Goal: Transaction & Acquisition: Purchase product/service

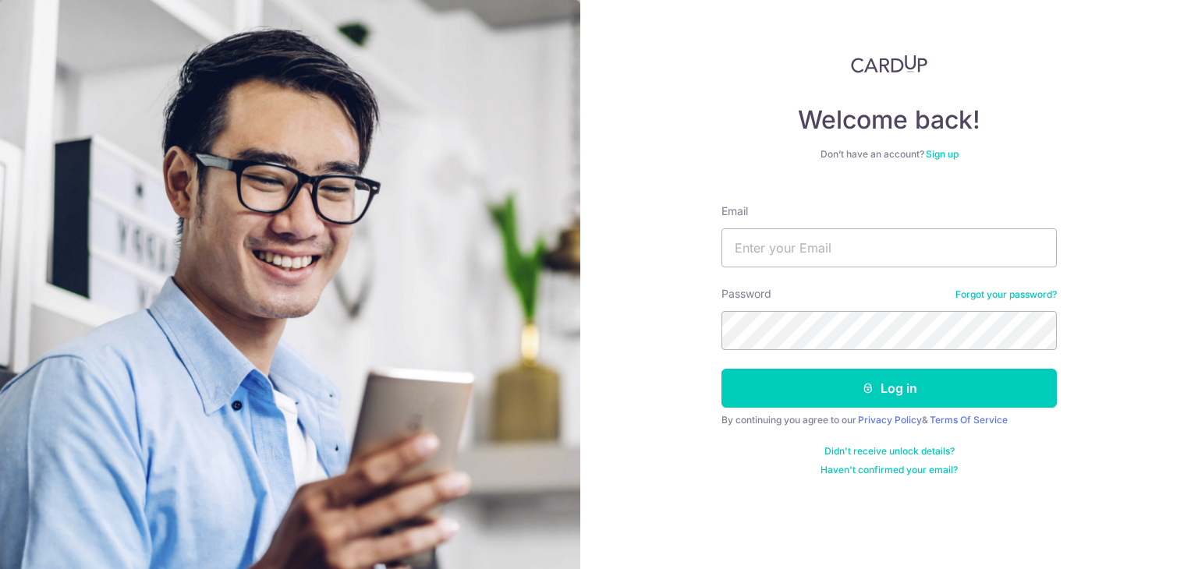
click at [824, 250] on input "Email" at bounding box center [888, 247] width 335 height 39
type input "[EMAIL_ADDRESS][DOMAIN_NAME]"
click at [721, 369] on button "Log in" at bounding box center [888, 388] width 335 height 39
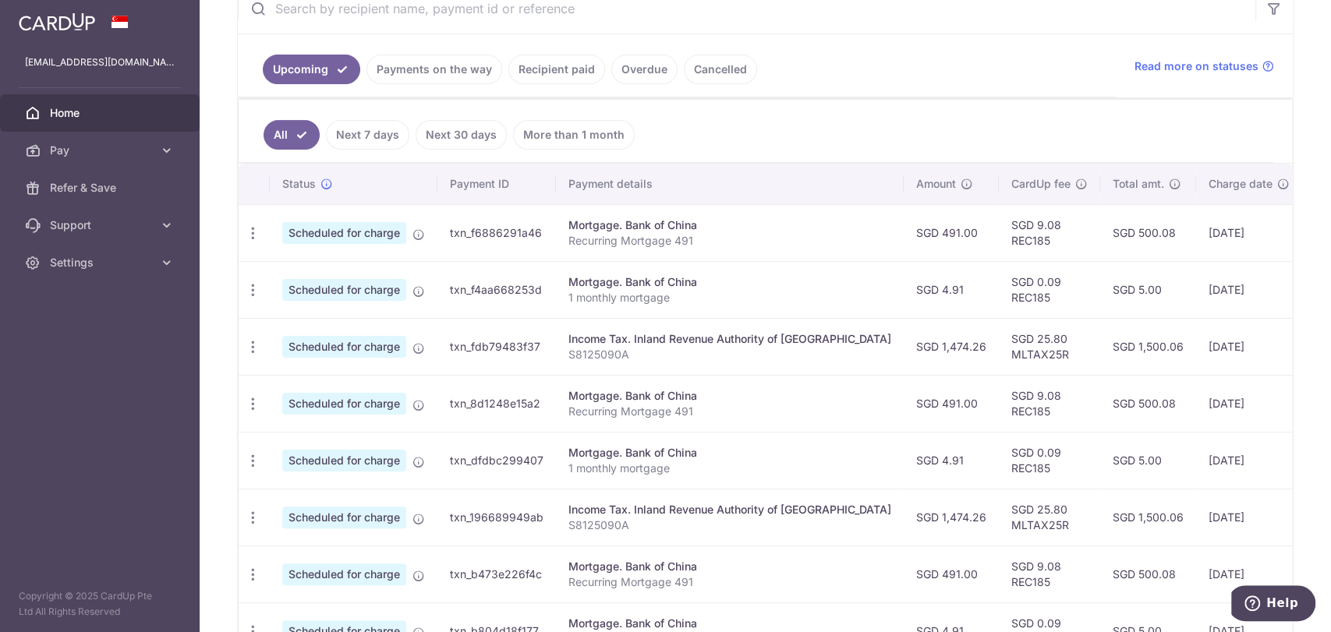
scroll to position [329, 0]
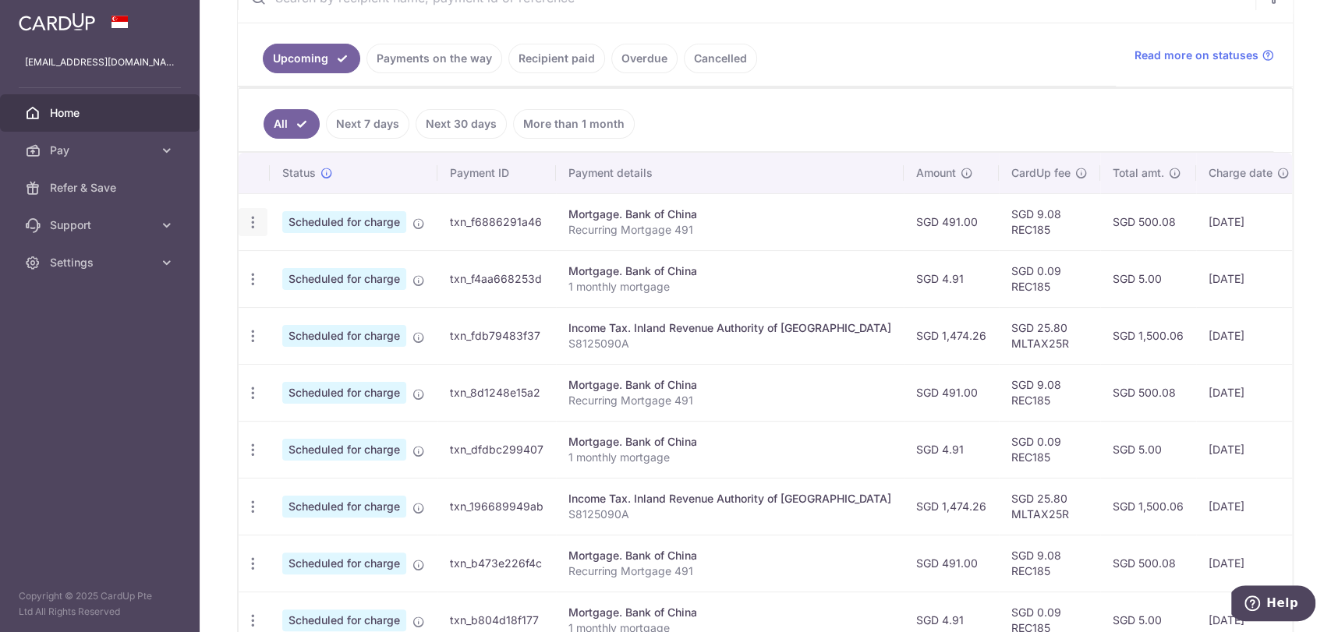
click at [257, 218] on icon "button" at bounding box center [253, 222] width 16 height 16
click at [299, 253] on link "Update payment" at bounding box center [320, 264] width 162 height 37
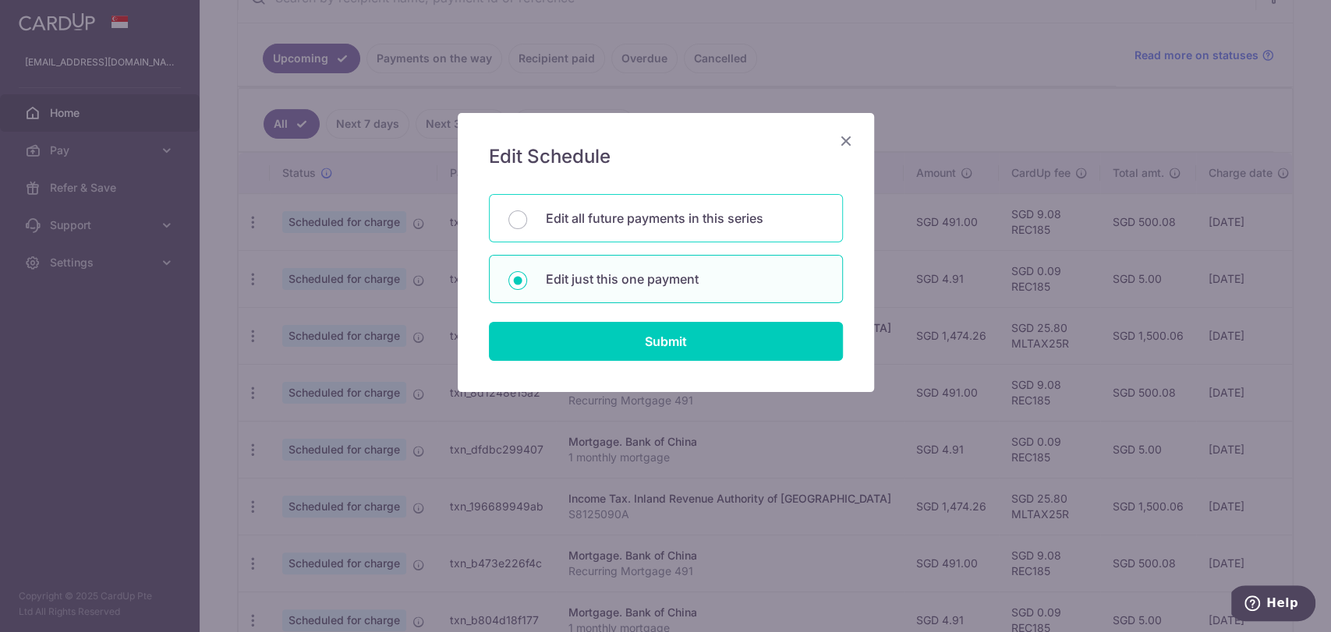
click at [547, 226] on p "Edit all future payments in this series" at bounding box center [685, 218] width 278 height 19
click at [527, 226] on input "Edit all future payments in this series" at bounding box center [517, 220] width 19 height 19
radio input "true"
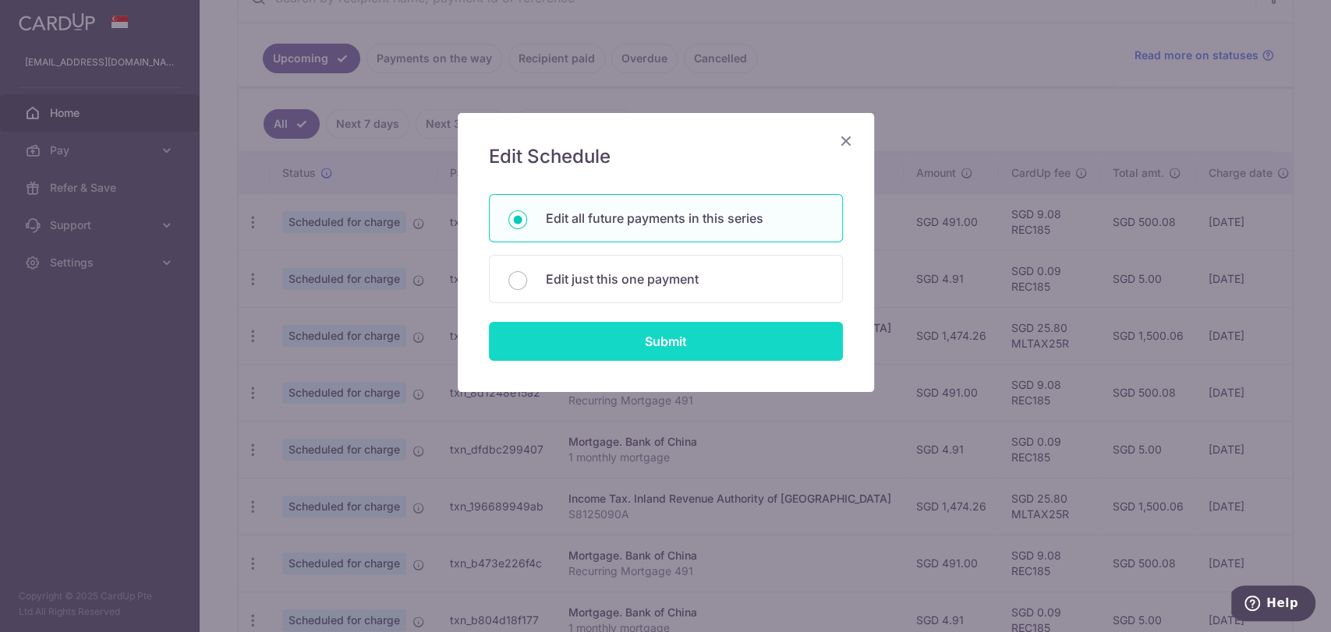
click at [593, 334] on input "Submit" at bounding box center [666, 341] width 354 height 39
radio input "true"
type input "491.00"
type input "Recurring Mortgage 491"
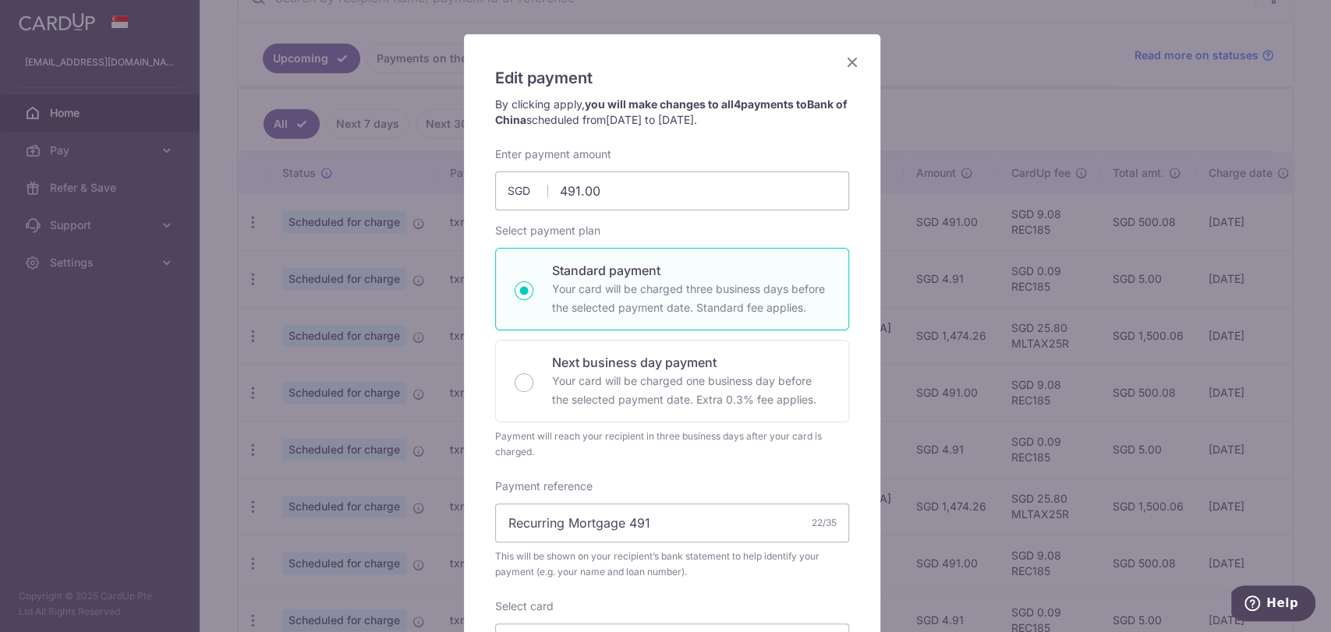
scroll to position [0, 0]
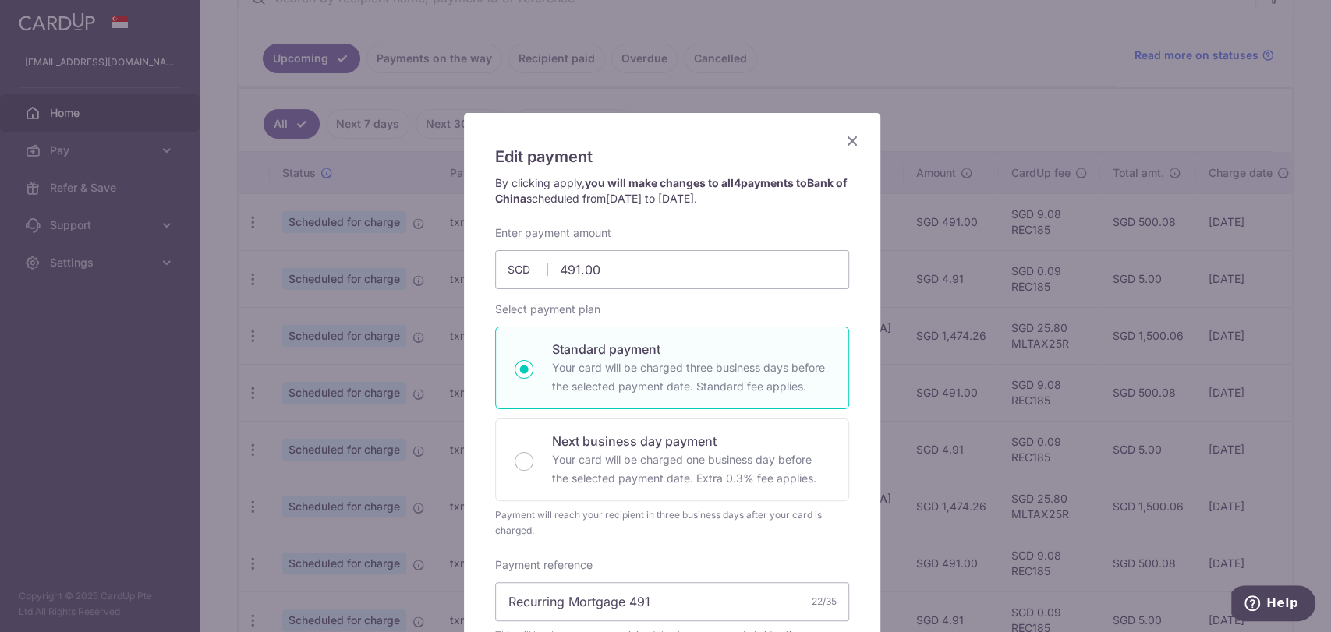
click at [850, 133] on icon "Close" at bounding box center [852, 140] width 19 height 19
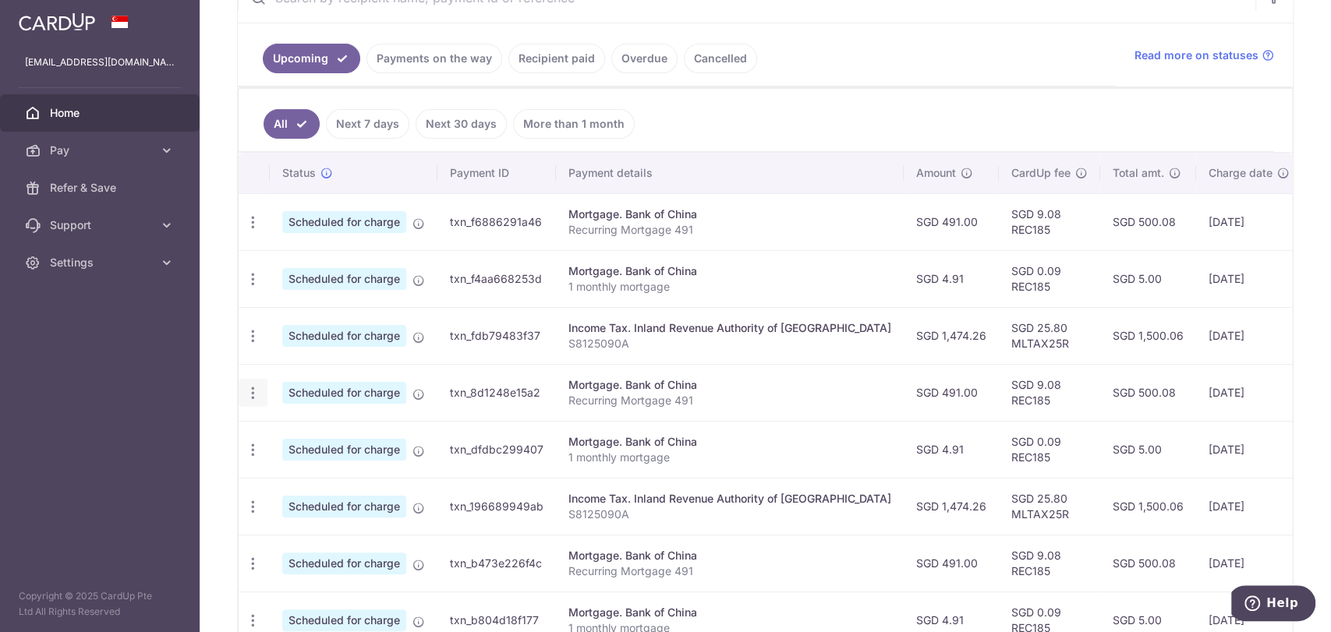
click at [249, 389] on icon "button" at bounding box center [253, 393] width 16 height 16
click at [309, 427] on span "Update payment" at bounding box center [336, 436] width 106 height 19
radio input "true"
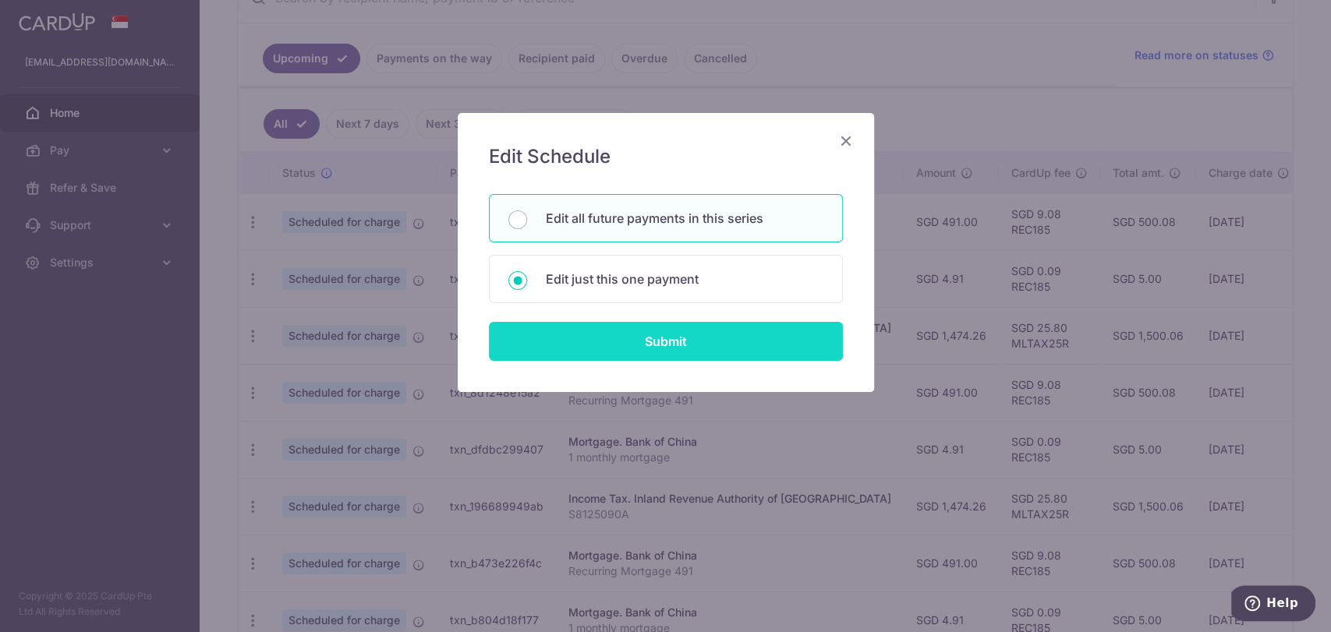
click at [593, 342] on input "Submit" at bounding box center [666, 341] width 354 height 39
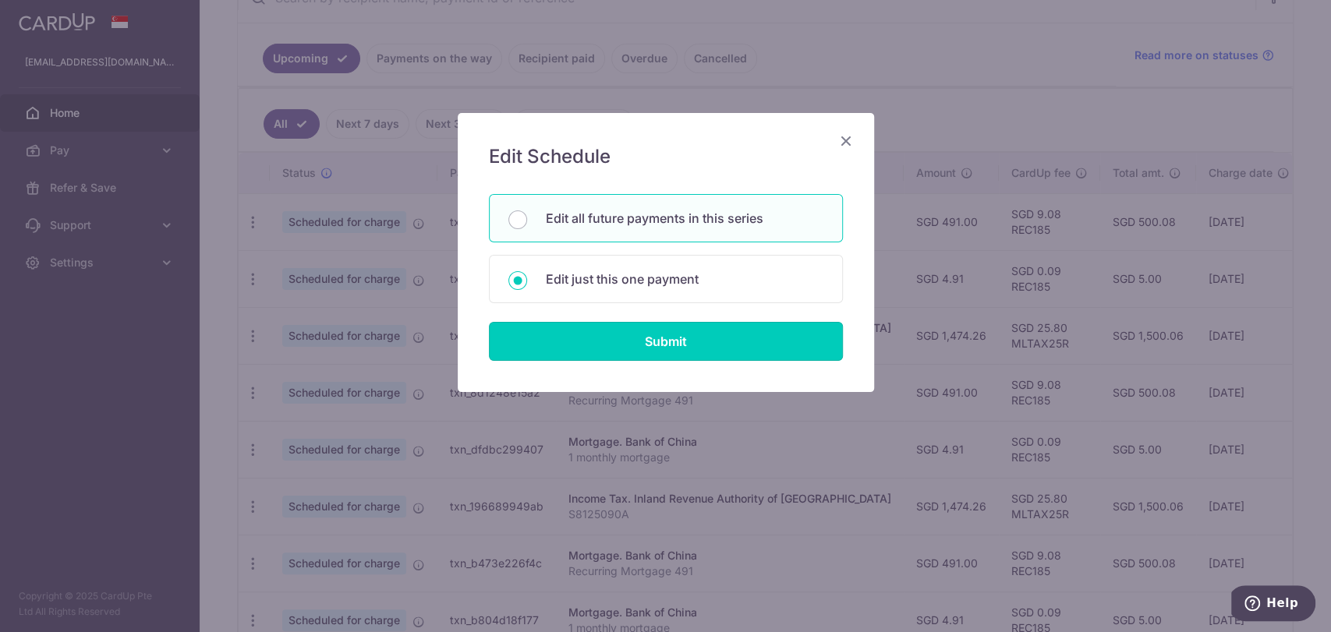
radio input "true"
type input "[DATE]"
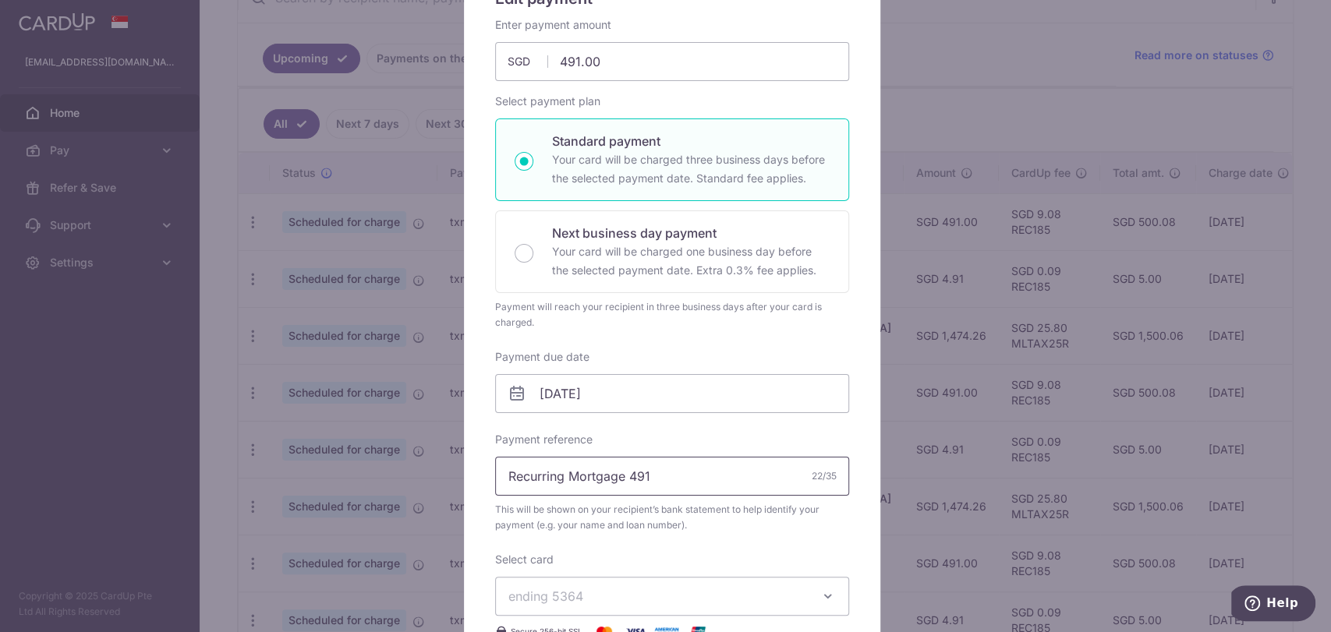
scroll to position [346, 0]
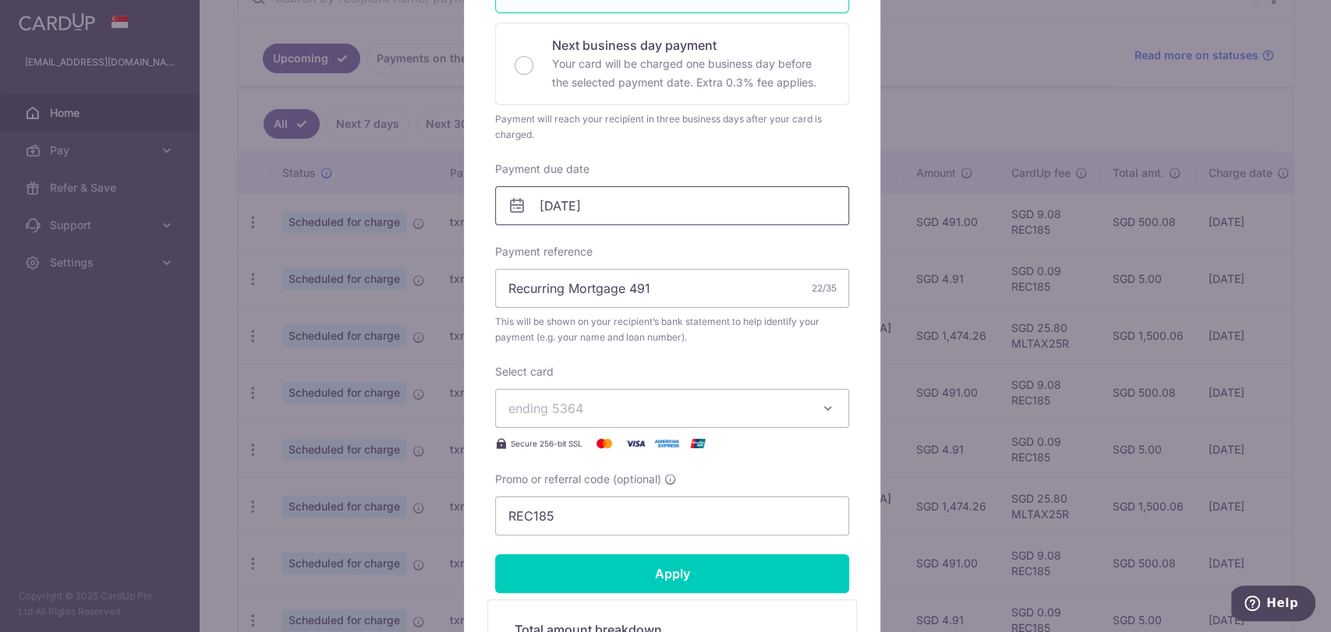
click at [641, 209] on input "[DATE]" at bounding box center [672, 205] width 354 height 39
drag, startPoint x: 652, startPoint y: 183, endPoint x: 682, endPoint y: 135, distance: 57.1
click at [682, 135] on div "Payment will reach your recipient in three business days after your card is cha…" at bounding box center [672, 127] width 354 height 31
click at [960, 56] on div "Edit payment By clicking apply, you will make changes to all 4 payments to Bank…" at bounding box center [665, 316] width 1331 height 632
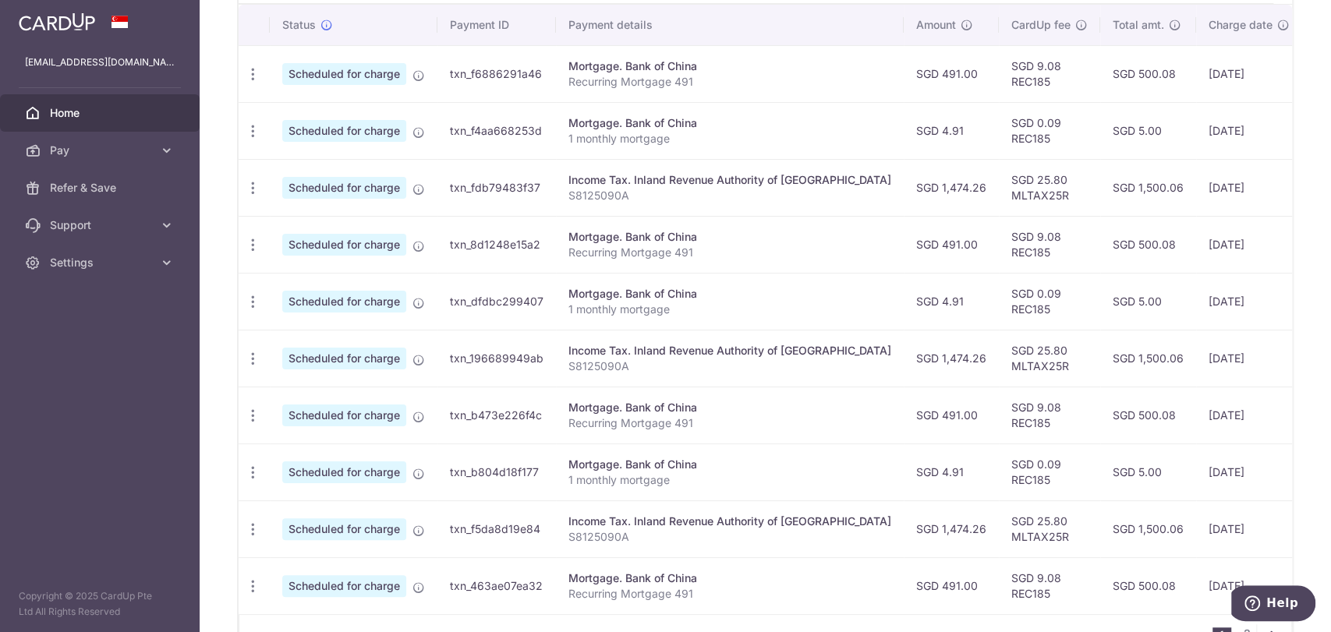
scroll to position [320, 0]
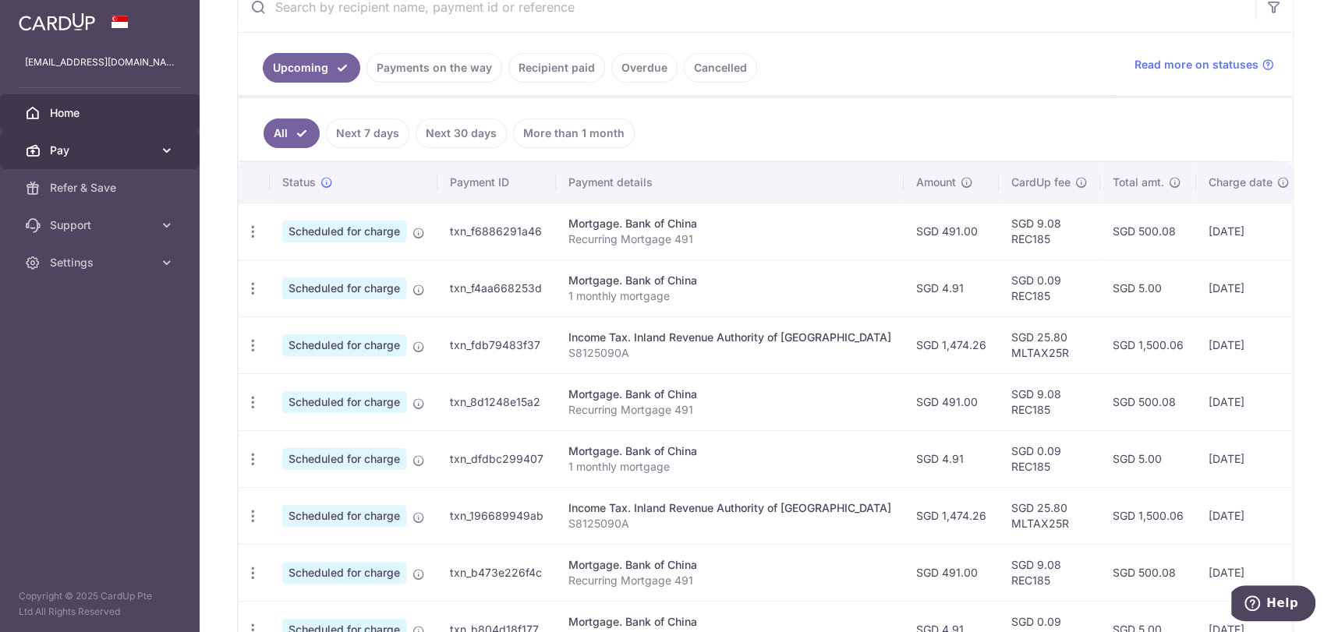
click at [162, 148] on icon at bounding box center [167, 151] width 16 height 16
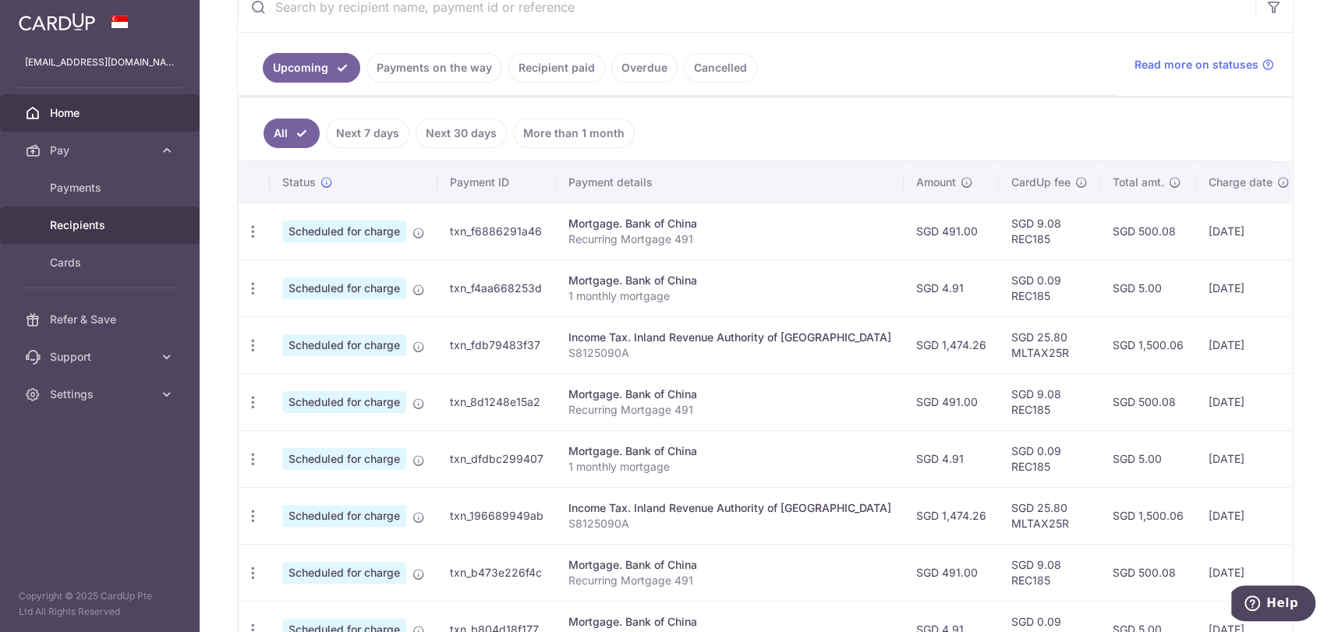
click at [142, 227] on span "Recipients" at bounding box center [101, 226] width 103 height 16
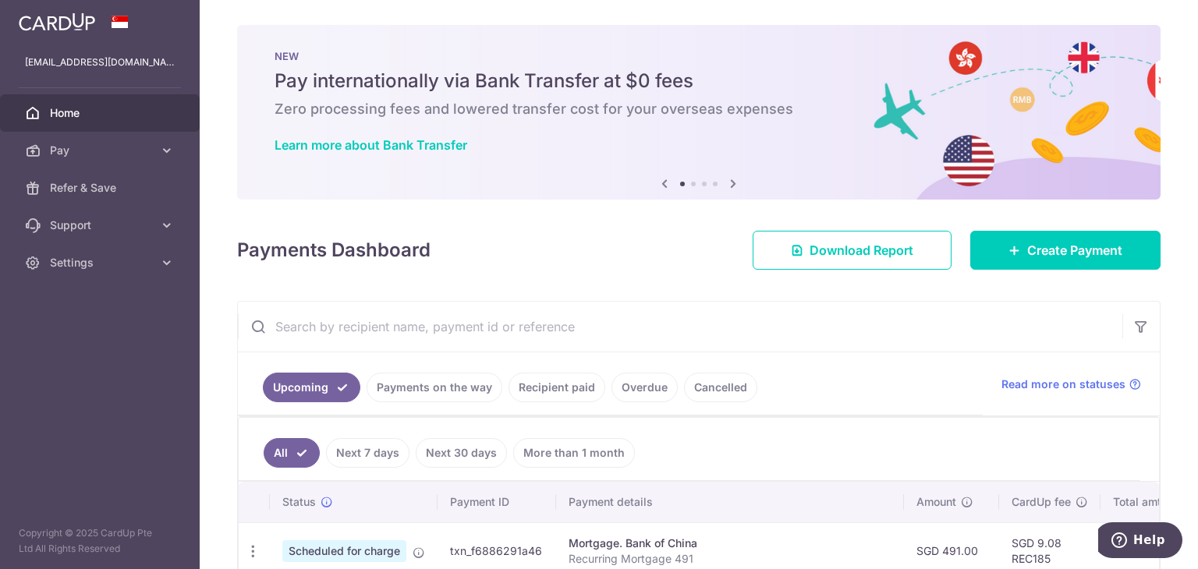
click at [552, 368] on ul "Upcoming Payments on the way Recipient paid Overdue Cancelled" at bounding box center [610, 383] width 745 height 63
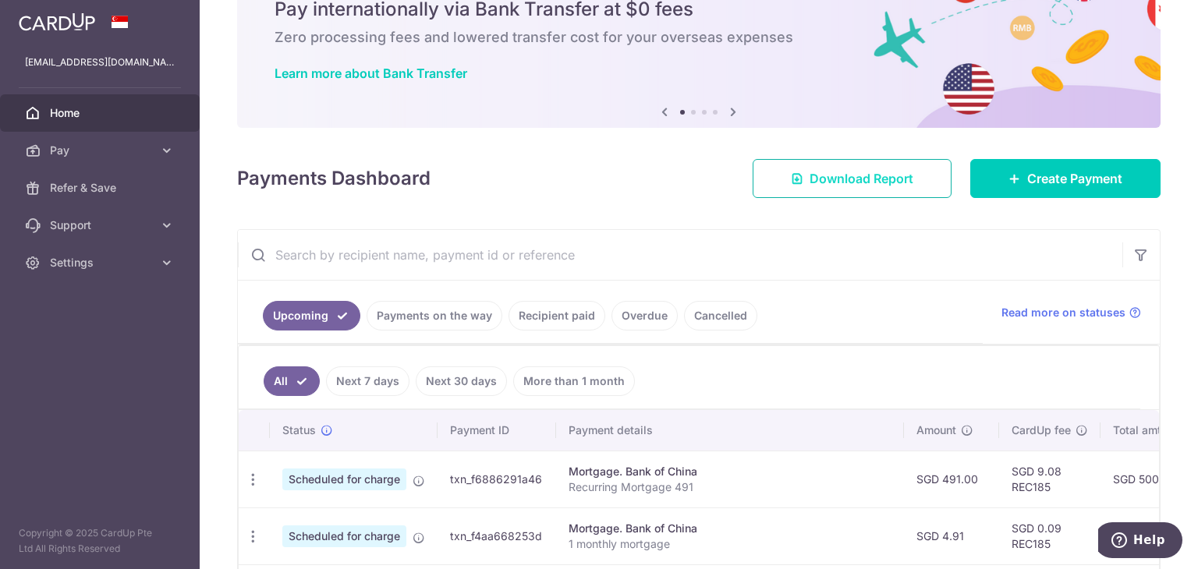
scroll to position [156, 0]
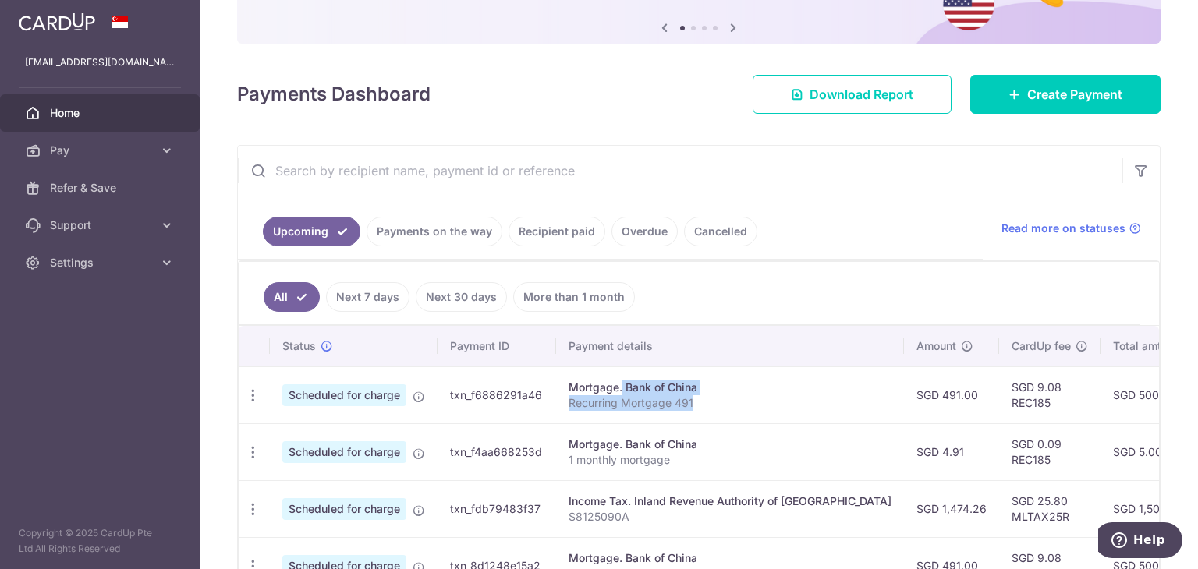
drag, startPoint x: 696, startPoint y: 406, endPoint x: 570, endPoint y: 384, distance: 128.2
click at [570, 384] on td "Mortgage. Bank of China Recurring Mortgage 491" at bounding box center [730, 394] width 348 height 57
click at [643, 374] on td "Mortgage. Bank of China Recurring Mortgage 491" at bounding box center [730, 394] width 348 height 57
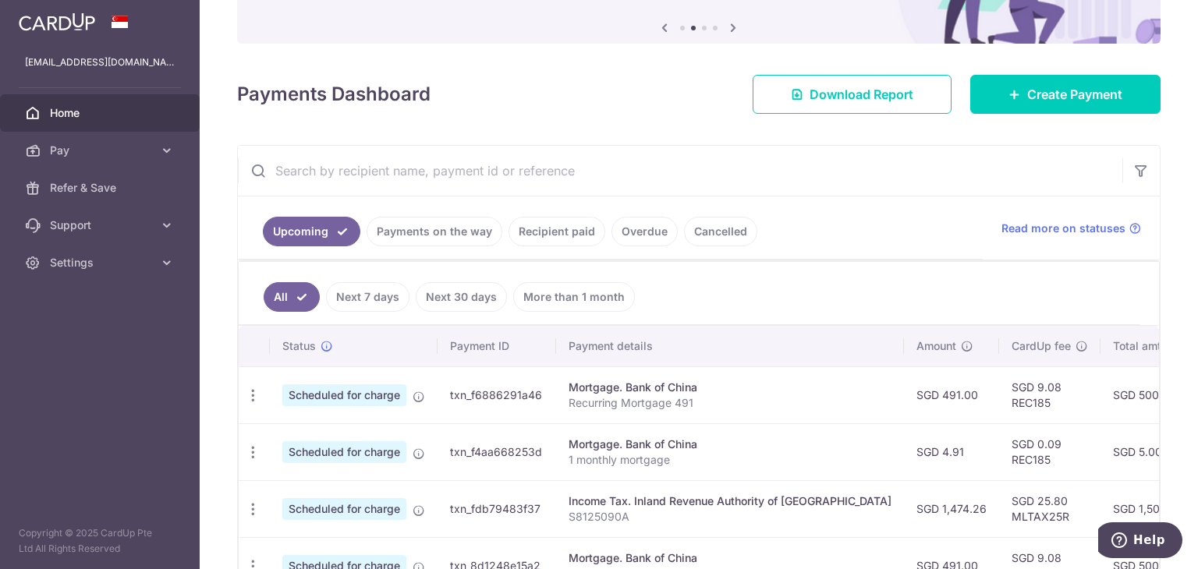
click at [795, 387] on div "Mortgage. Bank of China" at bounding box center [729, 388] width 323 height 16
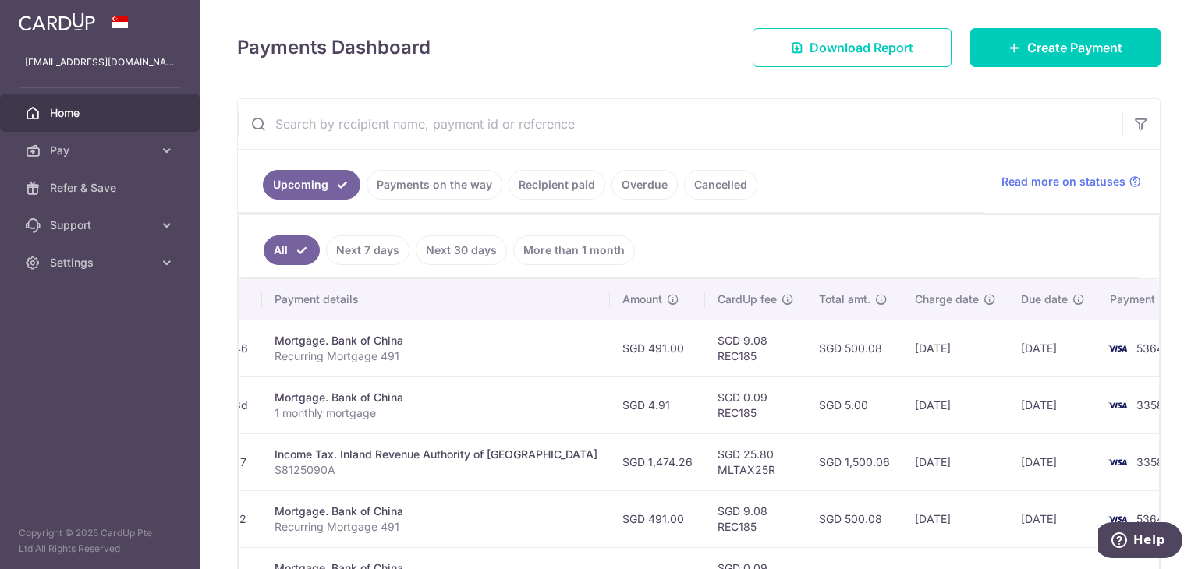
scroll to position [94, 0]
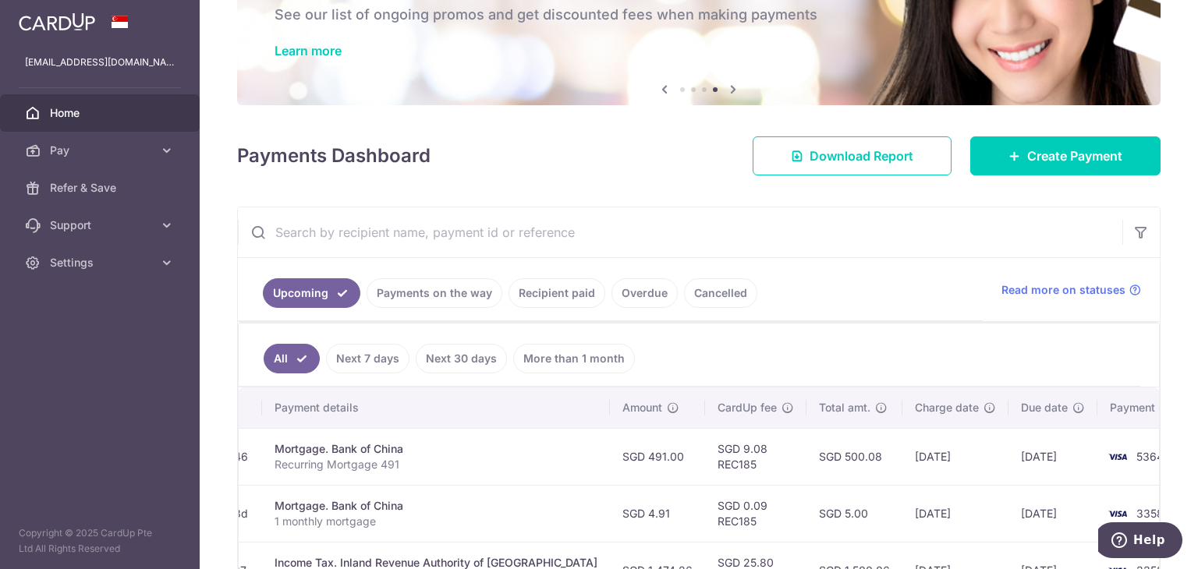
click at [543, 286] on link "Recipient paid" at bounding box center [556, 293] width 97 height 30
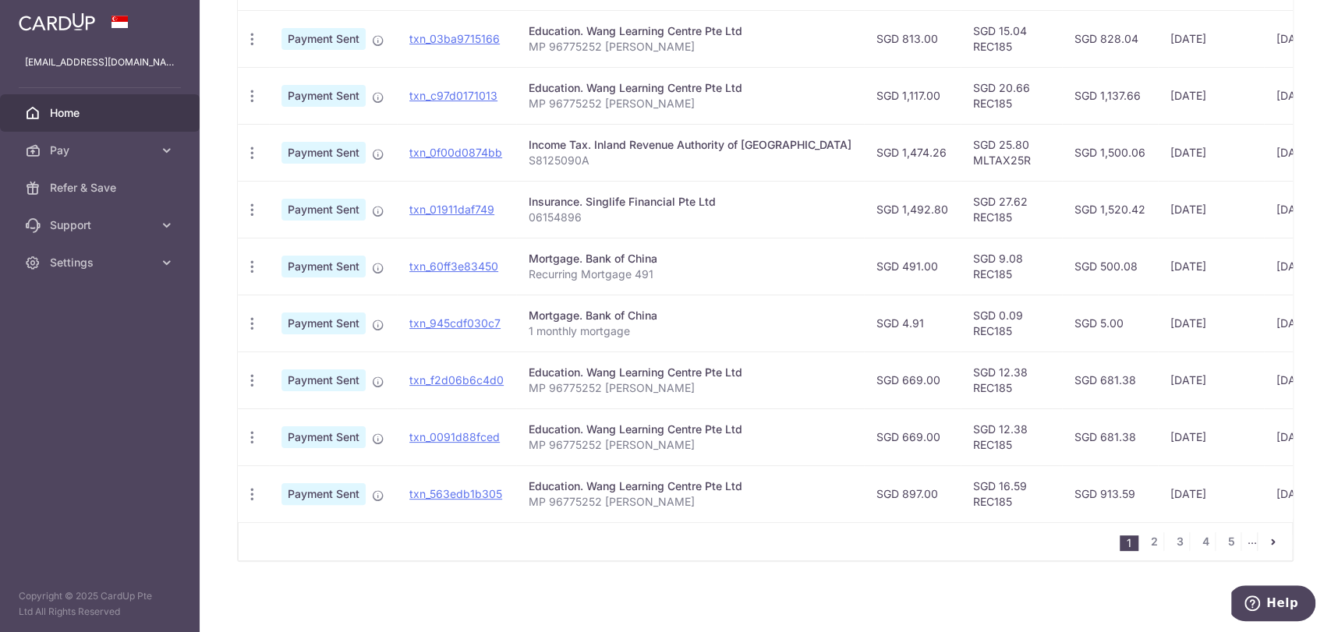
scroll to position [514, 0]
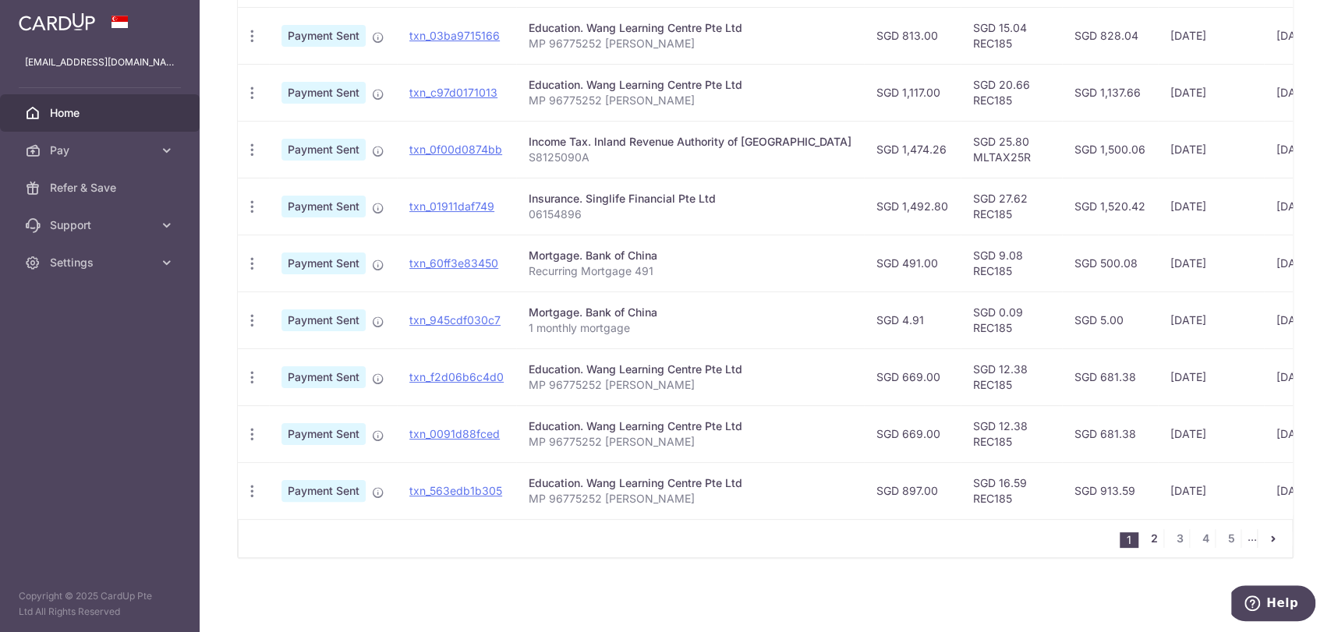
click at [1149, 541] on link "2" at bounding box center [1154, 538] width 19 height 19
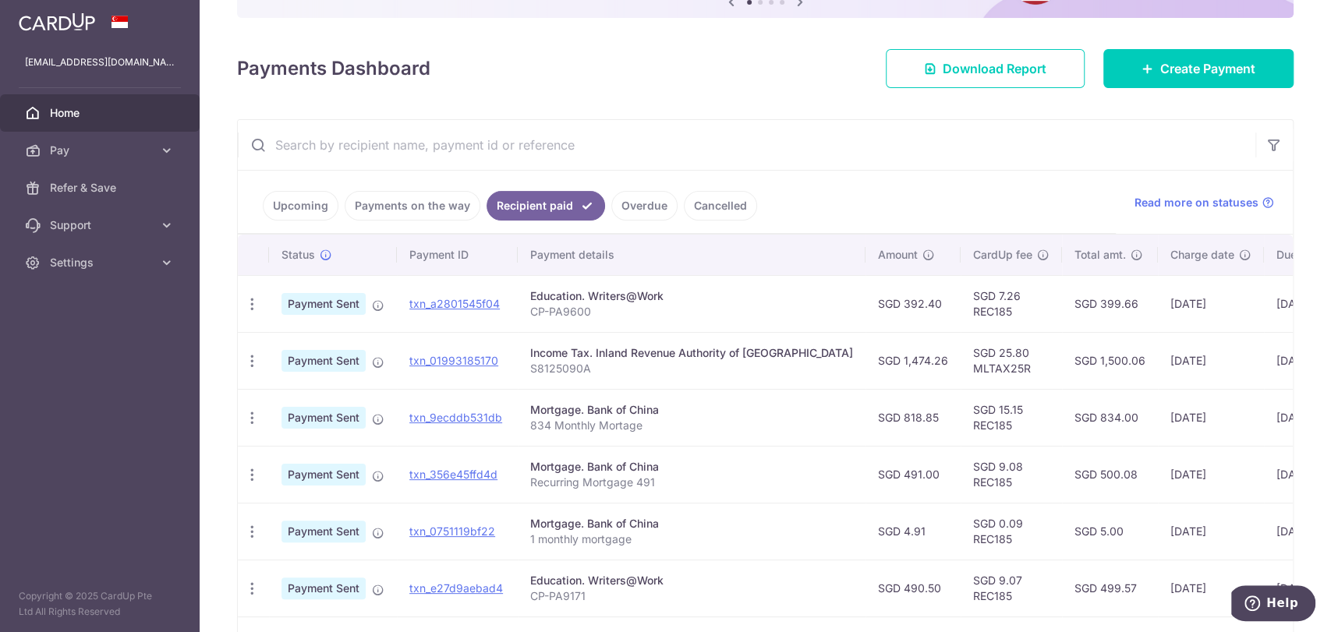
scroll to position [189, 0]
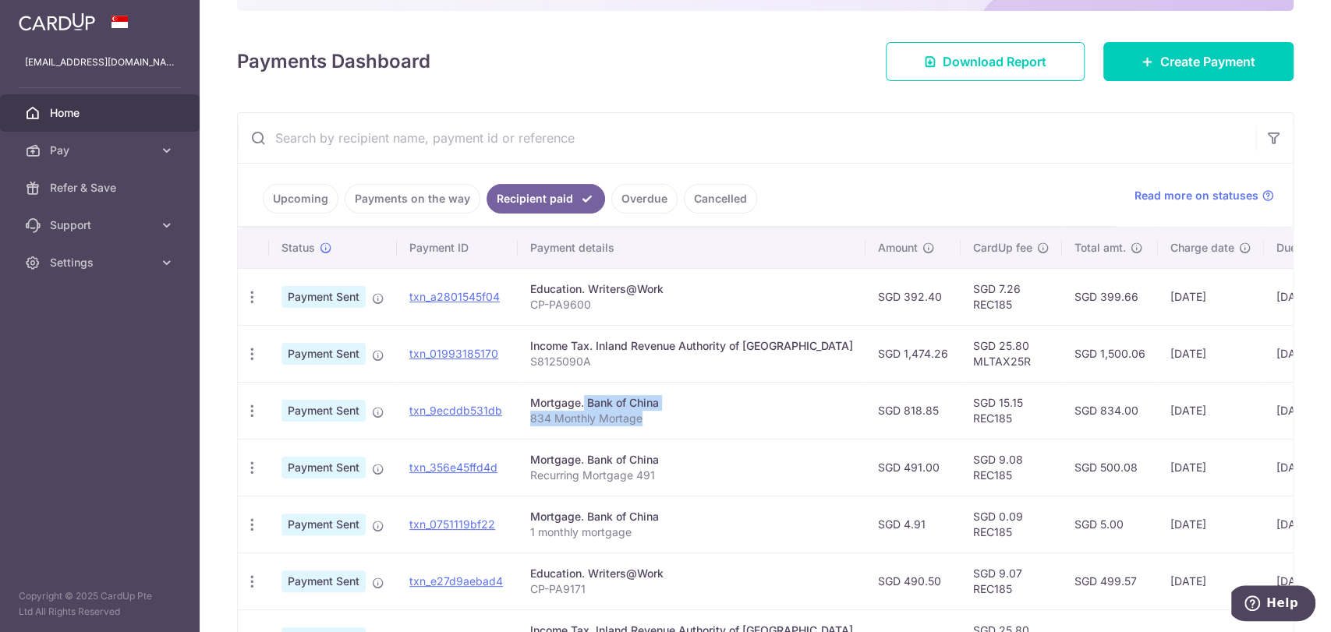
drag, startPoint x: 656, startPoint y: 420, endPoint x: 531, endPoint y: 405, distance: 125.6
click at [531, 405] on td "Mortgage. Bank of China 834 Monthly Mortage" at bounding box center [692, 410] width 348 height 57
drag, startPoint x: 1083, startPoint y: 411, endPoint x: 1042, endPoint y: 409, distance: 41.4
click at [1062, 409] on td "SGD 834.00" at bounding box center [1110, 410] width 96 height 57
copy td "834.00"
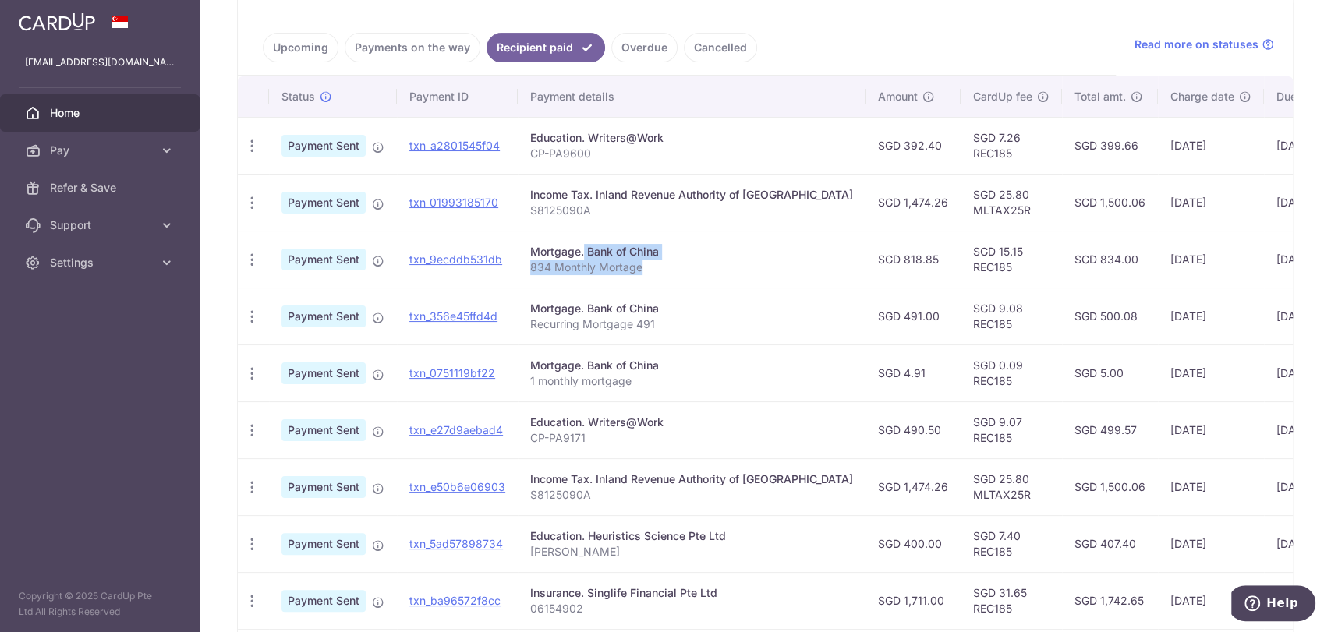
scroll to position [254, 0]
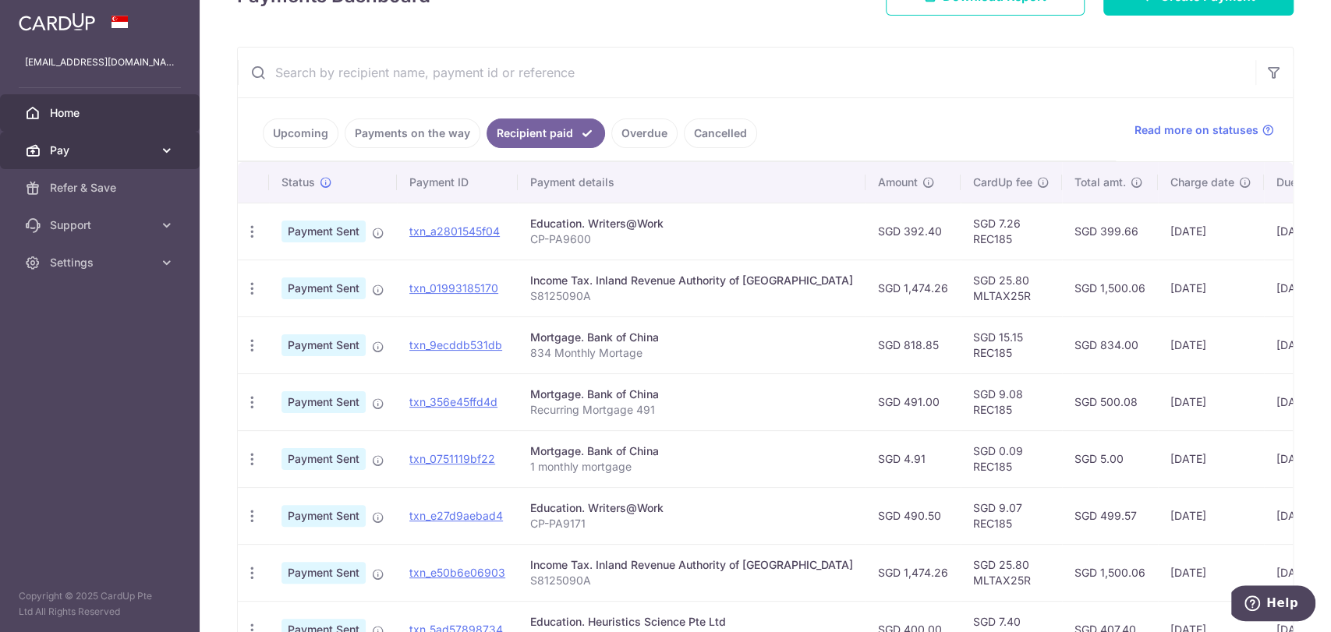
click at [117, 154] on span "Pay" at bounding box center [101, 151] width 103 height 16
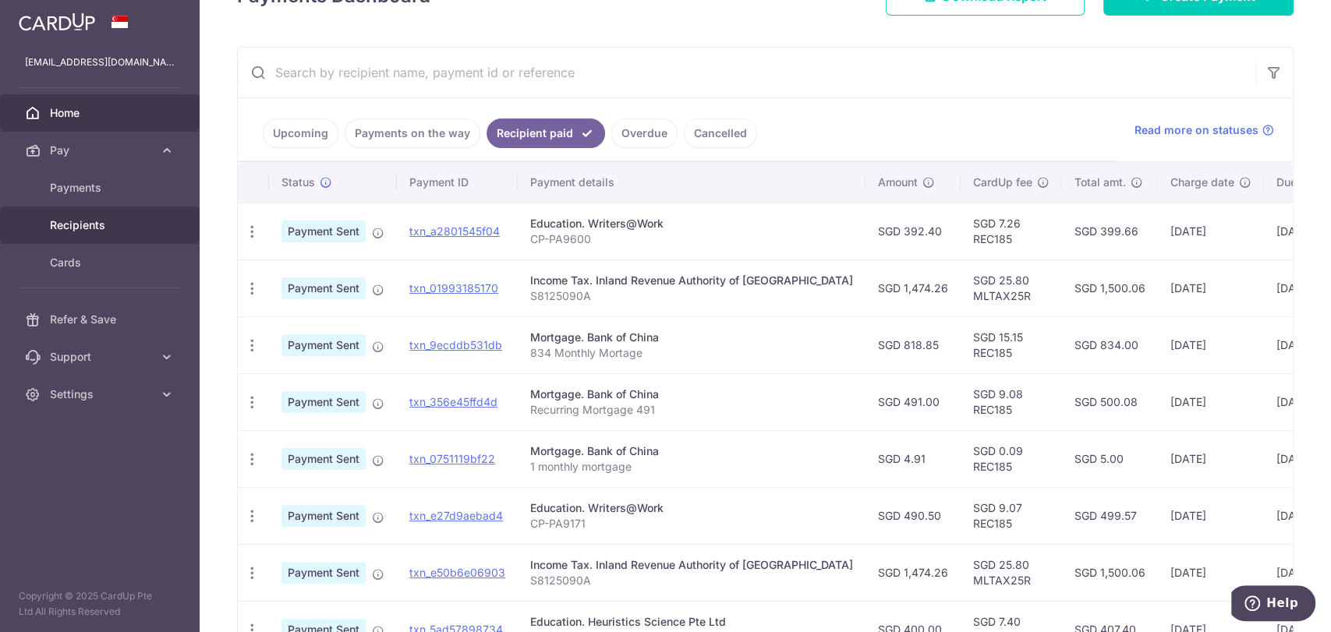
click at [96, 228] on span "Recipients" at bounding box center [101, 226] width 103 height 16
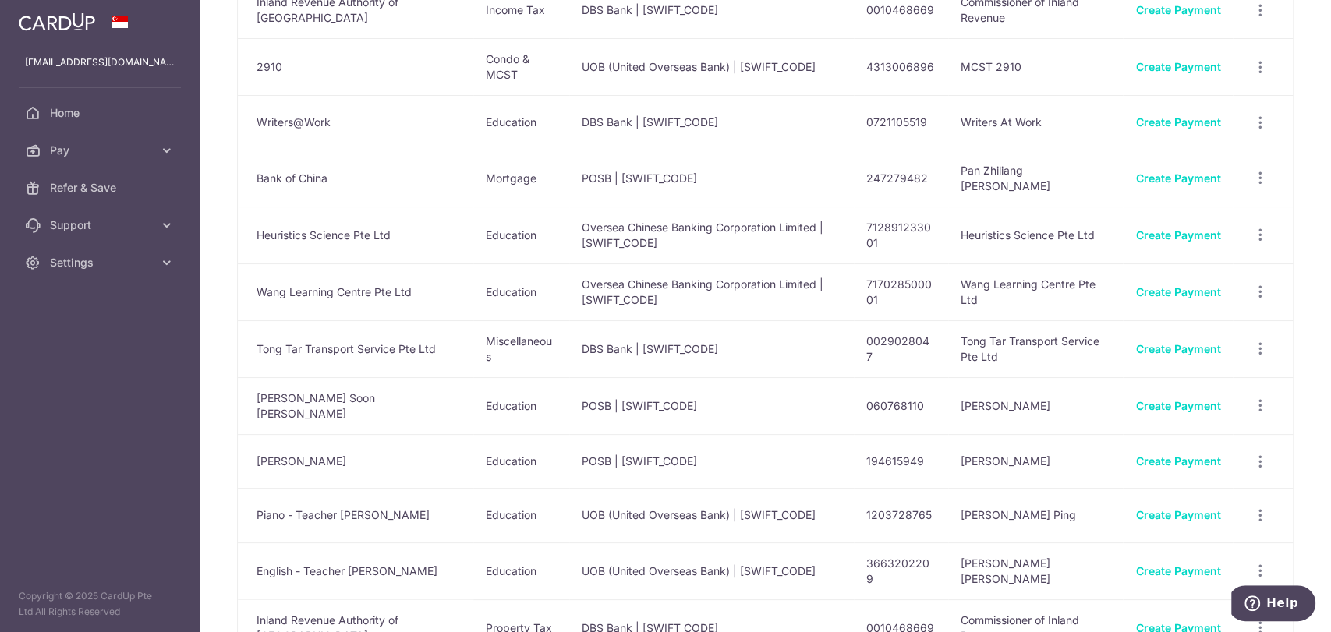
scroll to position [260, 0]
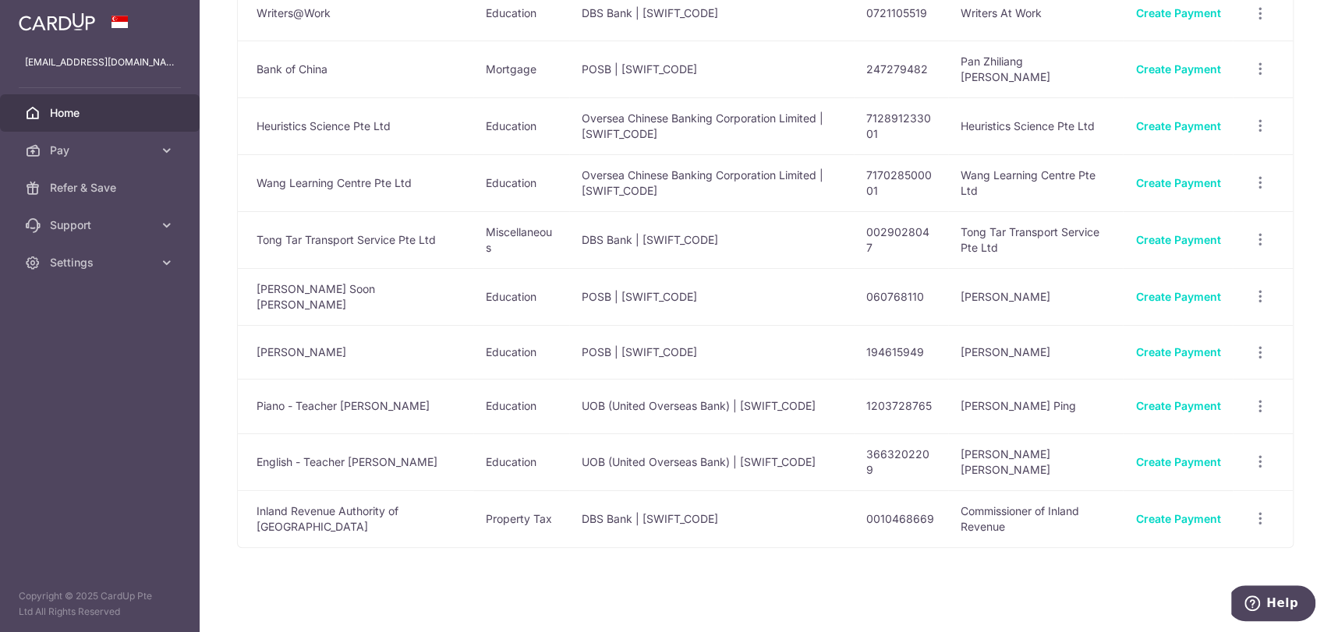
click at [104, 126] on link "Home" at bounding box center [100, 112] width 200 height 37
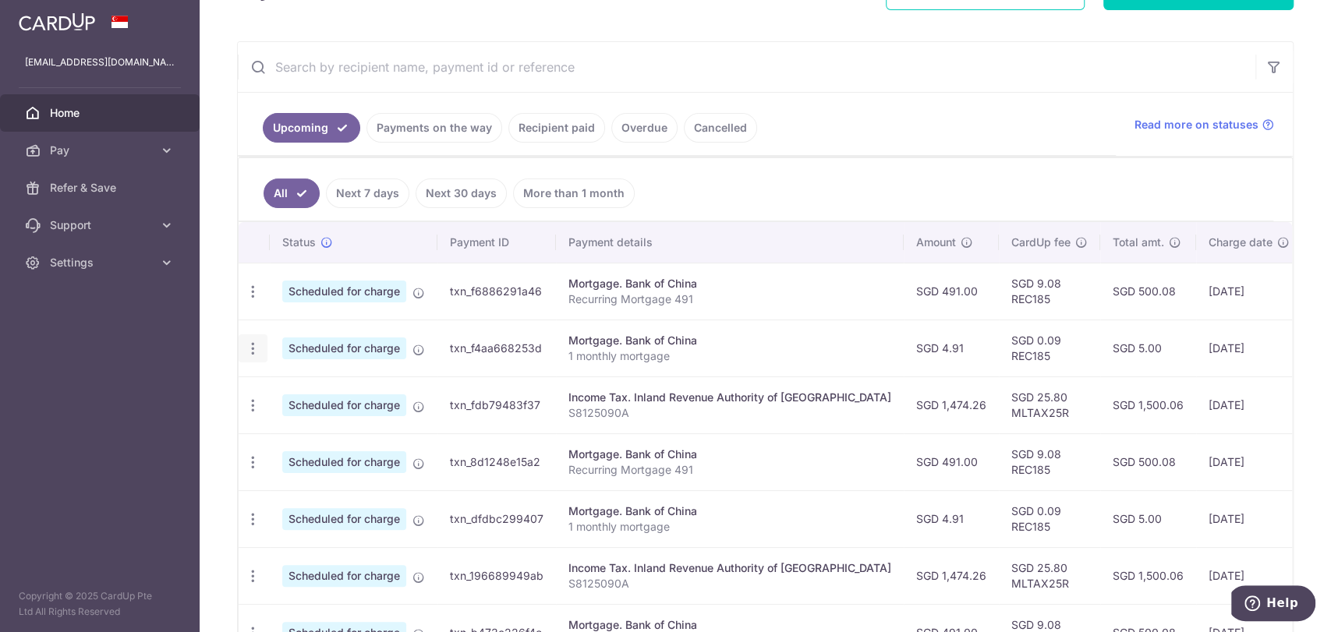
click at [256, 351] on icon "button" at bounding box center [253, 349] width 16 height 16
click at [278, 389] on link "Update payment" at bounding box center [320, 391] width 162 height 37
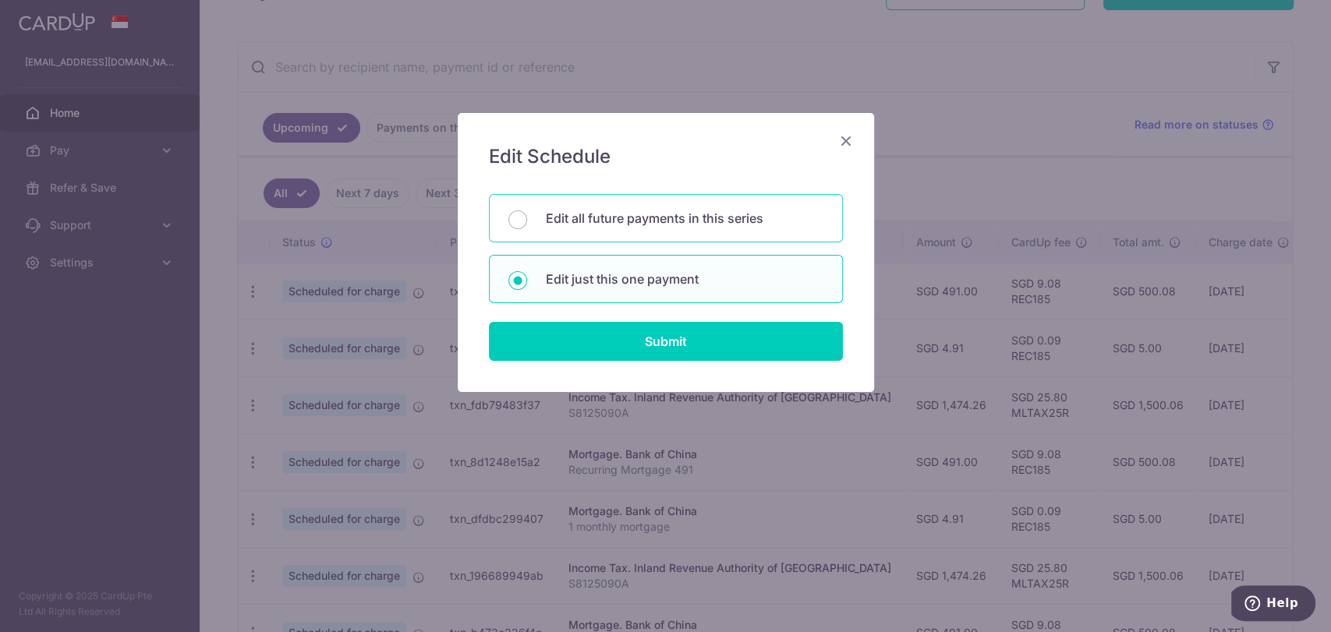
click at [597, 222] on p "Edit all future payments in this series" at bounding box center [685, 218] width 278 height 19
click at [527, 222] on input "Edit all future payments in this series" at bounding box center [517, 220] width 19 height 19
radio input "true"
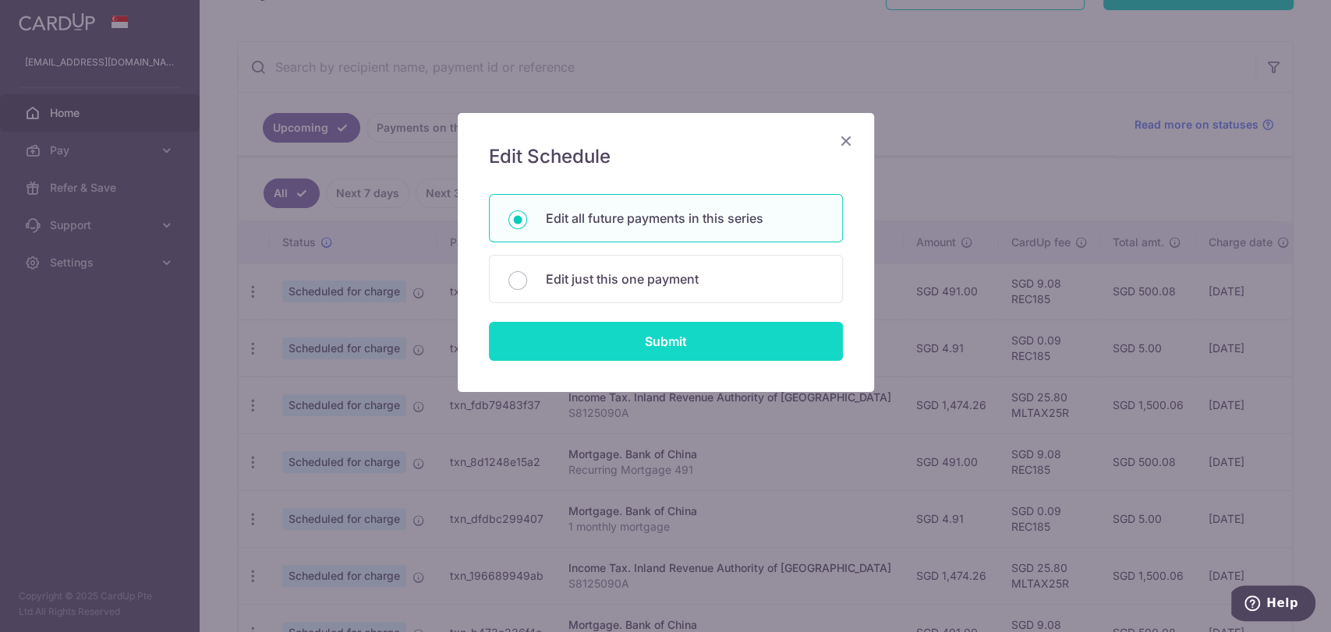
click at [630, 341] on input "Submit" at bounding box center [666, 341] width 354 height 39
radio input "true"
type input "4.91"
type input "1 monthly mortgage"
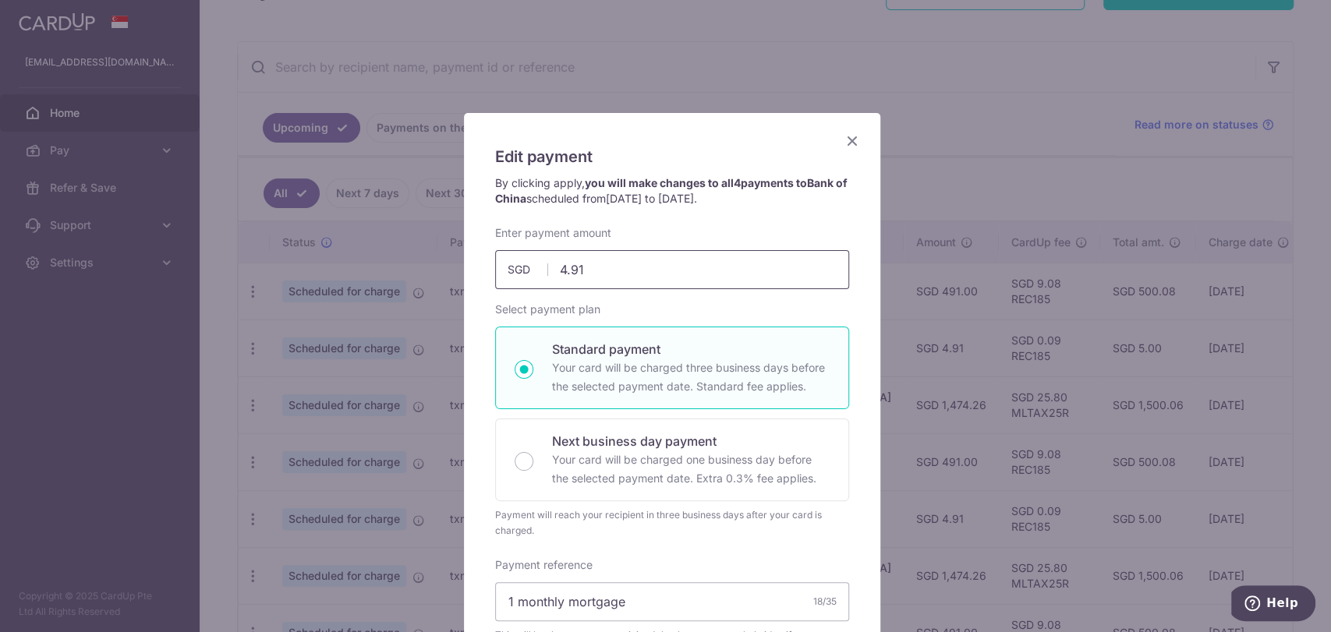
drag, startPoint x: 621, startPoint y: 264, endPoint x: 526, endPoint y: 252, distance: 95.9
click at [526, 252] on input "4.91" at bounding box center [672, 269] width 354 height 39
paste input "834.00"
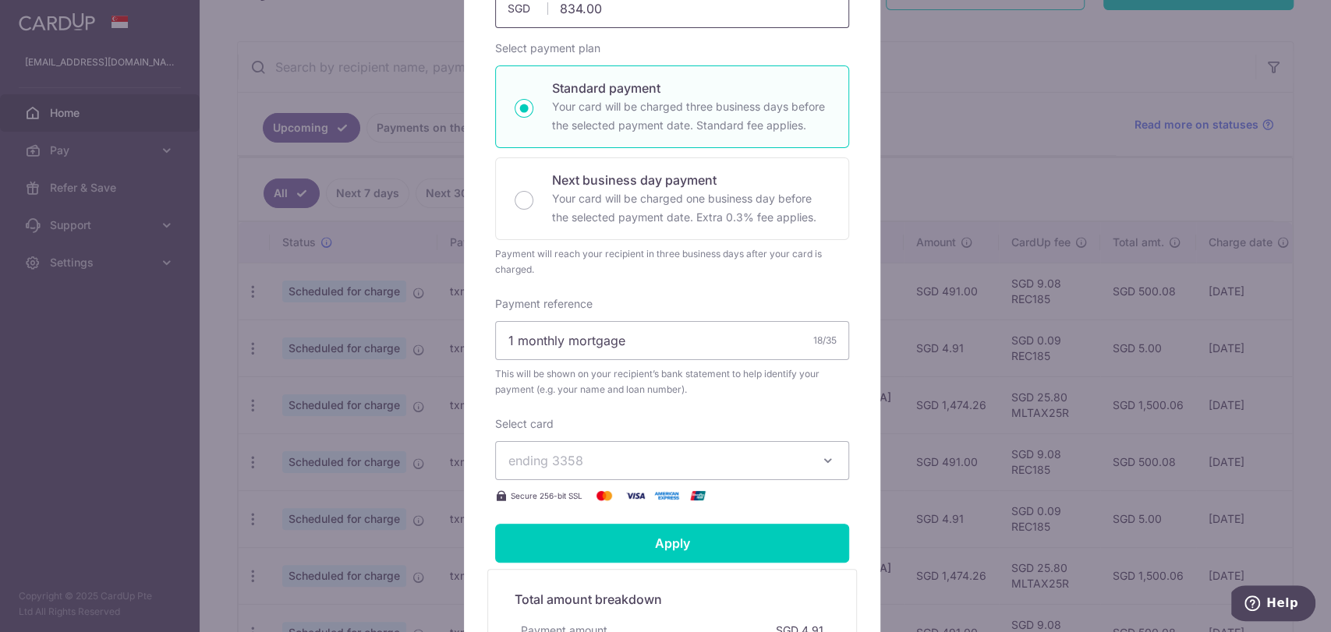
scroll to position [346, 0]
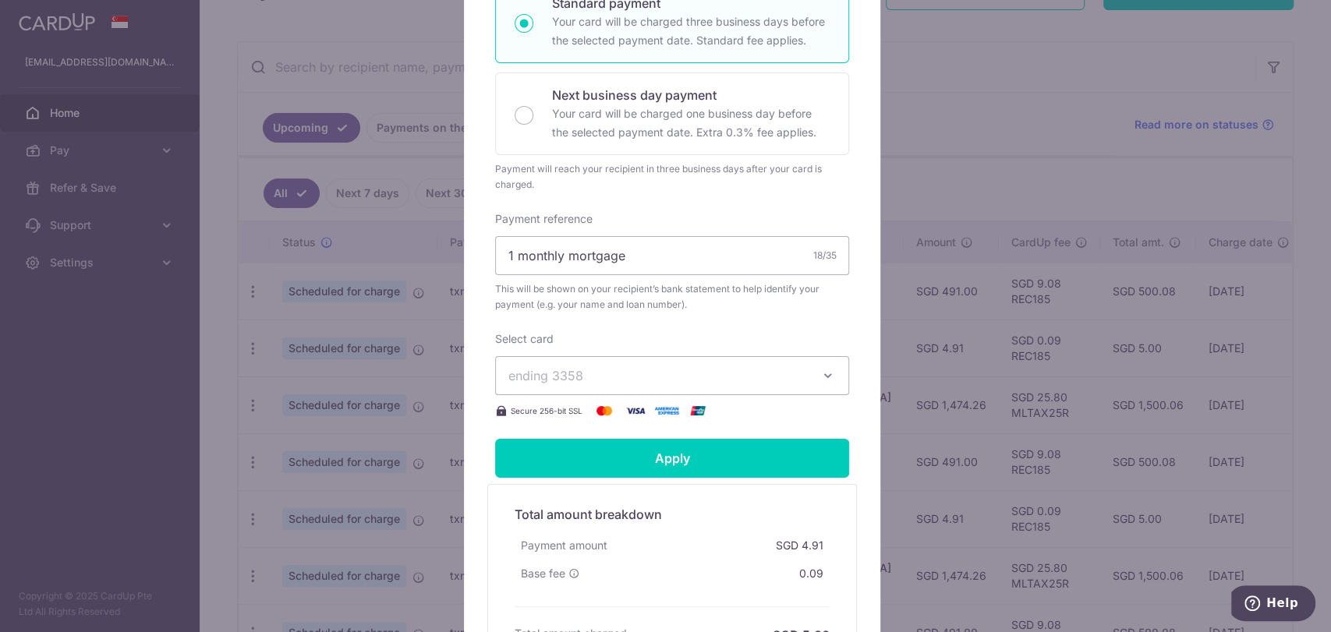
type input "834.00"
click at [752, 373] on span "ending 3358" at bounding box center [657, 375] width 299 height 19
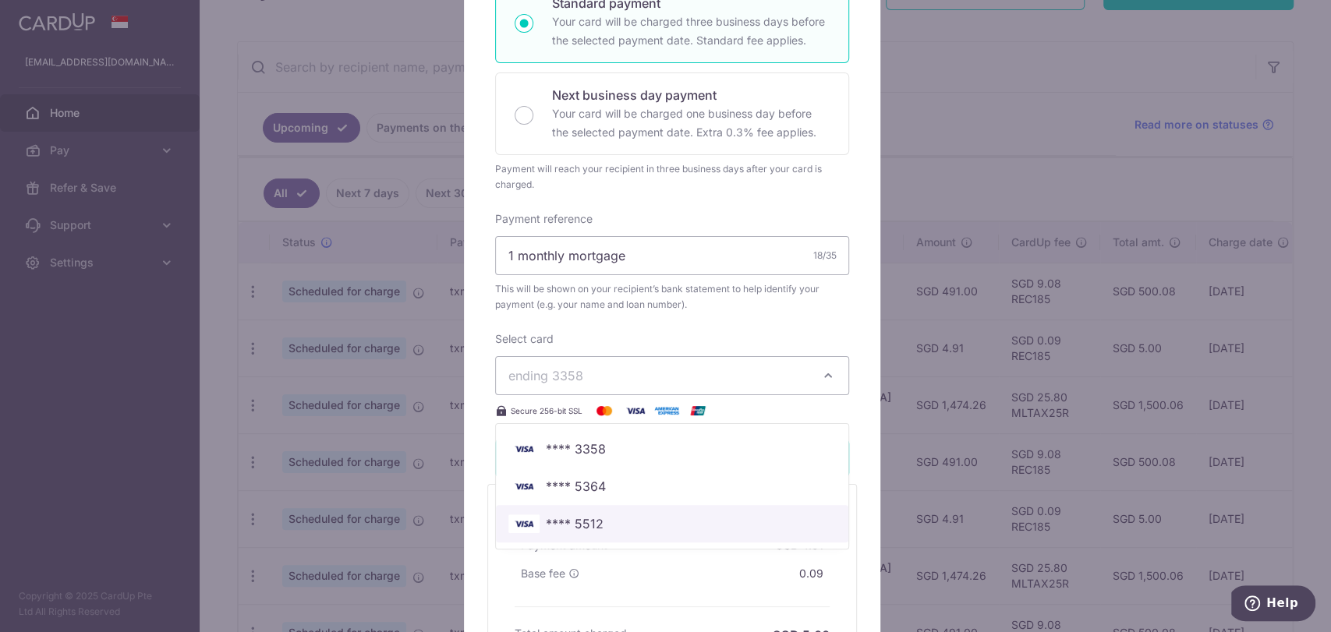
click at [653, 512] on link "**** 5512" at bounding box center [672, 523] width 352 height 37
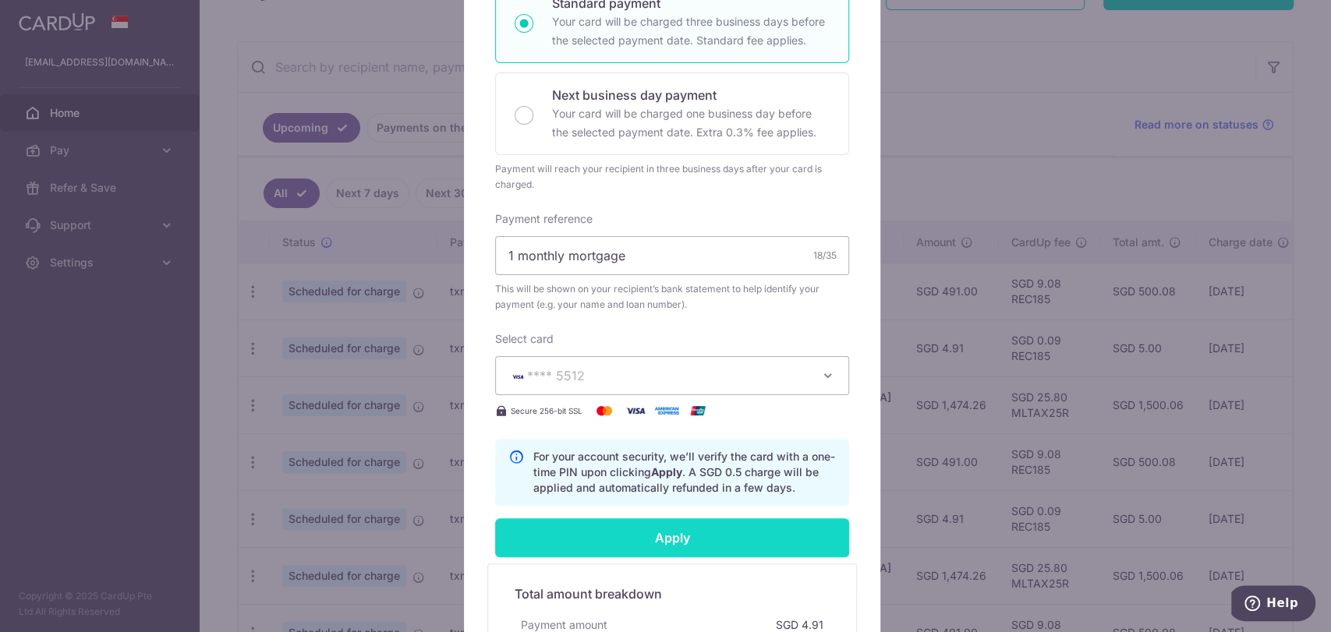
click at [643, 532] on input "Apply" at bounding box center [672, 538] width 354 height 39
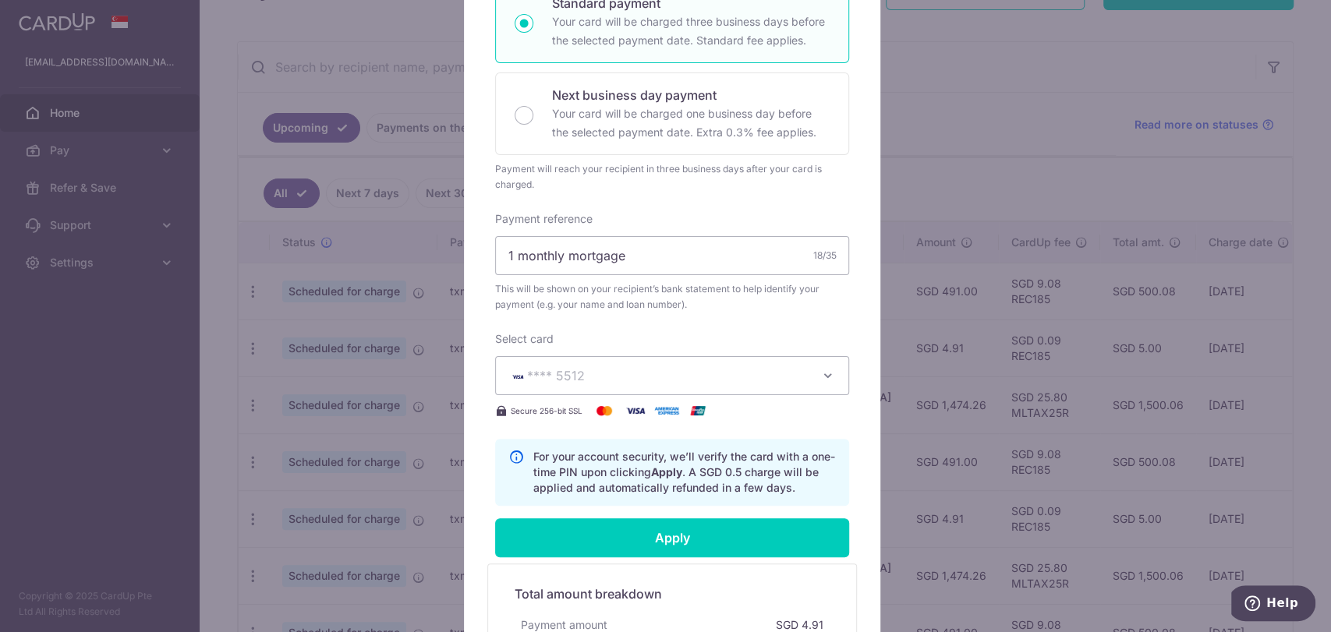
drag, startPoint x: 739, startPoint y: 407, endPoint x: 711, endPoint y: 469, distance: 67.7
click at [711, 469] on p "For your account security, we’ll verify the card with a one-time PIN upon click…" at bounding box center [684, 472] width 303 height 47
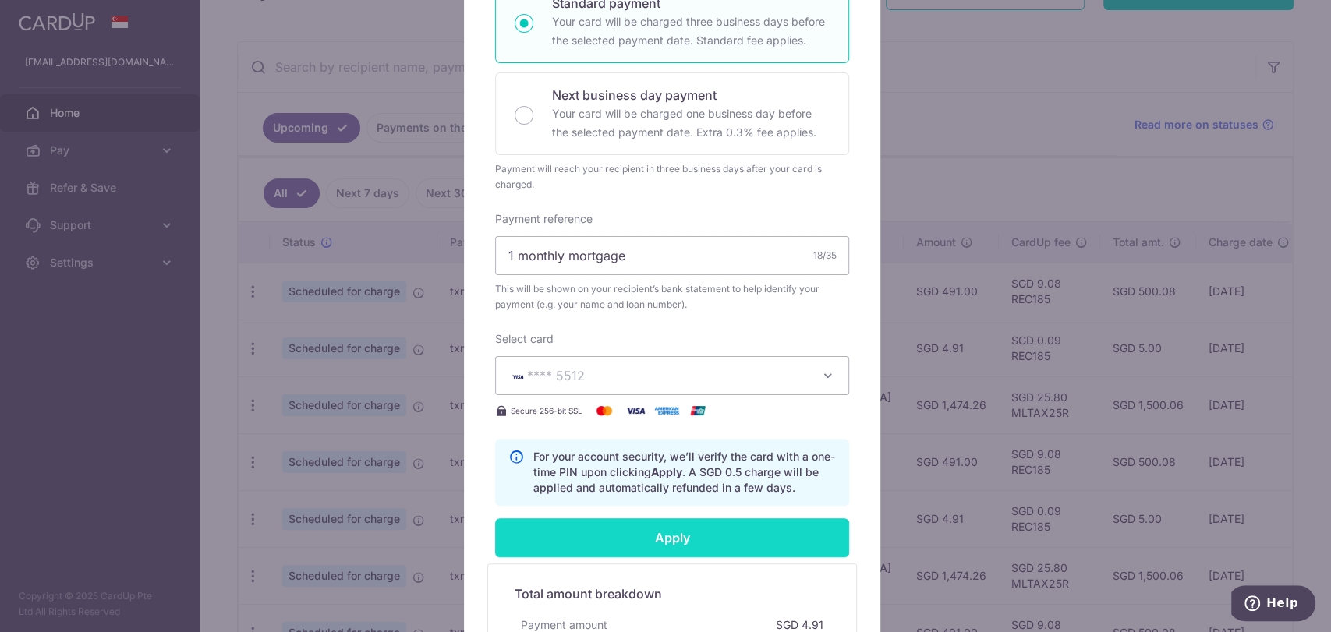
click at [684, 529] on input "Apply" at bounding box center [672, 538] width 354 height 39
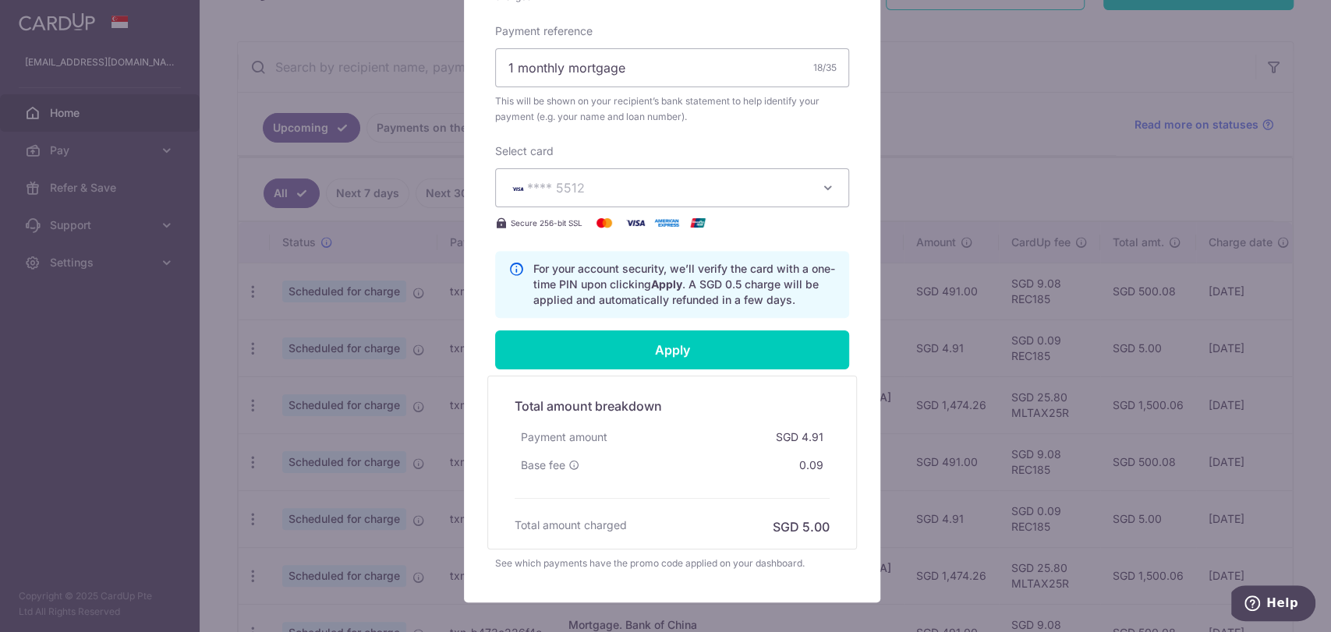
scroll to position [617, 0]
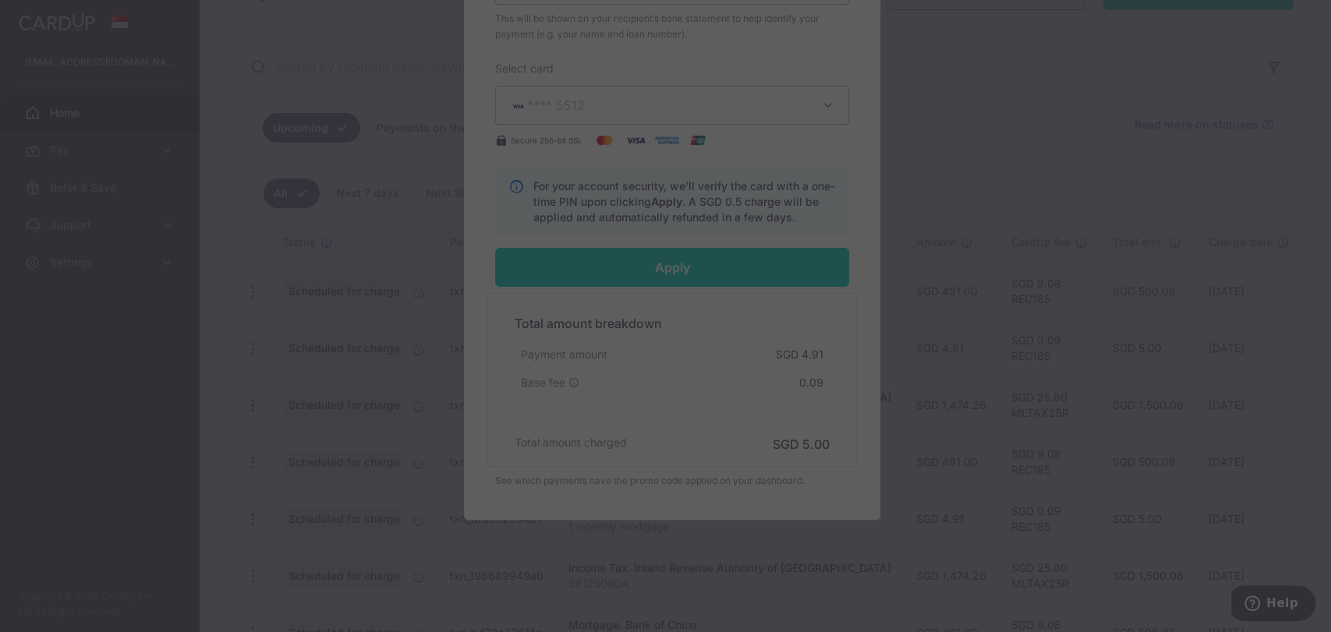
type input "Successfully Applied"
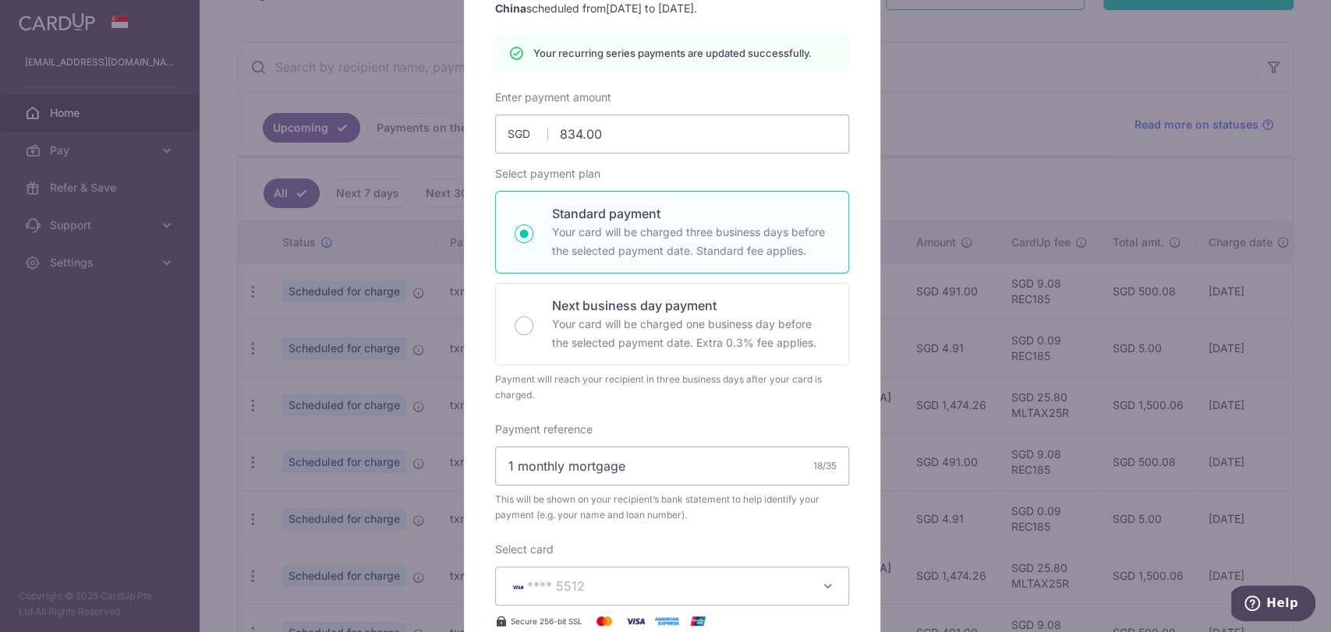
scroll to position [64, 0]
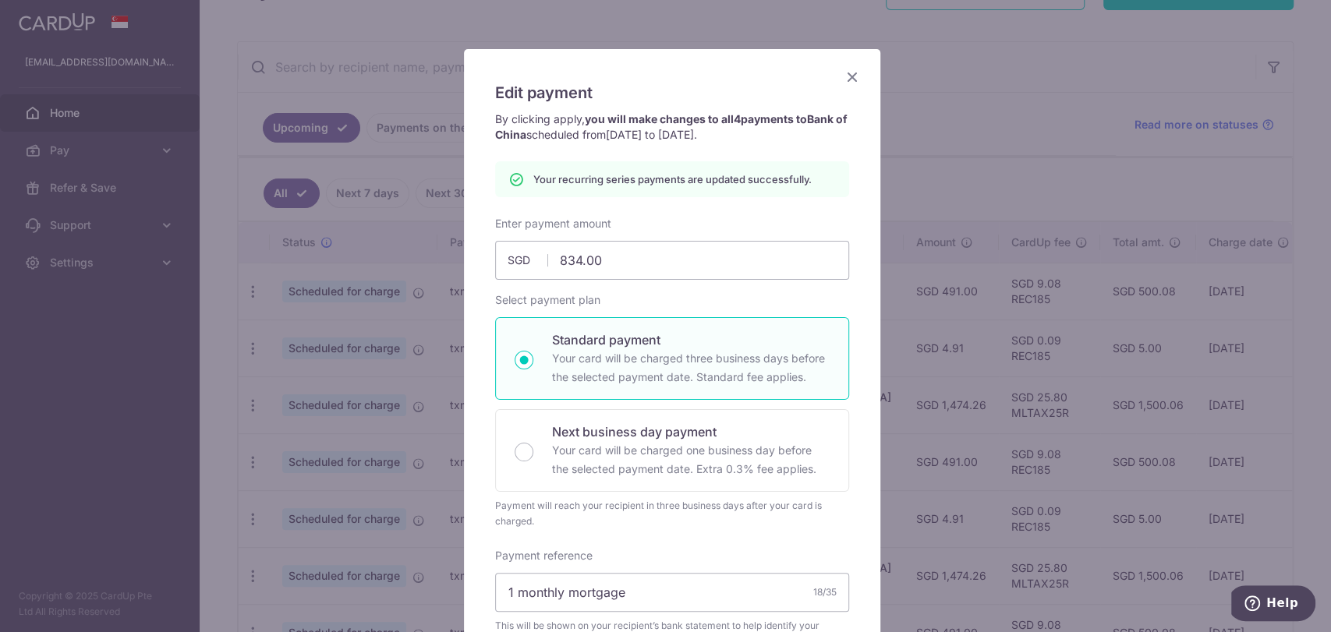
click at [844, 76] on icon "Close" at bounding box center [852, 76] width 19 height 19
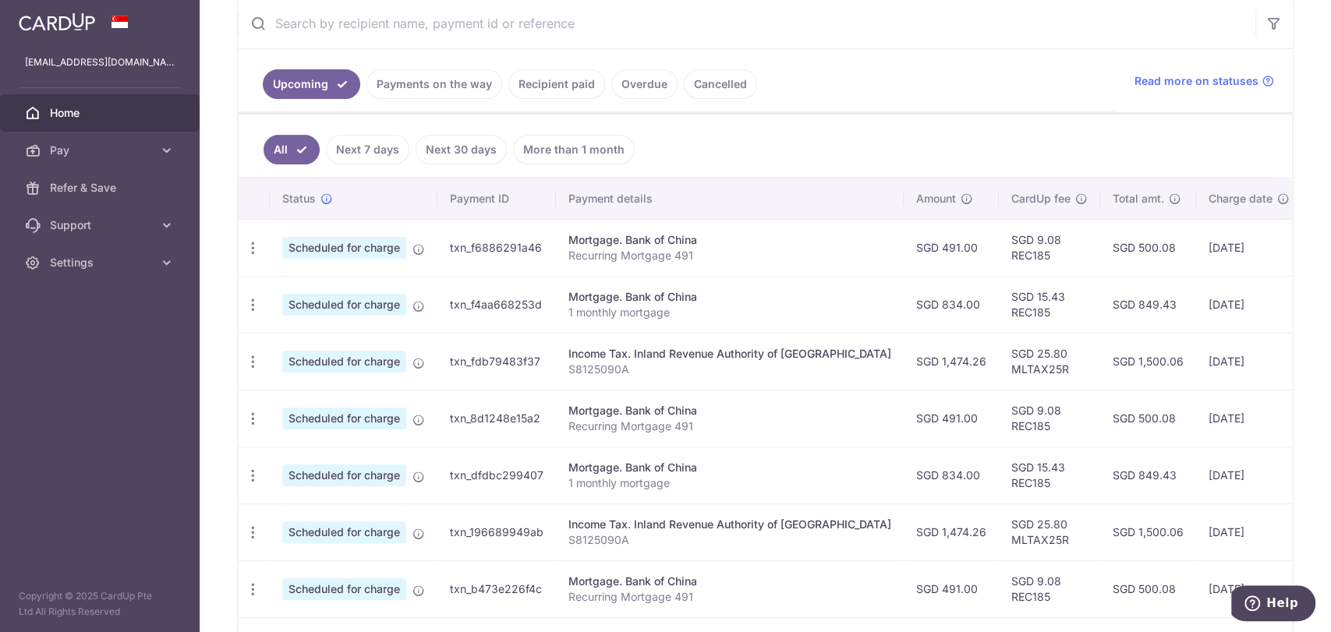
scroll to position [346, 0]
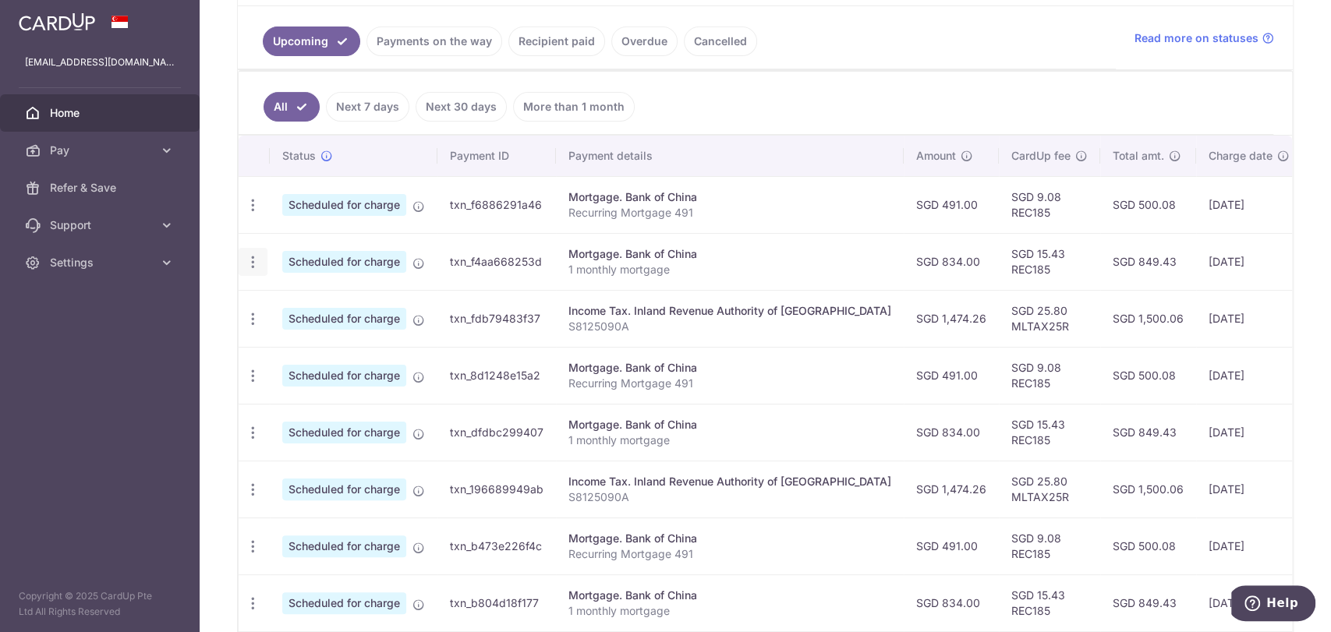
click at [249, 257] on icon "button" at bounding box center [253, 262] width 16 height 16
click at [285, 307] on span "Update payment" at bounding box center [336, 305] width 106 height 19
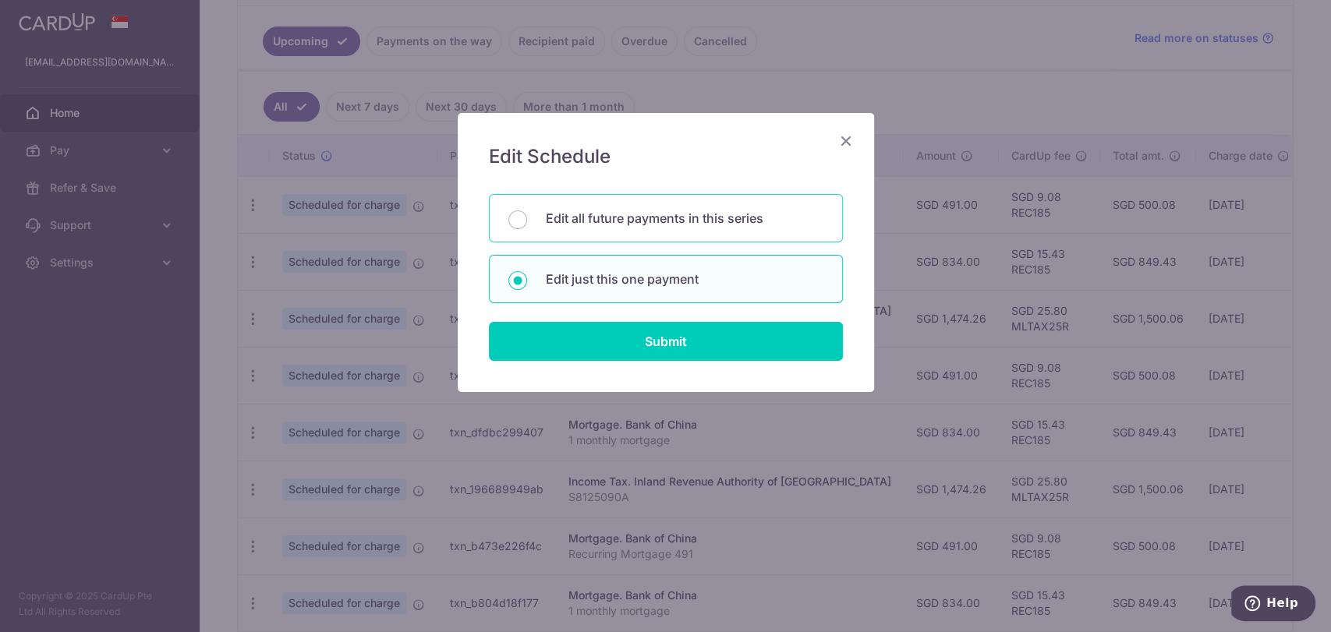
click at [637, 230] on div "Edit all future payments in this series" at bounding box center [666, 218] width 354 height 48
radio input "true"
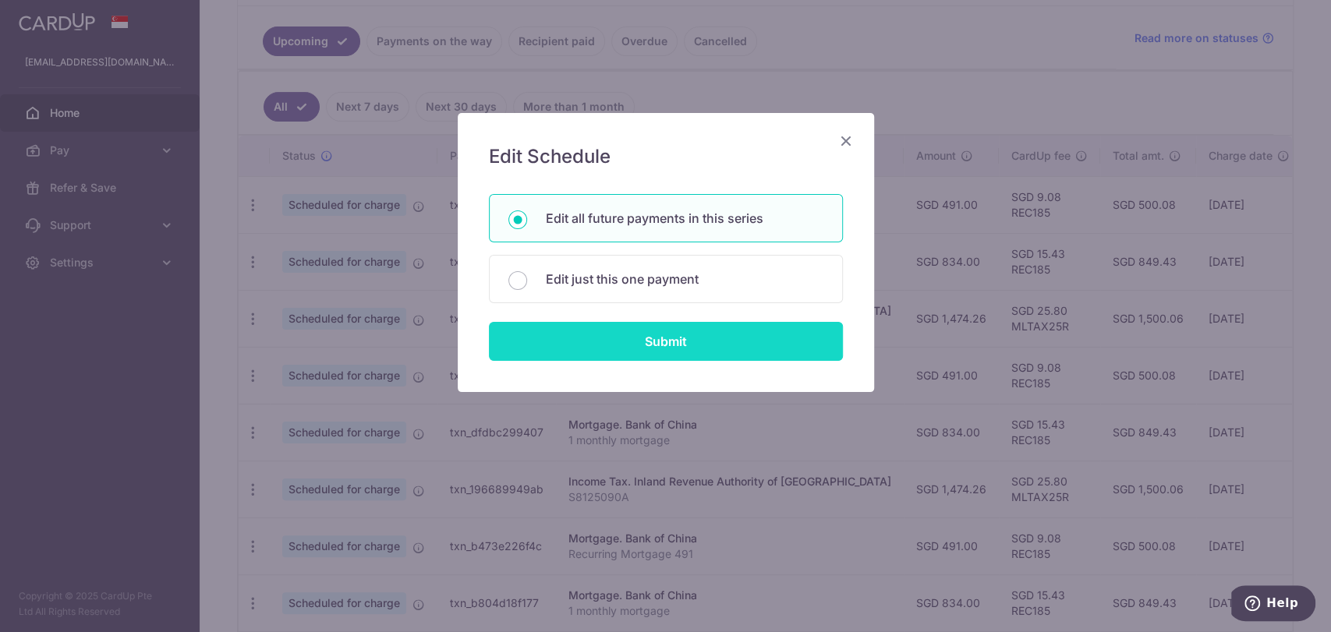
click at [663, 331] on input "Submit" at bounding box center [666, 341] width 354 height 39
radio input "true"
type input "834.00"
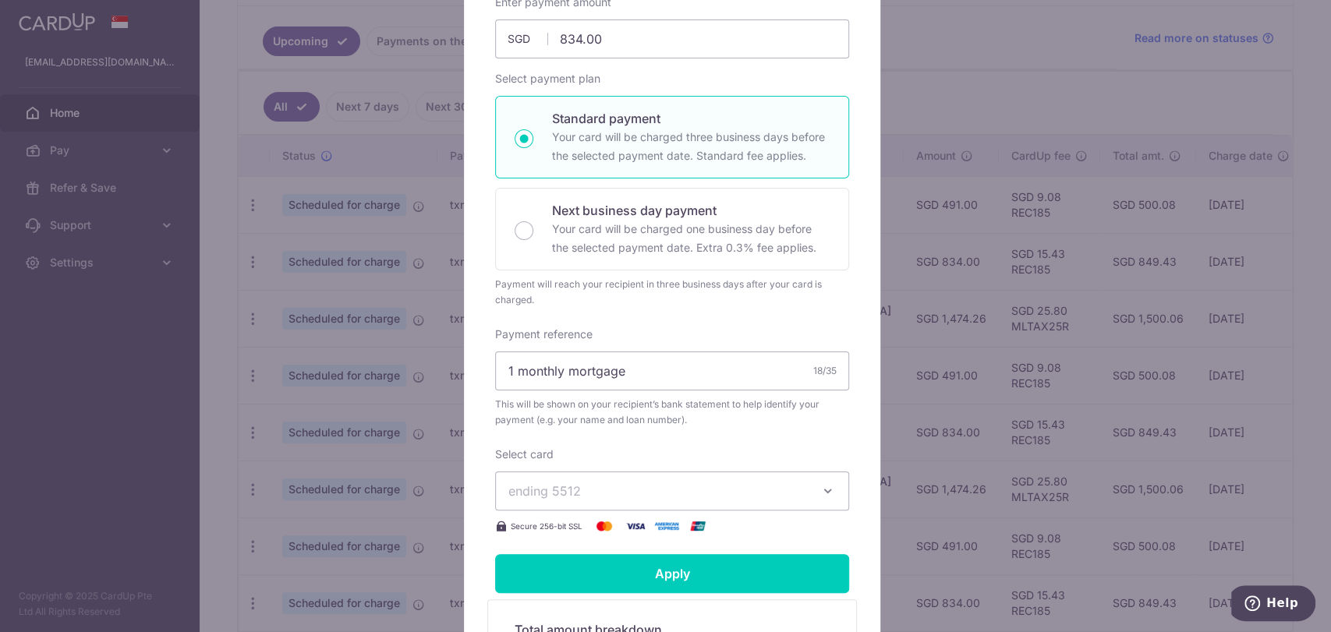
scroll to position [260, 0]
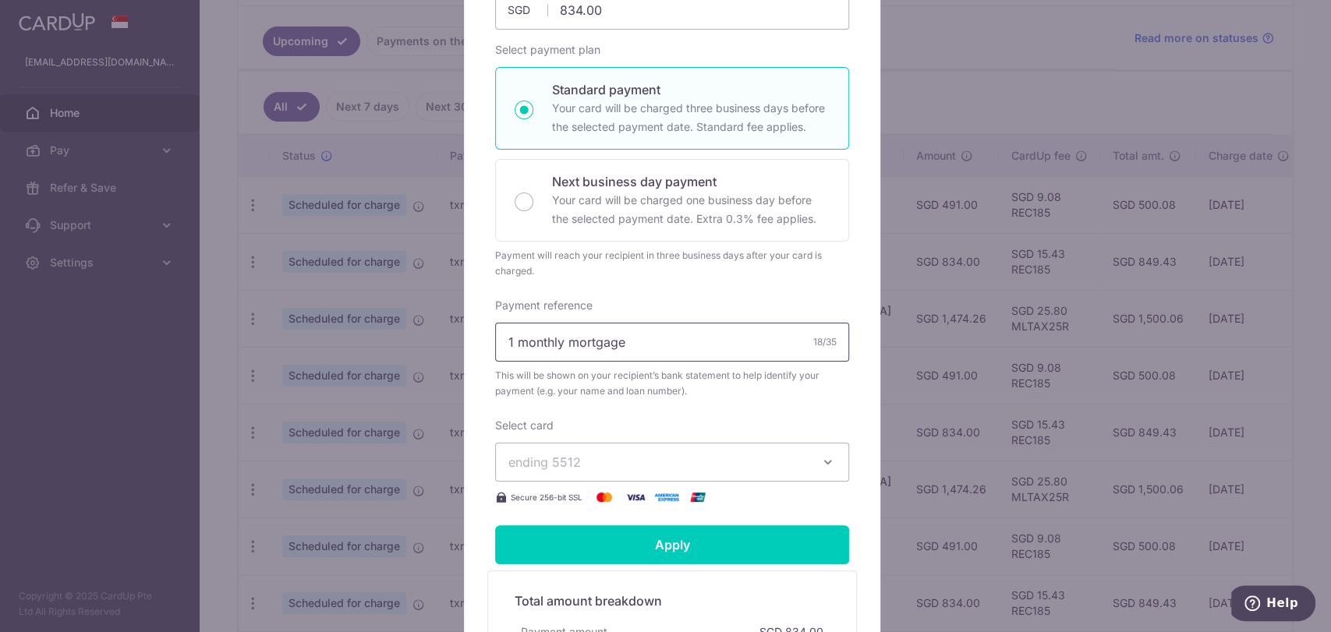
drag, startPoint x: 505, startPoint y: 333, endPoint x: 479, endPoint y: 302, distance: 40.4
click at [480, 303] on div "Edit payment By clicking apply, you will make changes to all 4 payments to Bank…" at bounding box center [672, 325] width 416 height 944
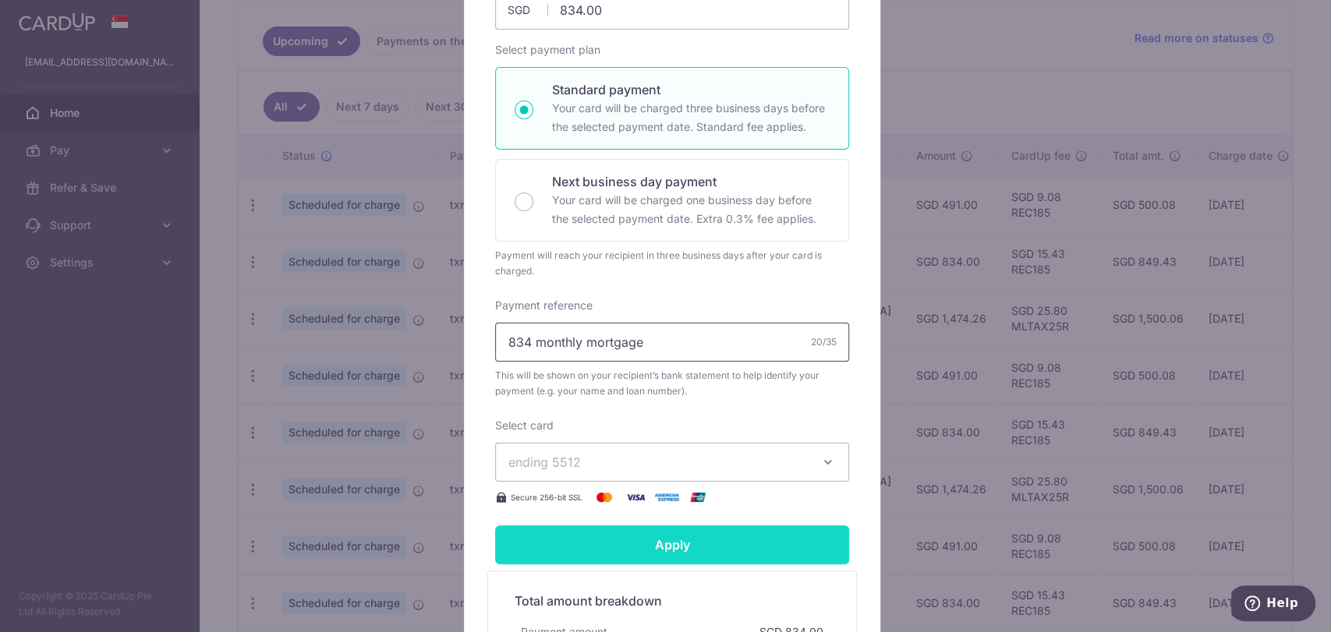
type input "834 monthly mortgage"
click at [667, 546] on input "Apply" at bounding box center [672, 545] width 354 height 39
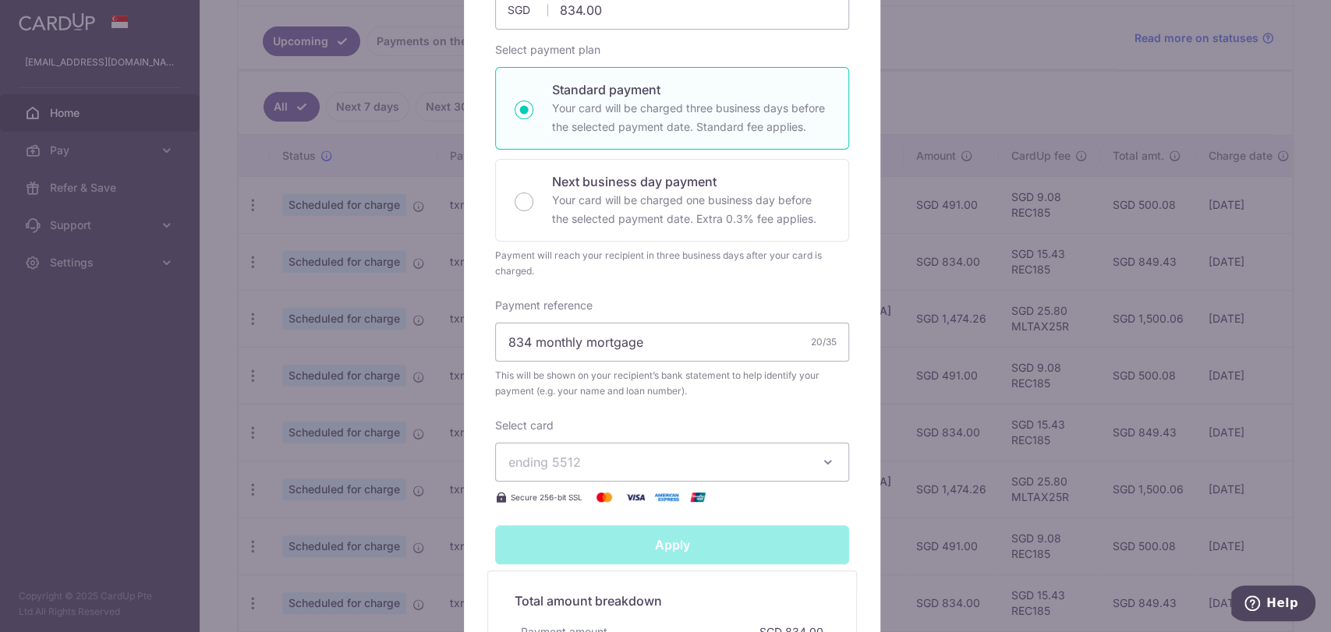
type input "Successfully Applied"
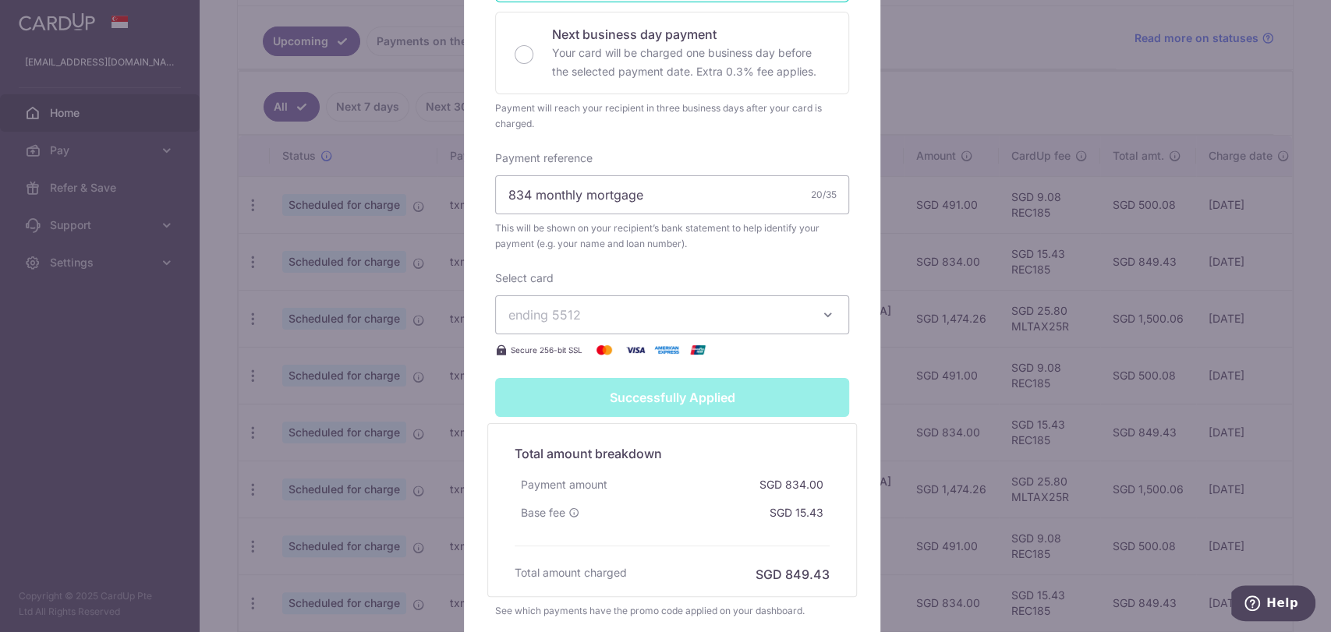
scroll to position [433, 0]
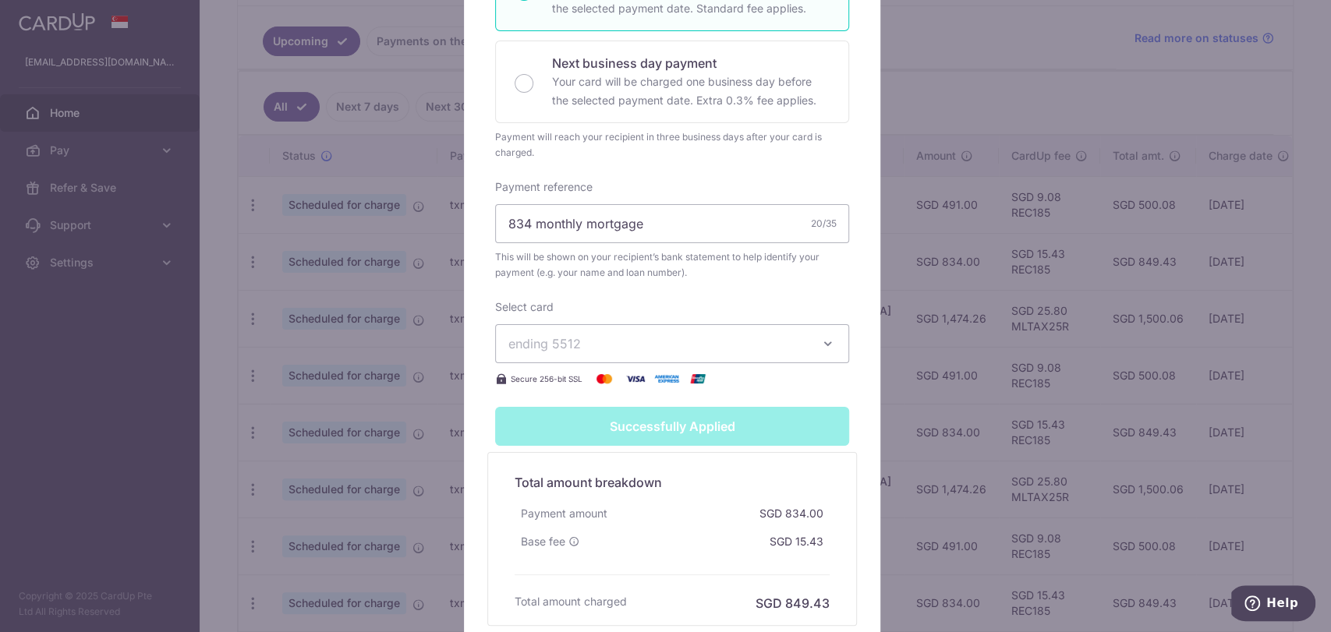
drag, startPoint x: 646, startPoint y: 264, endPoint x: 501, endPoint y: 484, distance: 264.5
click at [507, 484] on div "Total amount breakdown Payment amount SGD 834.00 Base fee SGD 15.43 Processing …" at bounding box center [672, 539] width 331 height 147
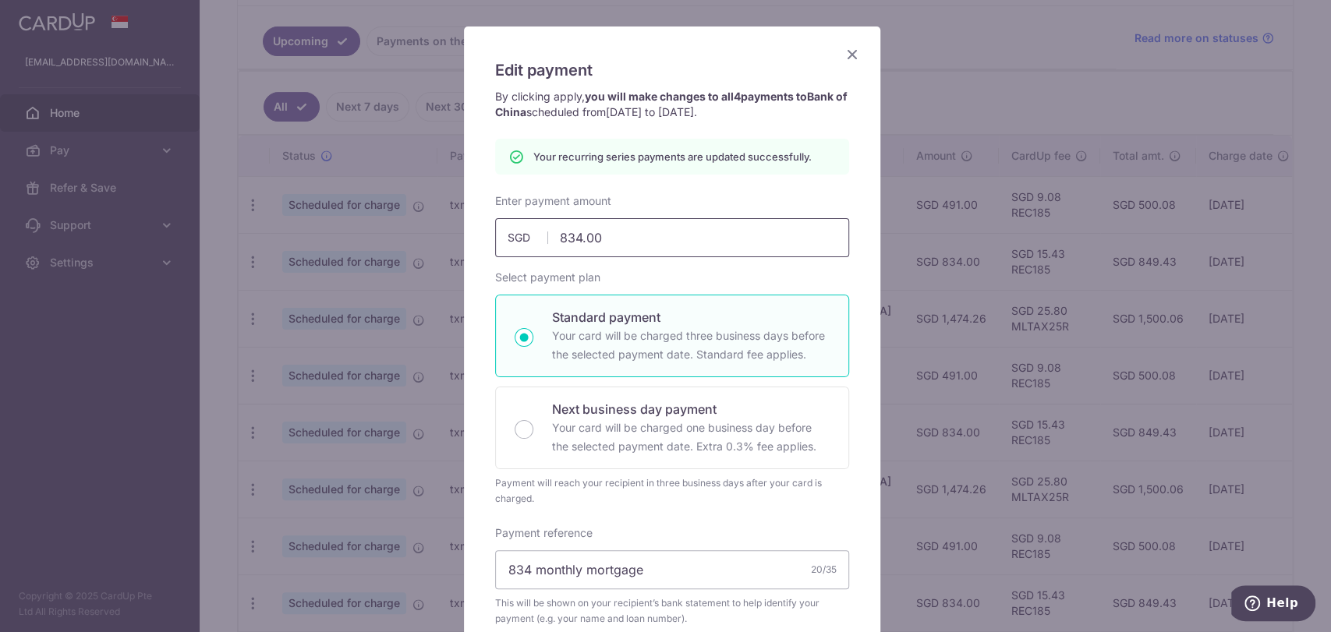
drag, startPoint x: 573, startPoint y: 239, endPoint x: 558, endPoint y: 235, distance: 16.1
click at [558, 235] on input "834.00" at bounding box center [672, 237] width 354 height 39
type input "82.00"
type input "Apply"
type input "825.00"
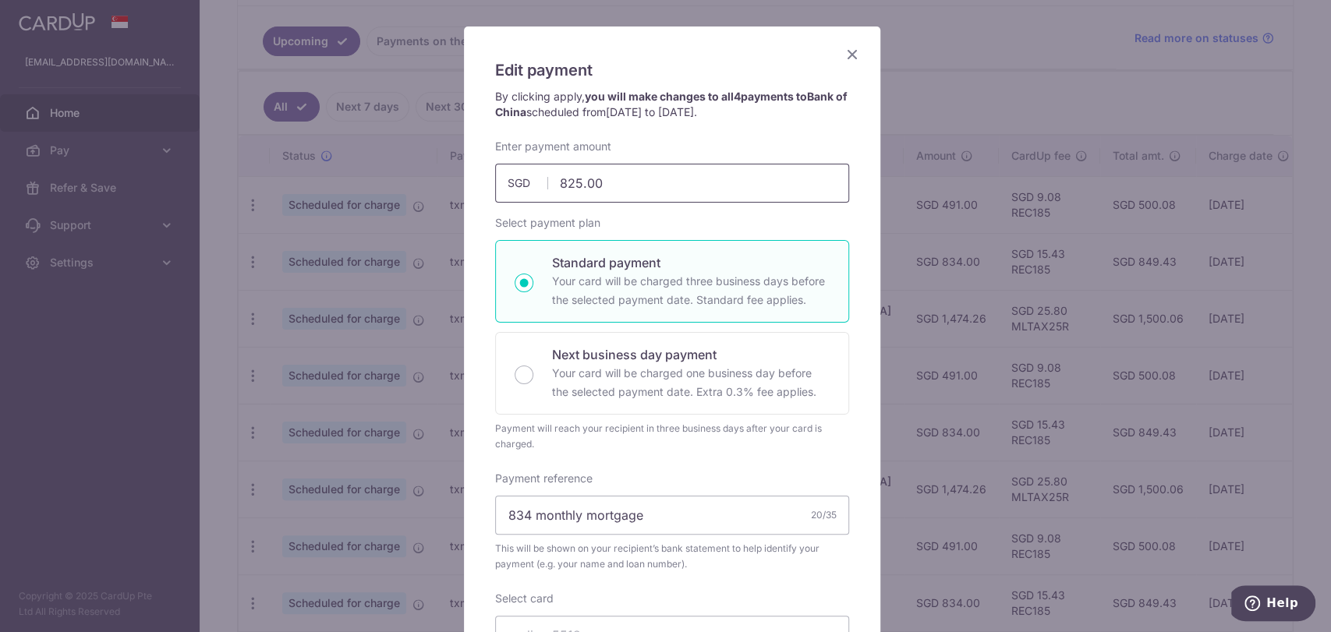
scroll to position [519, 0]
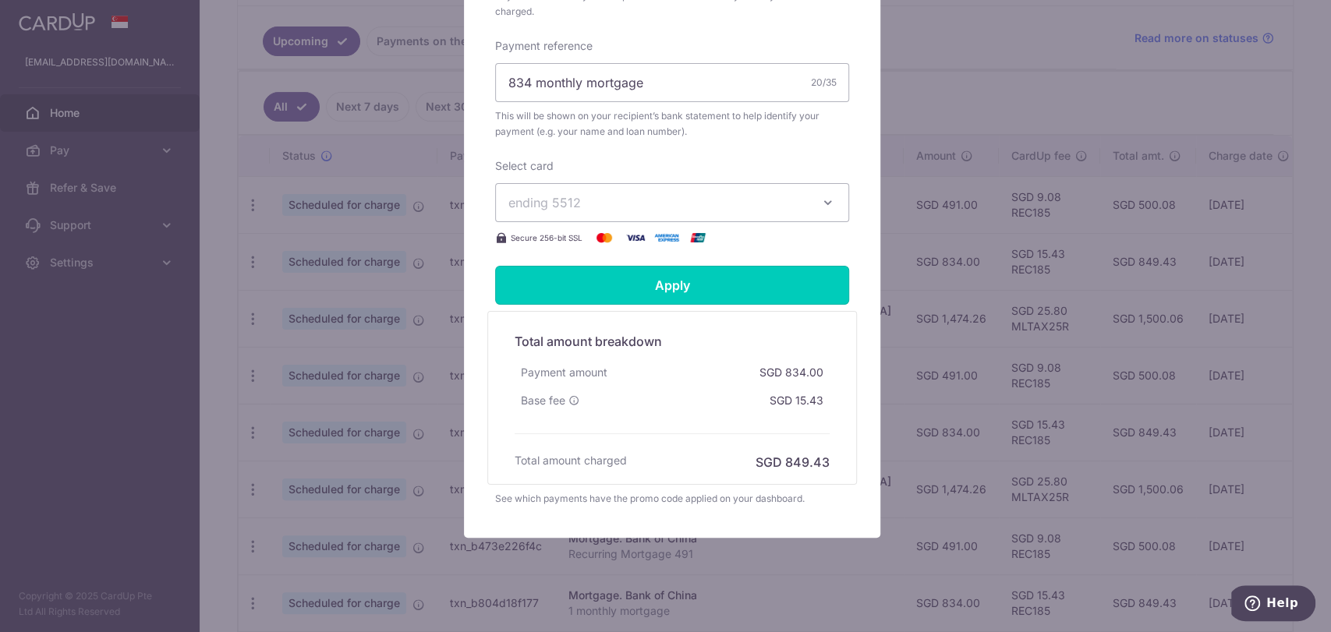
click at [712, 280] on input "Apply" at bounding box center [672, 285] width 354 height 39
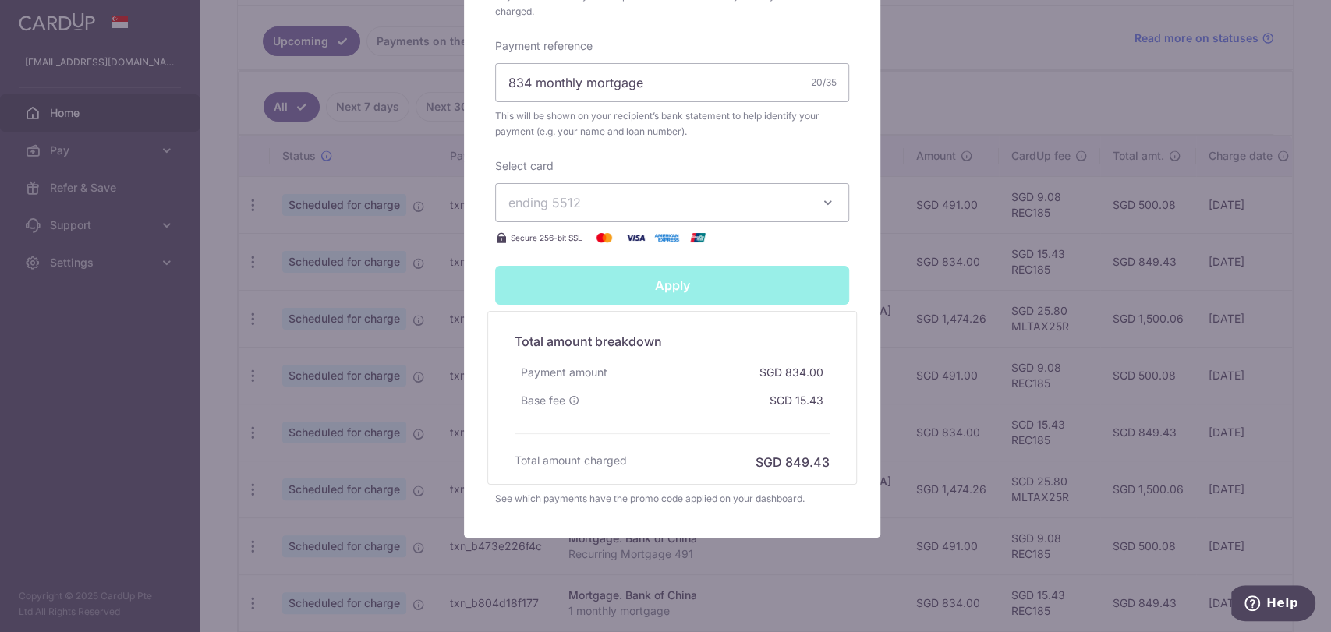
type input "Successfully Applied"
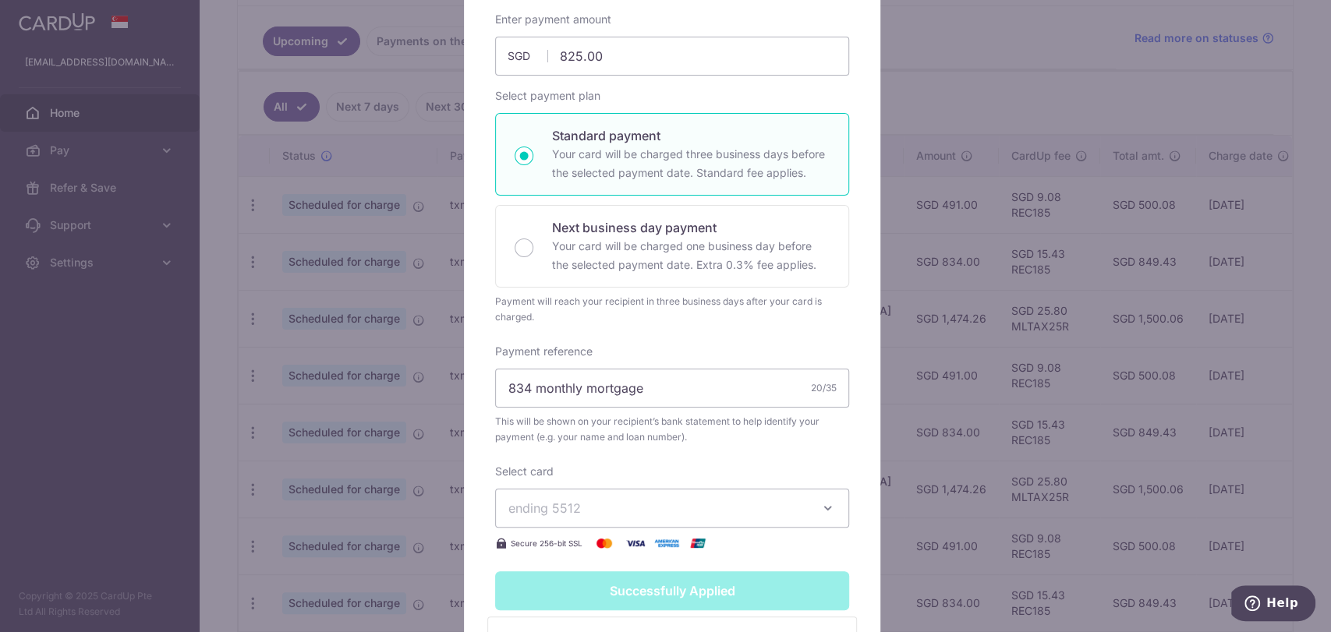
scroll to position [227, 0]
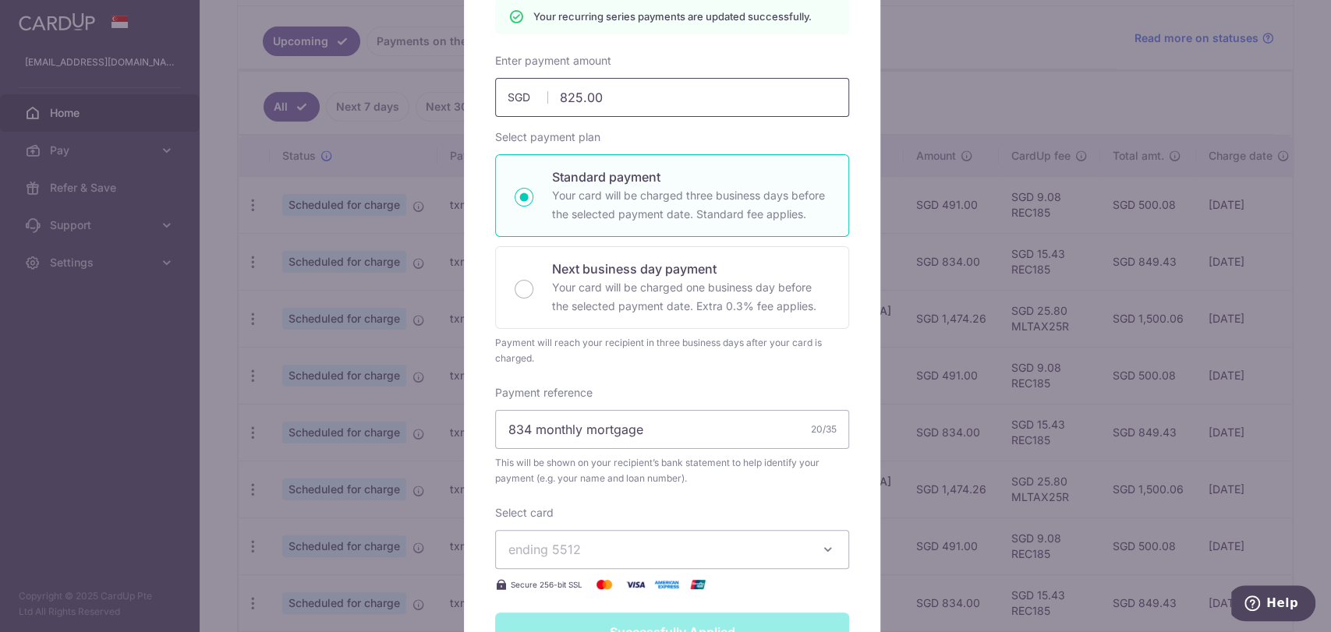
drag, startPoint x: 573, startPoint y: 101, endPoint x: 561, endPoint y: 100, distance: 11.8
click at [561, 100] on input "825.00" at bounding box center [672, 97] width 354 height 39
type input "81.00"
type input "Apply"
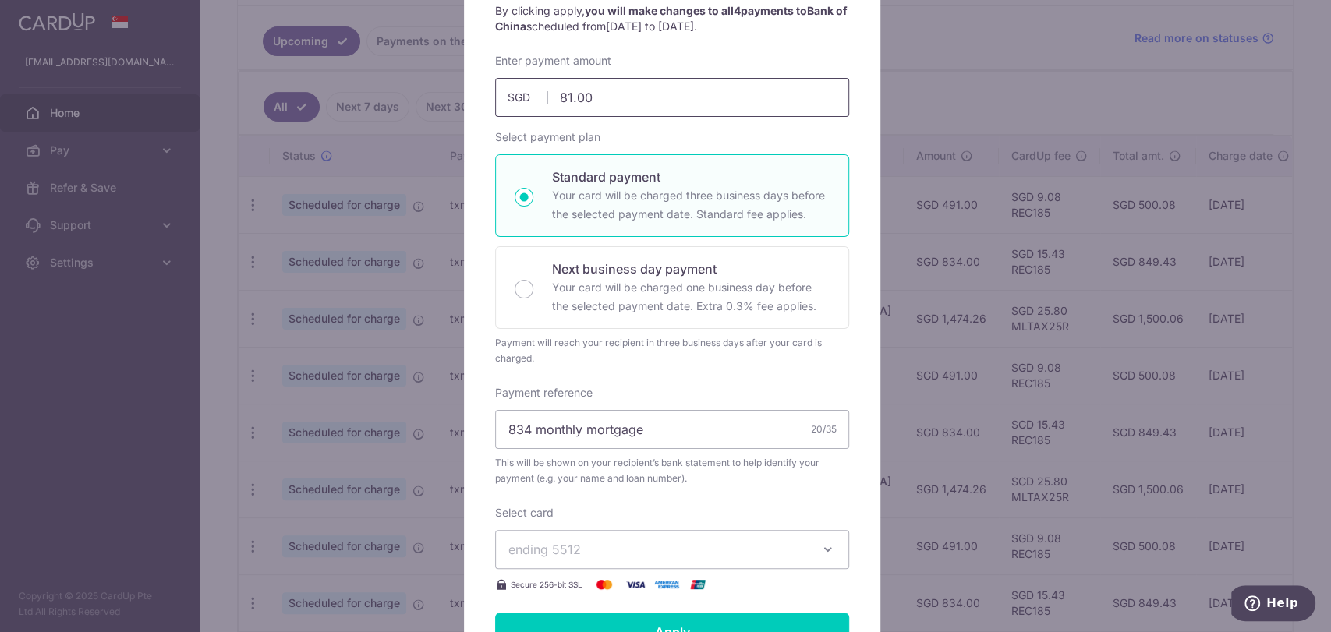
type input "811.00"
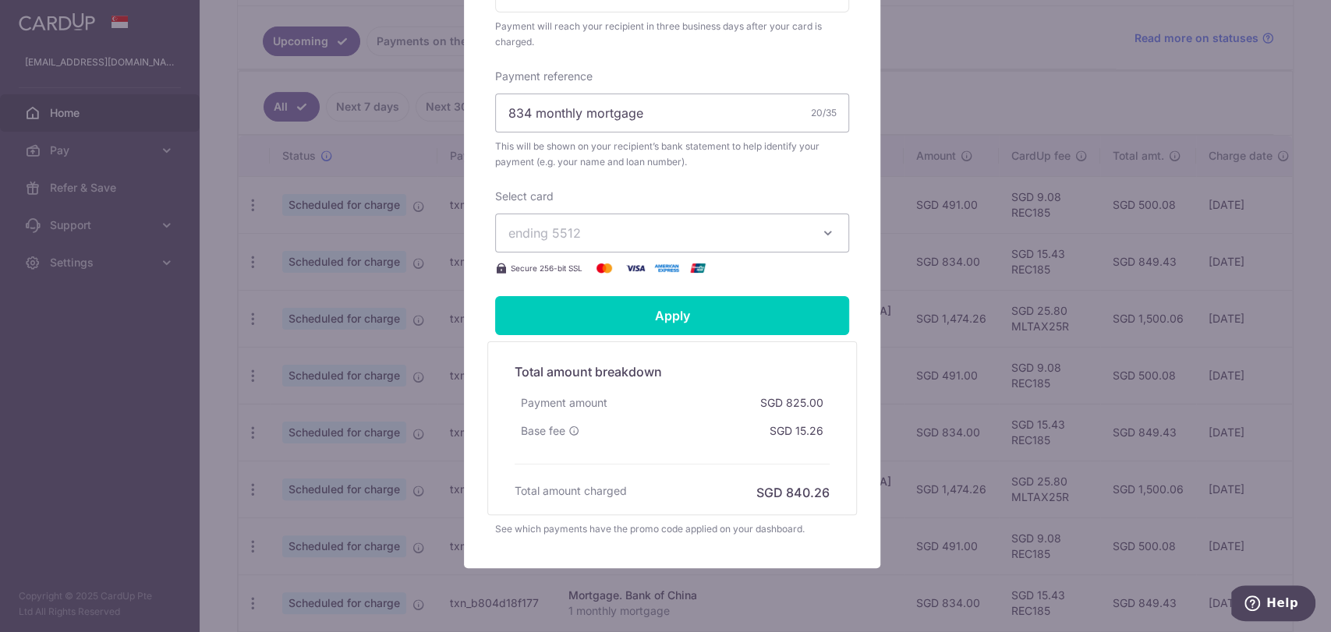
scroll to position [519, 0]
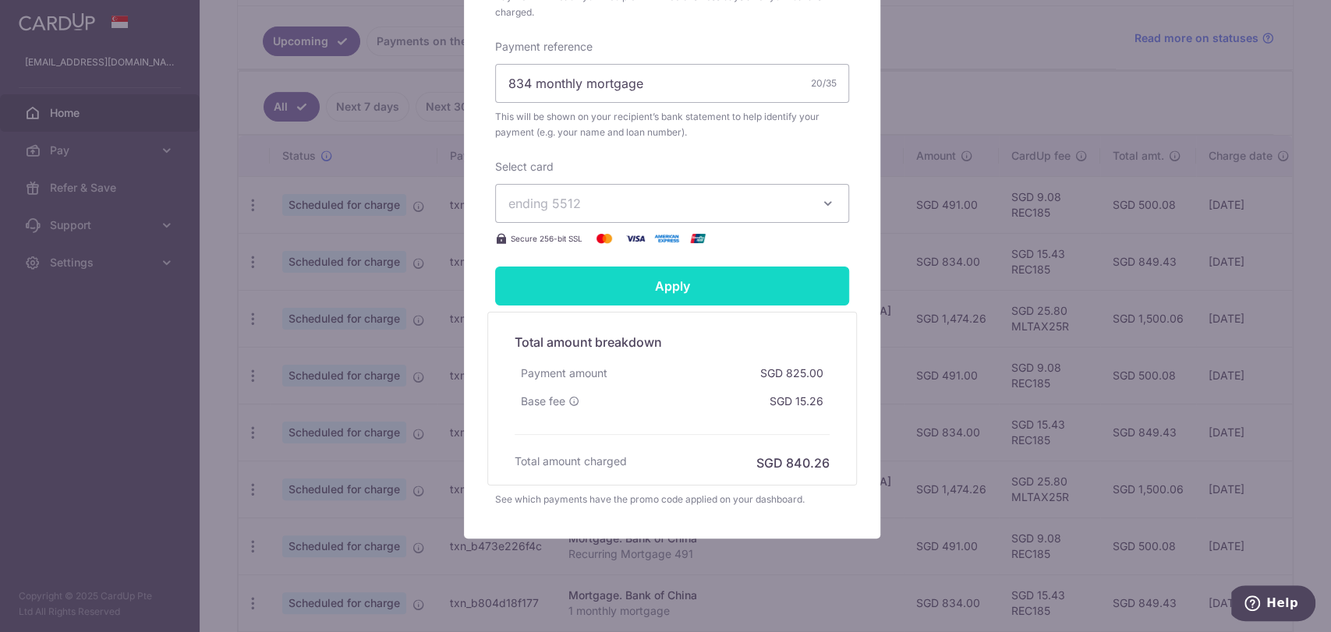
click at [667, 276] on input "Apply" at bounding box center [672, 286] width 354 height 39
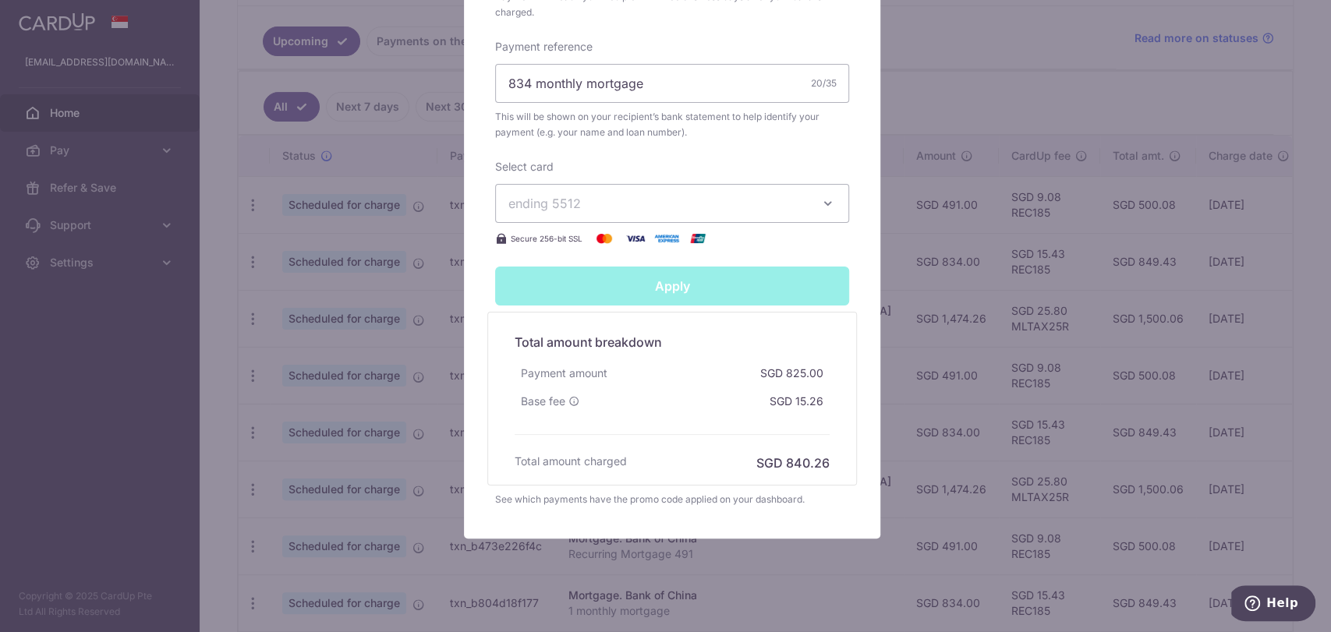
type input "Successfully Applied"
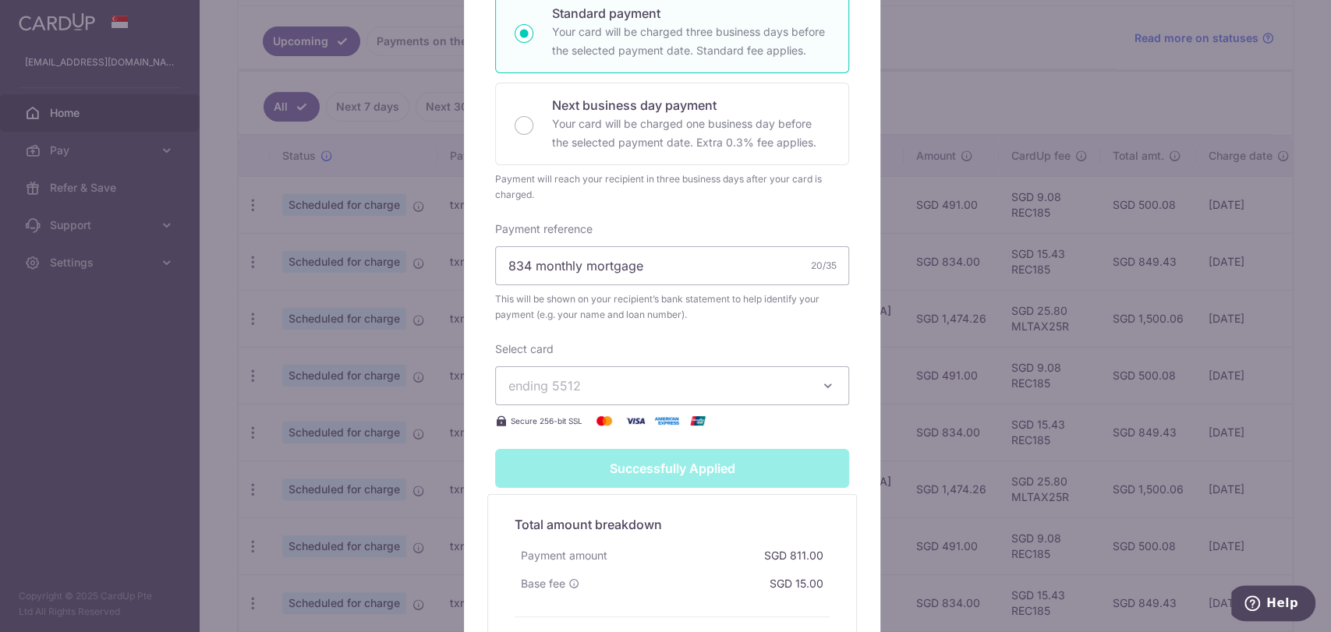
scroll to position [226, 0]
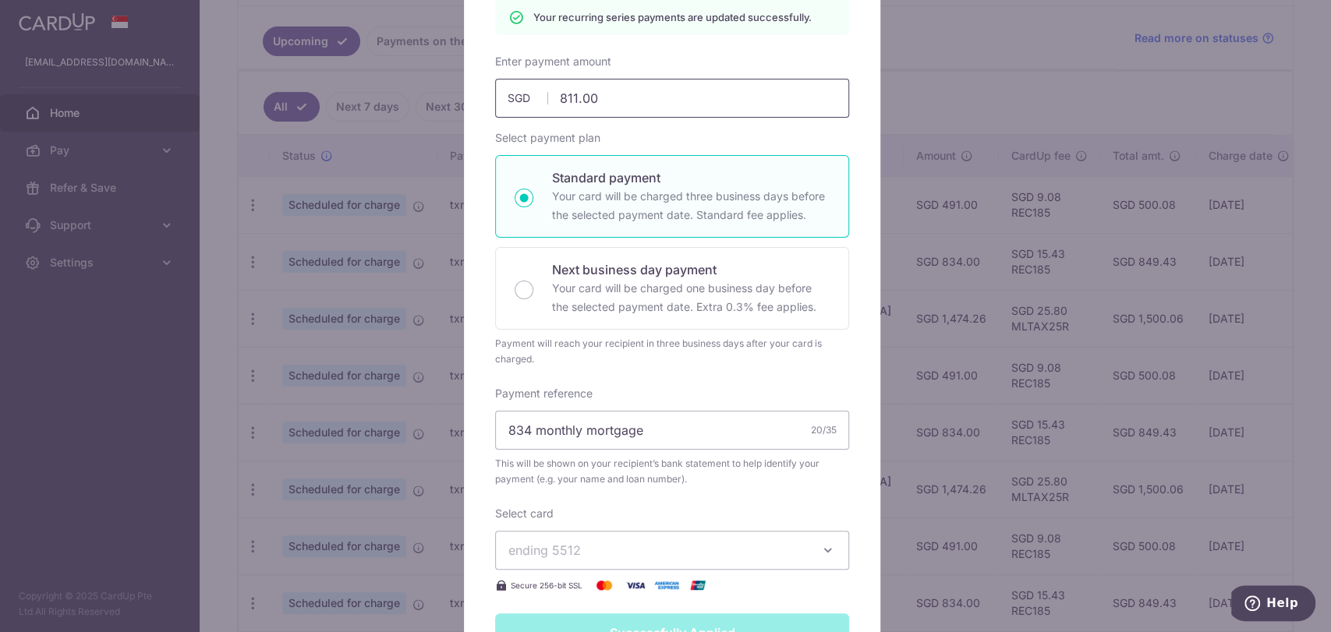
drag, startPoint x: 571, startPoint y: 100, endPoint x: 562, endPoint y: 95, distance: 9.8
click at [562, 95] on input "811.00" at bounding box center [672, 98] width 354 height 39
type input "82.00"
type input "Apply"
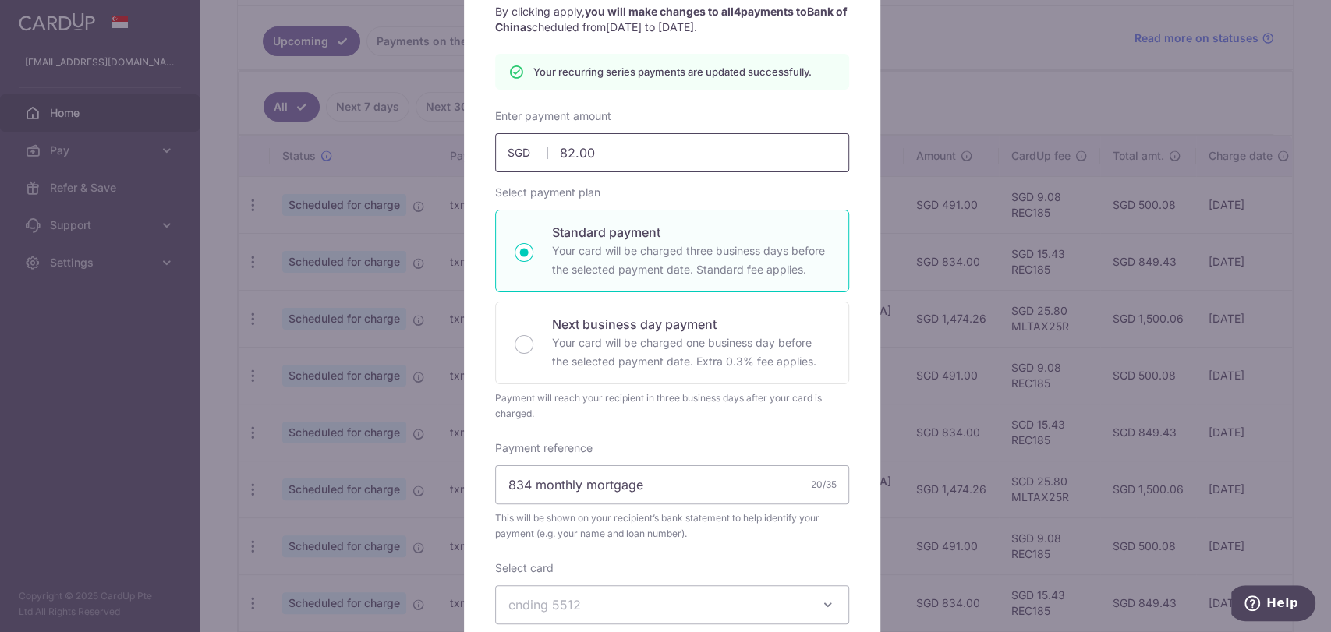
type input "820.00"
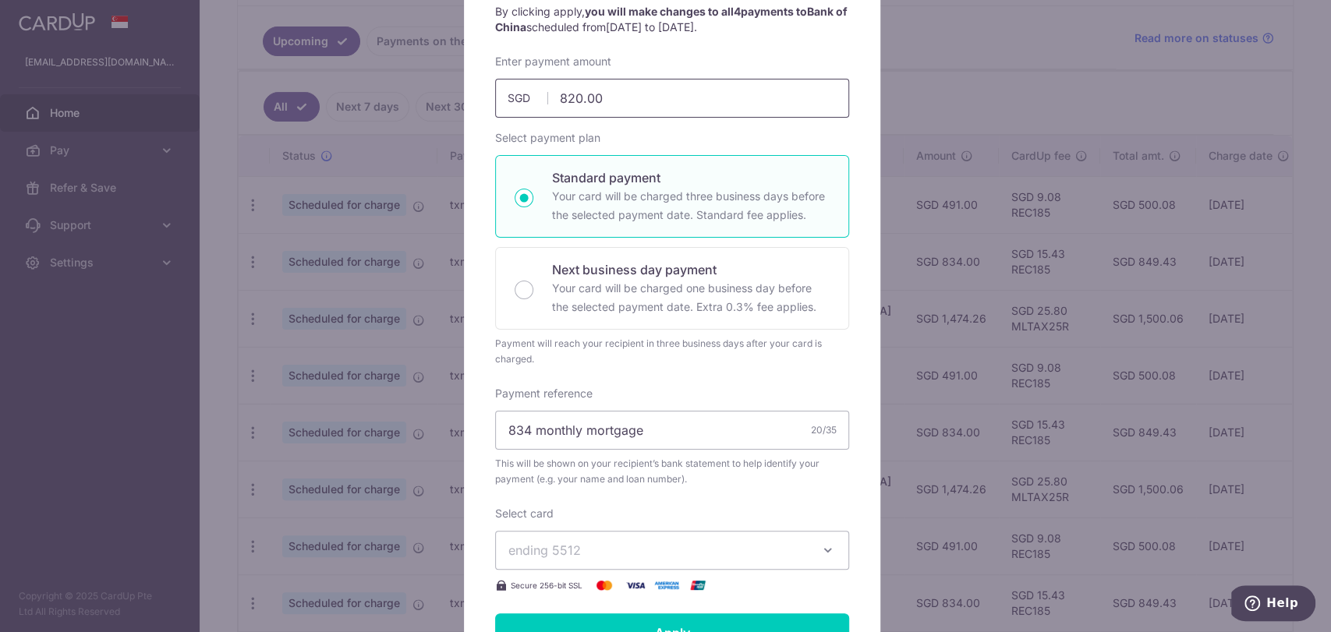
scroll to position [518, 0]
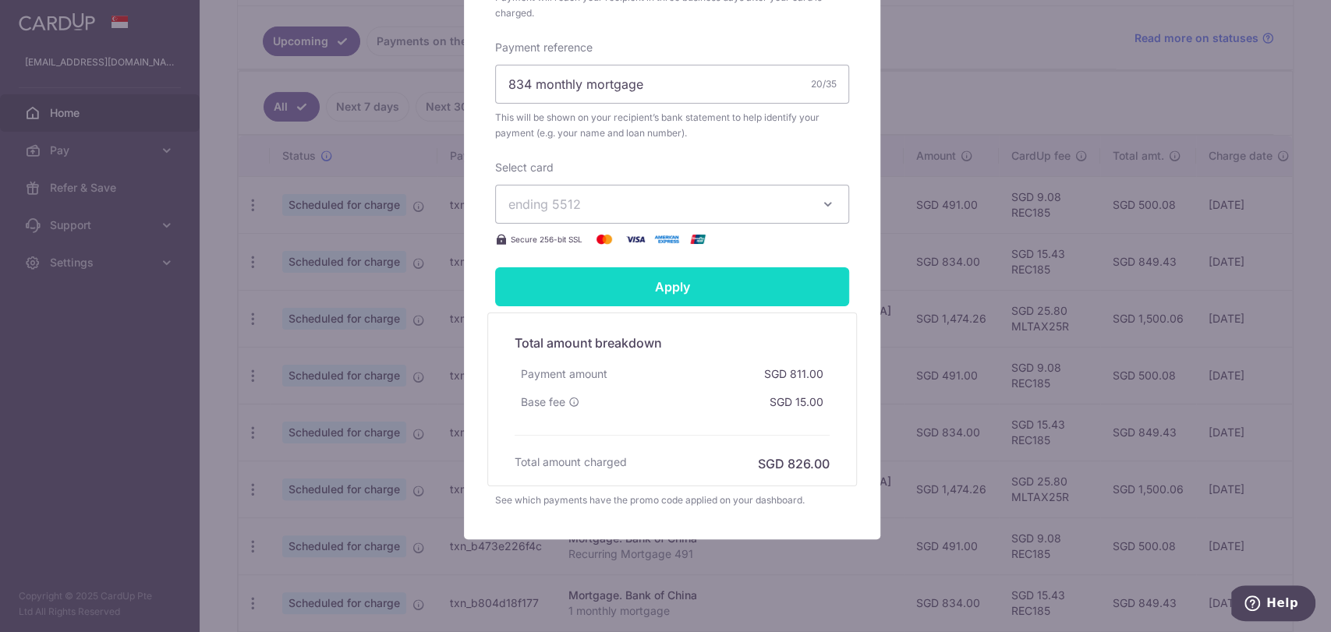
click at [677, 278] on input "Apply" at bounding box center [672, 286] width 354 height 39
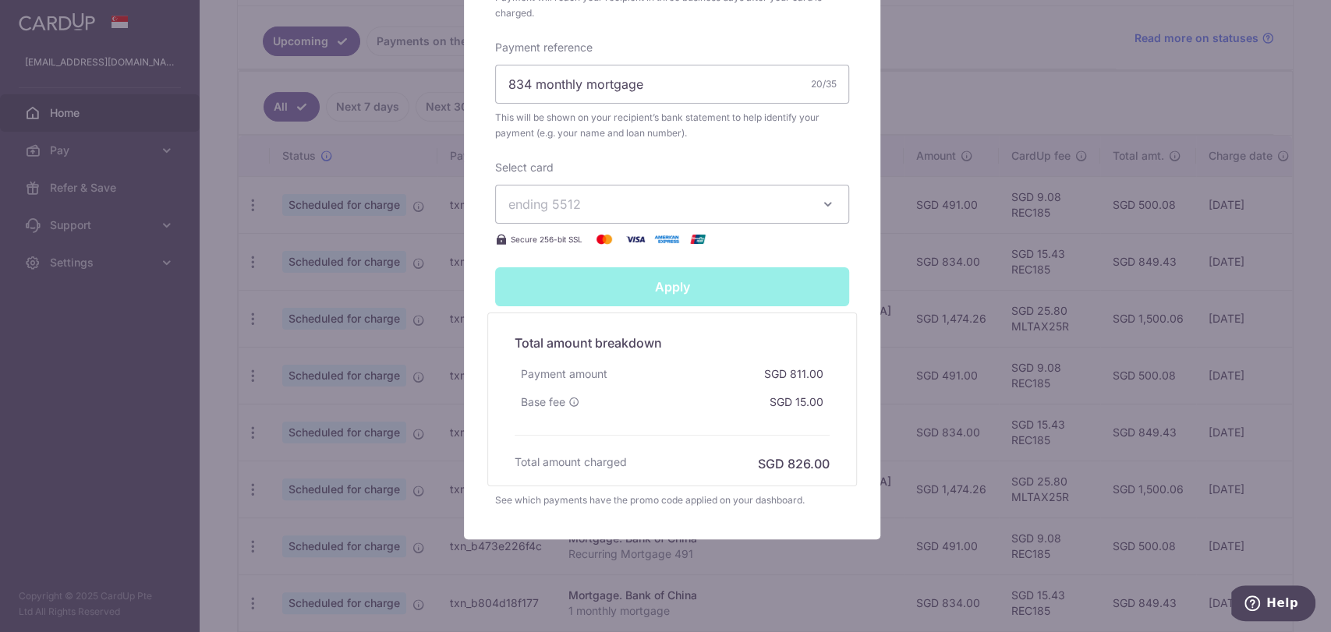
type input "Successfully Applied"
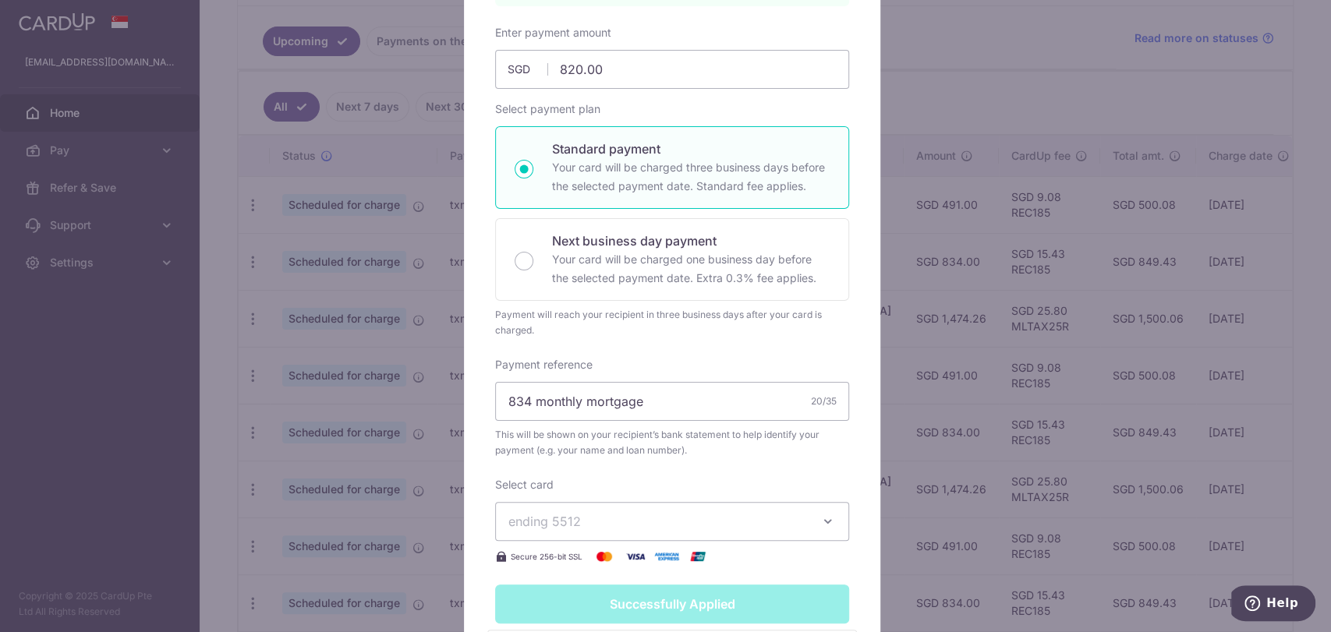
scroll to position [225, 0]
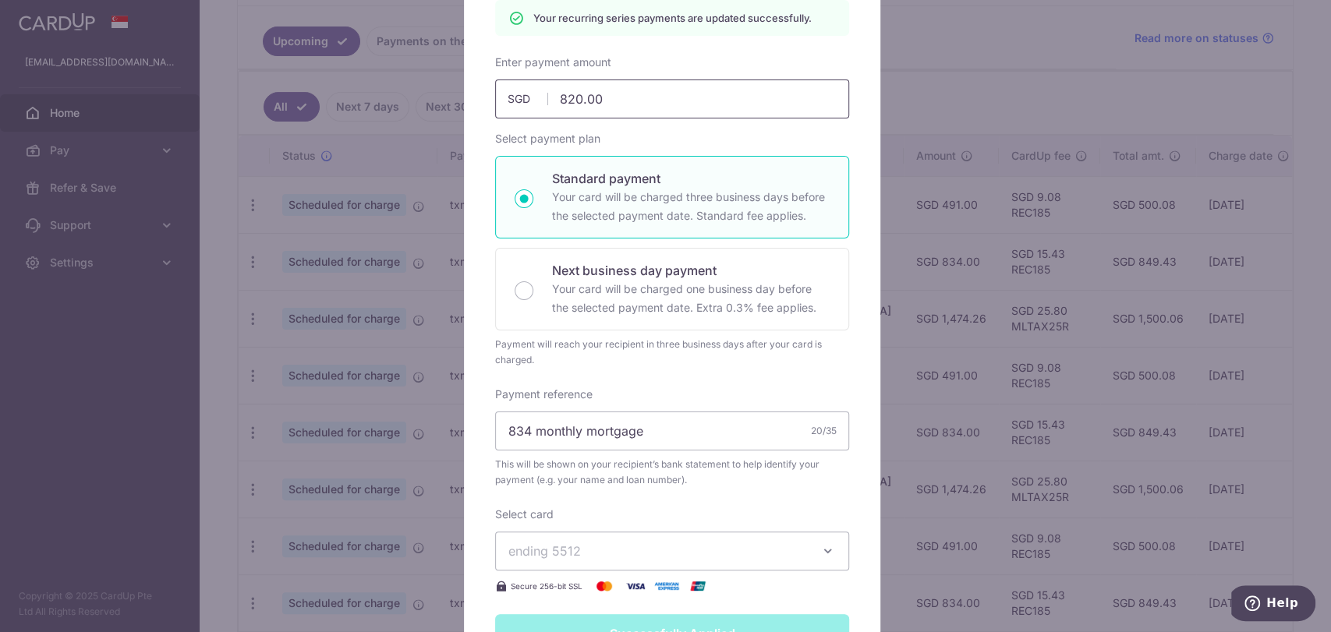
drag, startPoint x: 562, startPoint y: 92, endPoint x: 784, endPoint y: 118, distance: 223.7
click at [791, 122] on div "Enter payment amount 820.00 820.00 SGD To change the payment amount, please can…" at bounding box center [672, 325] width 354 height 541
type input "81"
type input "Apply"
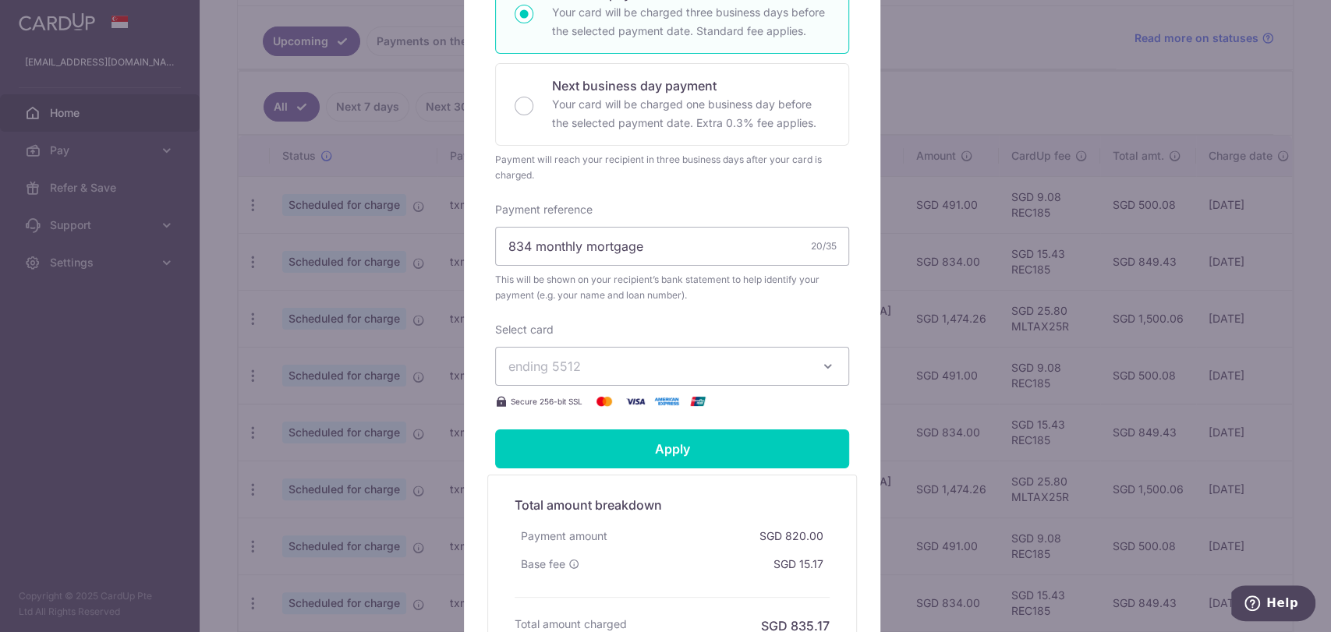
scroll to position [536, 0]
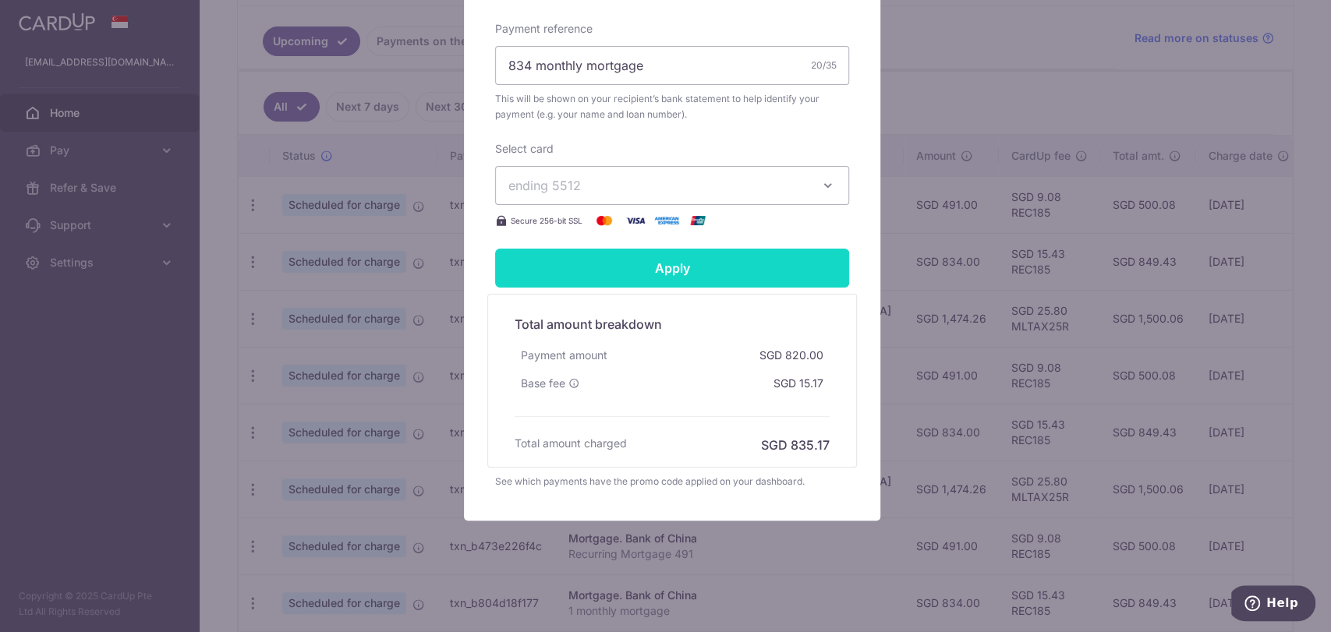
type input "819.00"
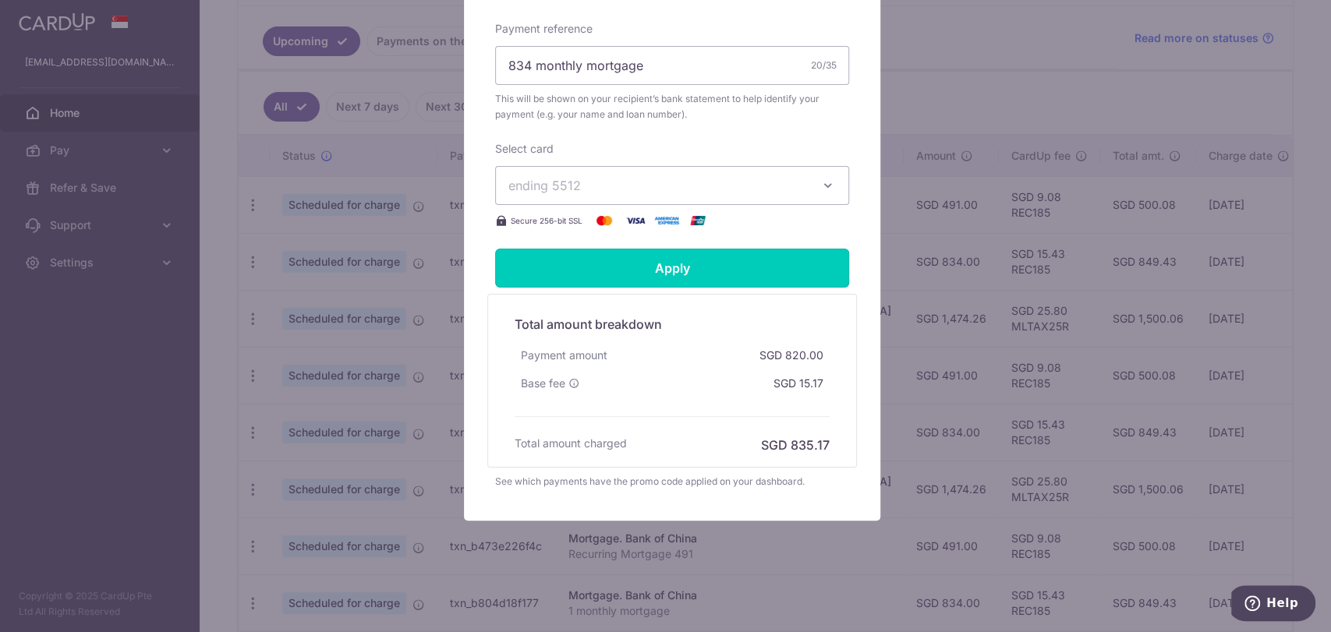
click at [696, 268] on input "Apply" at bounding box center [672, 268] width 354 height 39
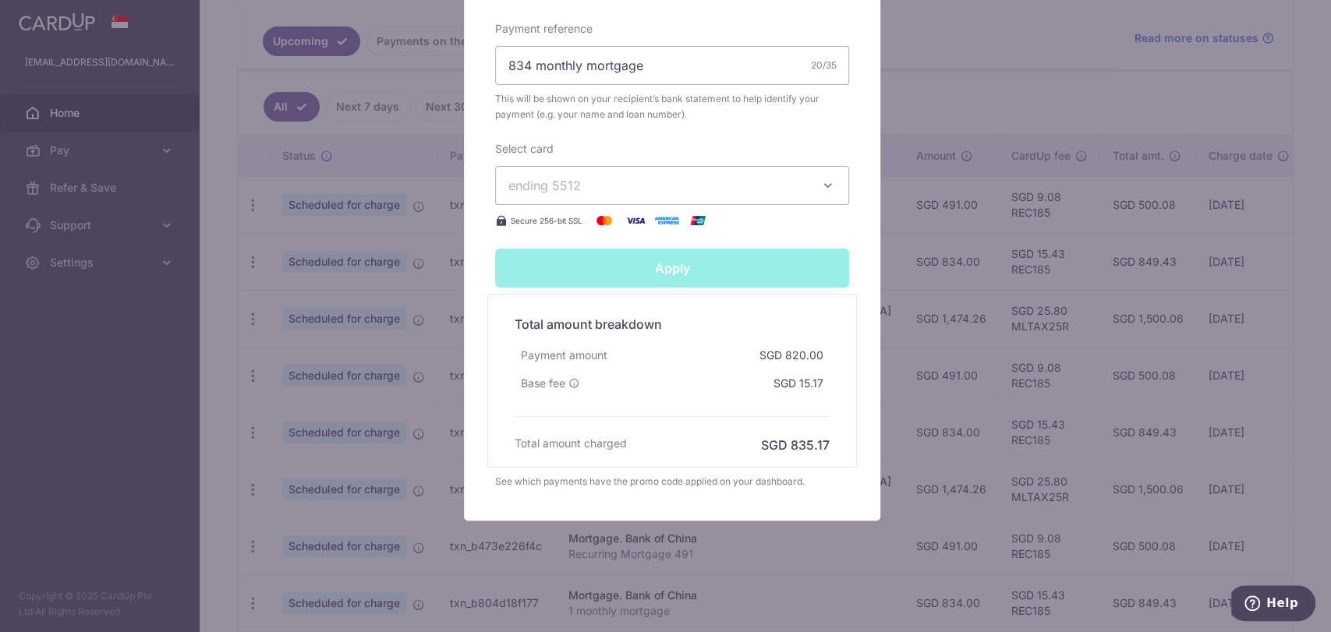
type input "Successfully Applied"
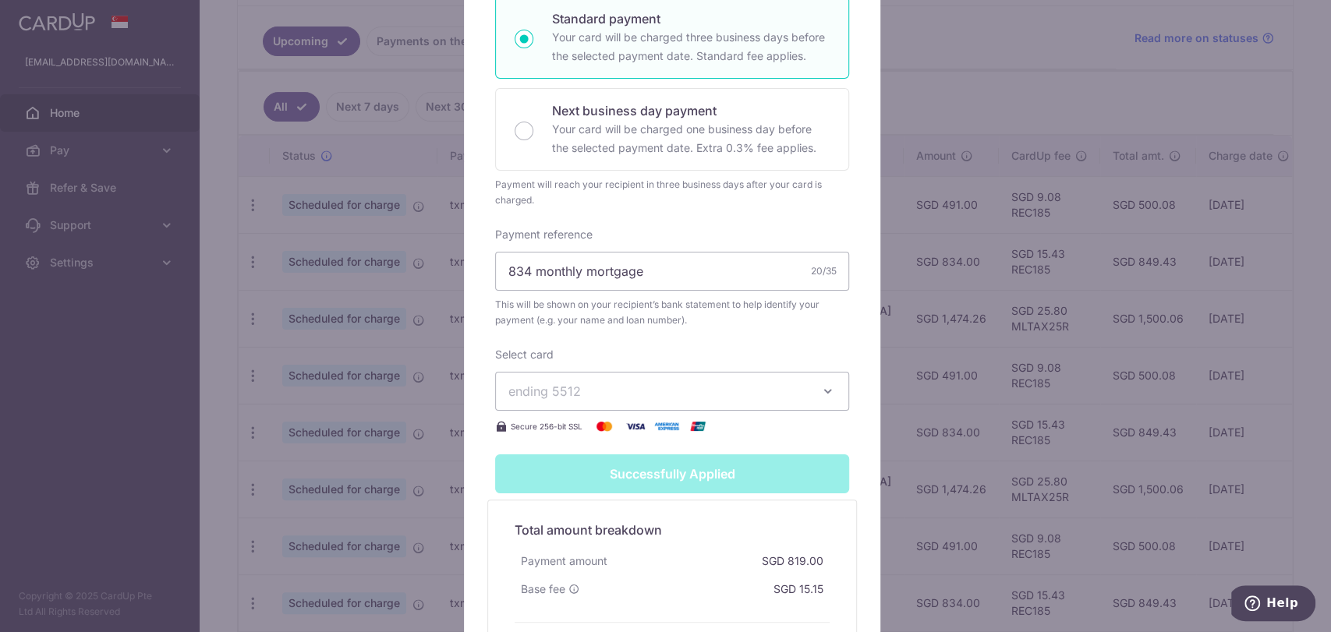
scroll to position [158, 0]
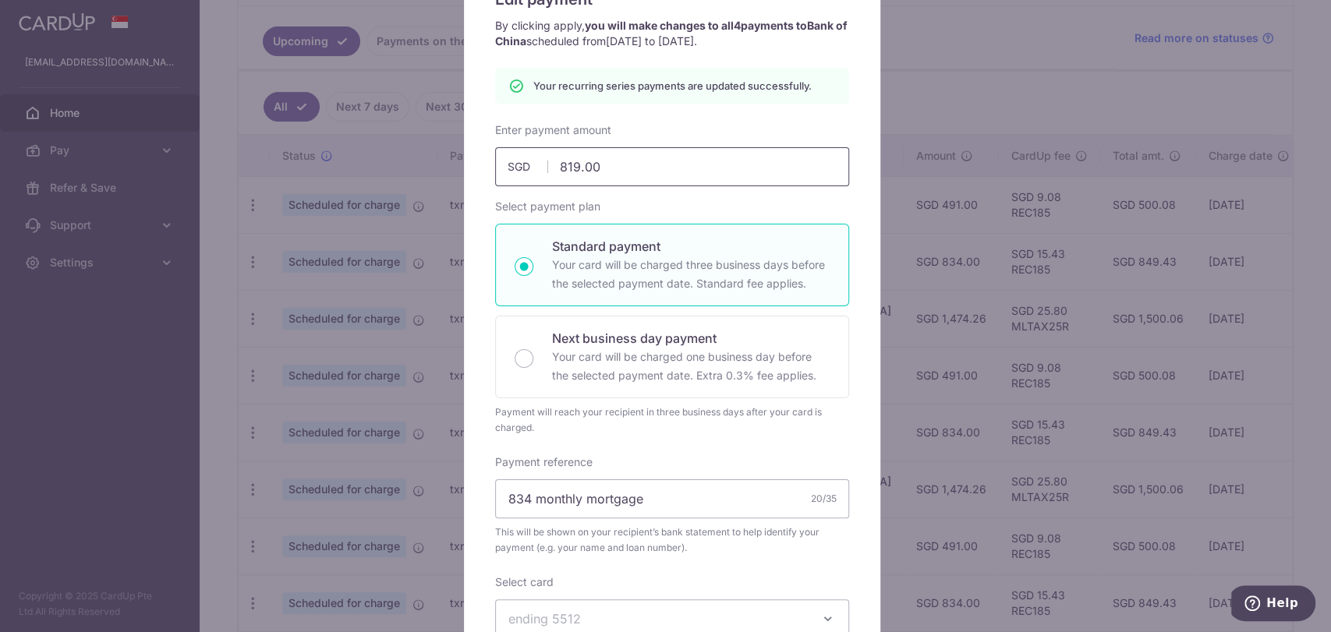
click at [620, 165] on input "819.00" at bounding box center [672, 166] width 354 height 39
type input "818"
type input "Apply"
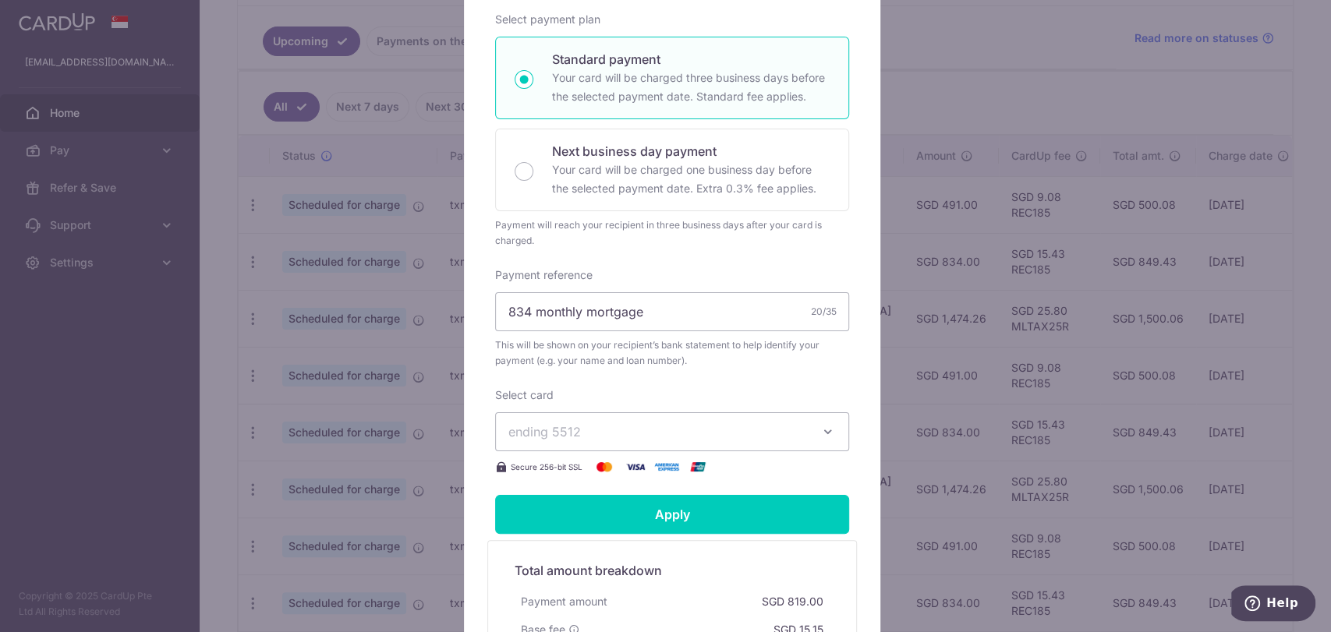
scroll to position [536, 0]
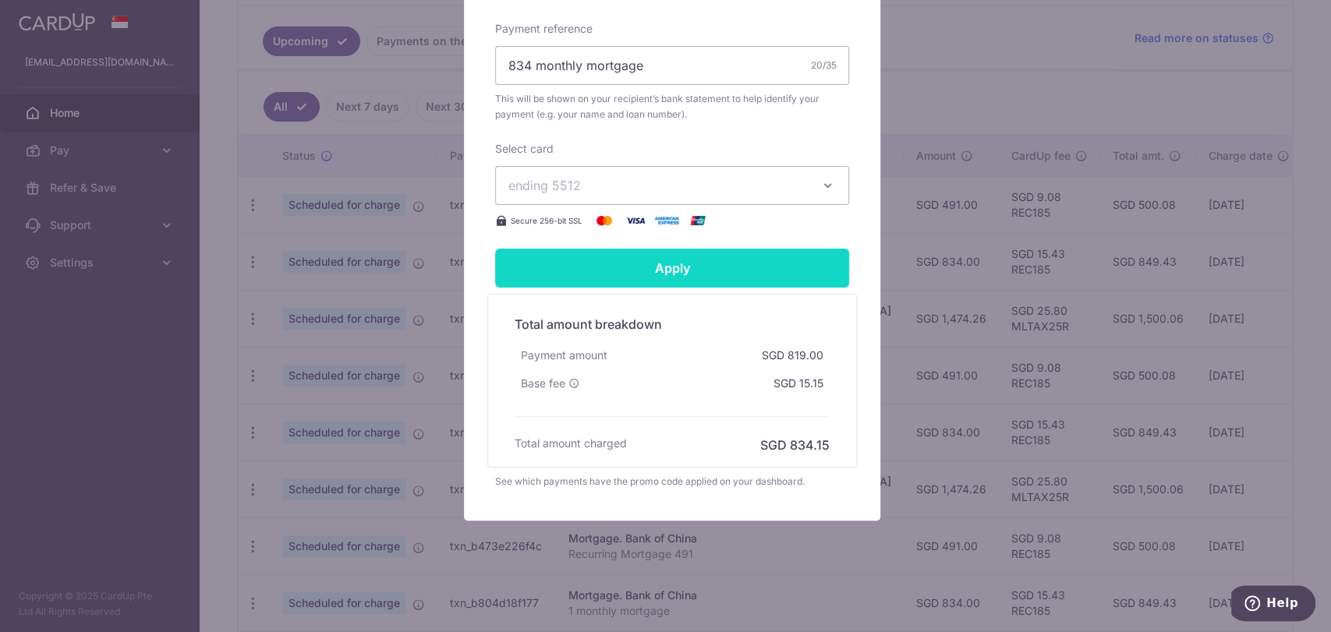
type input "818.80"
click at [680, 273] on input "Apply" at bounding box center [672, 268] width 354 height 39
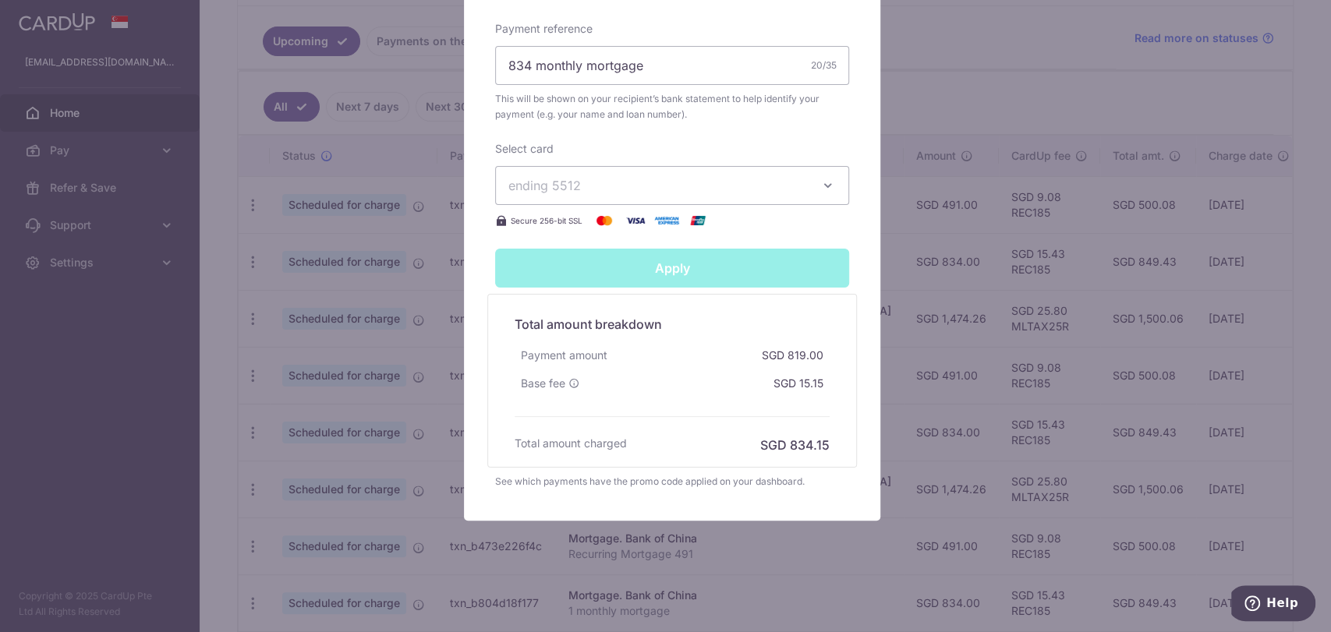
type input "Successfully Applied"
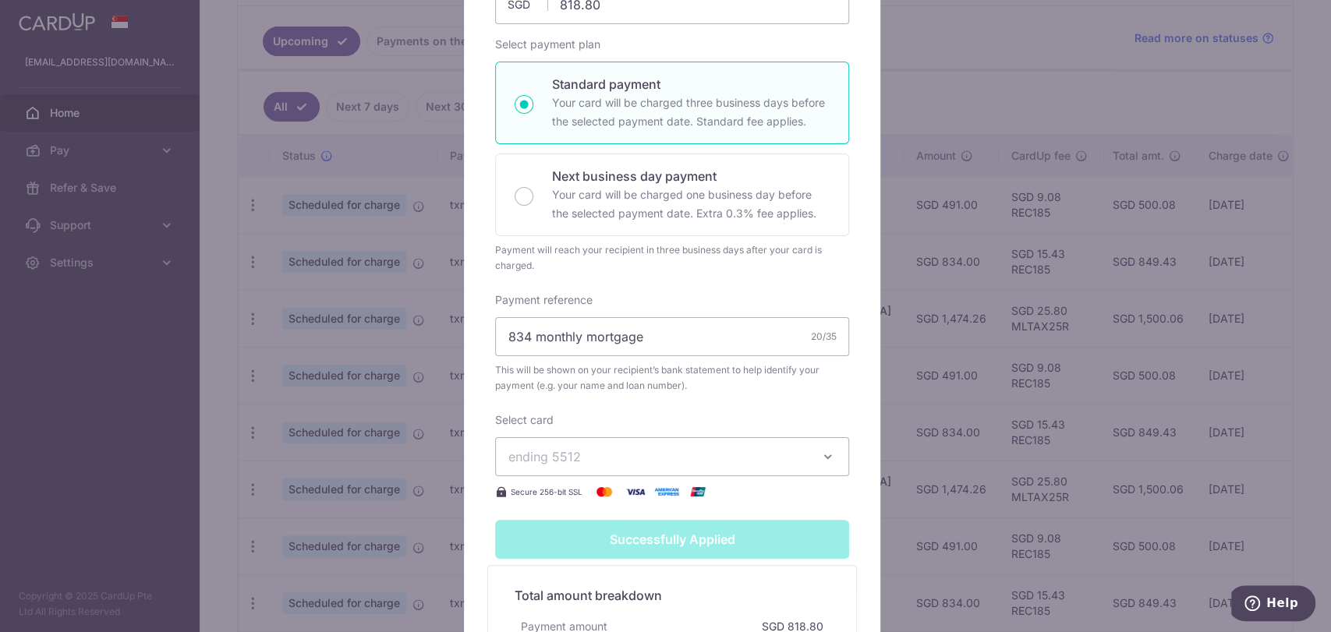
scroll to position [71, 0]
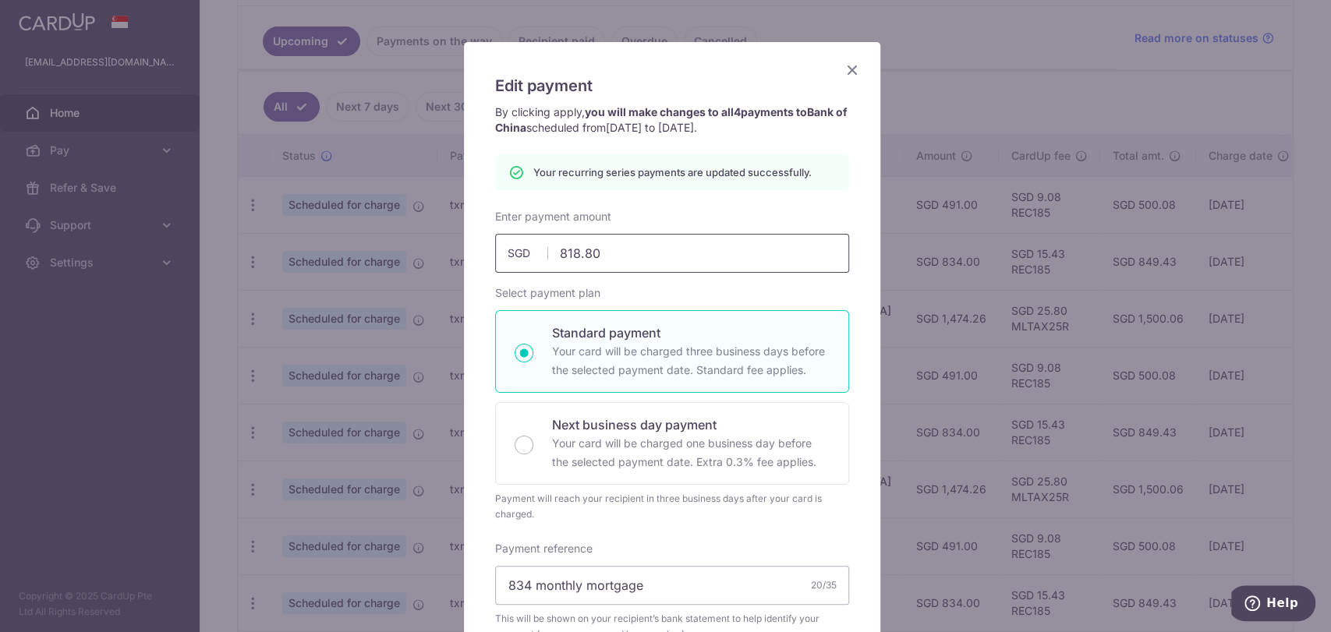
click at [618, 246] on input "818.80" at bounding box center [672, 253] width 354 height 39
type input "818.85"
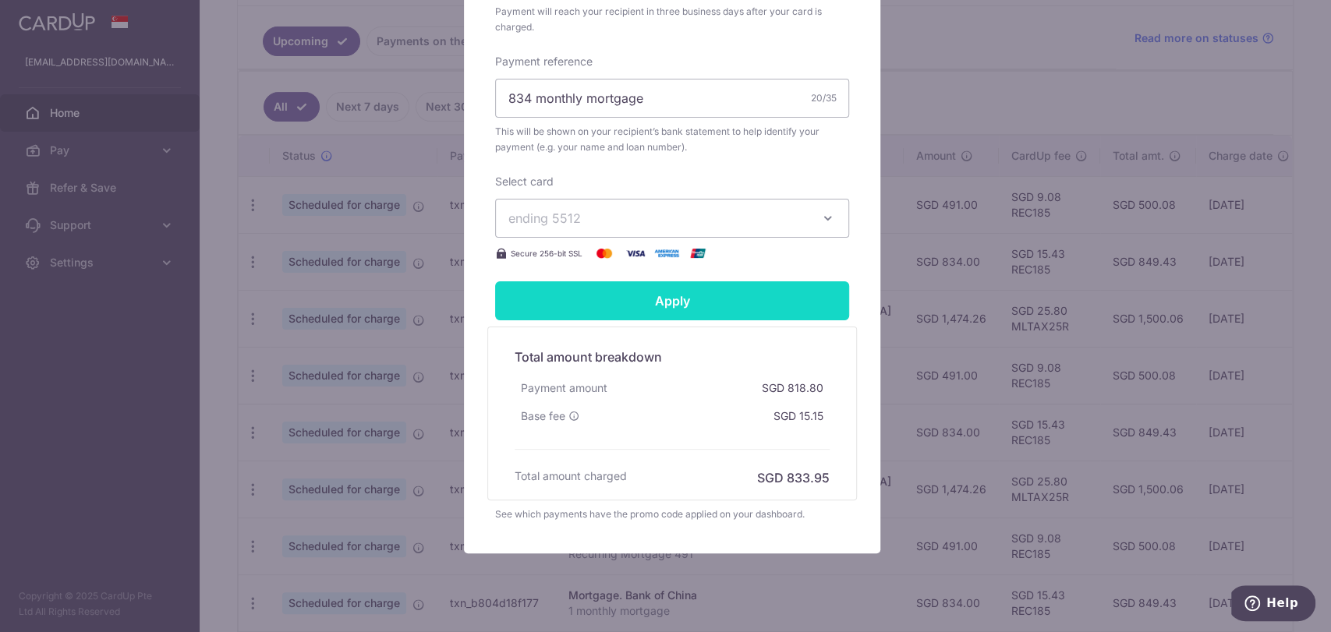
scroll to position [505, 0]
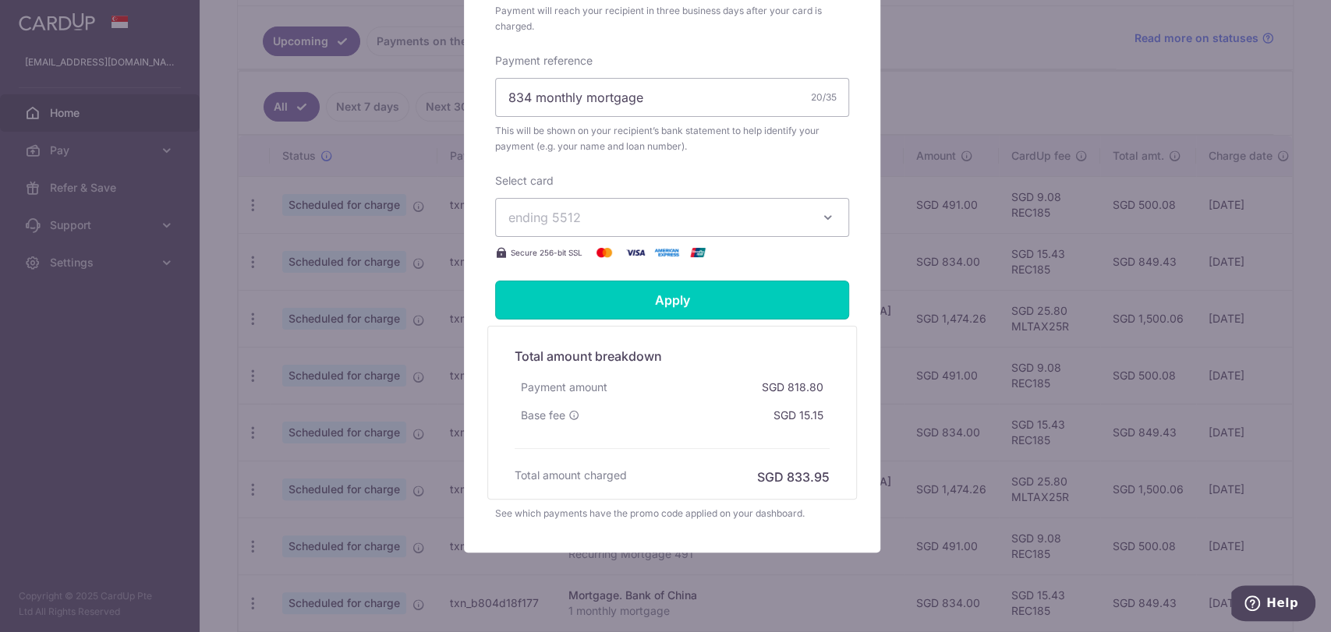
click at [655, 295] on input "Apply" at bounding box center [672, 300] width 354 height 39
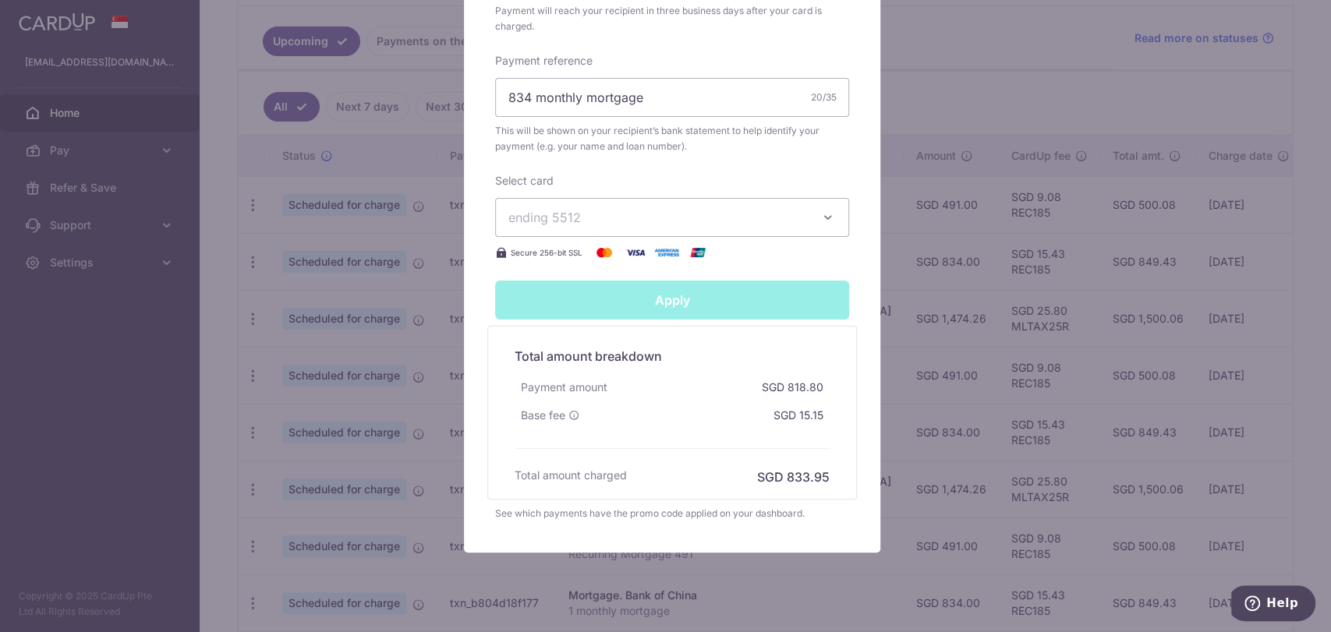
type input "Successfully Applied"
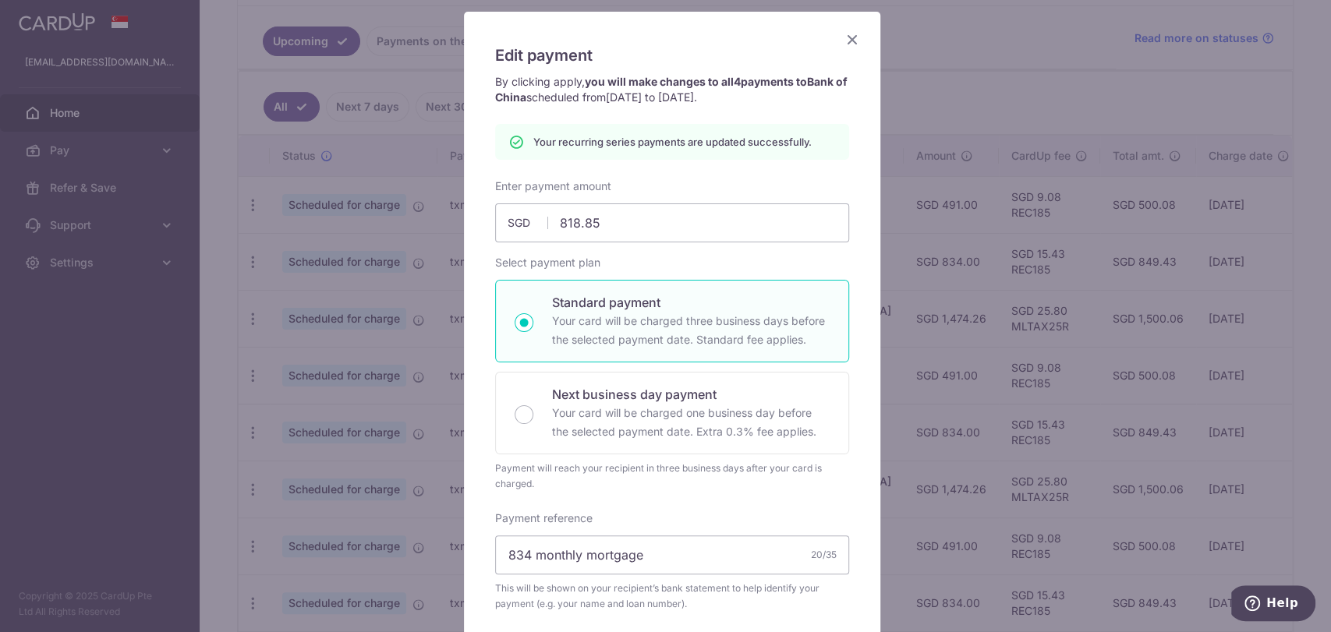
scroll to position [0, 0]
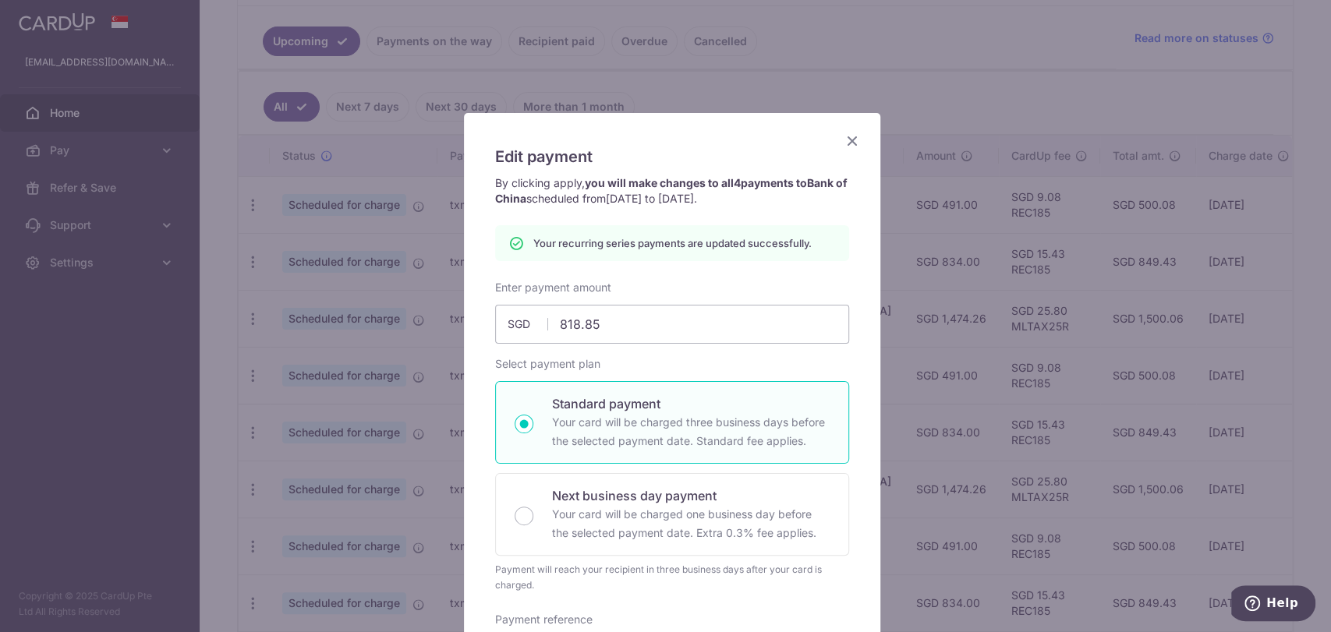
click at [846, 135] on icon "Close" at bounding box center [852, 140] width 19 height 19
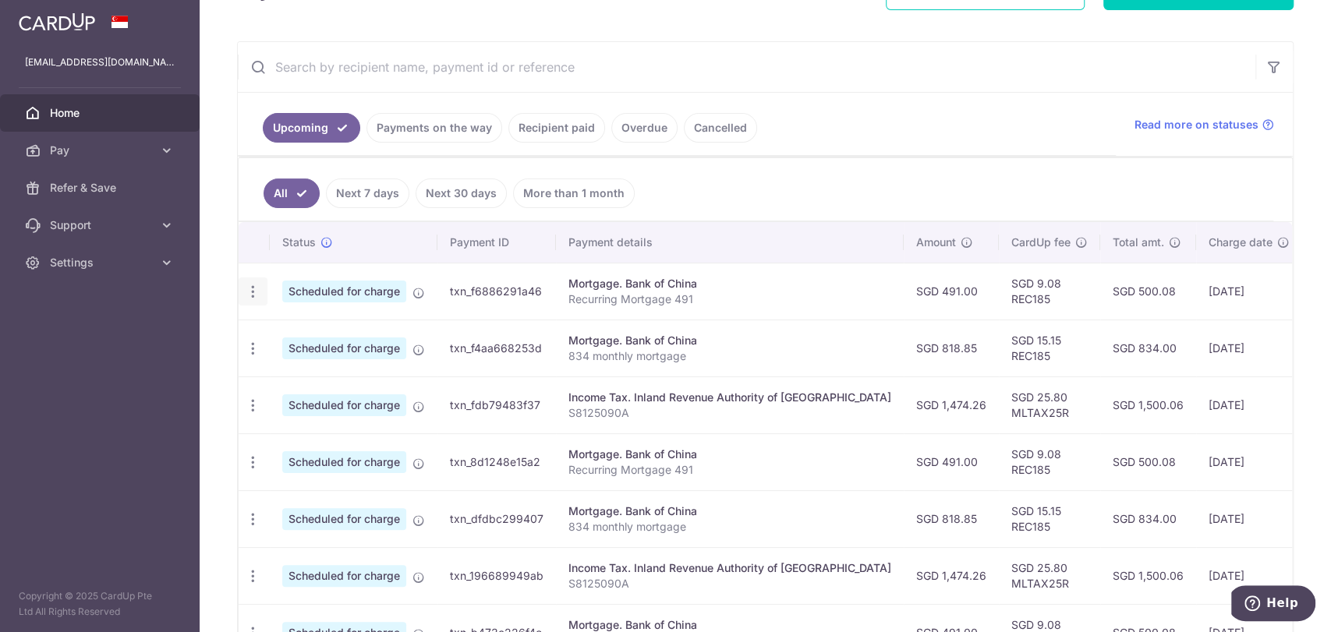
click at [257, 292] on icon "button" at bounding box center [253, 292] width 16 height 16
click at [329, 331] on span "Update payment" at bounding box center [336, 334] width 106 height 19
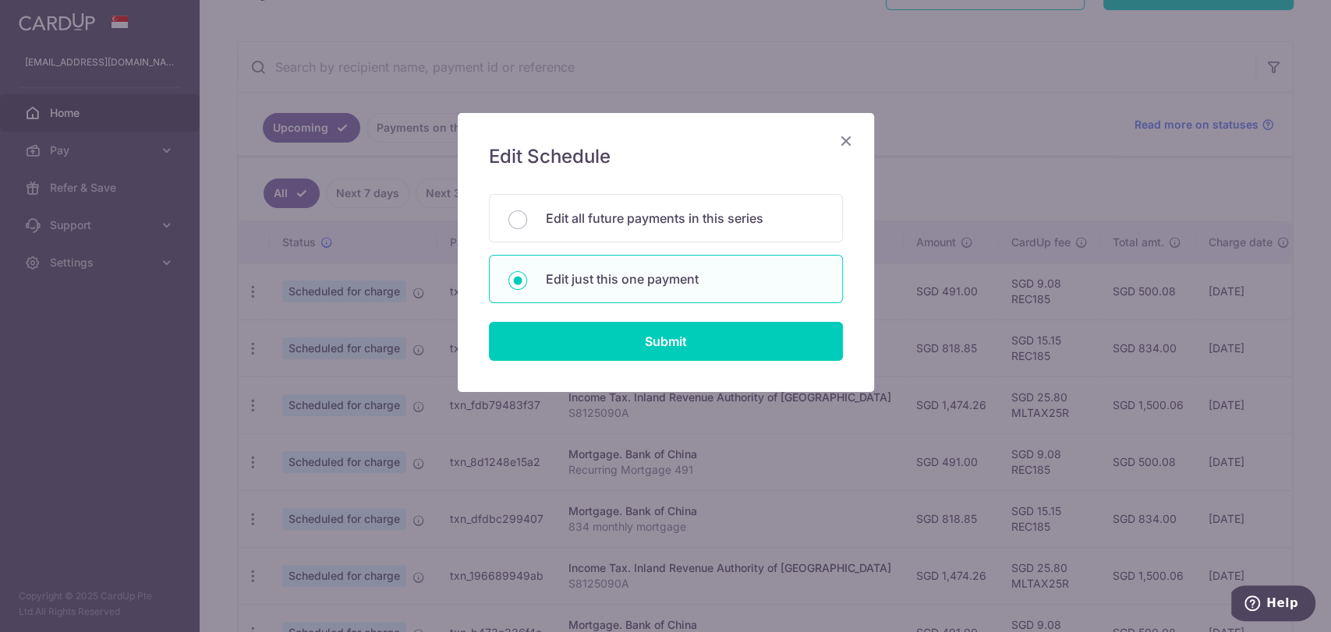
drag, startPoint x: 521, startPoint y: 223, endPoint x: 525, endPoint y: 238, distance: 15.3
click at [521, 221] on input "Edit all future payments in this series" at bounding box center [517, 220] width 19 height 19
radio input "true"
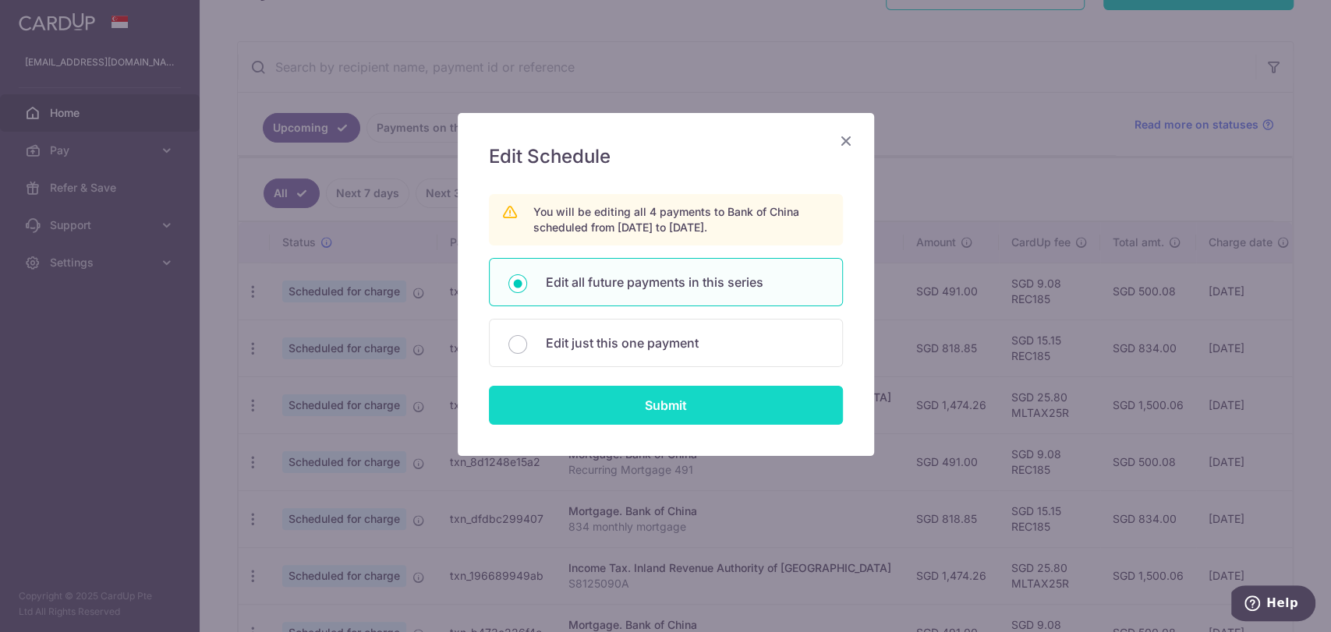
click at [593, 413] on input "Submit" at bounding box center [666, 405] width 354 height 39
radio input "true"
type input "491.00"
type input "Recurring Mortgage 491"
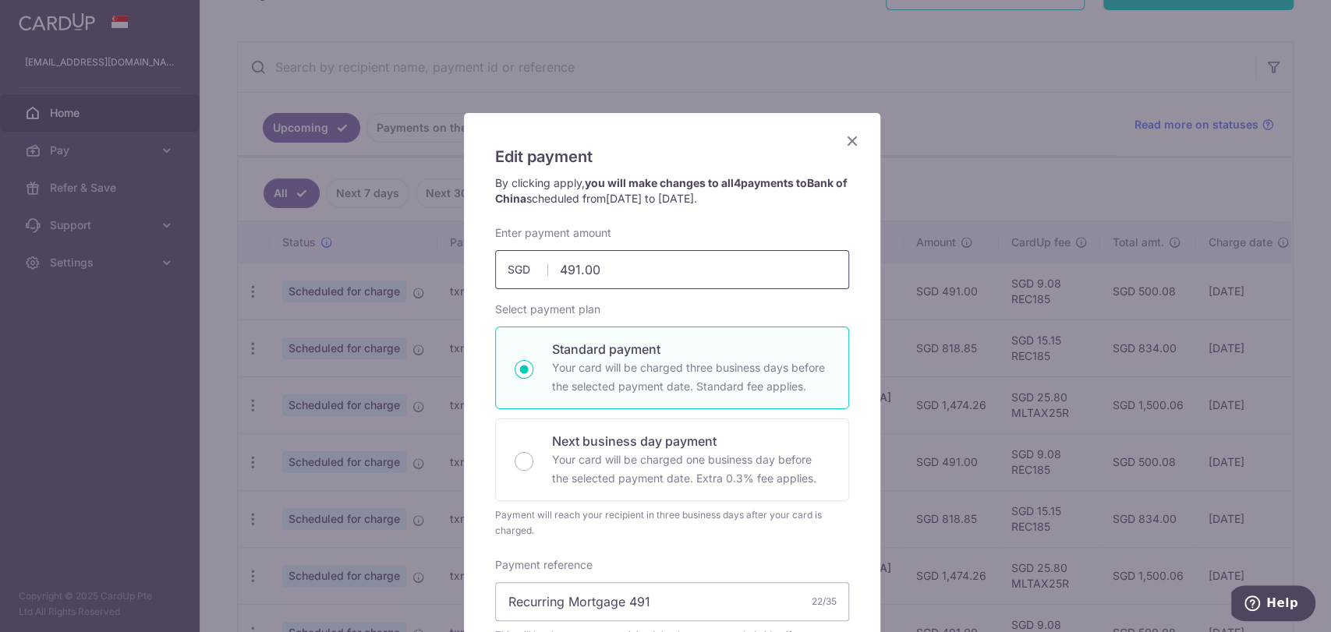
click at [625, 268] on input "491.00" at bounding box center [672, 269] width 354 height 39
click at [568, 267] on input "491.00" at bounding box center [672, 269] width 354 height 39
click at [570, 267] on input "491.00" at bounding box center [672, 269] width 354 height 39
drag, startPoint x: 568, startPoint y: 267, endPoint x: 711, endPoint y: 266, distance: 142.7
click at [711, 266] on input "491.00" at bounding box center [672, 269] width 354 height 39
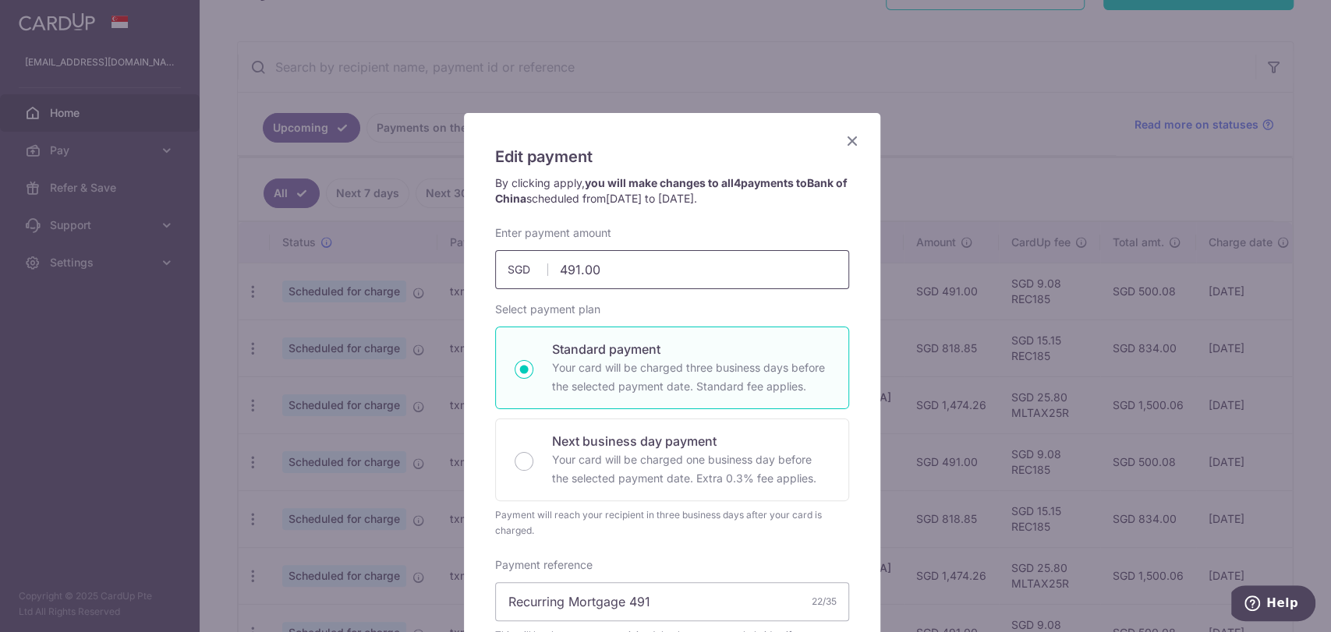
click at [711, 266] on input "491.00" at bounding box center [672, 269] width 354 height 39
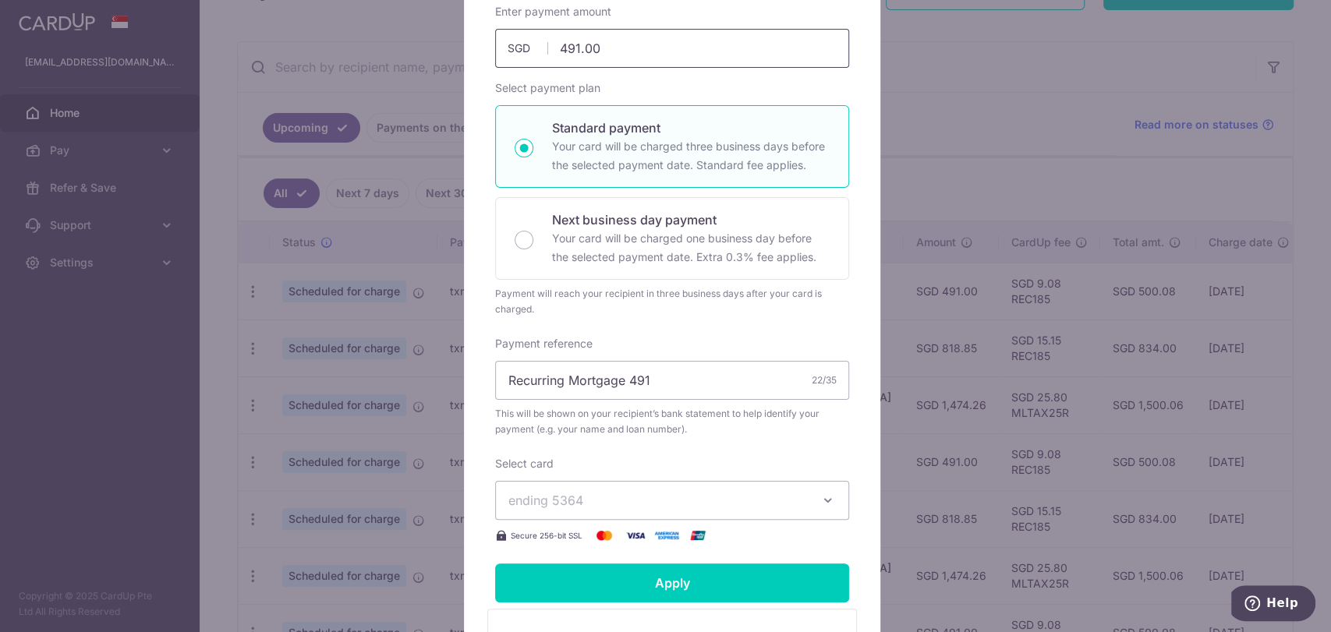
scroll to position [87, 0]
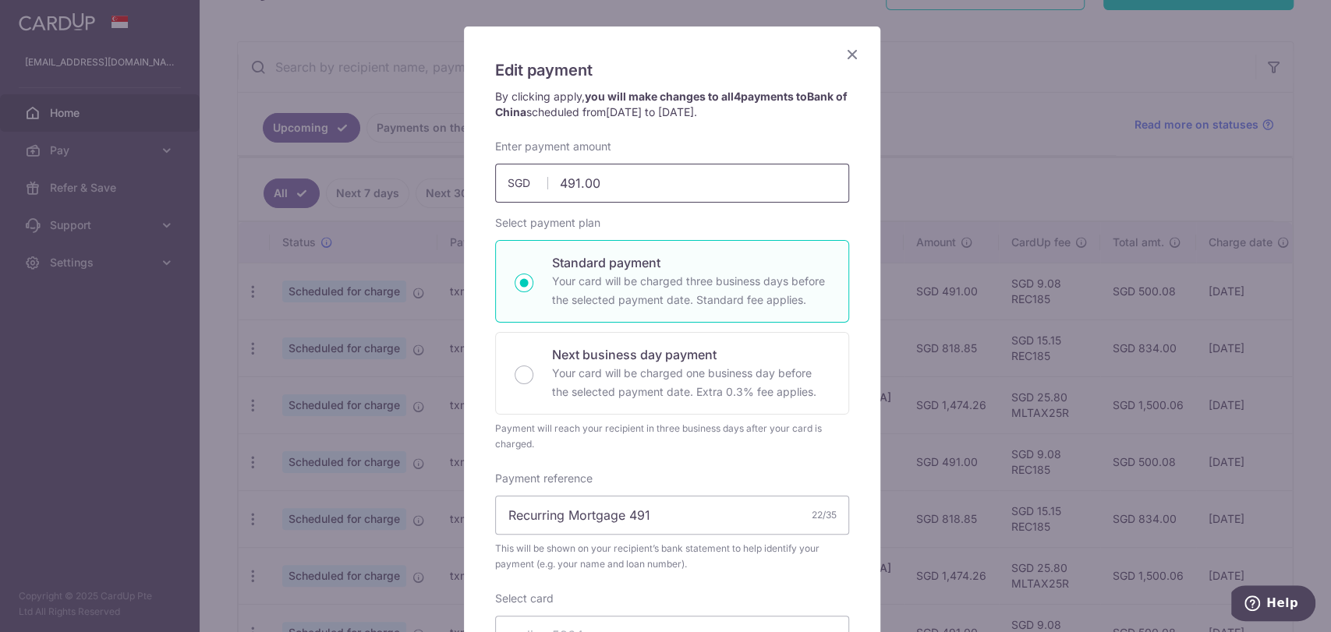
drag, startPoint x: 570, startPoint y: 178, endPoint x: 667, endPoint y: 203, distance: 100.6
click at [667, 203] on div "Enter payment amount 491.00 491.00 SGD To change the payment amount, please can…" at bounding box center [672, 409] width 354 height 541
type input "490.98"
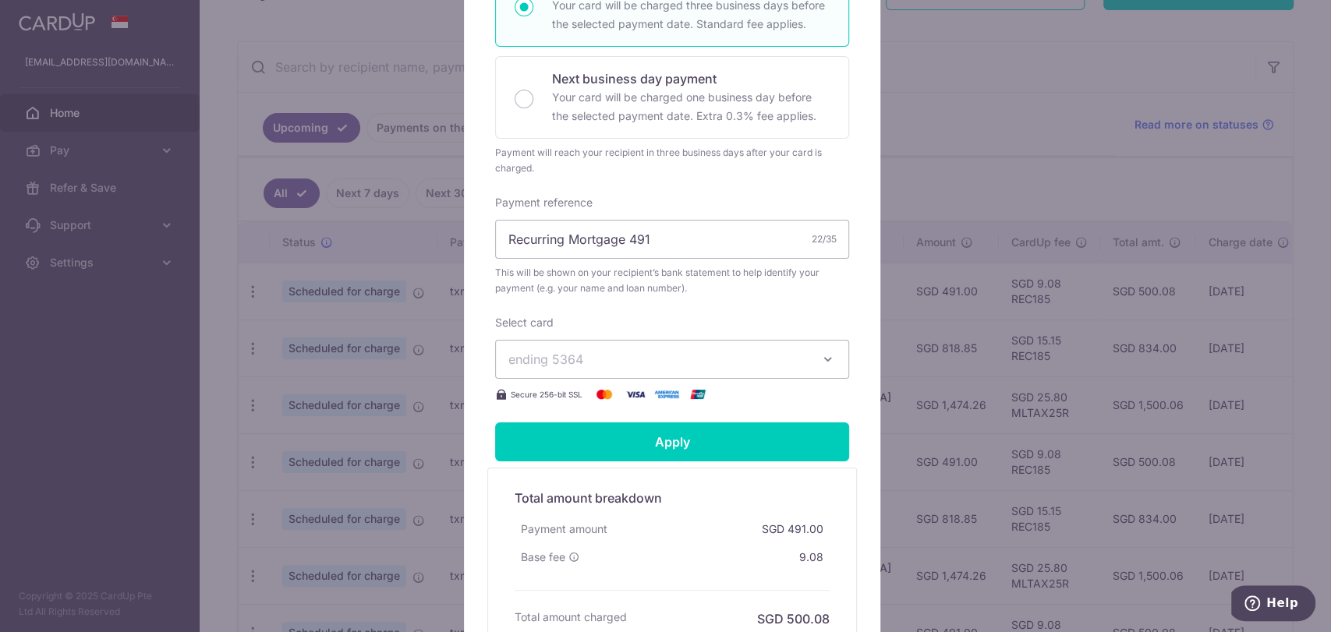
scroll to position [536, 0]
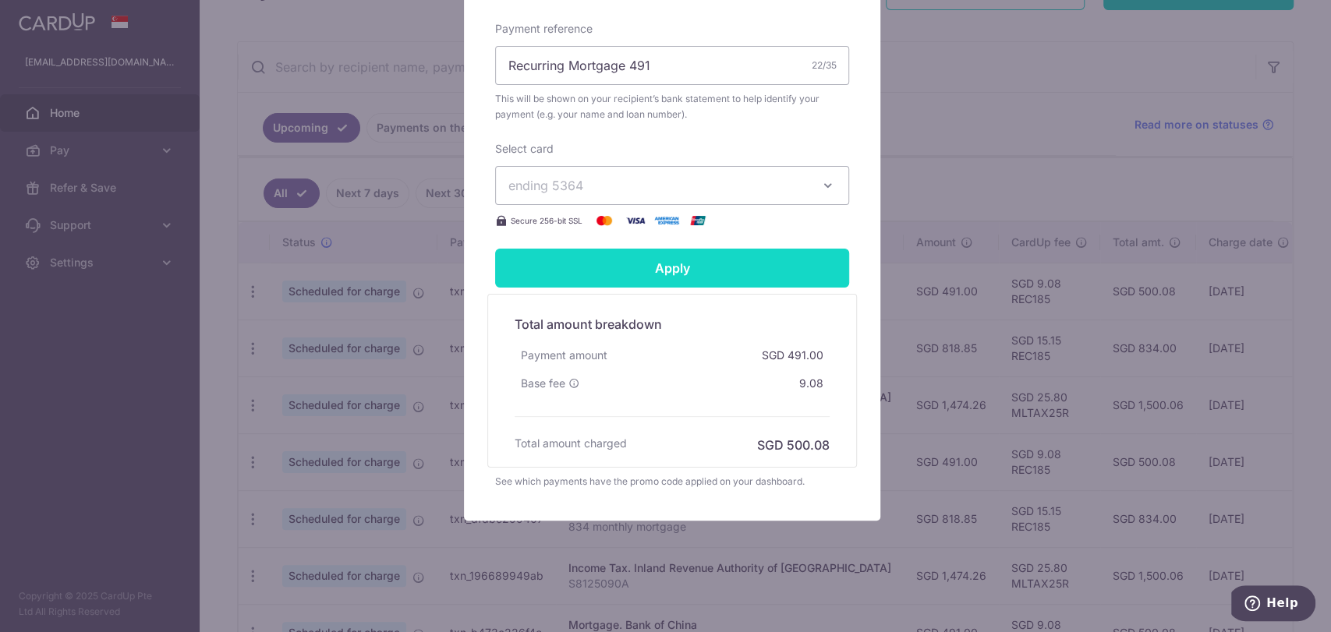
click at [686, 260] on input "Apply" at bounding box center [672, 268] width 354 height 39
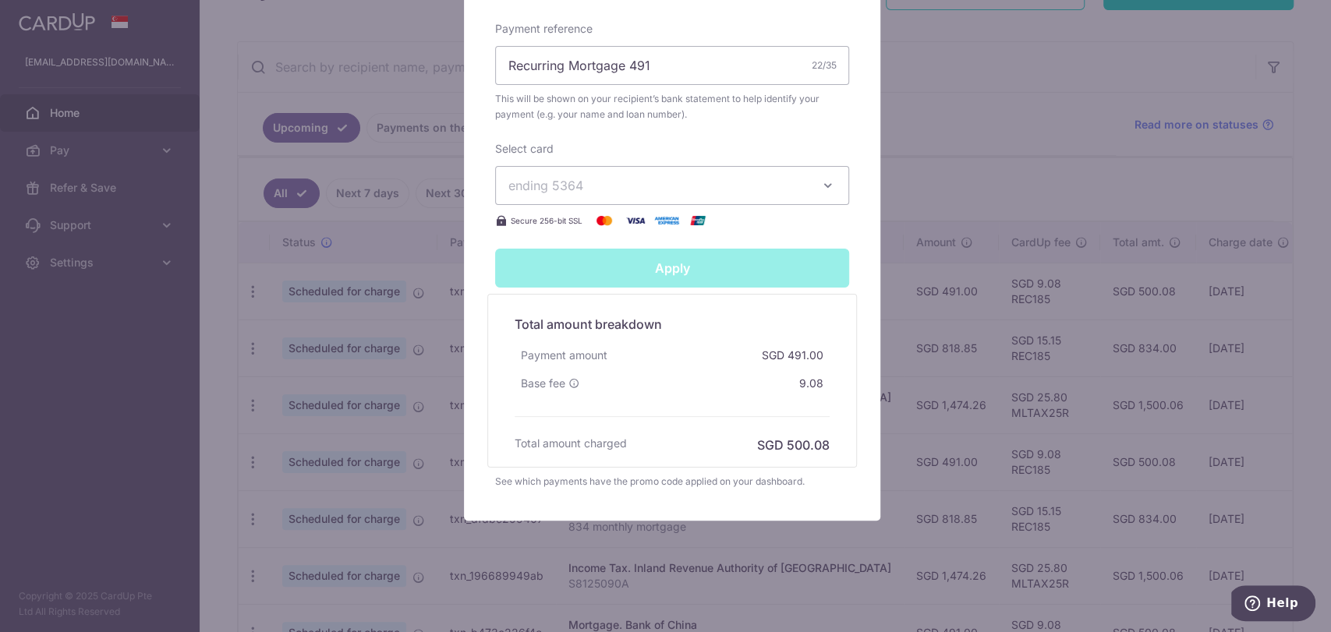
type input "Successfully Applied"
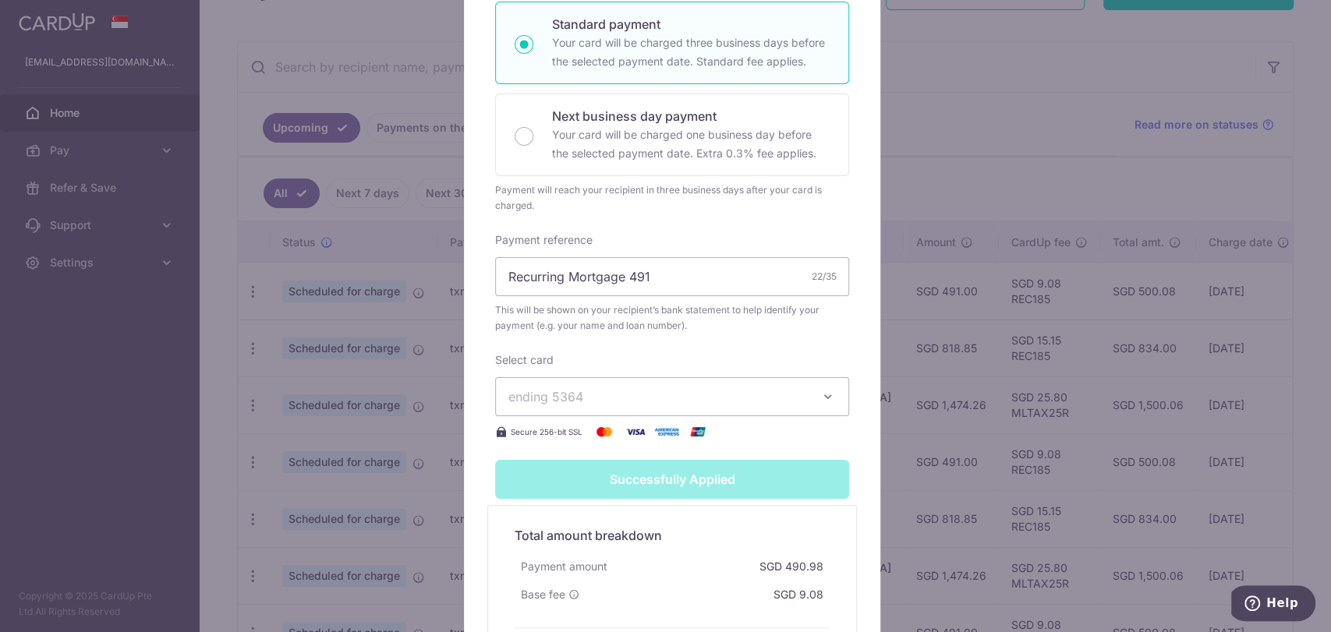
scroll to position [244, 0]
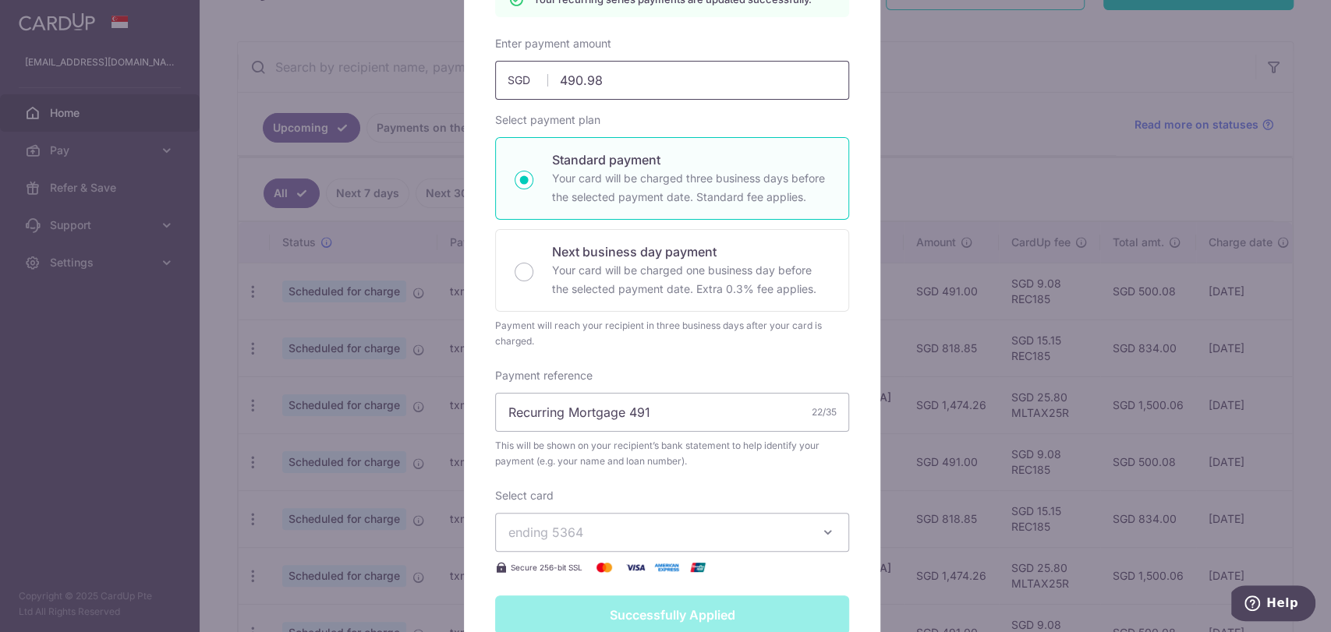
click at [667, 81] on input "490.98" at bounding box center [672, 80] width 354 height 39
type input "490.97"
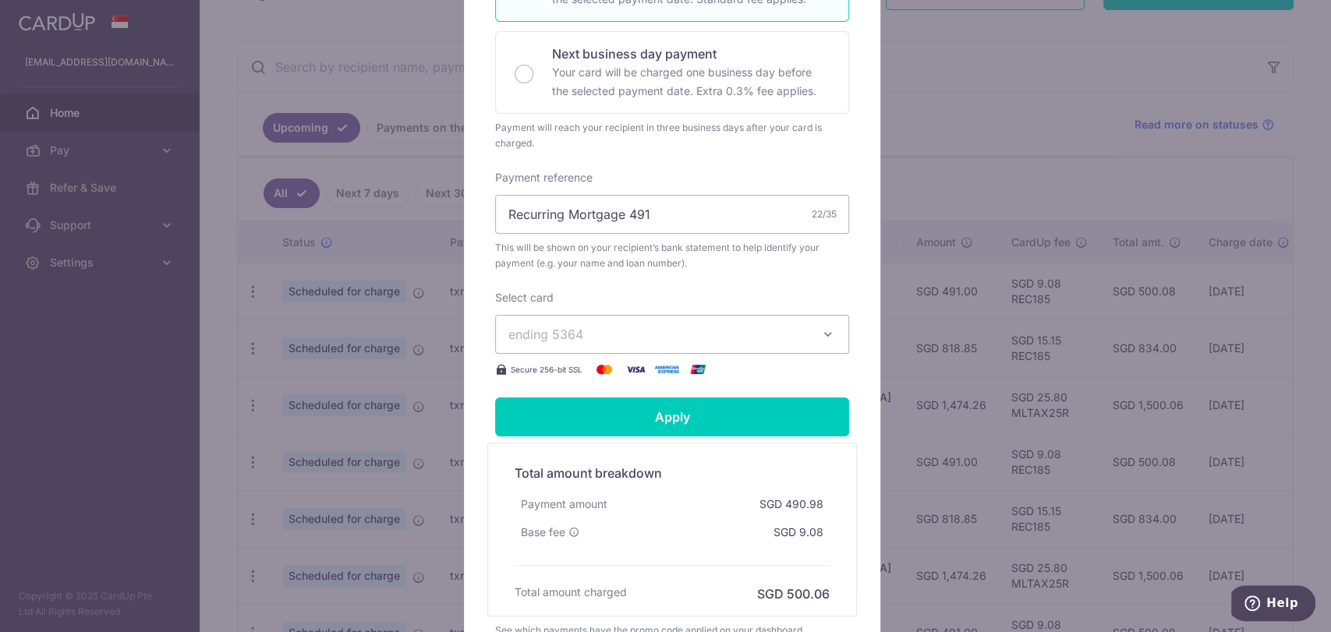
scroll to position [536, 0]
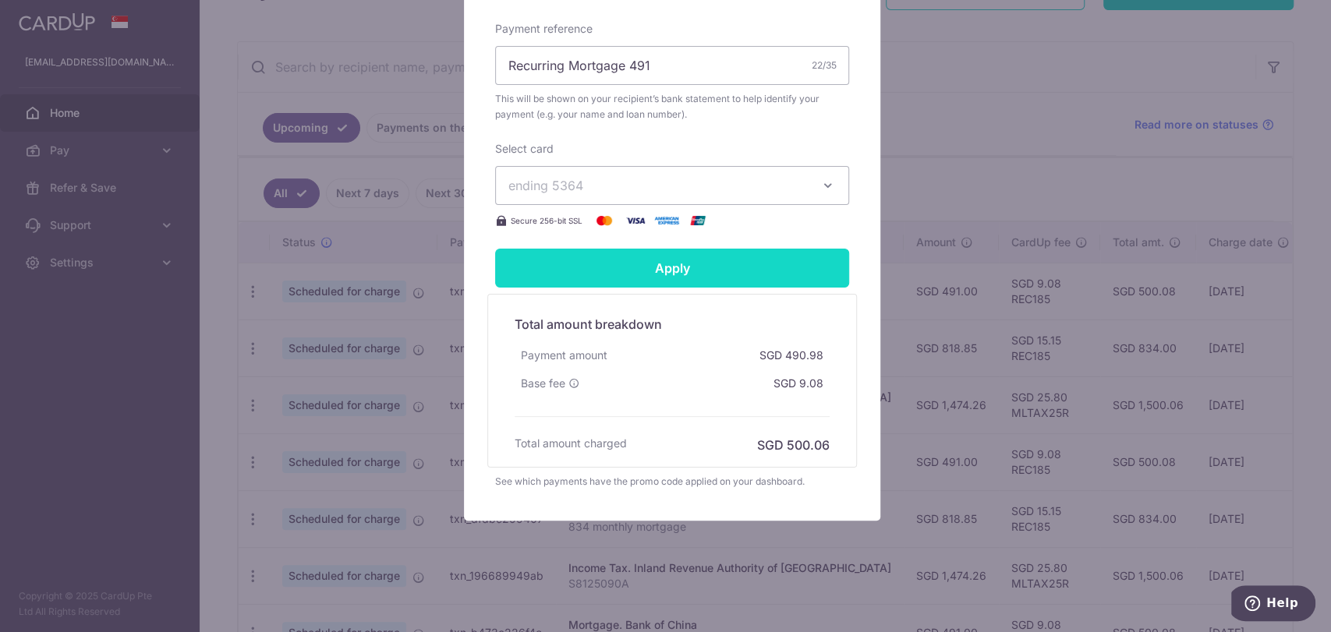
click at [658, 257] on input "Apply" at bounding box center [672, 268] width 354 height 39
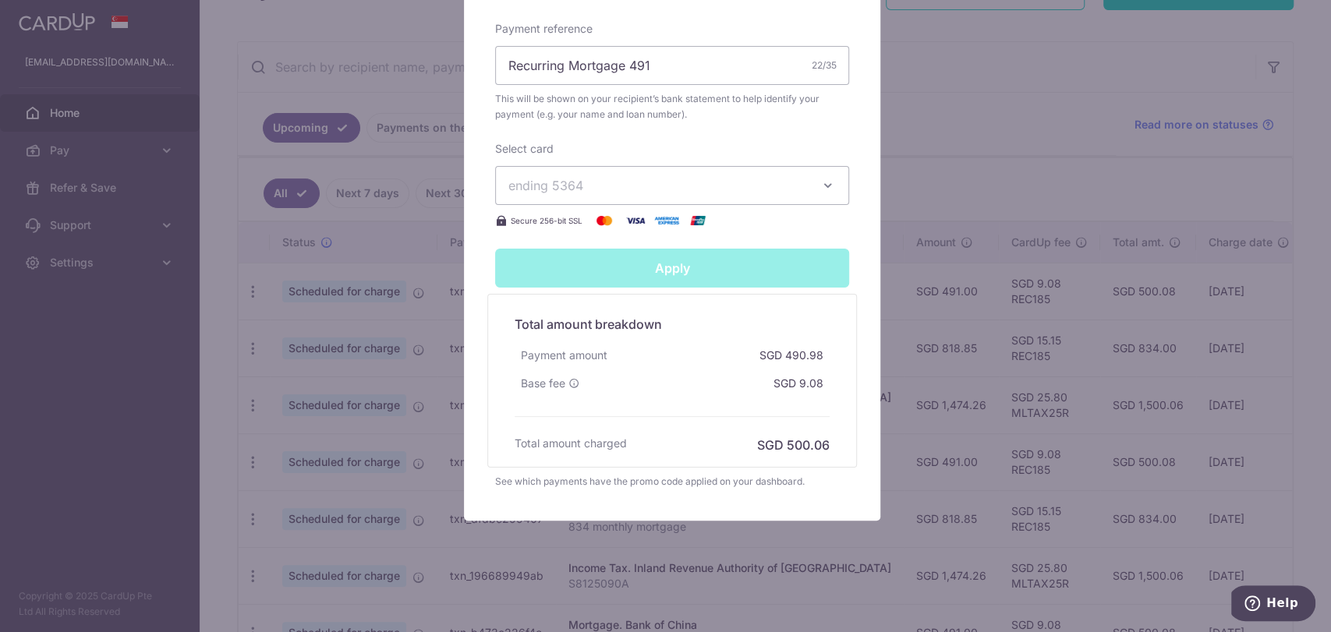
type input "Successfully Applied"
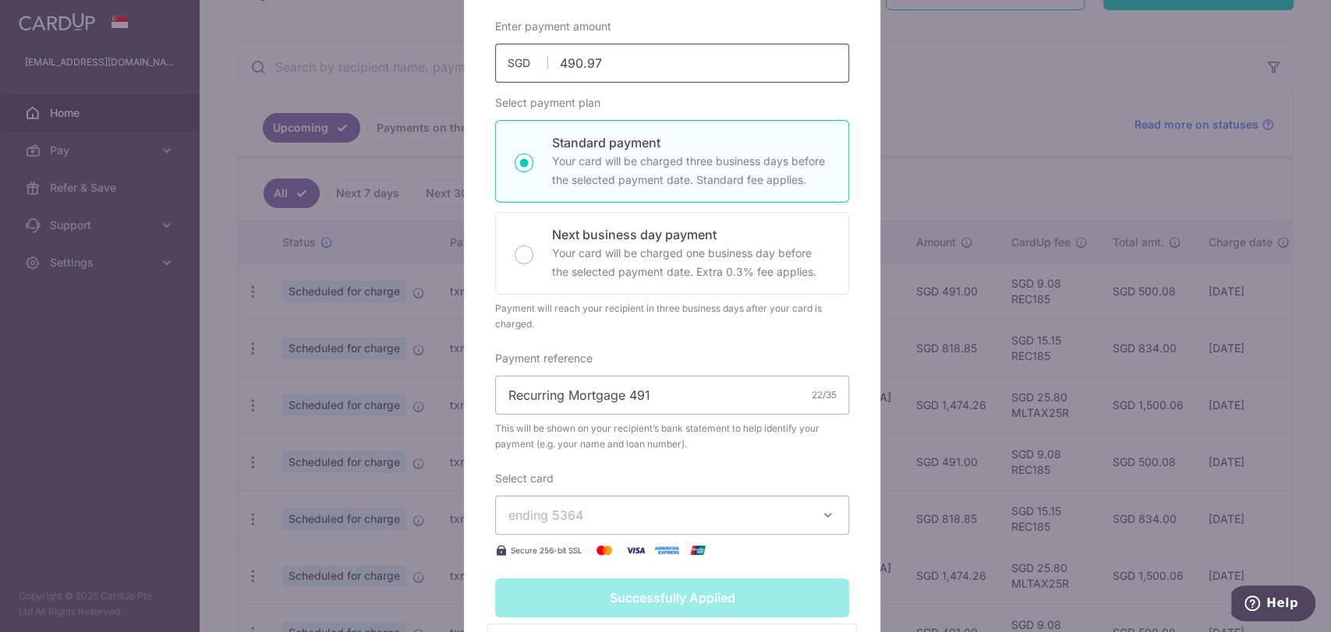
scroll to position [157, 0]
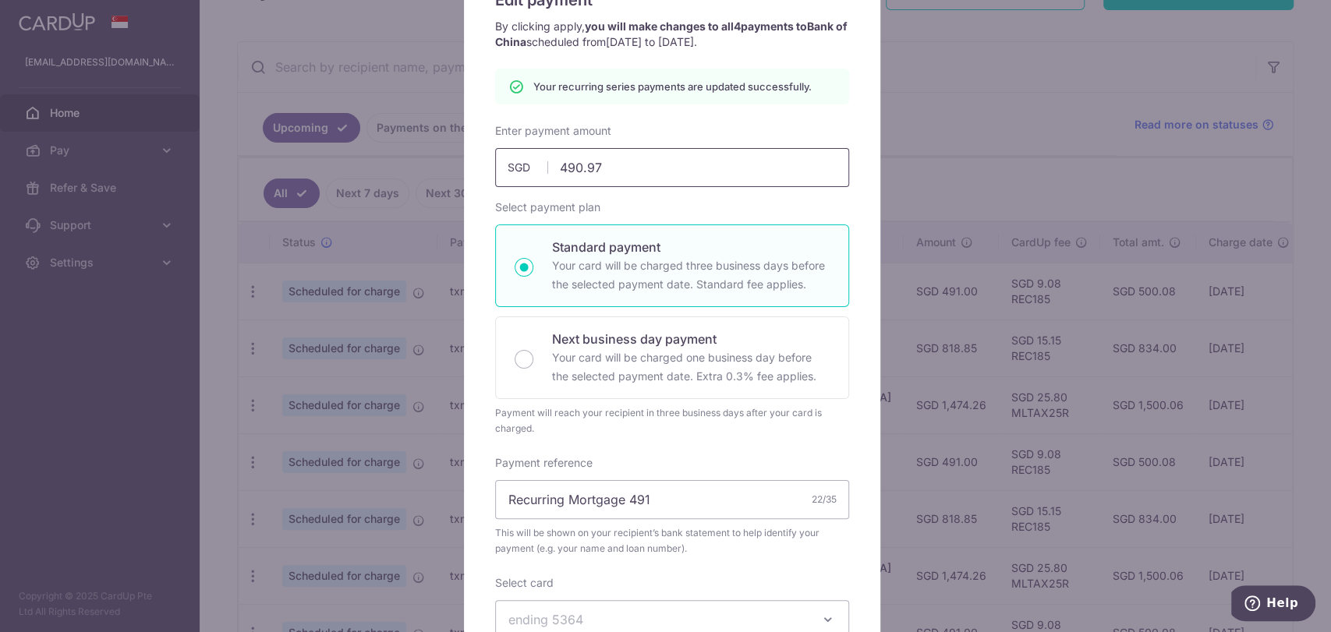
click at [636, 170] on input "490.97" at bounding box center [672, 167] width 354 height 39
type input "490.94"
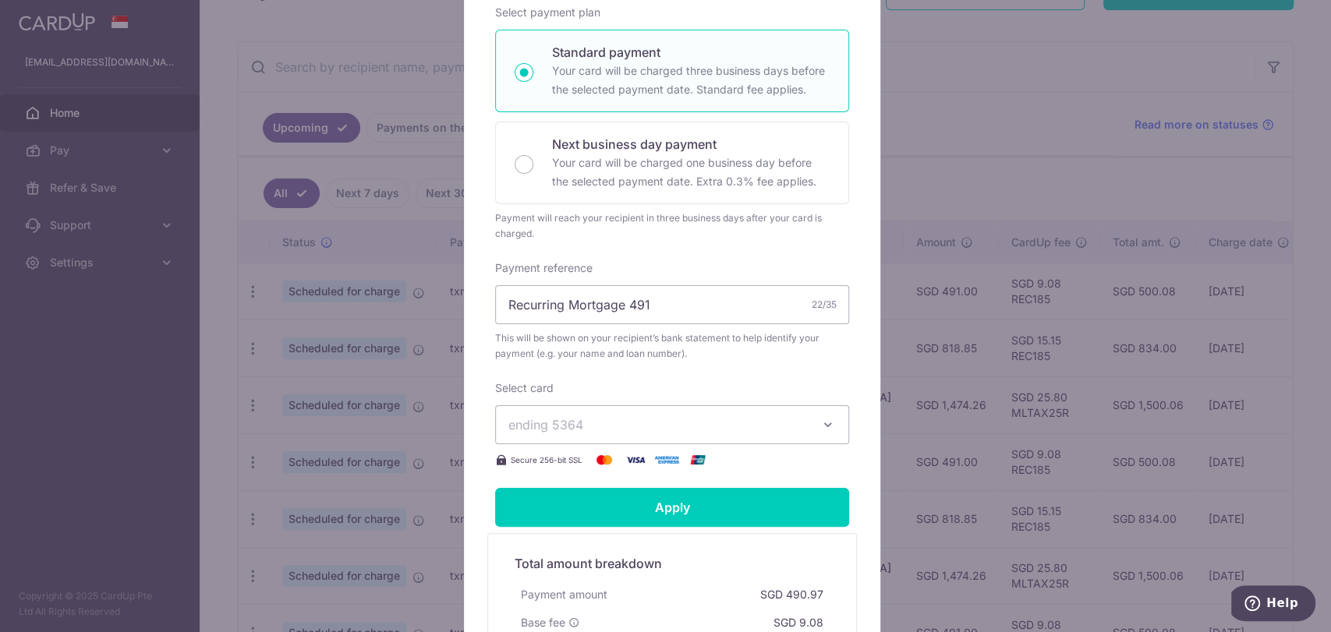
scroll to position [536, 0]
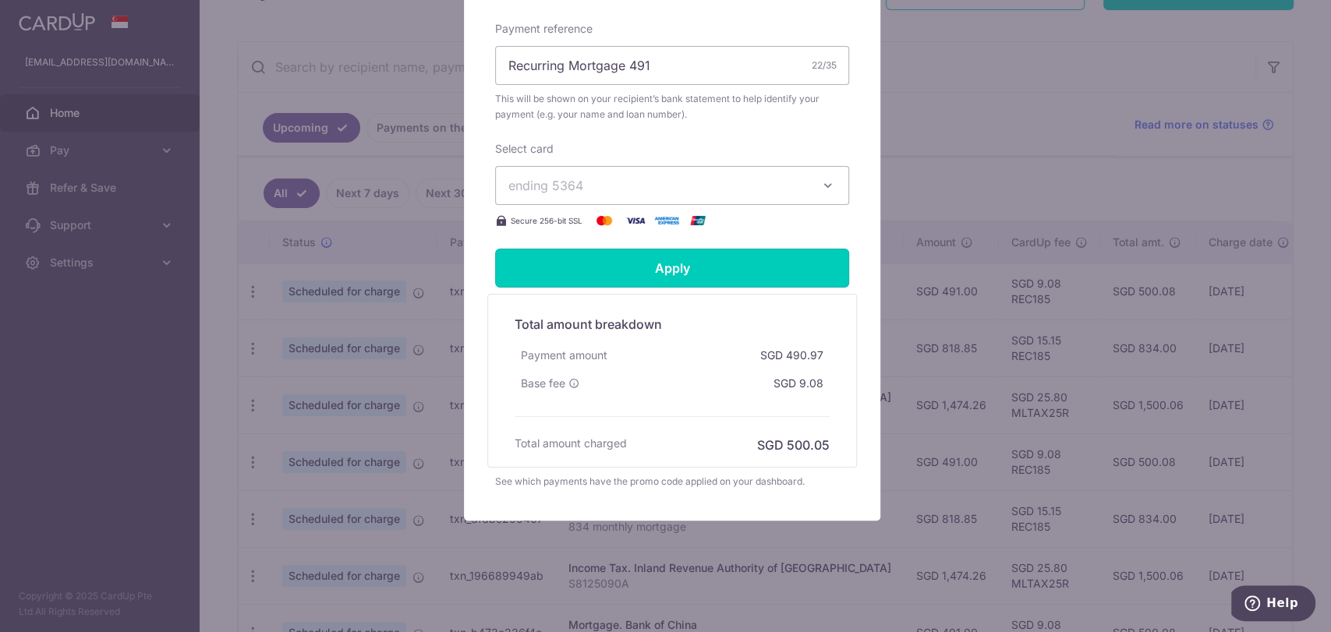
click at [661, 270] on input "Apply" at bounding box center [672, 268] width 354 height 39
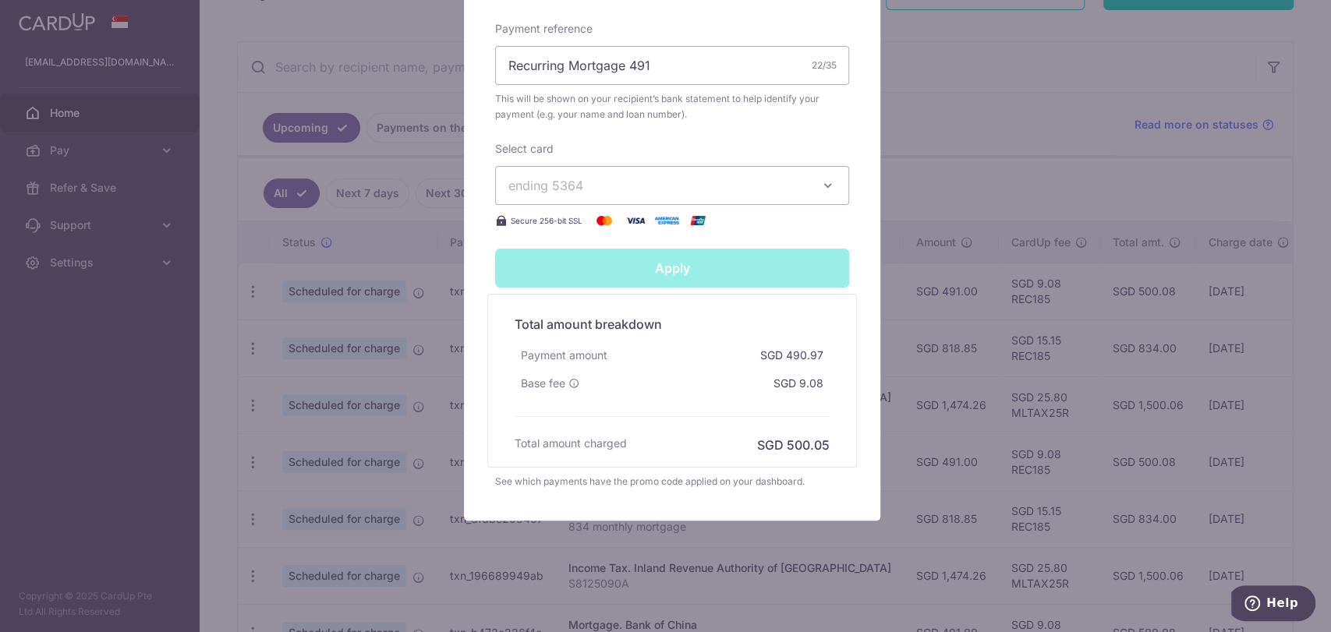
type input "Successfully Applied"
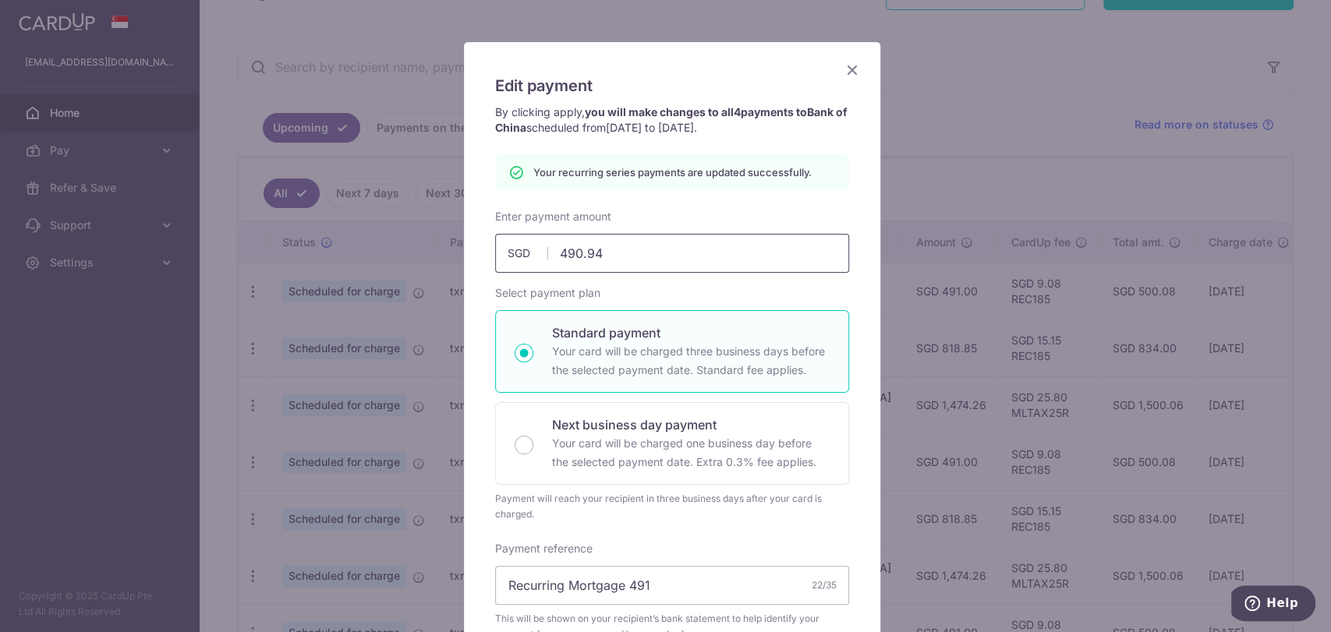
click at [626, 251] on input "490.94" at bounding box center [672, 253] width 354 height 39
type input "490.92"
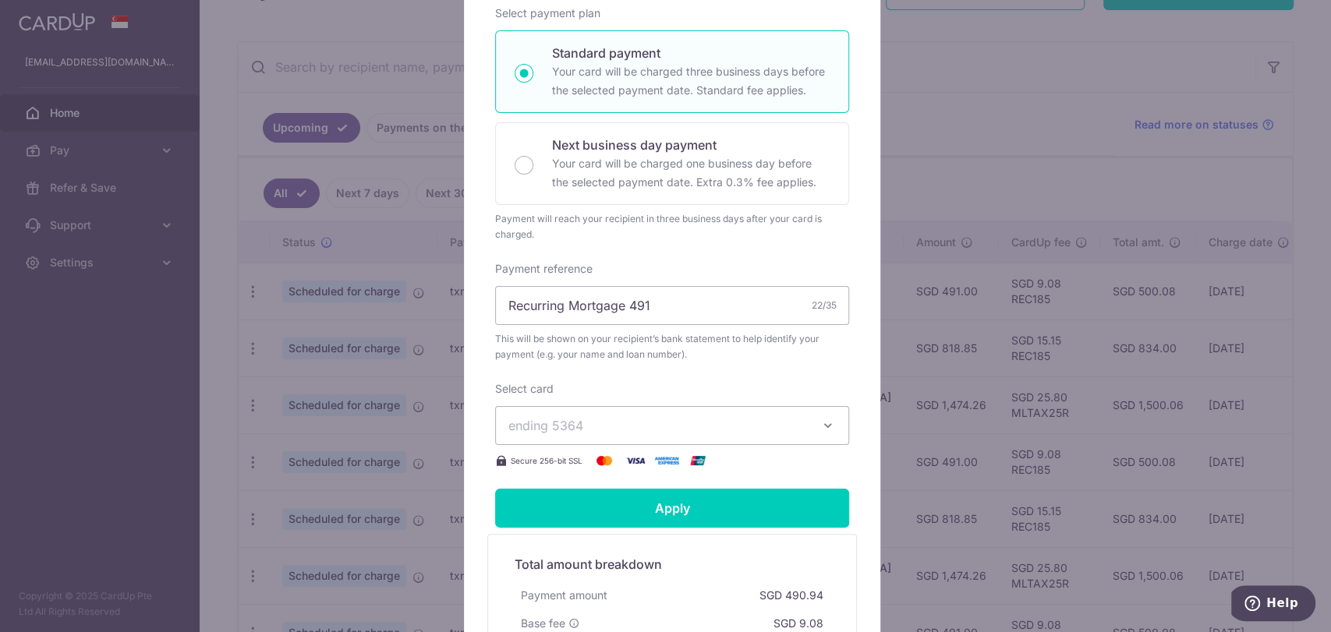
scroll to position [418, 0]
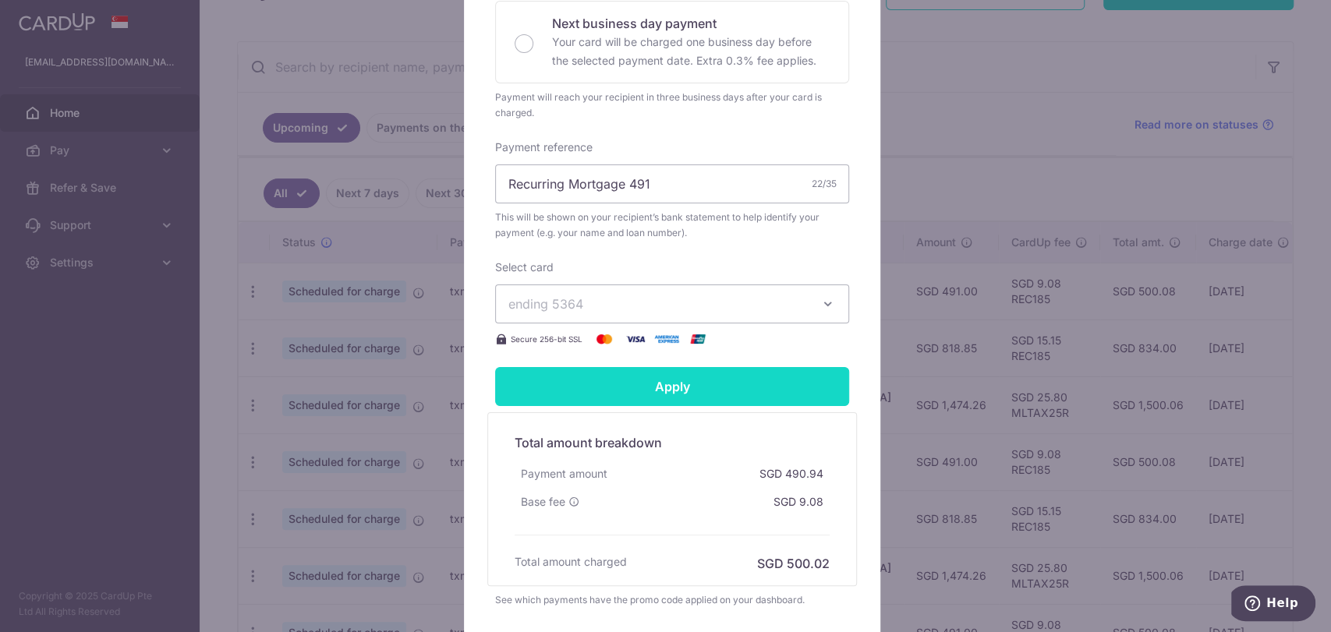
click at [686, 376] on input "Apply" at bounding box center [672, 386] width 354 height 39
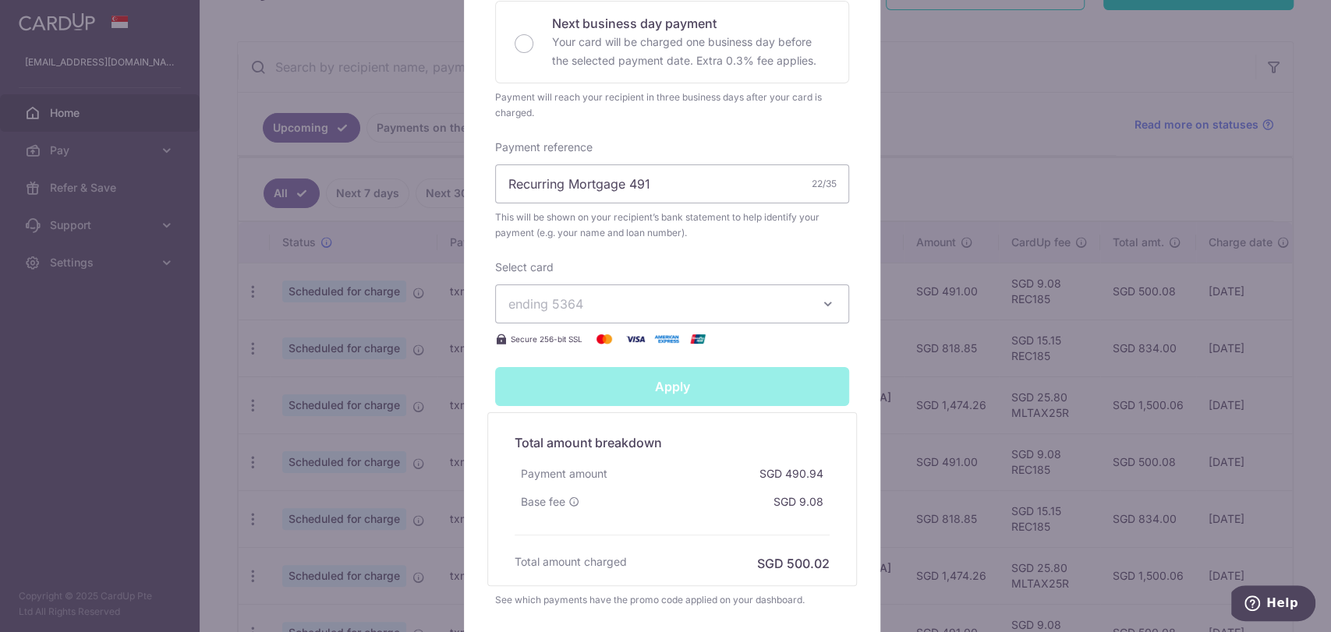
type input "Successfully Applied"
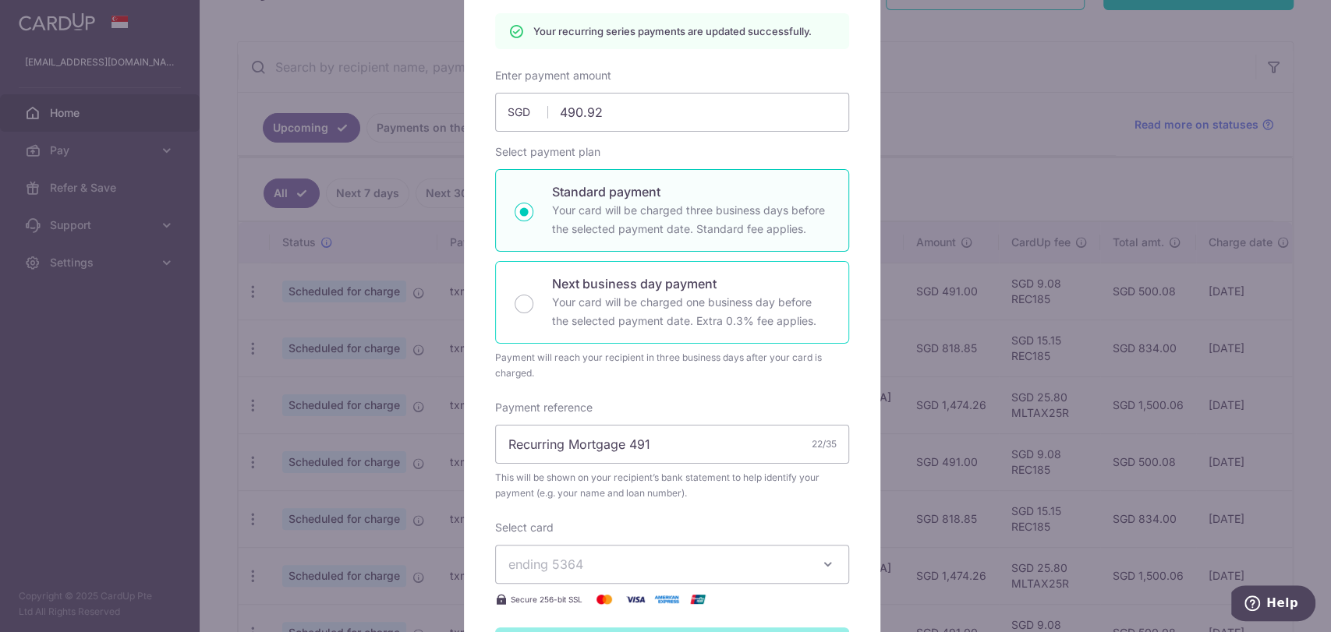
scroll to position [212, 0]
click at [644, 115] on input "490.92" at bounding box center [672, 112] width 354 height 39
type input "490.91"
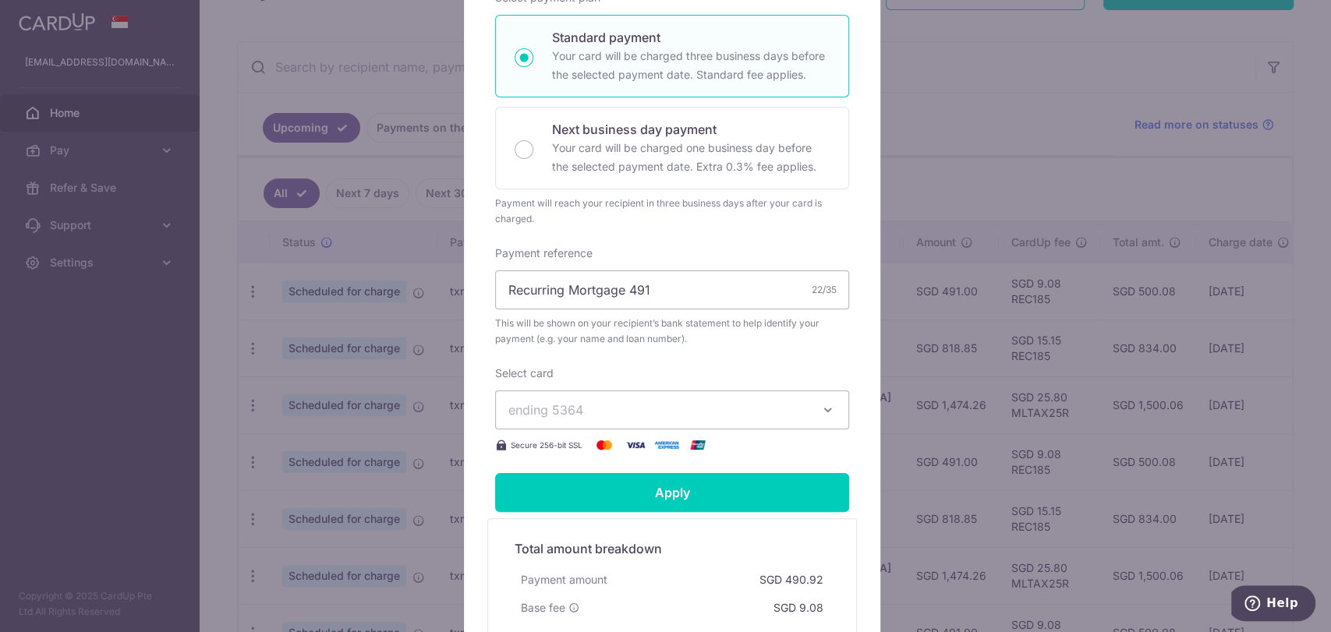
scroll to position [472, 0]
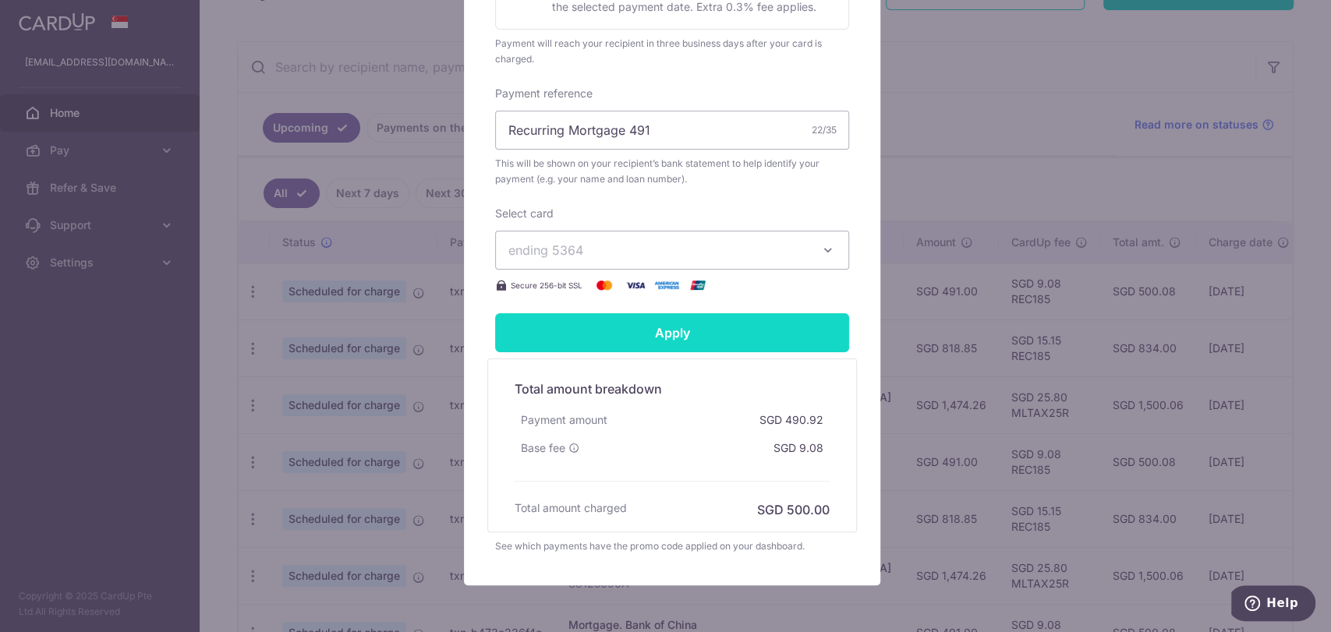
click at [699, 324] on input "Apply" at bounding box center [672, 332] width 354 height 39
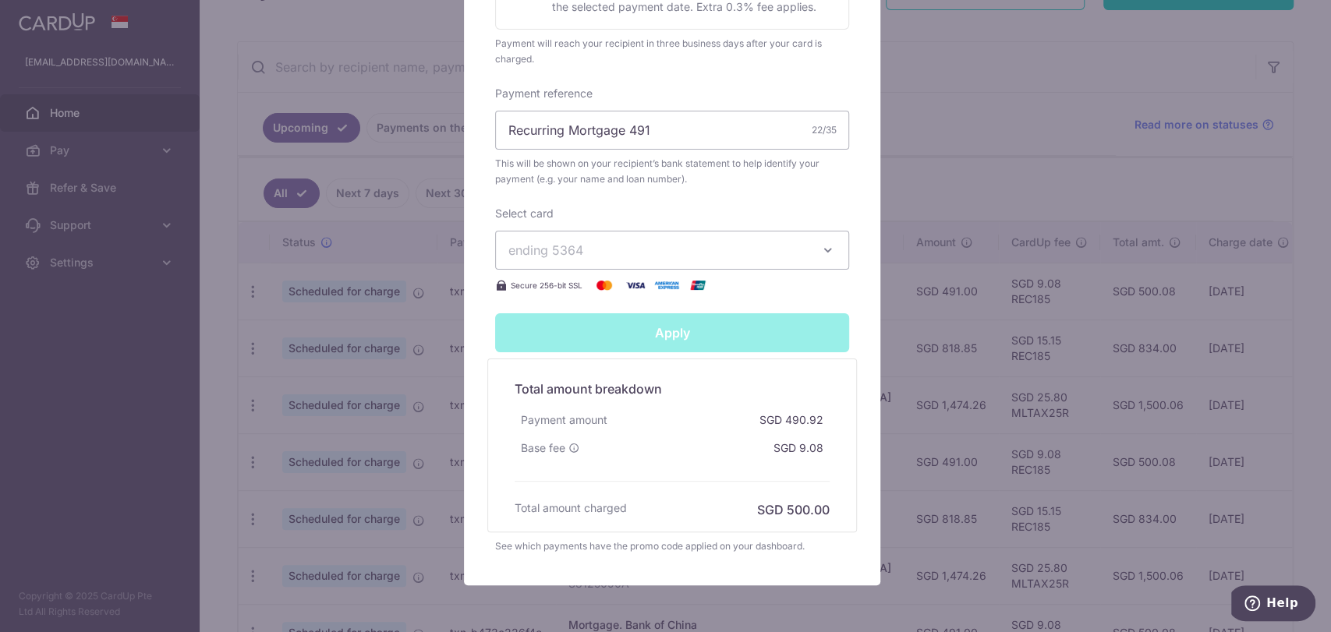
type input "Successfully Applied"
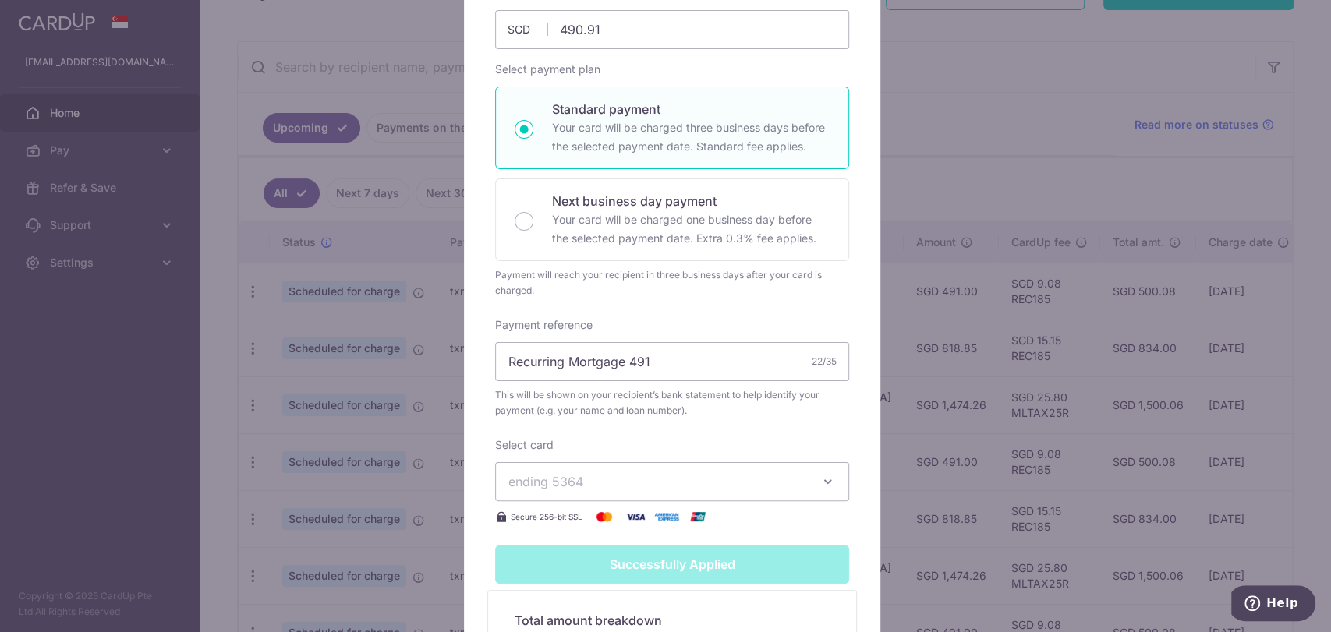
scroll to position [179, 0]
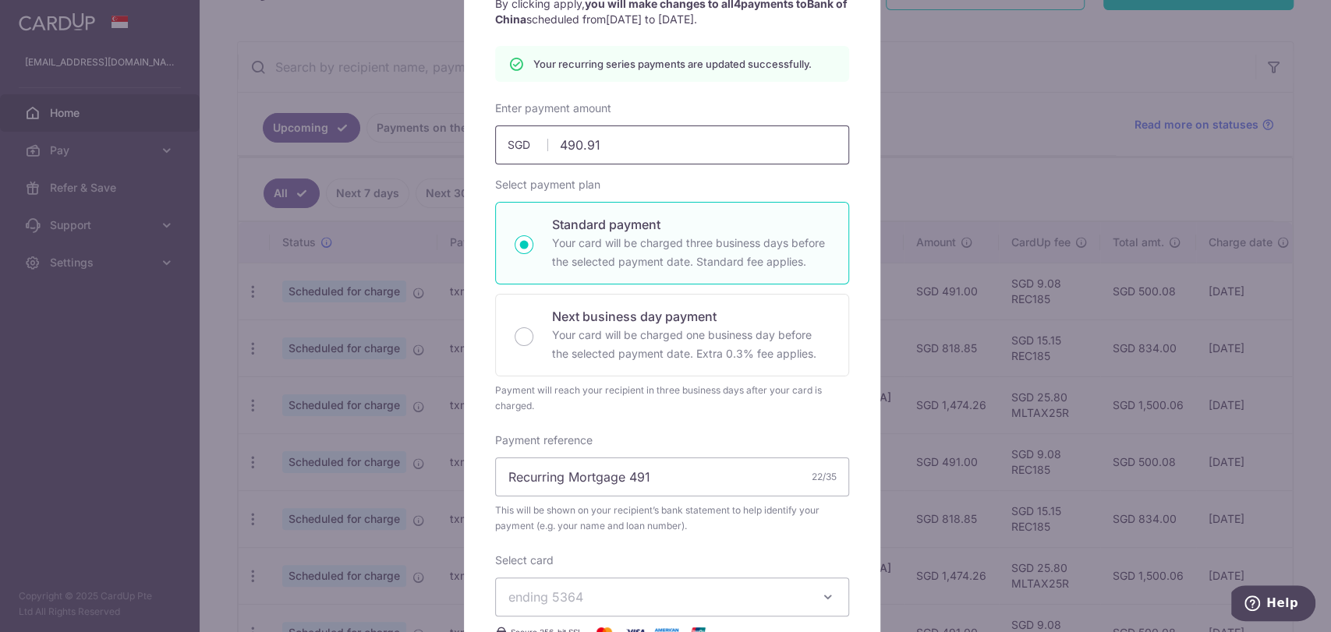
click at [674, 140] on input "490.91" at bounding box center [672, 145] width 354 height 39
type input "490.92"
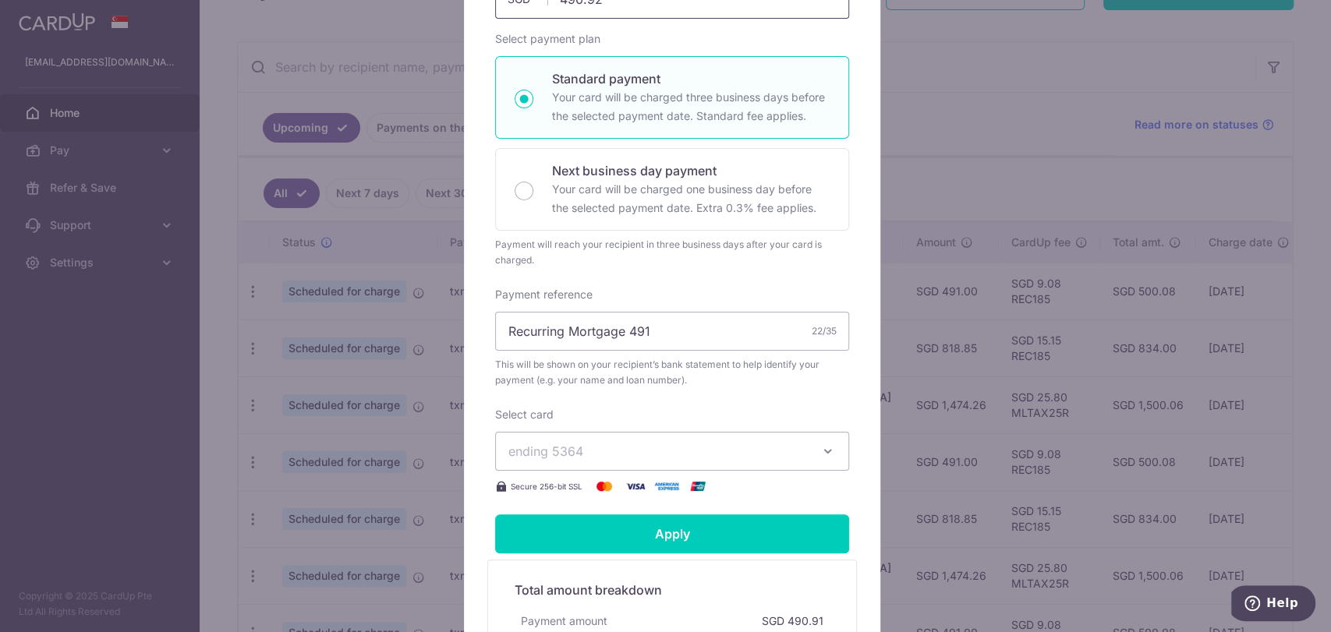
scroll to position [439, 0]
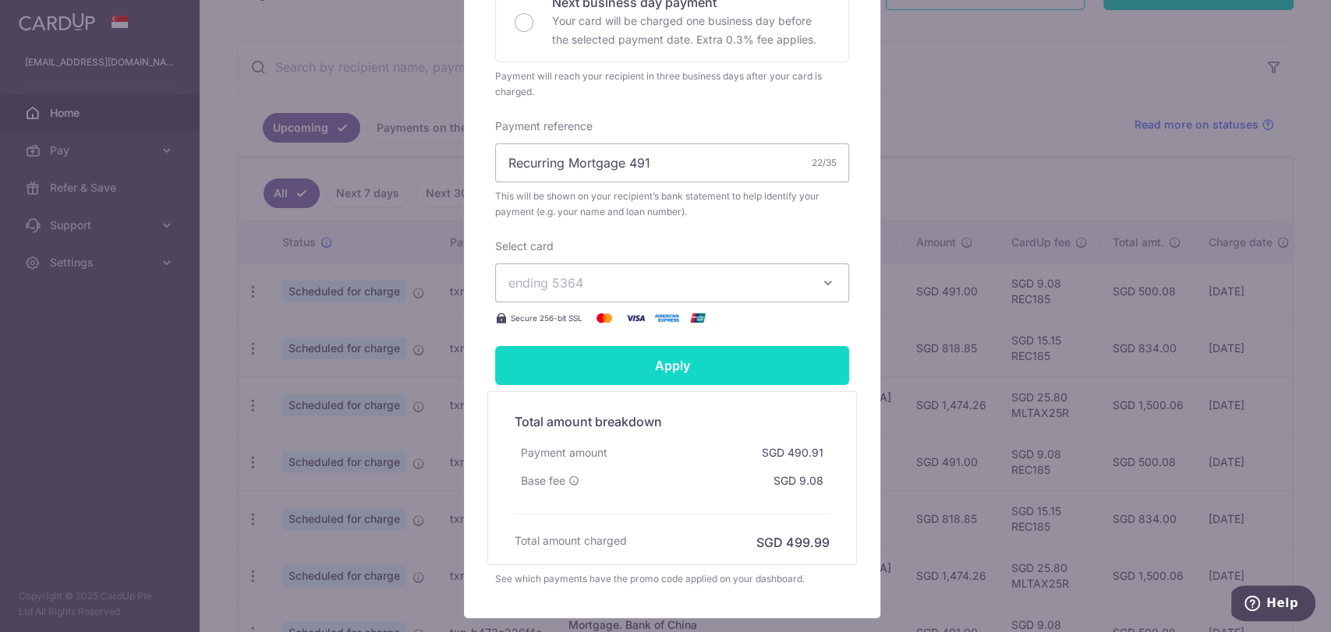
click at [656, 354] on input "Apply" at bounding box center [672, 365] width 354 height 39
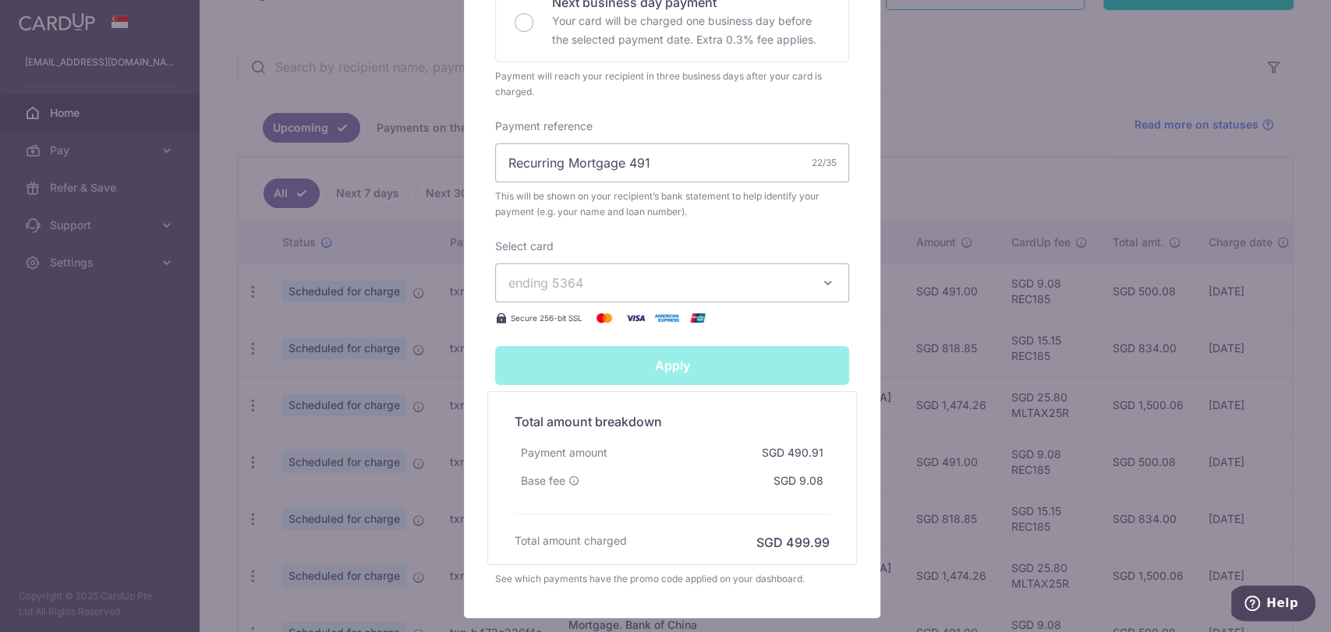
type input "Successfully Applied"
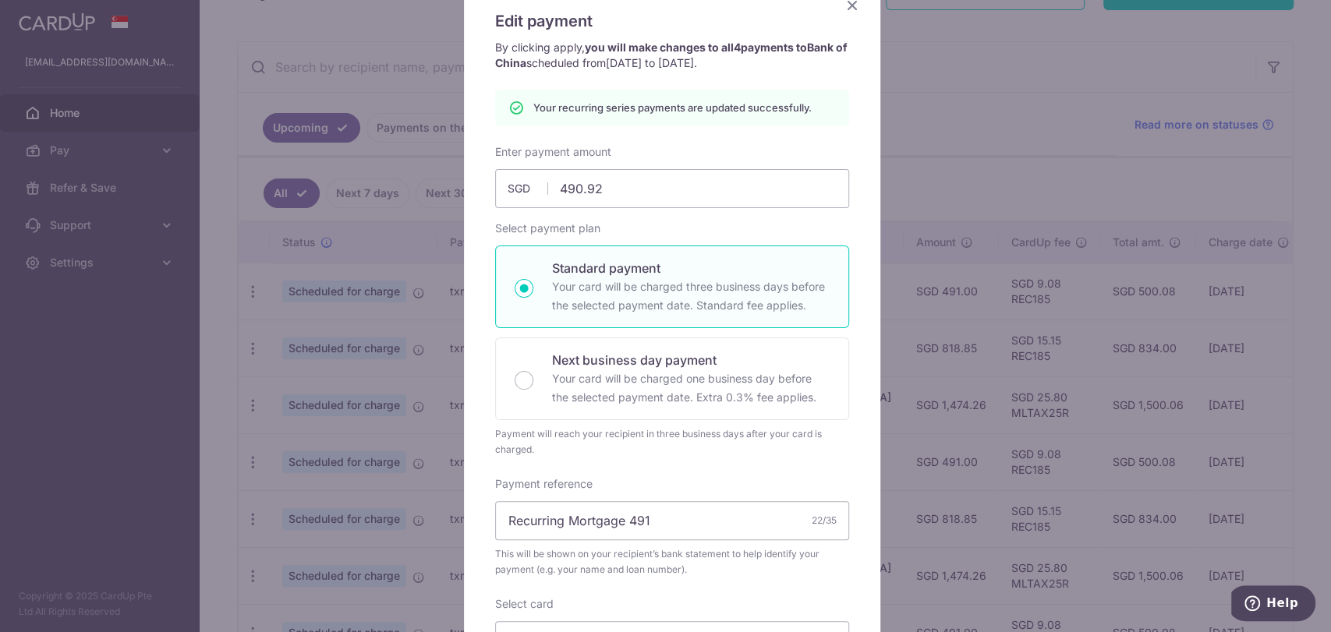
scroll to position [0, 0]
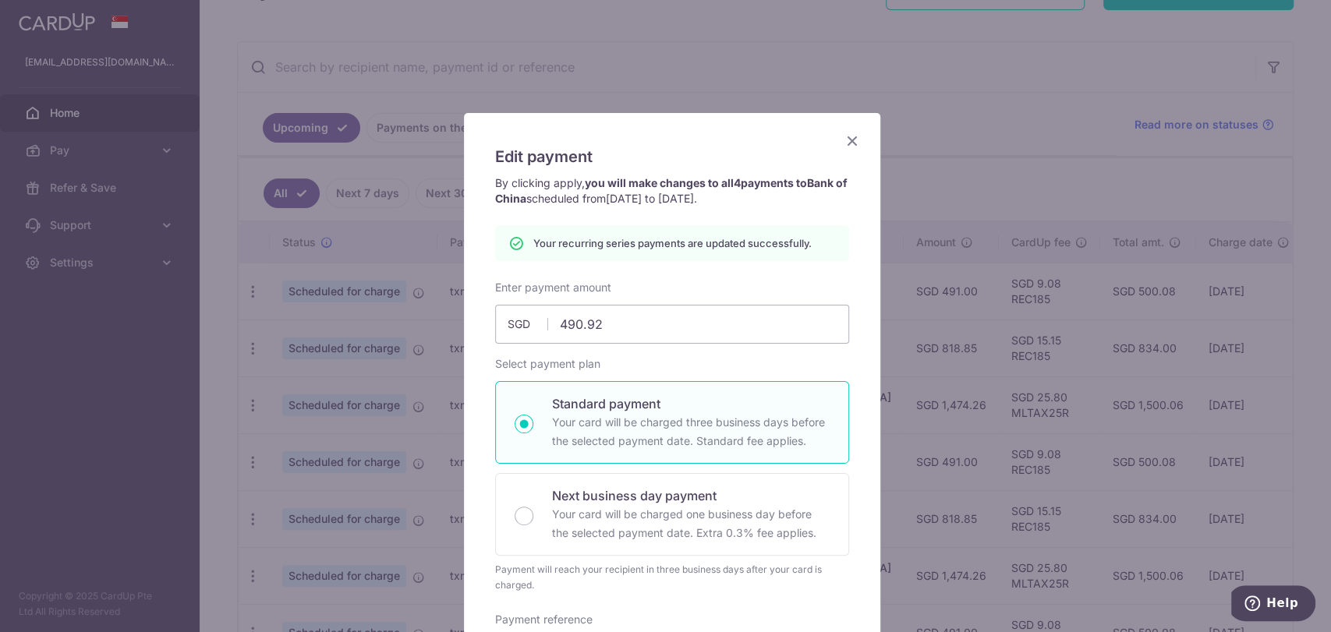
click at [849, 143] on icon "Close" at bounding box center [852, 140] width 19 height 19
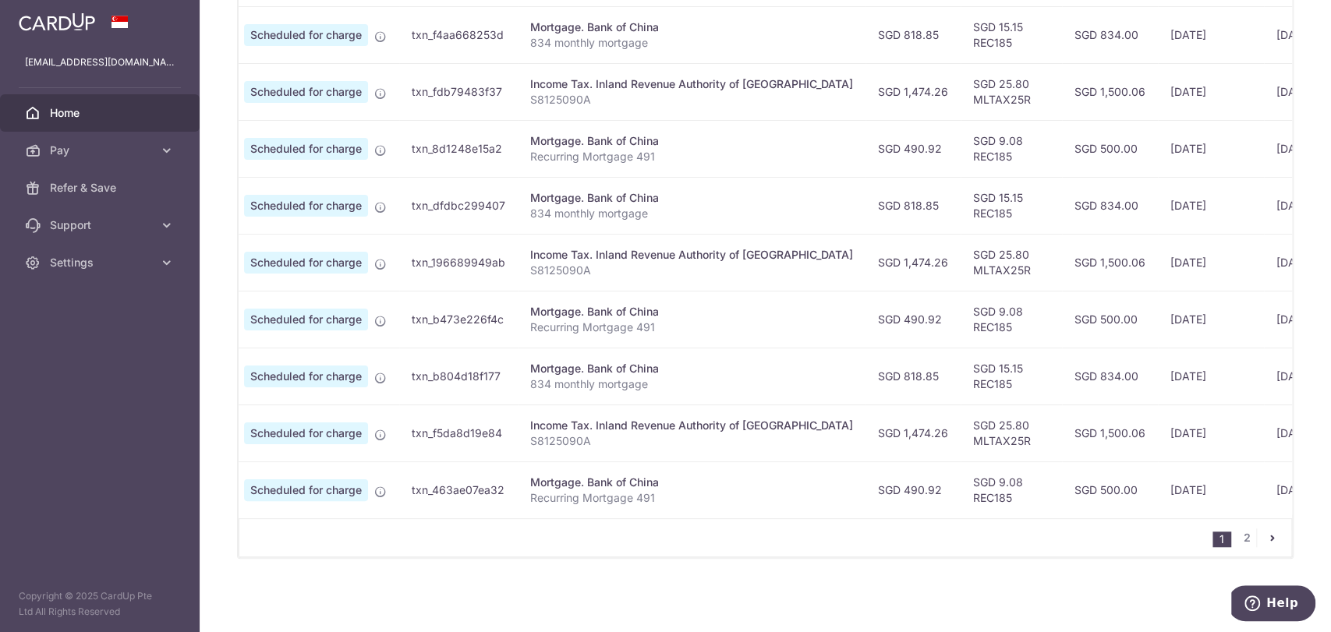
scroll to position [0, 162]
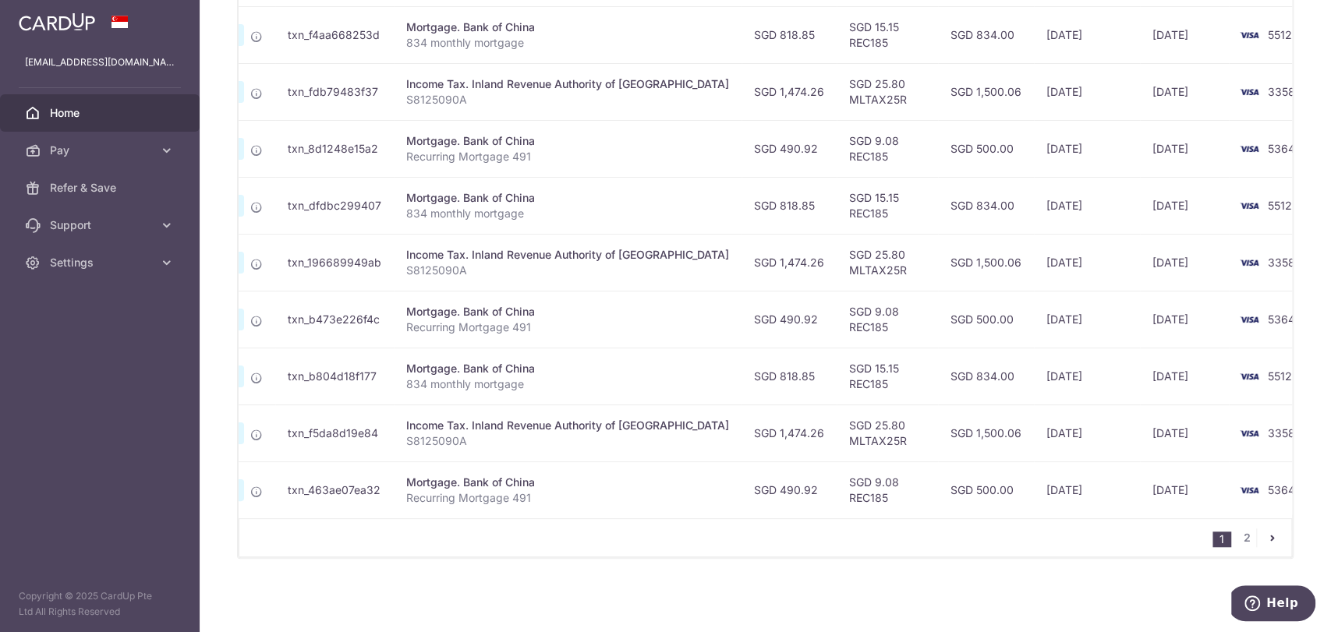
drag, startPoint x: 989, startPoint y: 480, endPoint x: 1131, endPoint y: 469, distance: 143.1
click at [1131, 469] on tr "Update payment Cancel payment Scheduled for charge txn_463ae07ea32 Mortgage. Ba…" at bounding box center [711, 490] width 1271 height 57
click at [1140, 488] on td "10/01/2026" at bounding box center [1184, 490] width 89 height 57
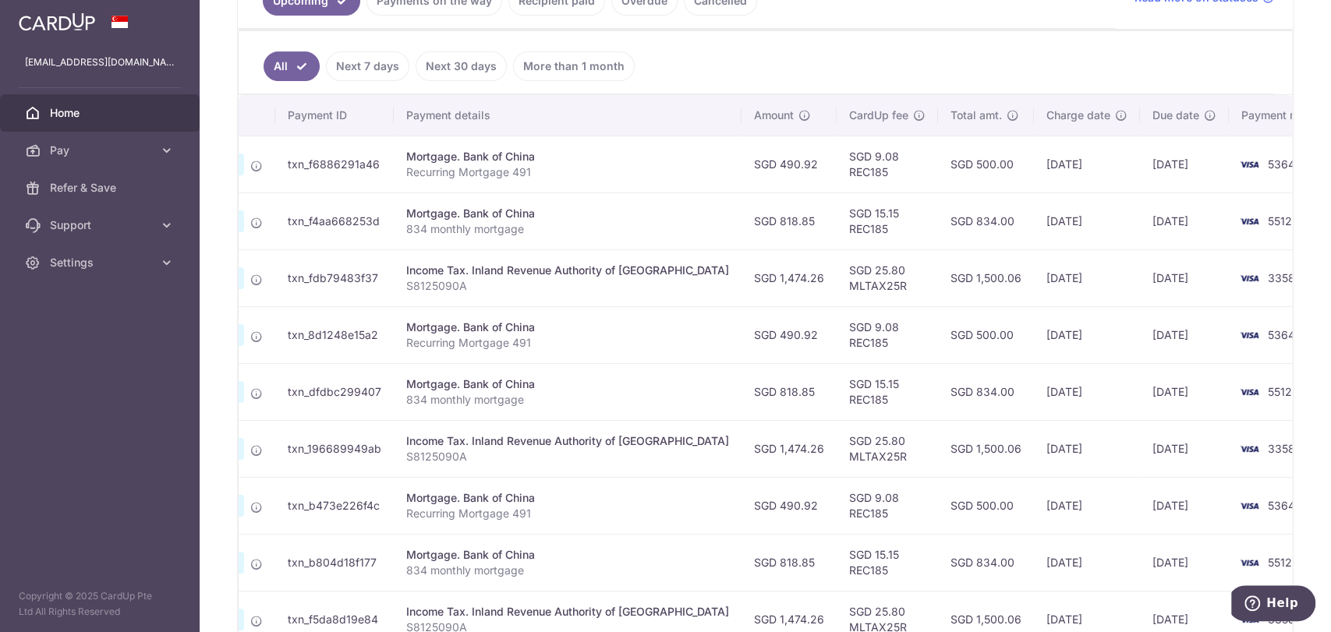
scroll to position [406, 0]
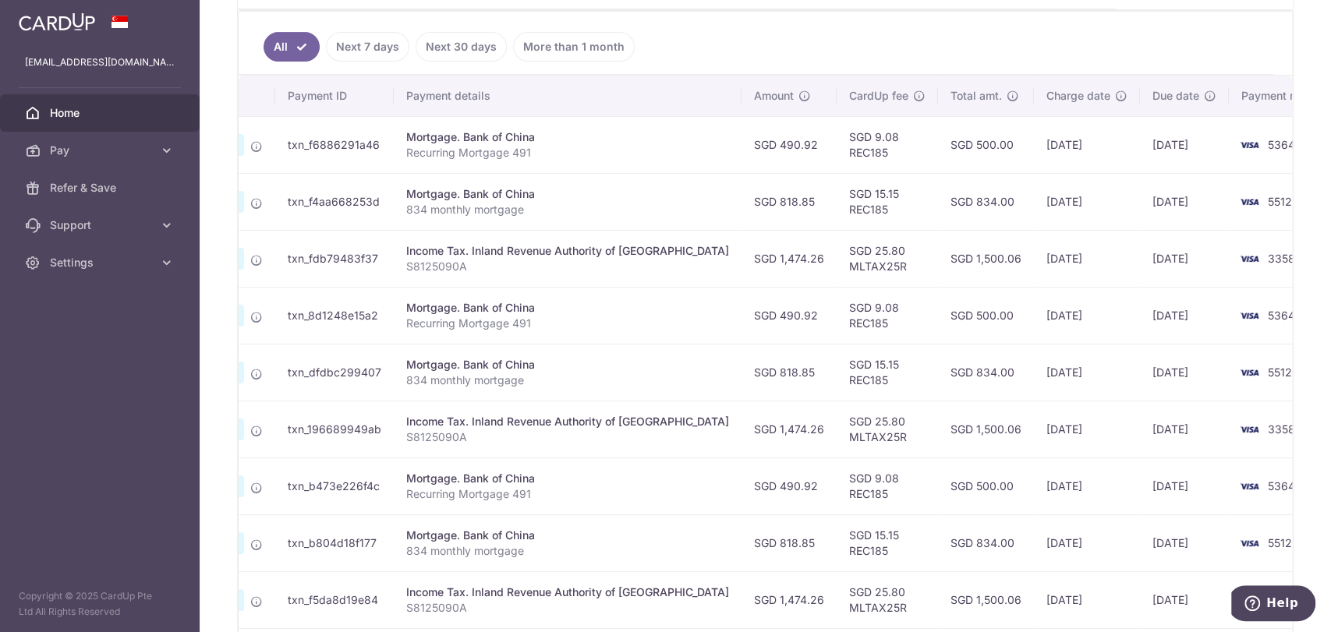
drag, startPoint x: 761, startPoint y: 147, endPoint x: 724, endPoint y: 143, distance: 37.6
click at [742, 143] on td "SGD 490.92" at bounding box center [789, 144] width 95 height 57
copy td "490.92"
click at [648, 252] on div "Income Tax. Inland Revenue Authority of Singapore" at bounding box center [567, 251] width 323 height 16
click at [630, 313] on td "Mortgage. Bank of China Recurring Mortgage 491" at bounding box center [568, 315] width 348 height 57
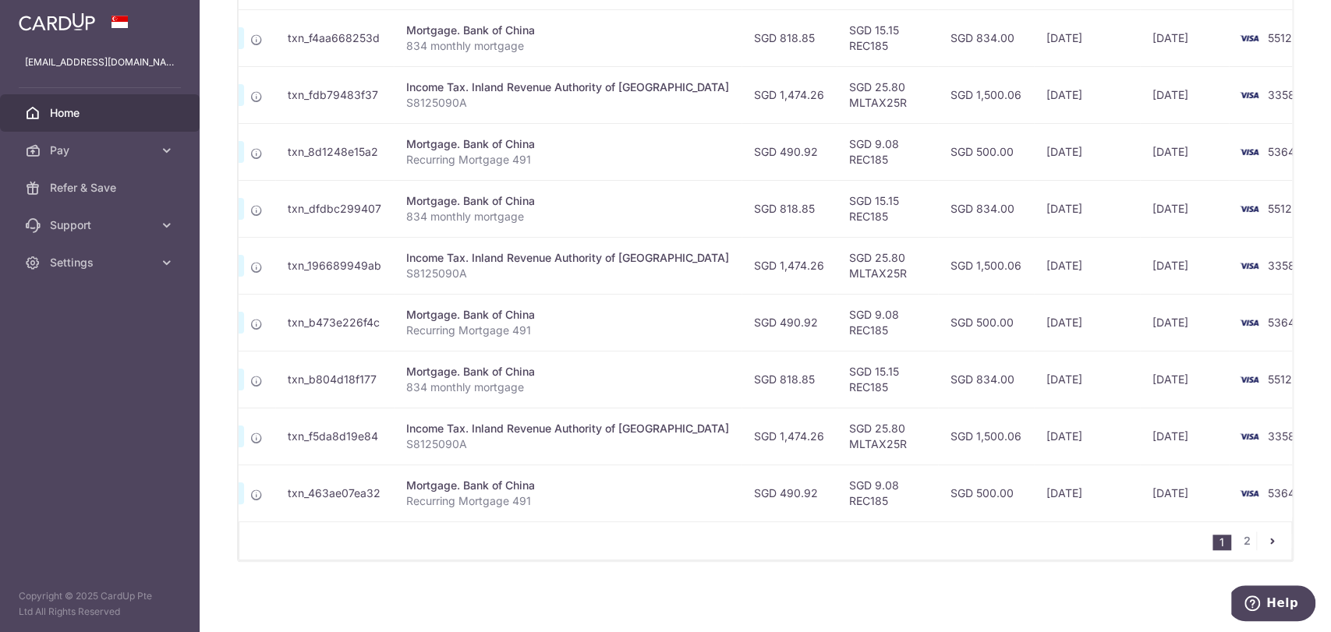
scroll to position [580, 0]
click at [1238, 535] on link "2" at bounding box center [1247, 538] width 19 height 19
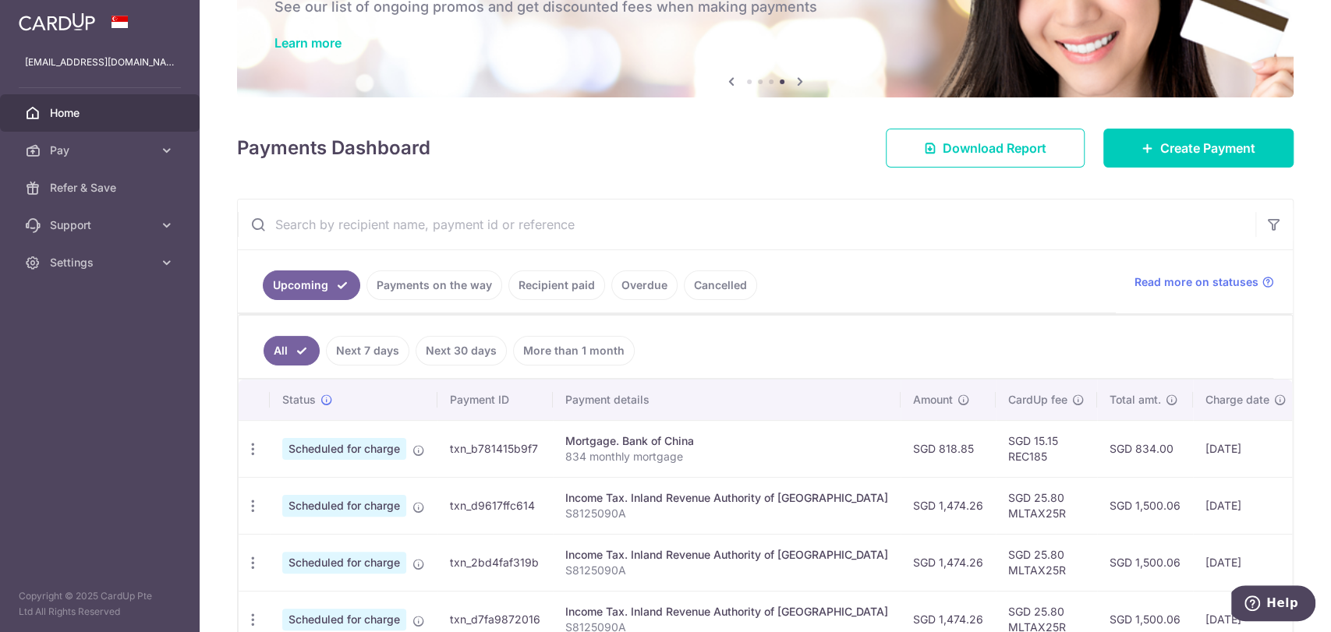
scroll to position [189, 0]
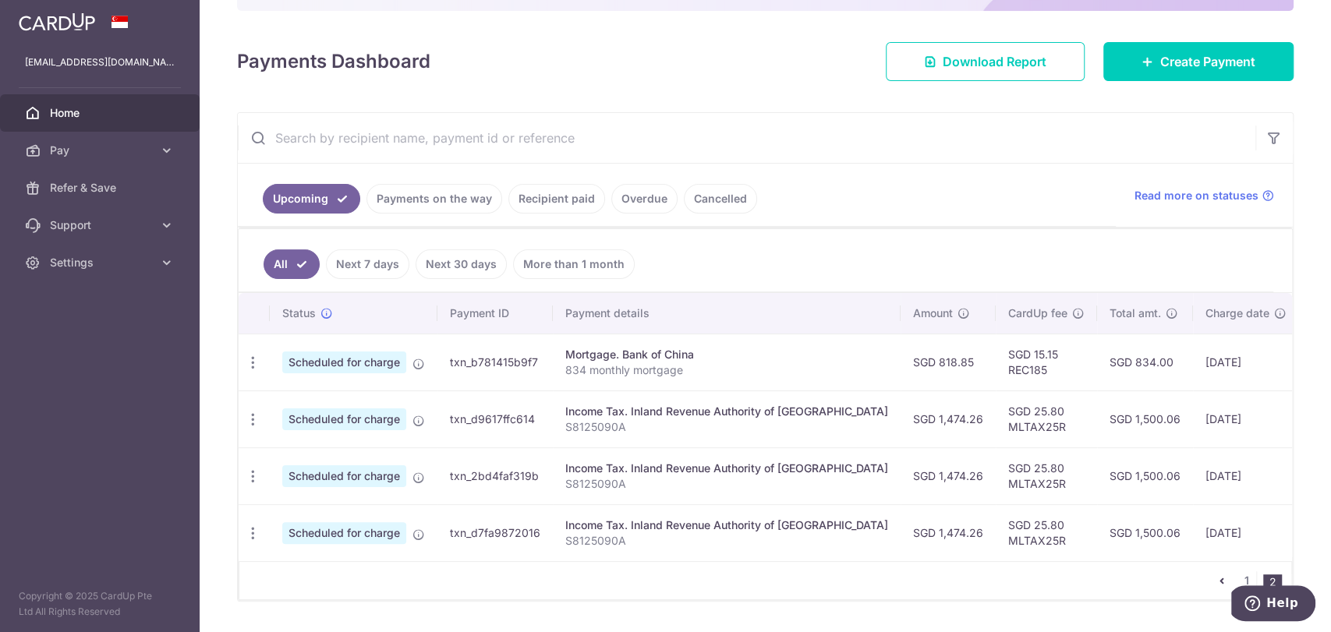
click at [520, 197] on link "Recipient paid" at bounding box center [556, 199] width 97 height 30
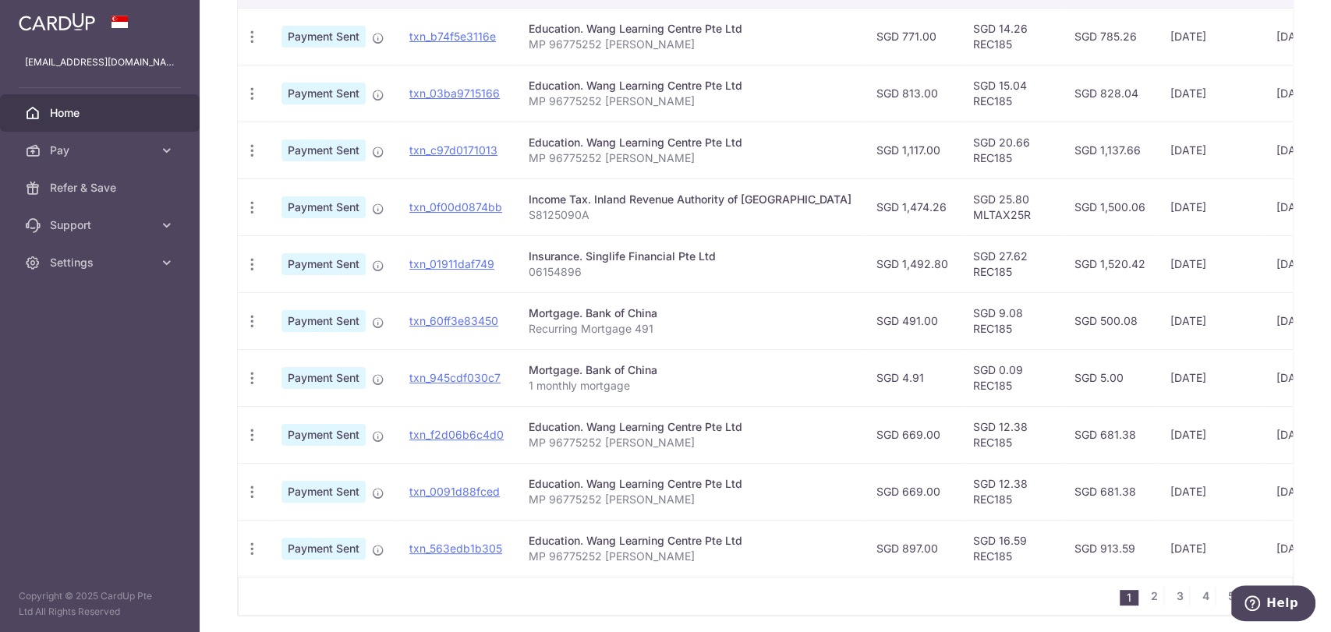
scroll to position [514, 0]
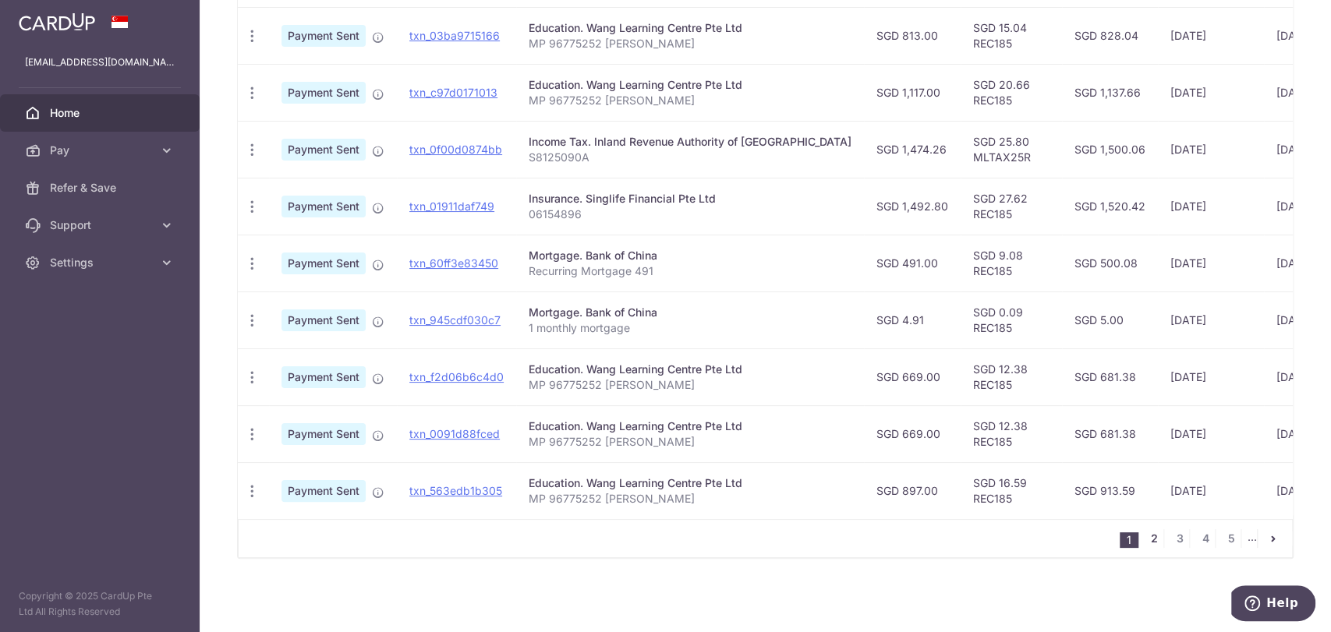
click at [1145, 538] on link "2" at bounding box center [1154, 538] width 19 height 19
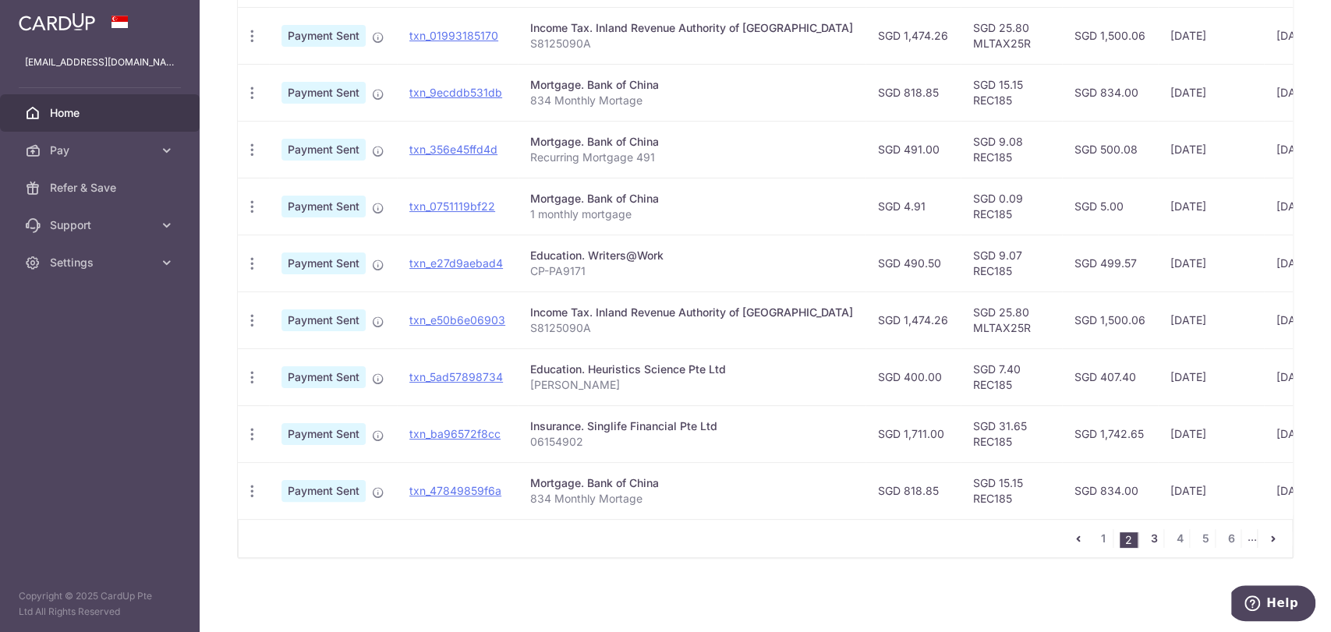
click at [1145, 533] on link "3" at bounding box center [1154, 538] width 19 height 19
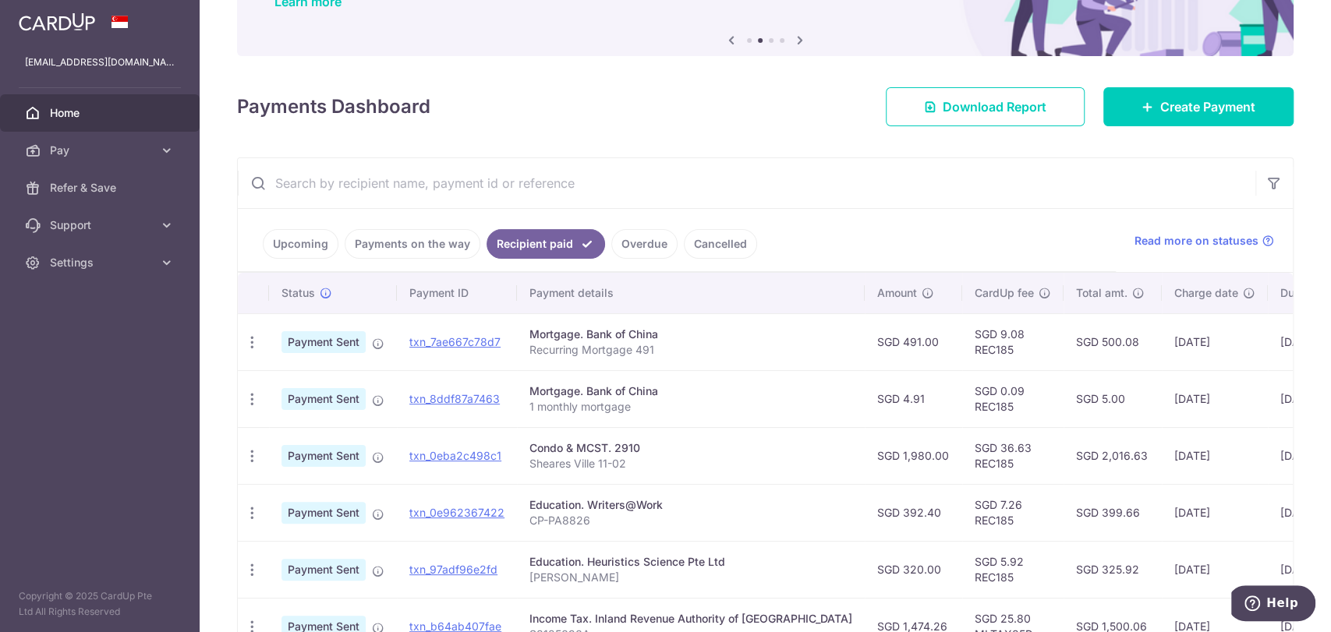
scroll to position [189, 0]
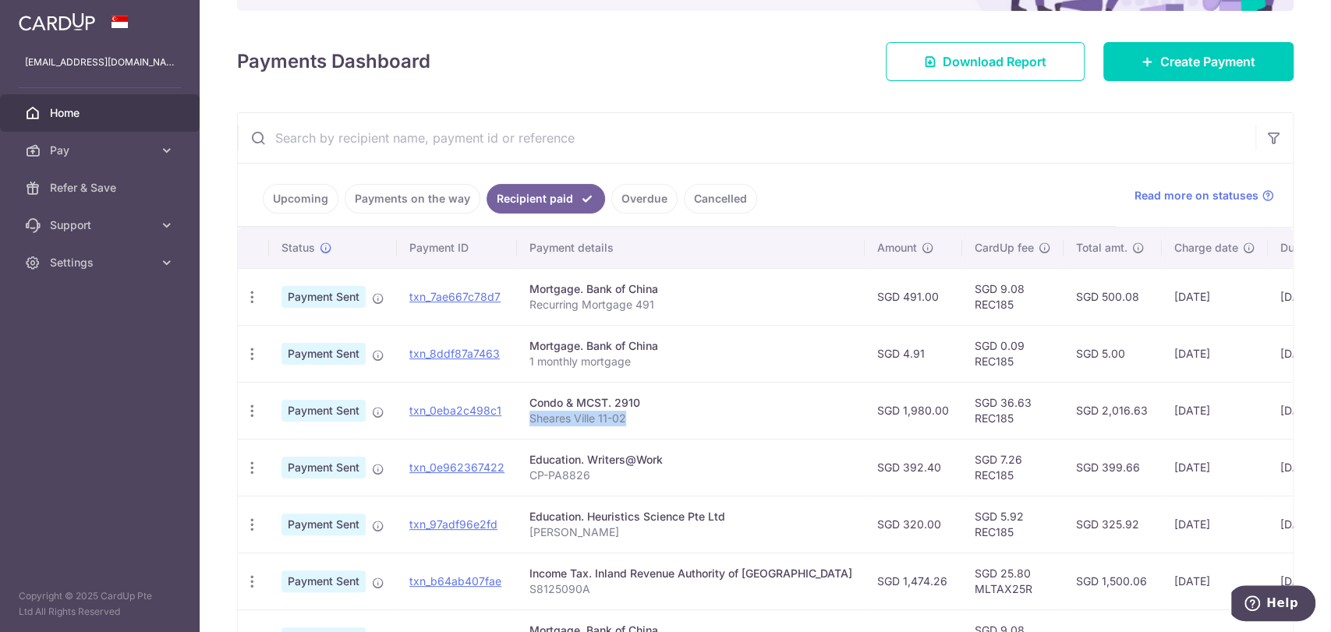
drag, startPoint x: 630, startPoint y: 413, endPoint x: 522, endPoint y: 419, distance: 108.5
click at [522, 419] on td "Condo & MCST. 2910 Sheares Ville 11-02" at bounding box center [691, 410] width 348 height 57
copy p "Sheares Ville 11-02"
click at [576, 37] on div "Payments Dashboard Download Report Create Payment" at bounding box center [765, 58] width 1057 height 45
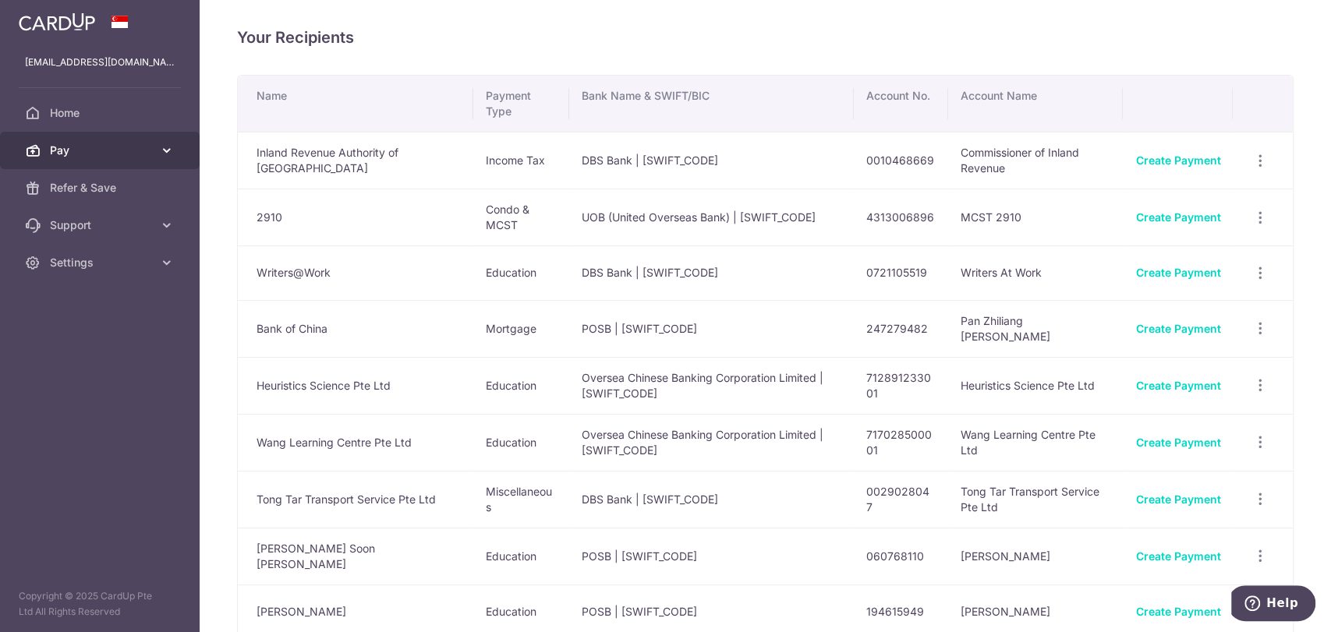
click at [174, 155] on icon at bounding box center [167, 151] width 16 height 16
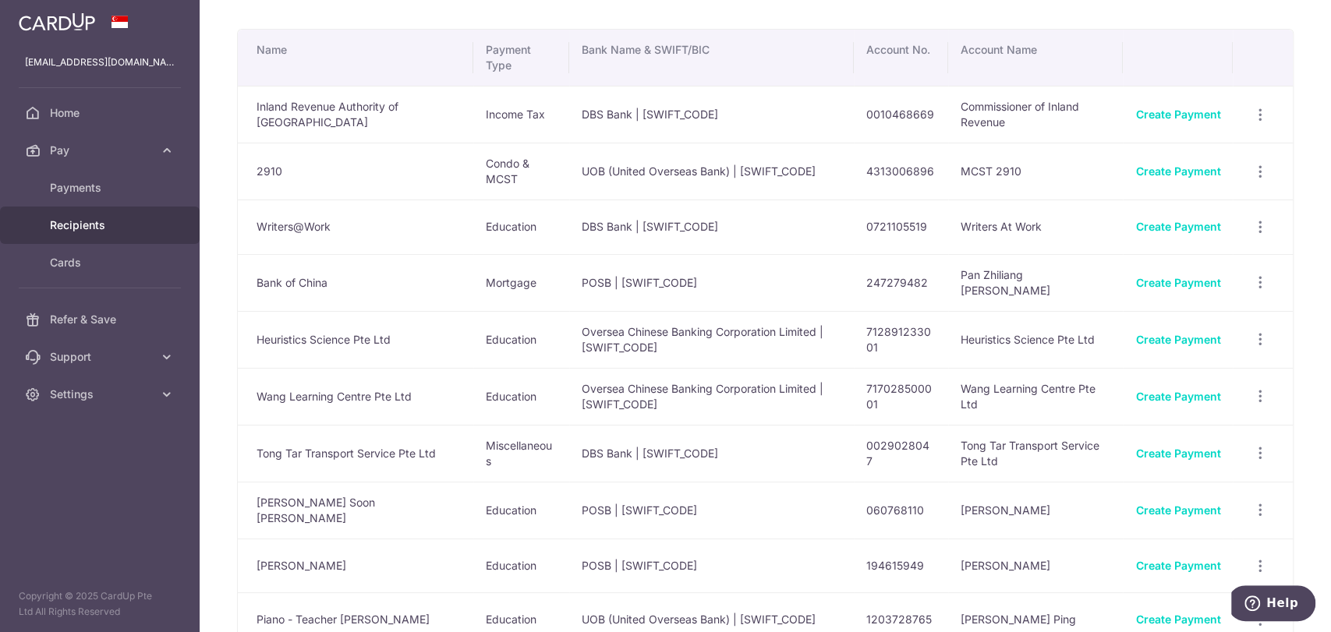
scroll to position [87, 0]
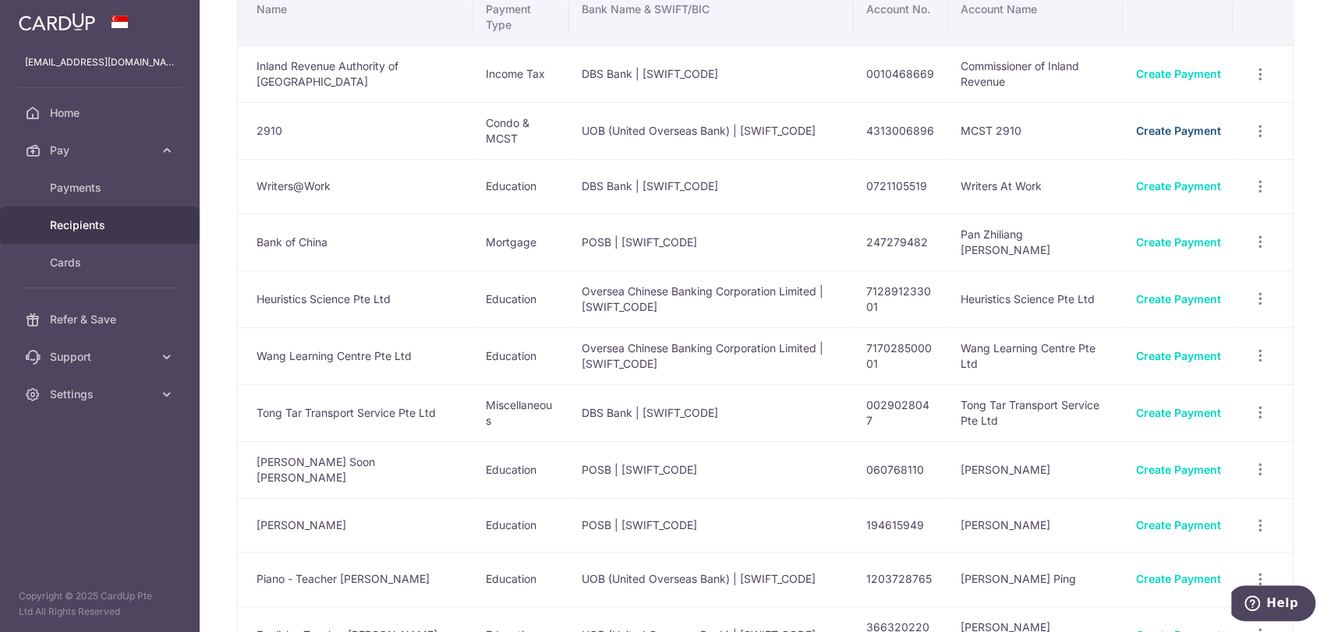
click at [1186, 133] on link "Create Payment" at bounding box center [1177, 130] width 85 height 13
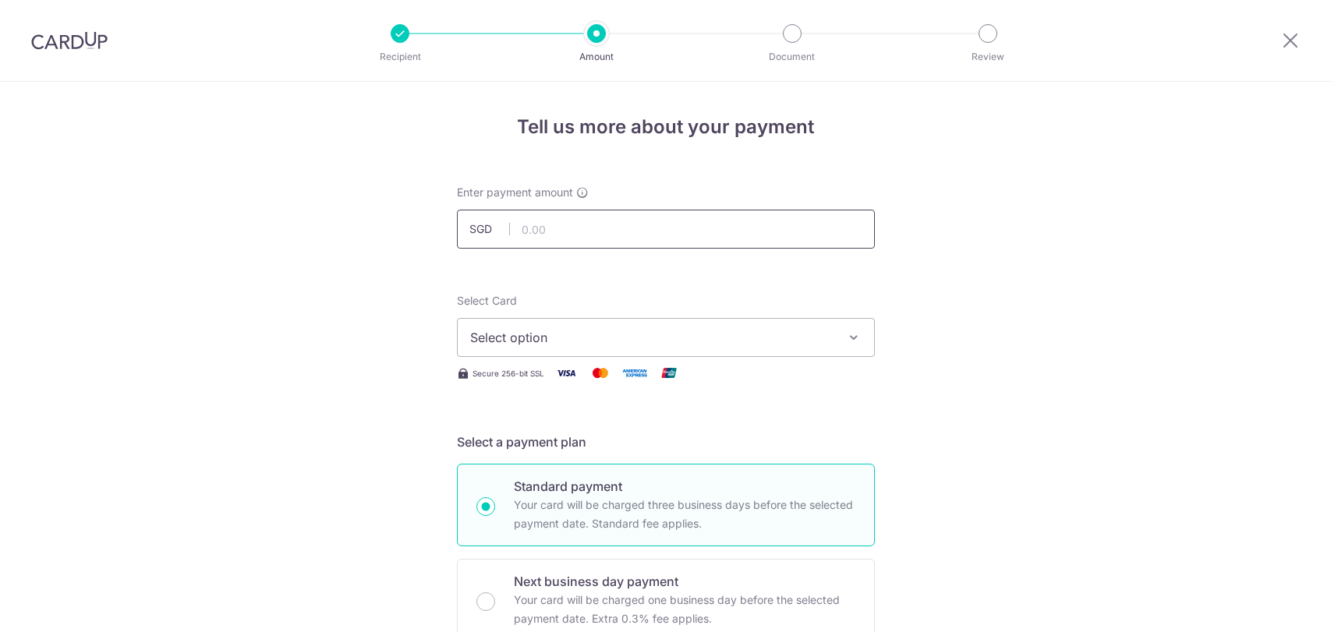
click at [617, 228] on input "text" at bounding box center [666, 229] width 418 height 39
click at [854, 337] on icon "button" at bounding box center [854, 338] width 16 height 16
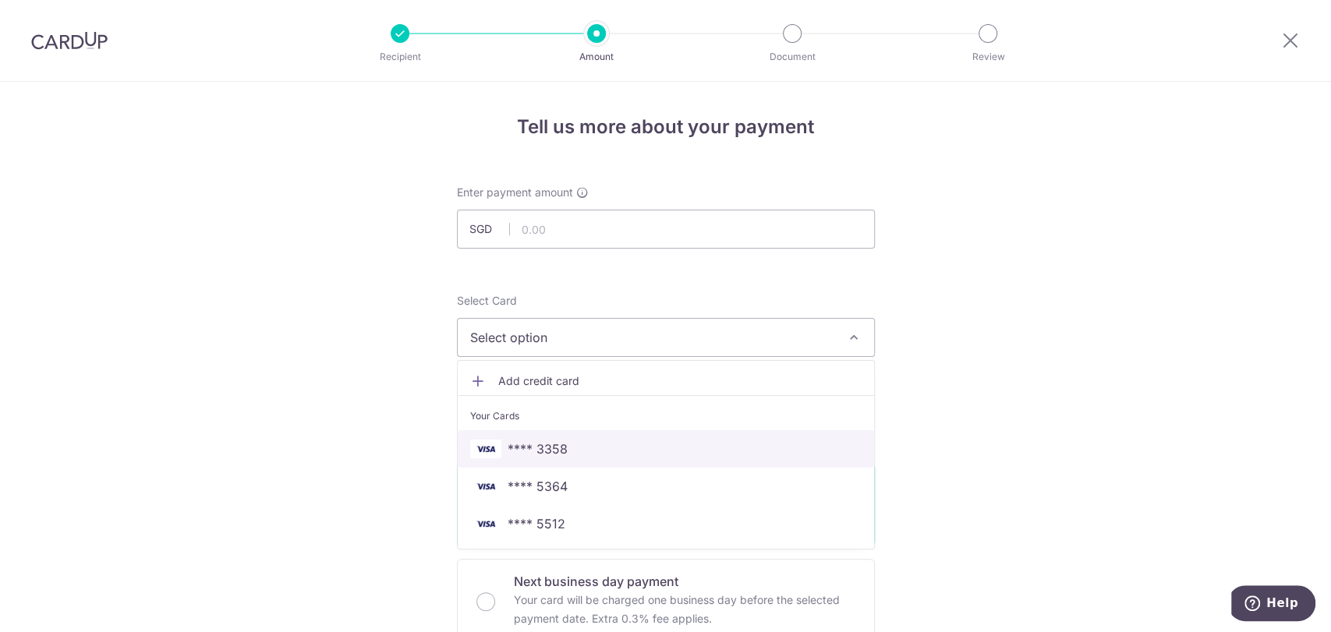
click at [575, 451] on span "**** 3358" at bounding box center [665, 449] width 391 height 19
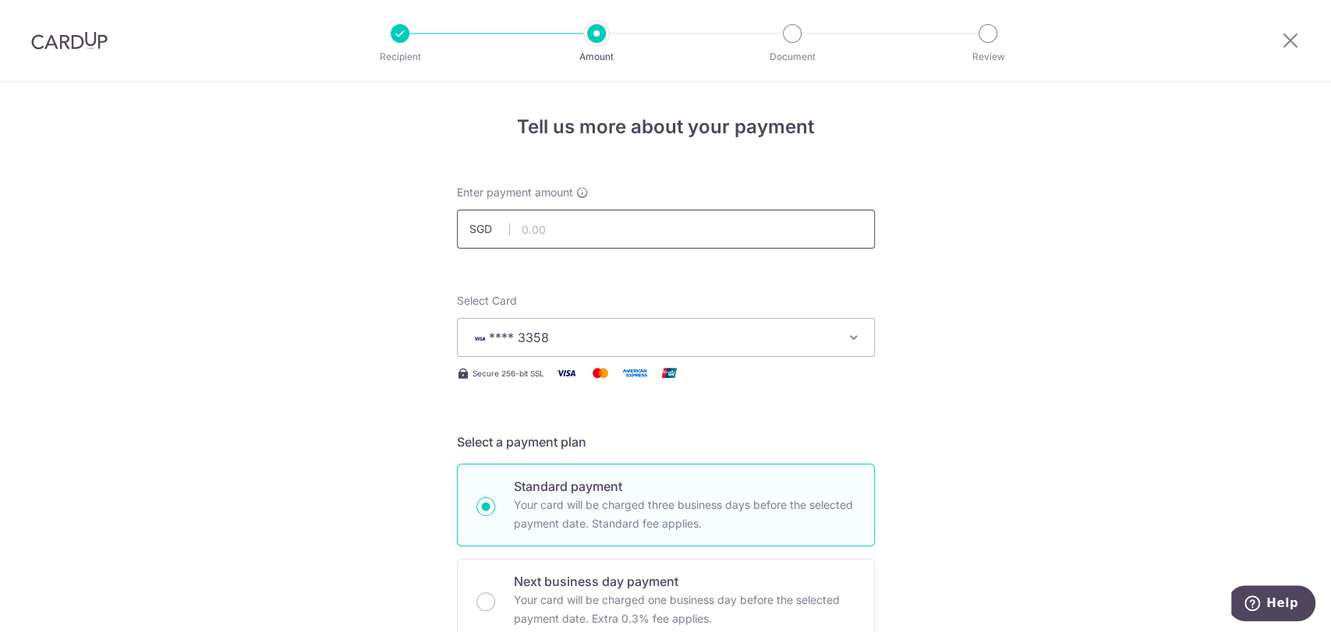
click at [629, 236] on input "text" at bounding box center [666, 229] width 418 height 39
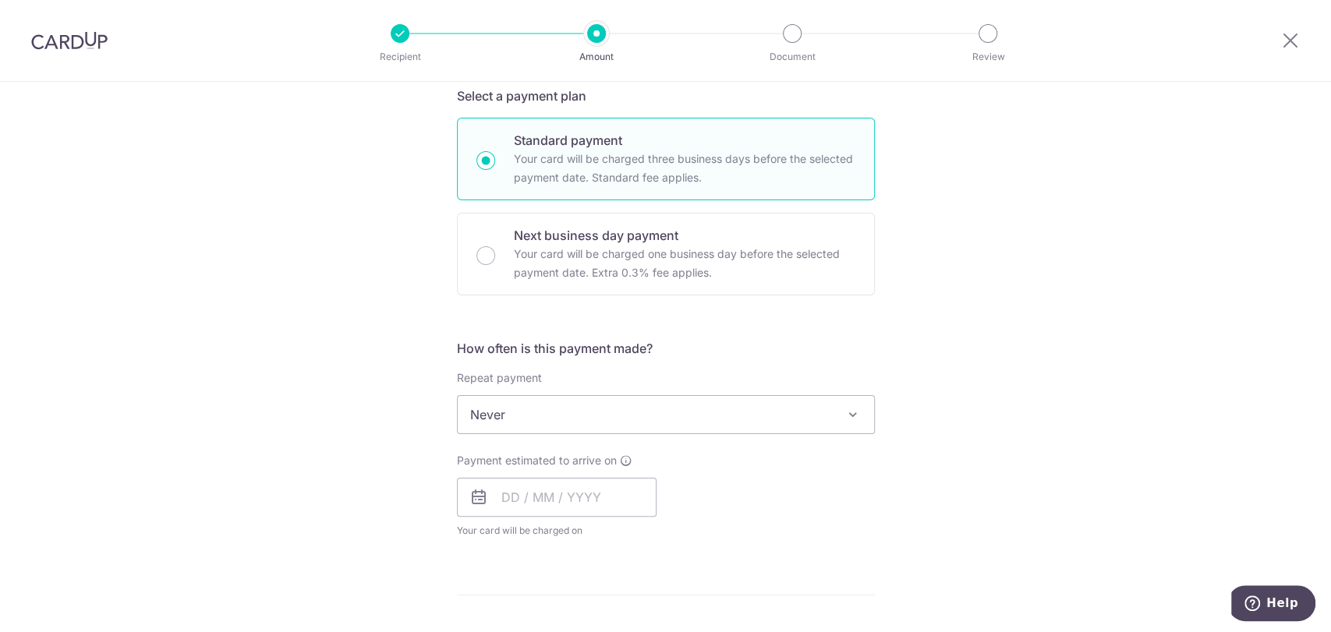
type input "1,980.00"
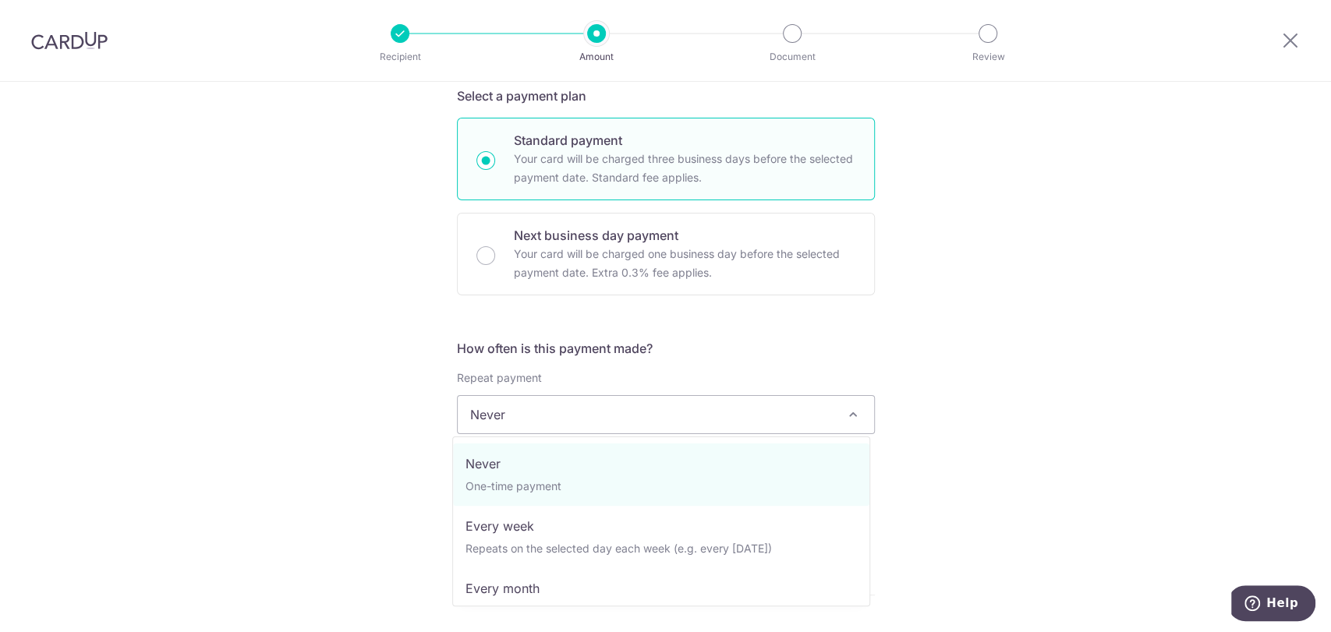
click at [679, 424] on span "Never" at bounding box center [666, 414] width 416 height 37
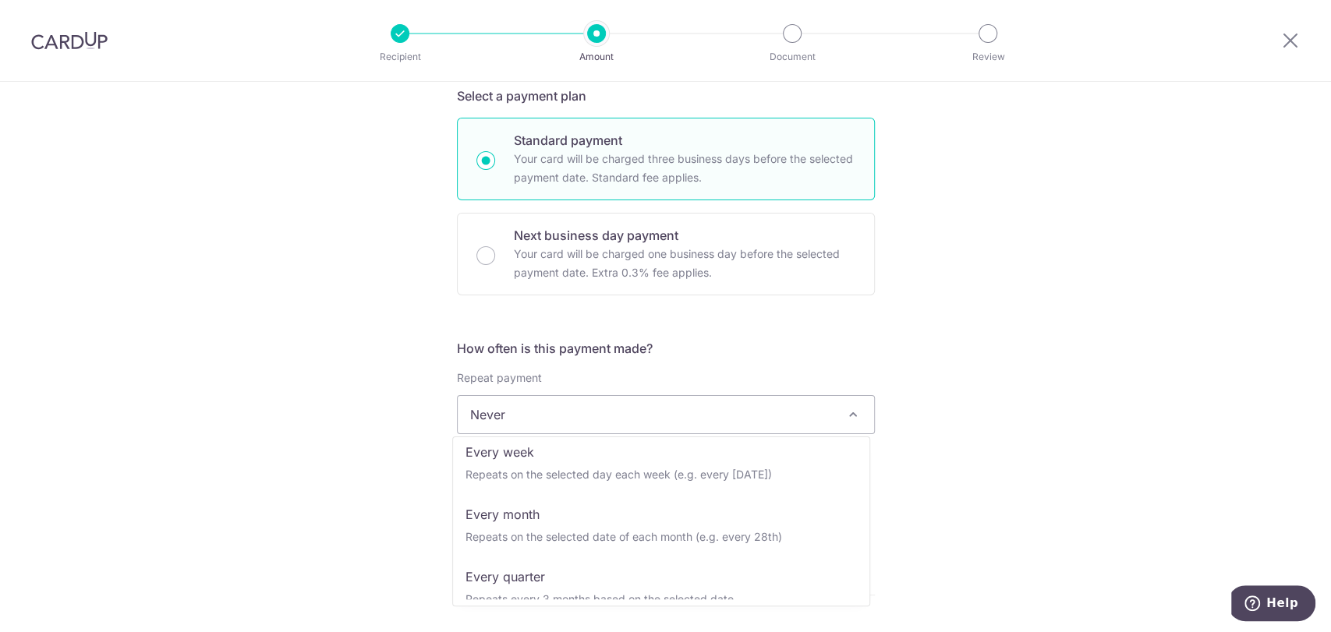
scroll to position [156, 0]
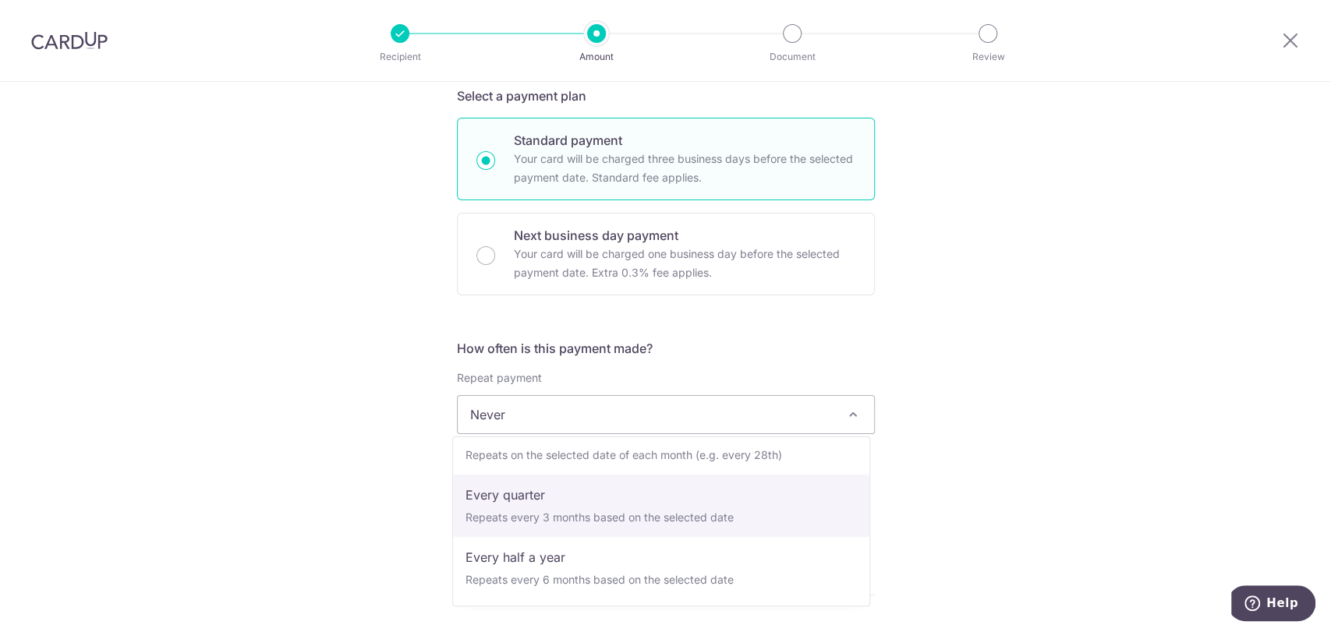
select select "4"
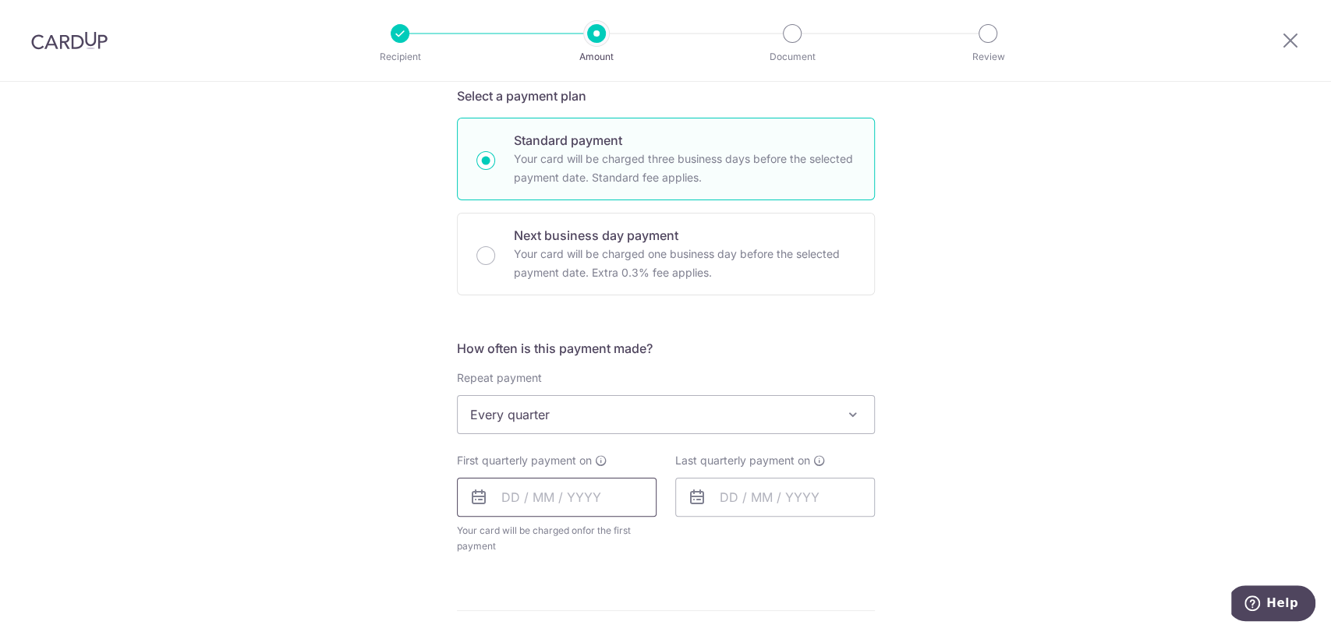
click at [612, 500] on input "text" at bounding box center [557, 497] width 200 height 39
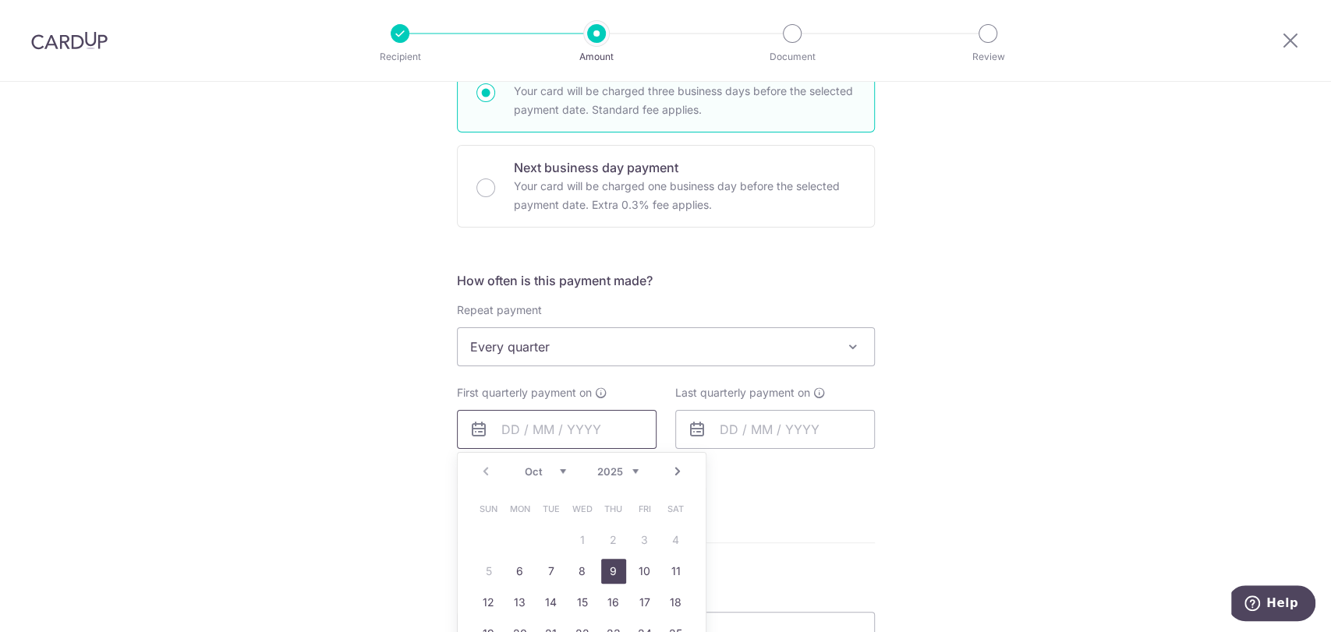
scroll to position [519, 0]
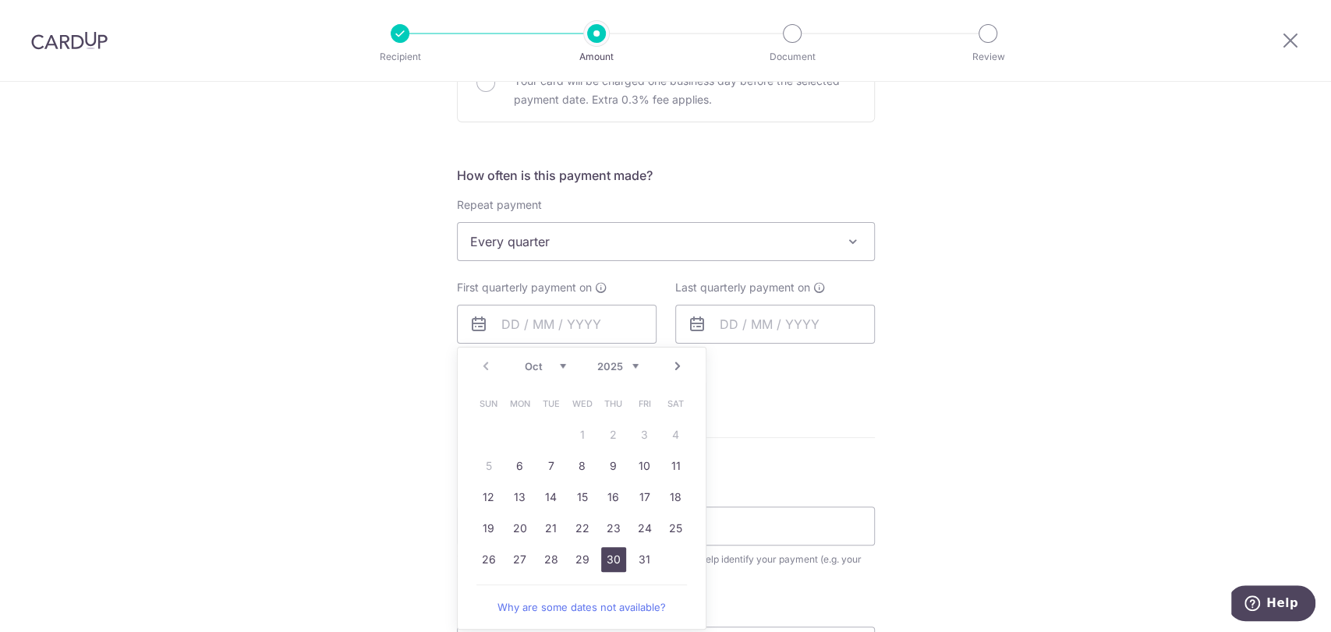
drag, startPoint x: 611, startPoint y: 560, endPoint x: 711, endPoint y: 426, distance: 167.7
click at [611, 558] on link "30" at bounding box center [613, 559] width 25 height 25
type input "[DATE]"
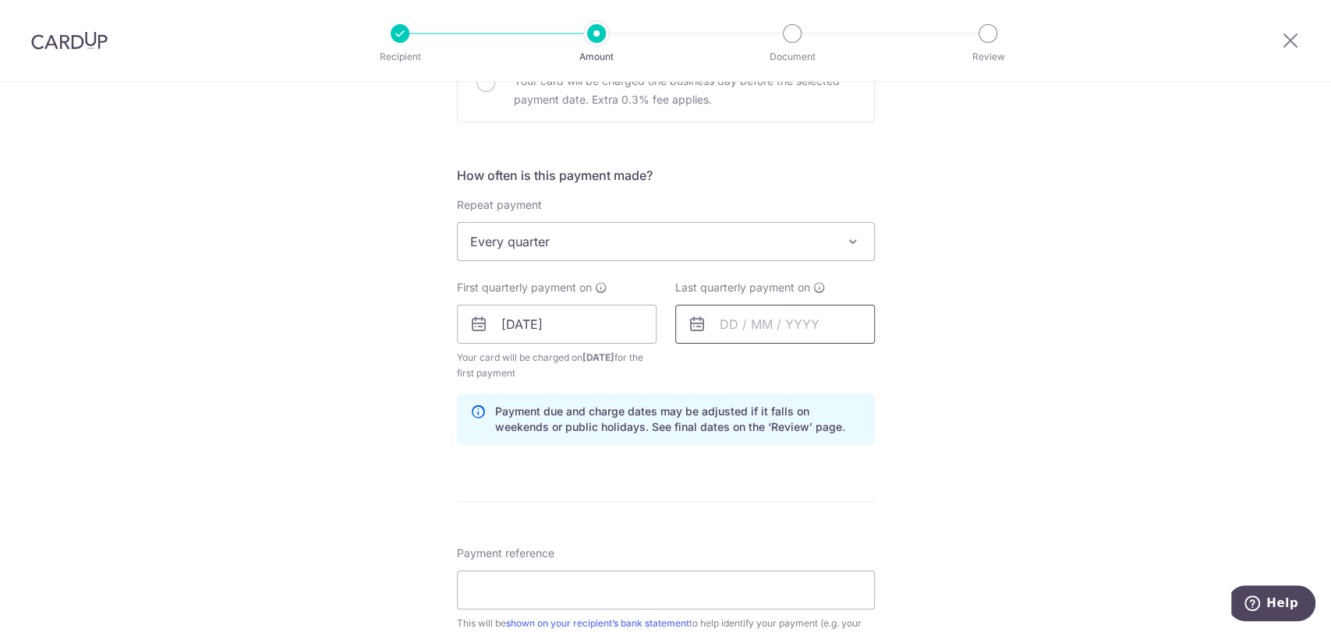
click at [749, 320] on input "text" at bounding box center [775, 324] width 200 height 39
click at [889, 363] on link "Next" at bounding box center [896, 366] width 19 height 19
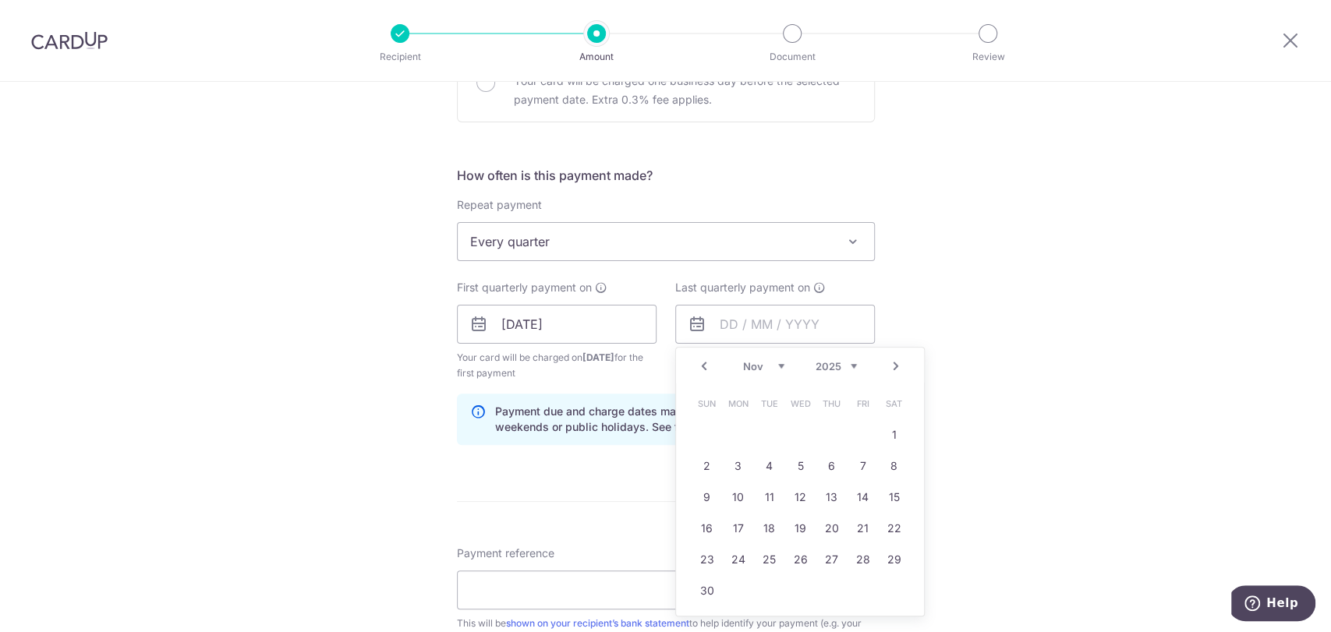
click at [889, 363] on link "Next" at bounding box center [896, 366] width 19 height 19
click at [851, 561] on link "30" at bounding box center [863, 559] width 25 height 25
type input "30/01/2026"
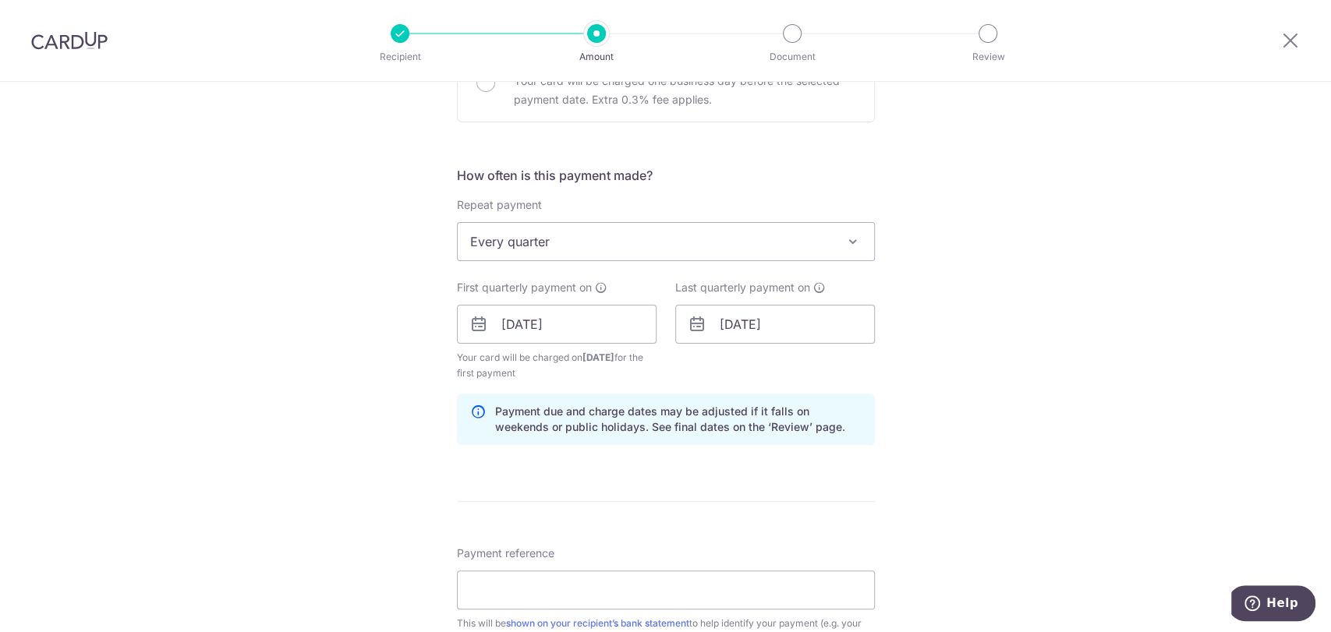
scroll to position [606, 0]
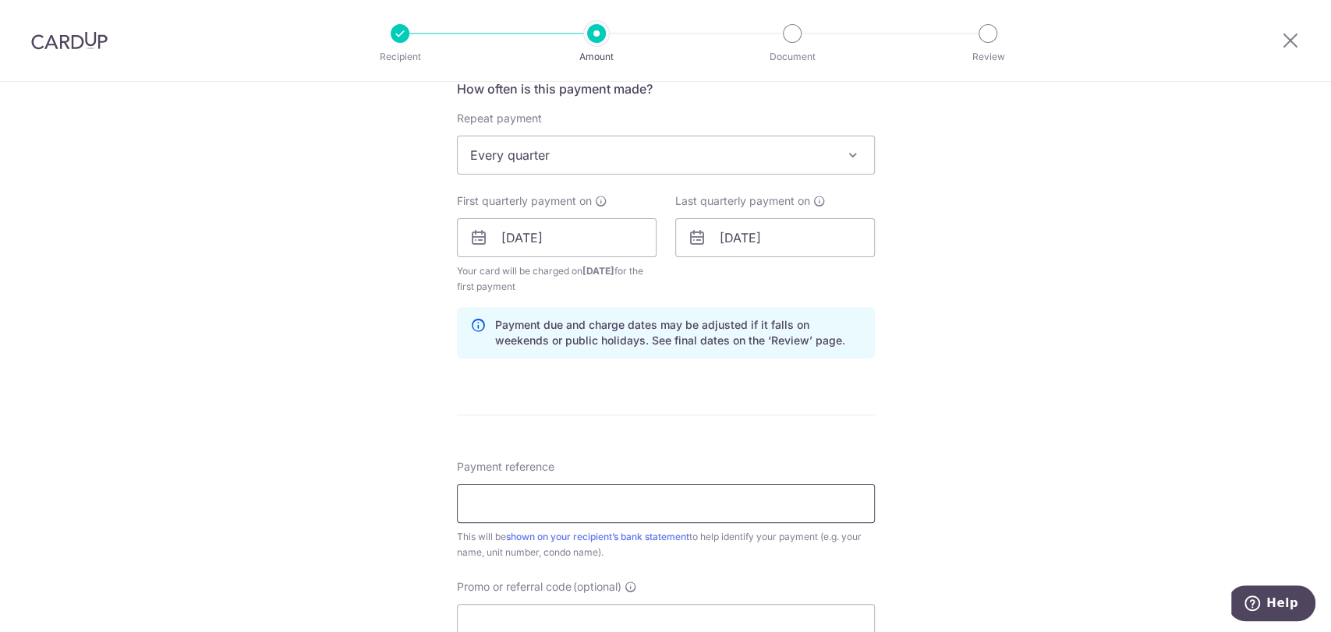
click at [794, 513] on input "Payment reference" at bounding box center [666, 503] width 418 height 39
drag, startPoint x: 405, startPoint y: 519, endPoint x: 328, endPoint y: 501, distance: 79.3
click at [360, 499] on div "Tell us more about your payment Enter payment amount SGD 1,980.00 1980.00 Selec…" at bounding box center [665, 221] width 1331 height 1490
paste input "Sheares Ville"
type input "Sheares Ville 11-02"
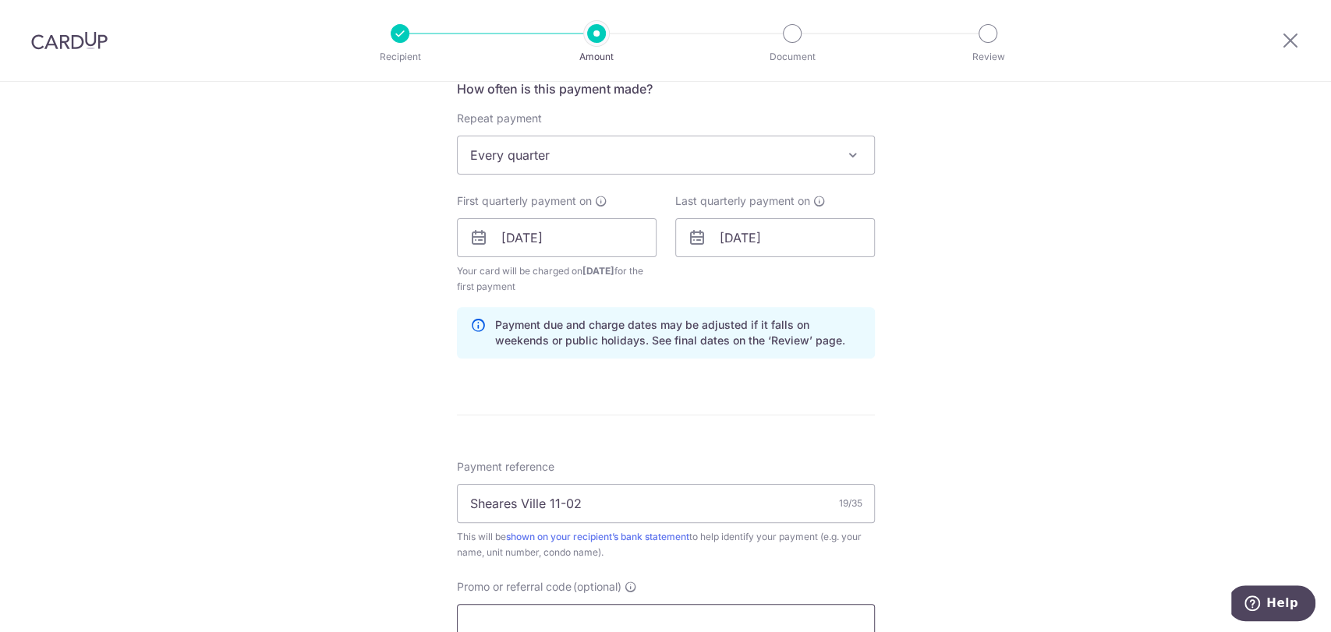
drag, startPoint x: 533, startPoint y: 615, endPoint x: 517, endPoint y: 605, distance: 19.3
click at [533, 612] on input "Promo or referral code (optional)" at bounding box center [666, 623] width 418 height 39
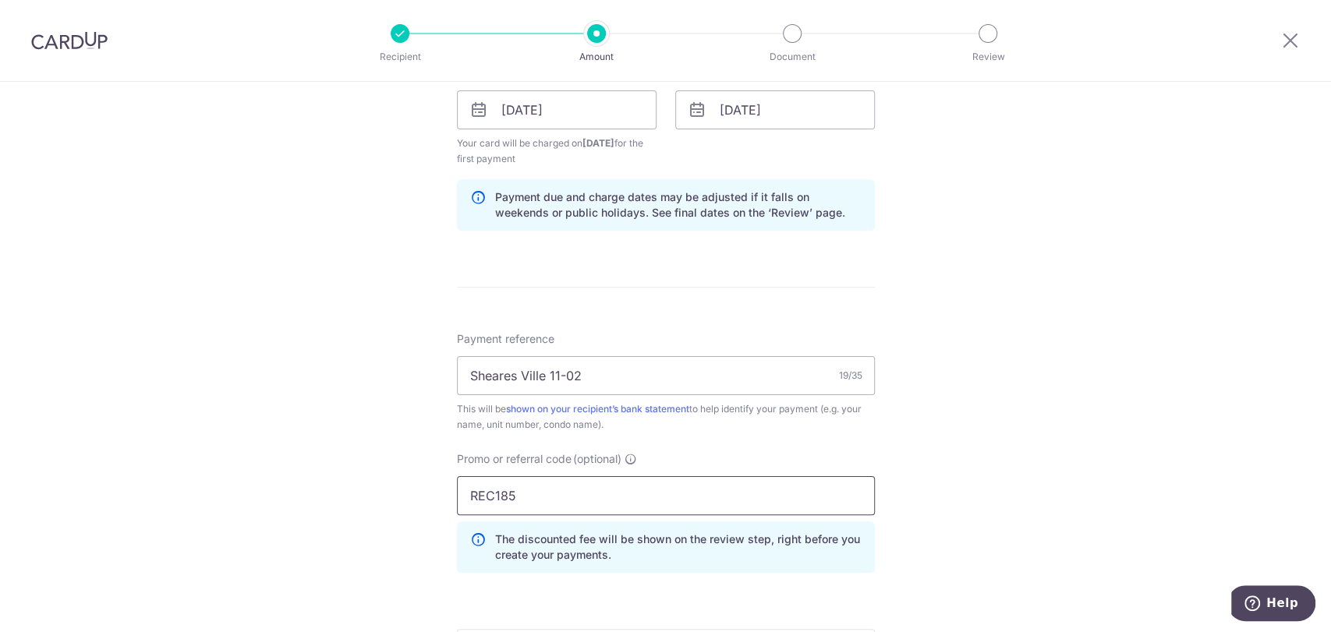
scroll to position [1008, 0]
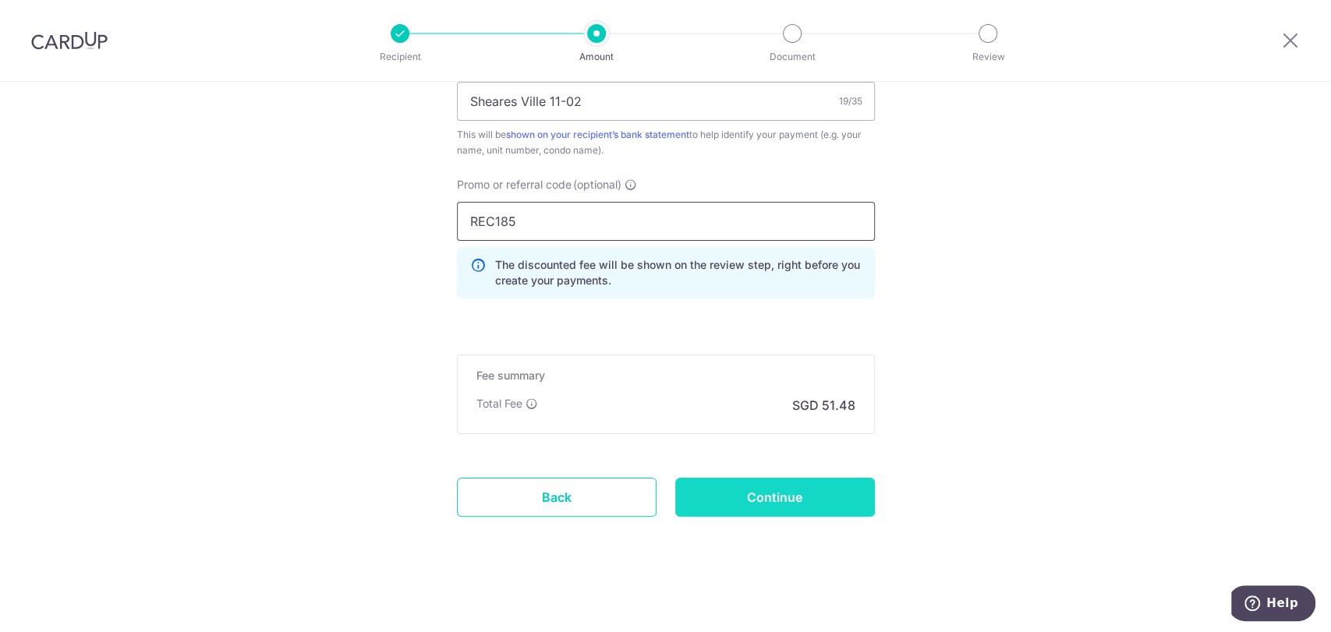
type input "REC185"
click at [760, 492] on input "Continue" at bounding box center [775, 497] width 200 height 39
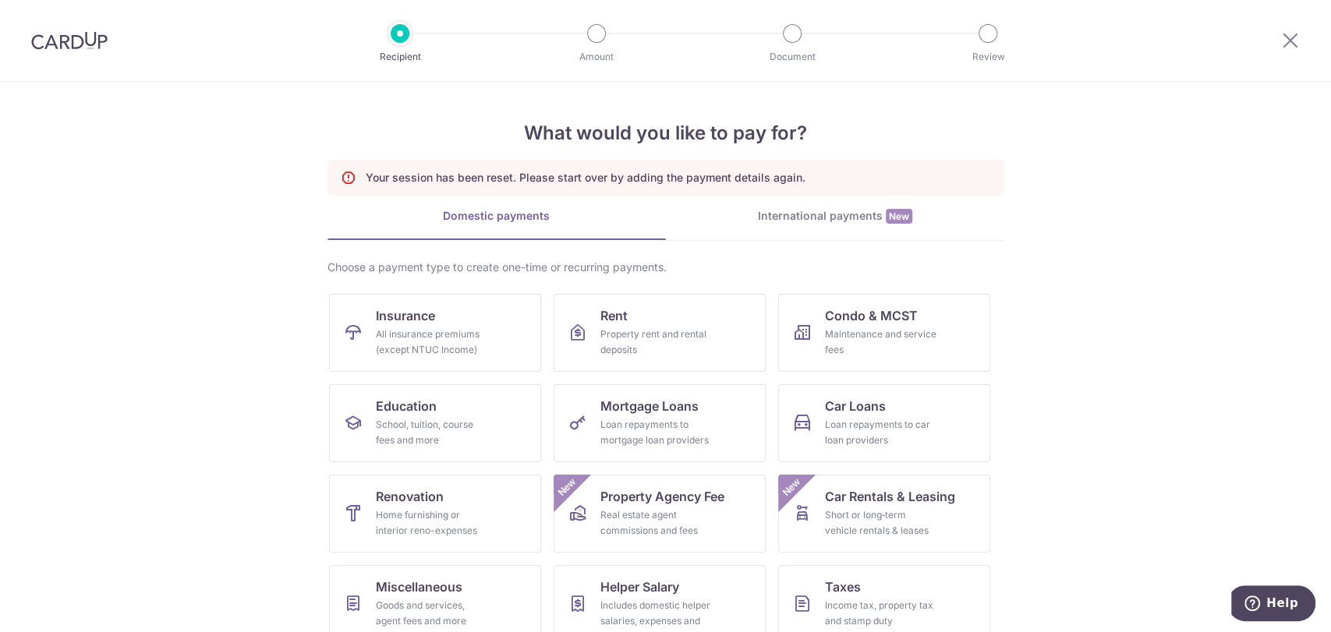
click at [61, 36] on img at bounding box center [69, 40] width 76 height 19
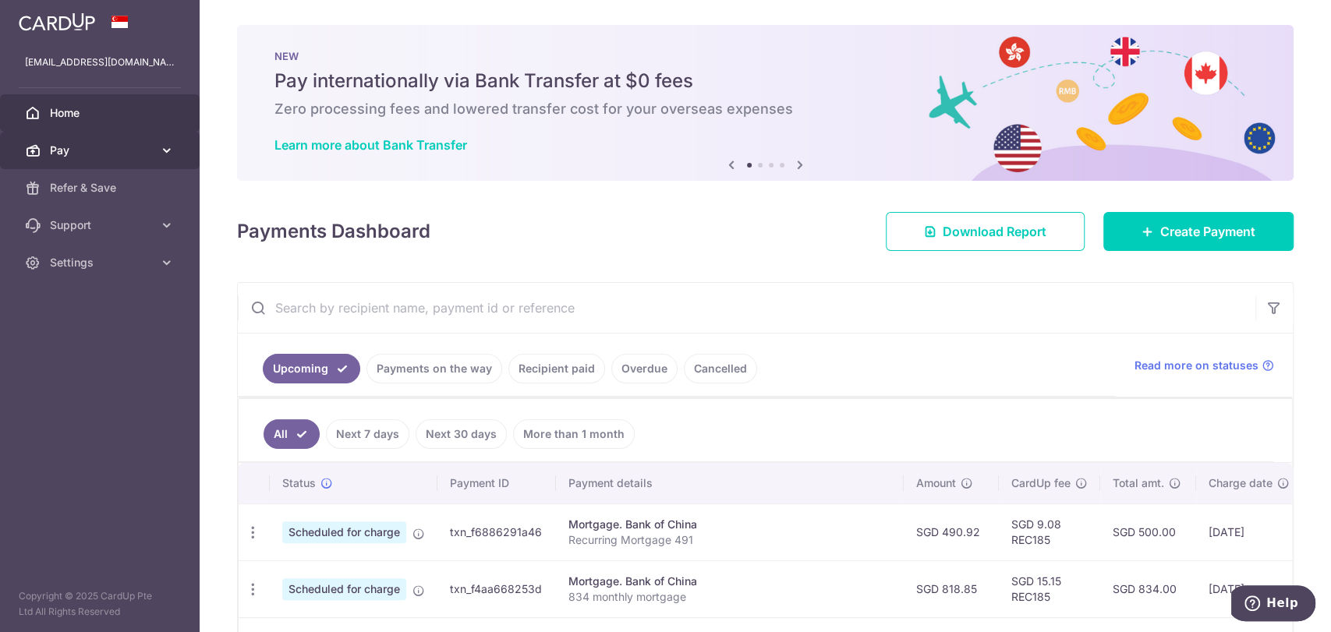
click at [165, 159] on link "Pay" at bounding box center [100, 150] width 200 height 37
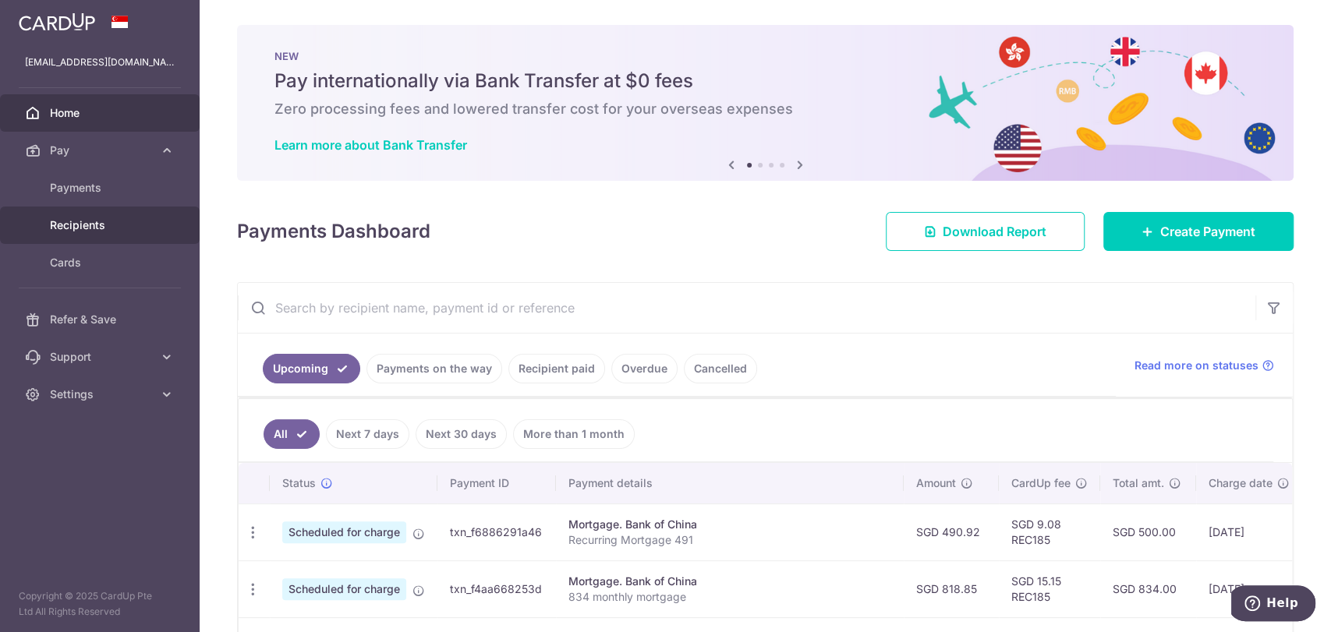
click at [104, 230] on span "Recipients" at bounding box center [101, 226] width 103 height 16
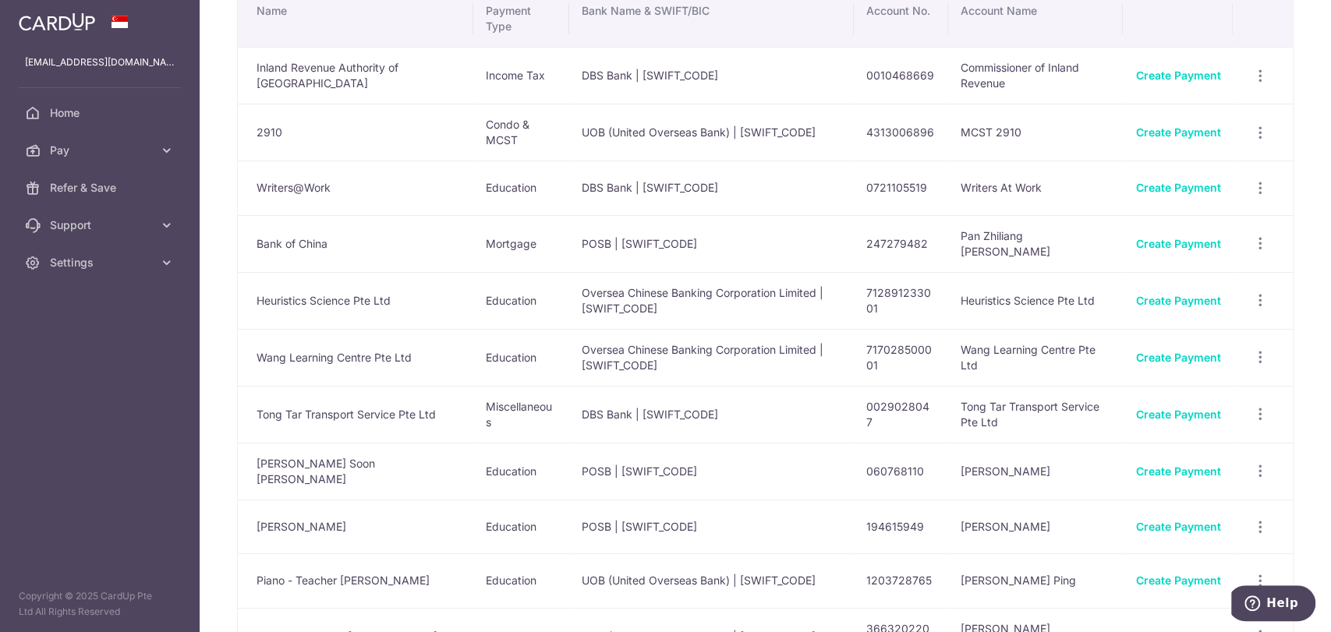
scroll to position [173, 0]
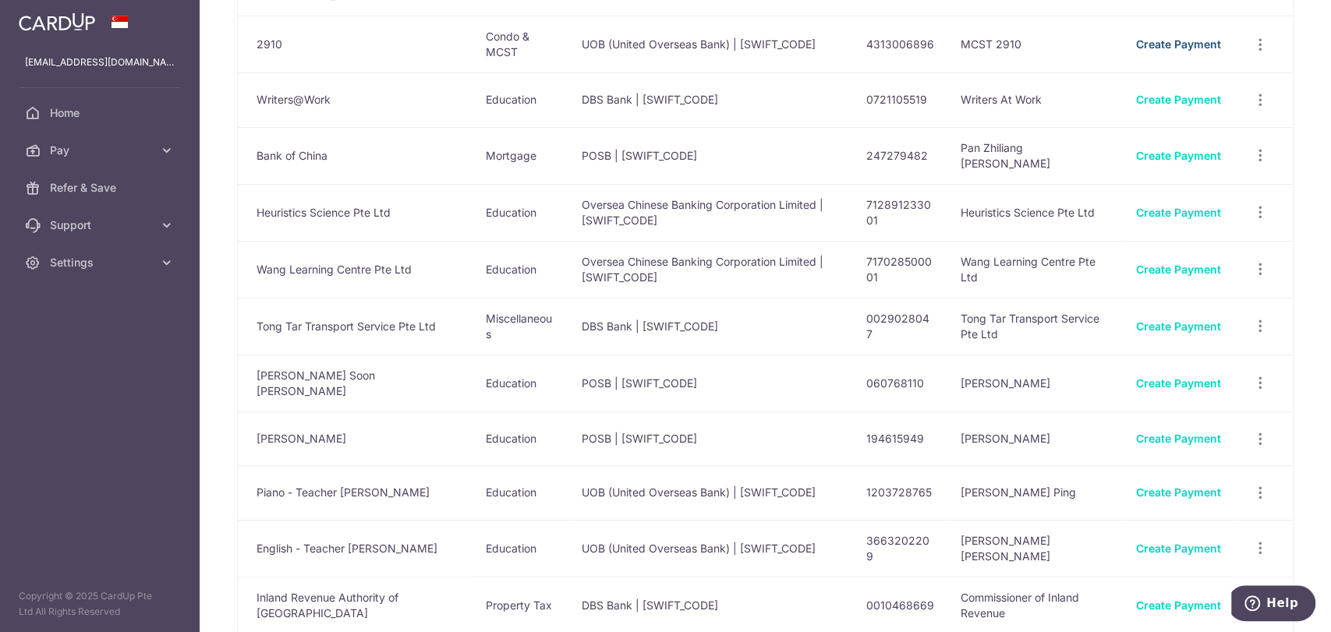
click at [1188, 40] on link "Create Payment" at bounding box center [1177, 43] width 85 height 13
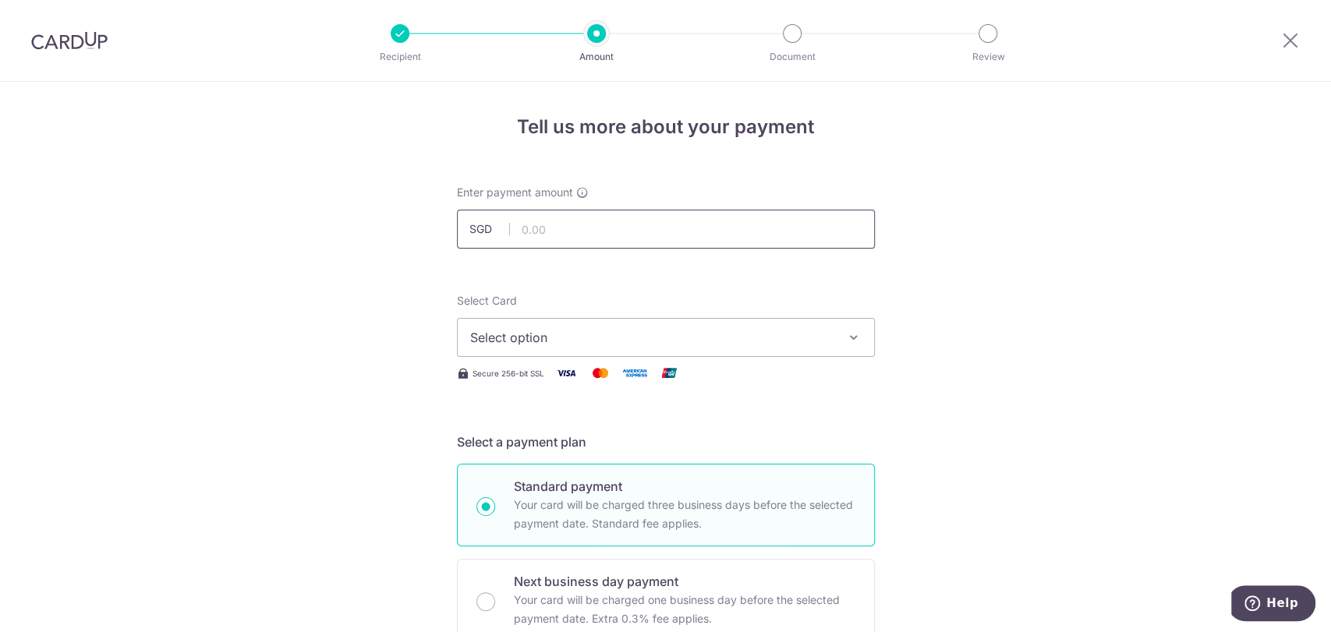
click at [671, 219] on input "text" at bounding box center [666, 229] width 418 height 39
type input "1,980.00"
click at [667, 343] on span "Select option" at bounding box center [651, 337] width 363 height 19
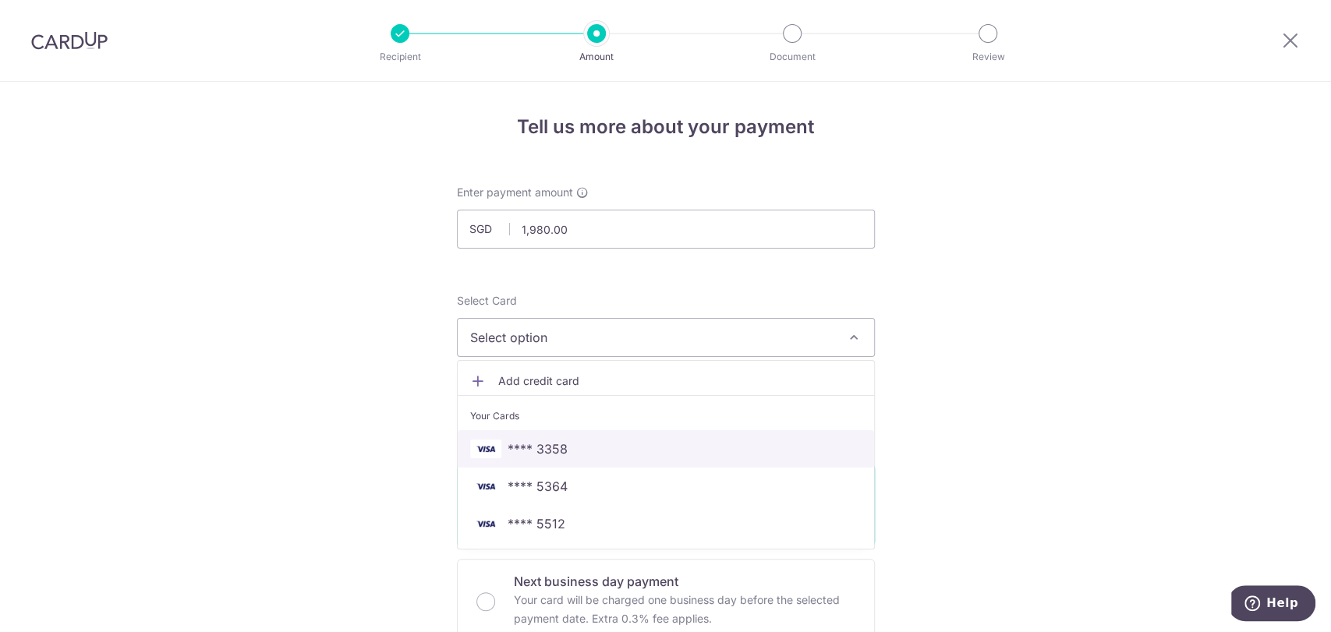
click at [624, 453] on span "**** 3358" at bounding box center [665, 449] width 391 height 19
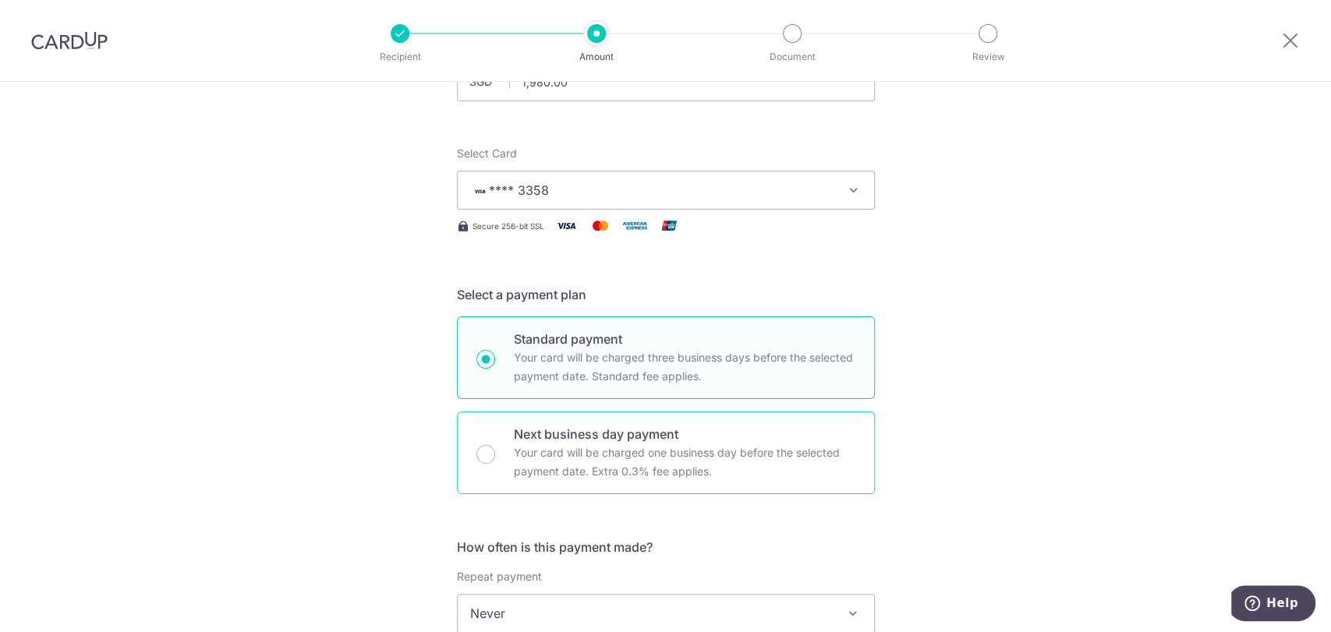
scroll to position [346, 0]
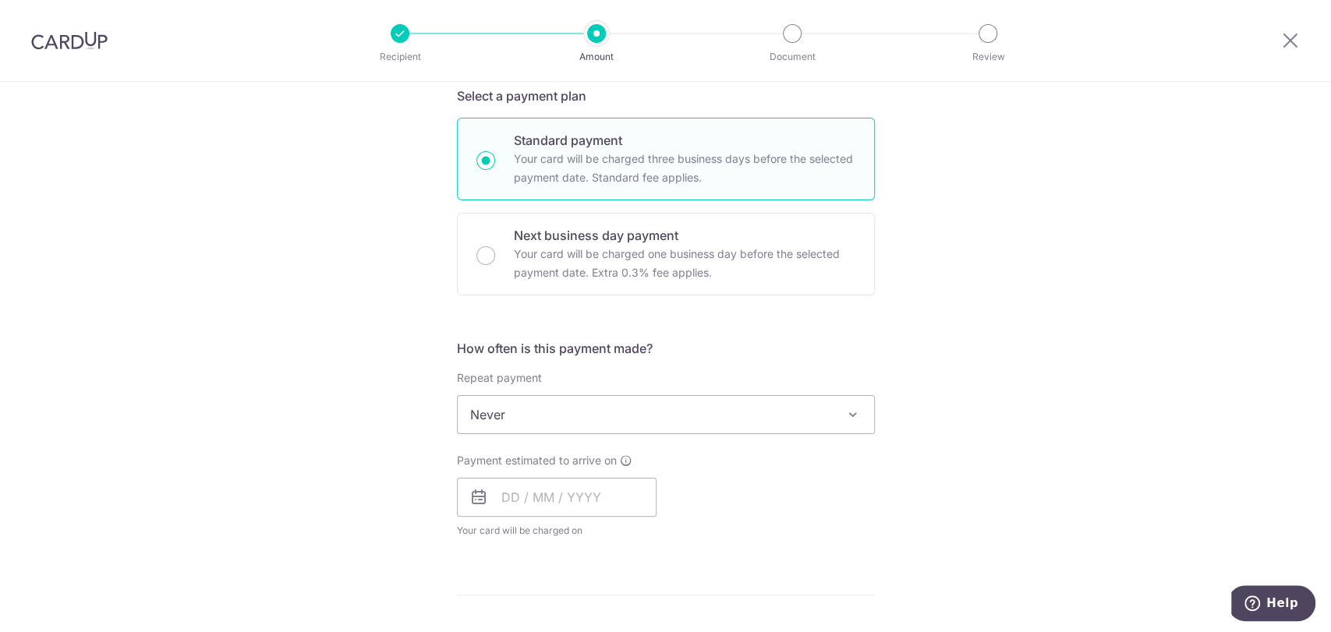
click at [611, 416] on span "Never" at bounding box center [666, 414] width 416 height 37
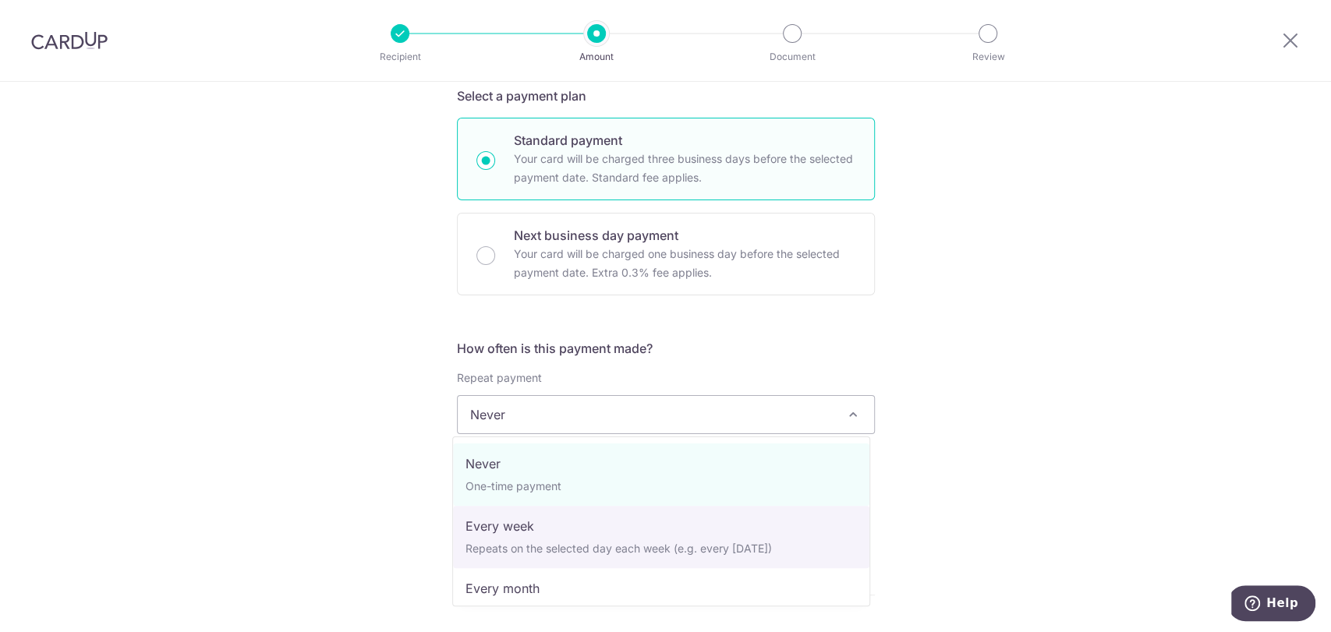
scroll to position [156, 0]
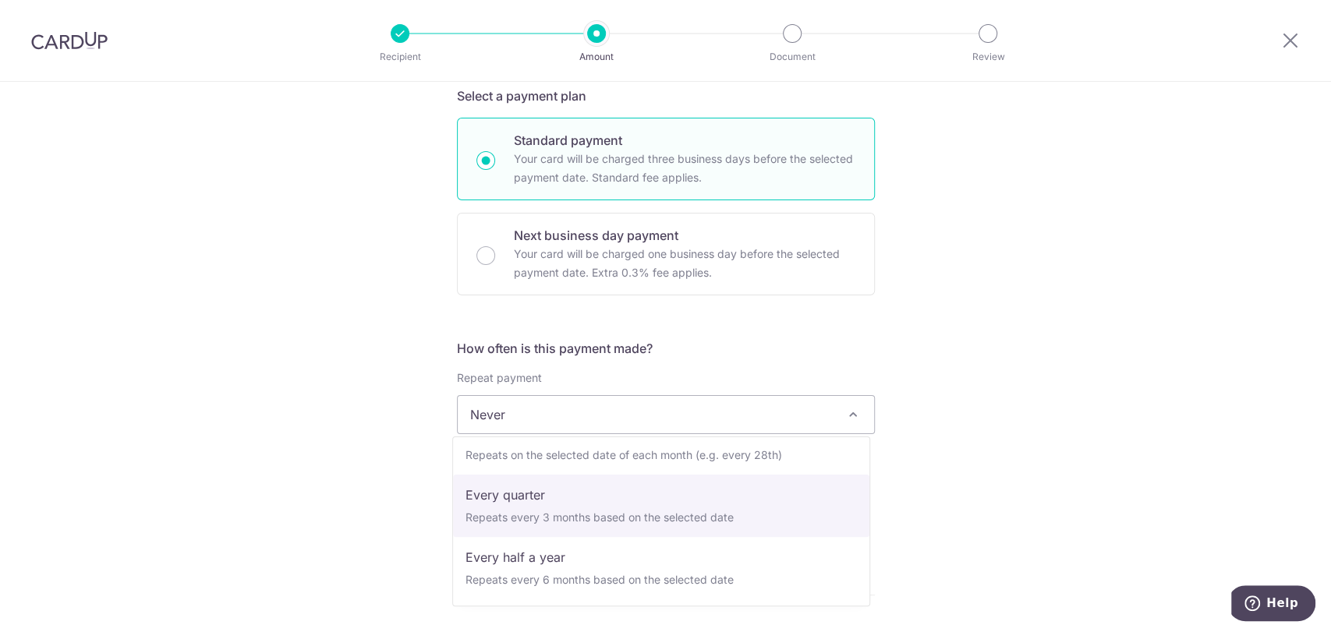
select select "4"
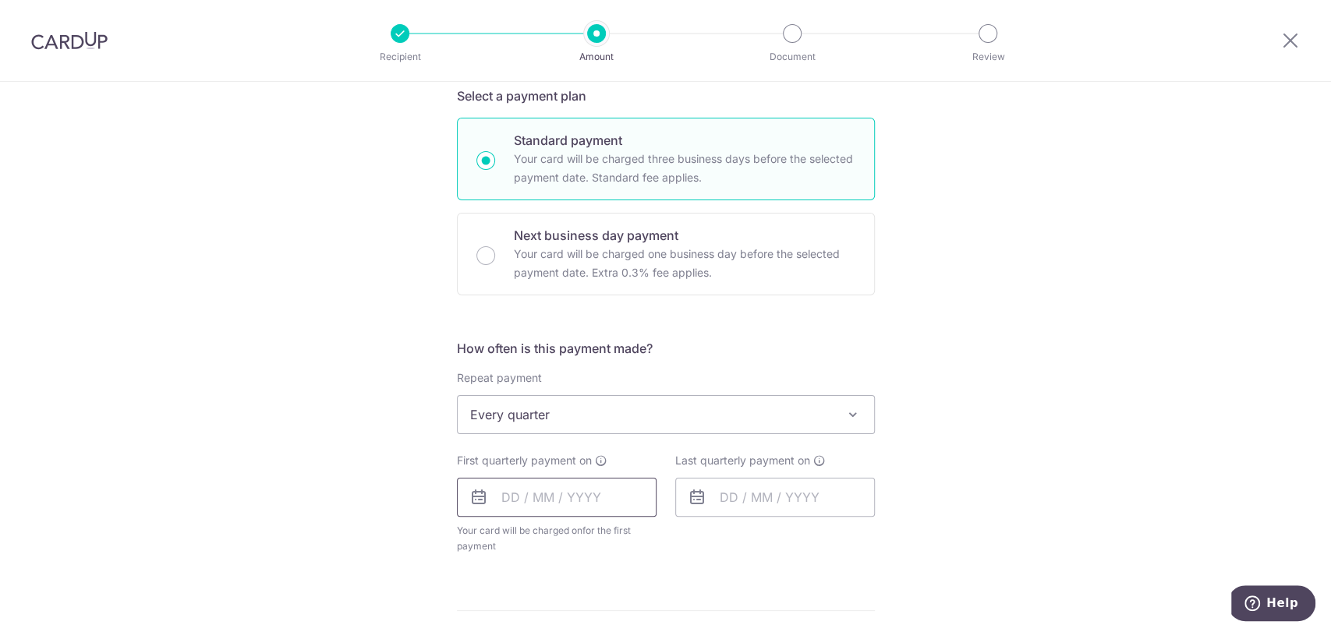
click at [572, 494] on input "text" at bounding box center [557, 497] width 200 height 39
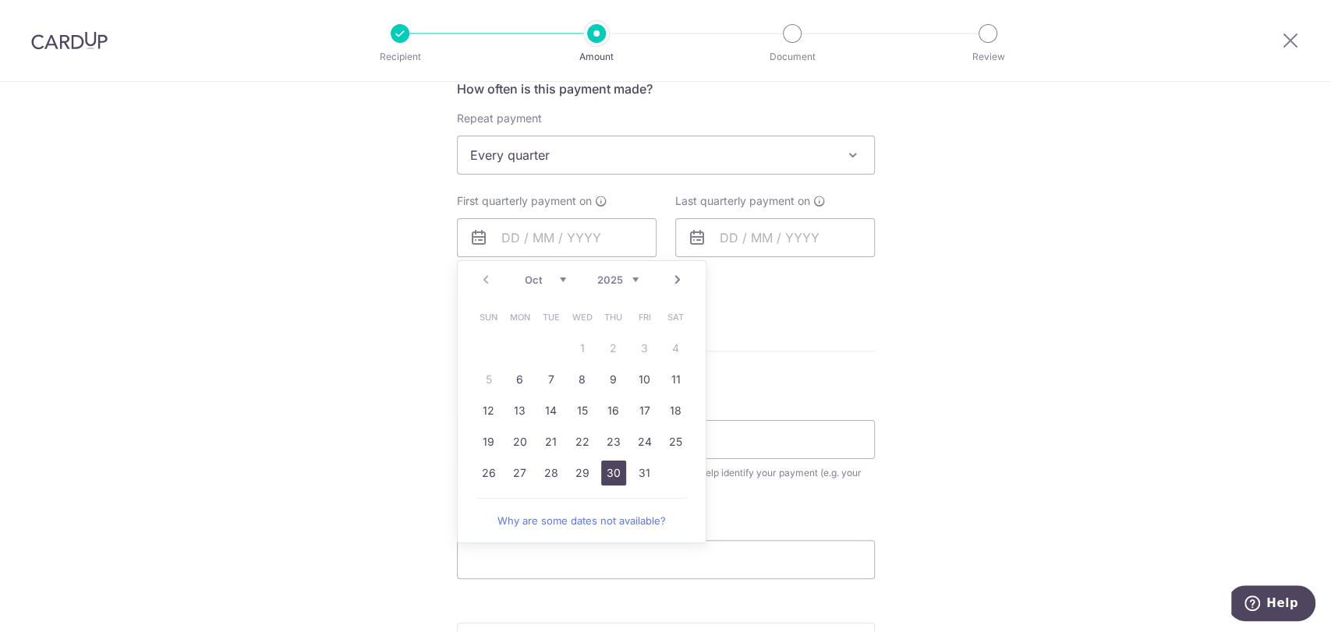
click at [604, 479] on link "30" at bounding box center [613, 473] width 25 height 25
type input "30/10/2025"
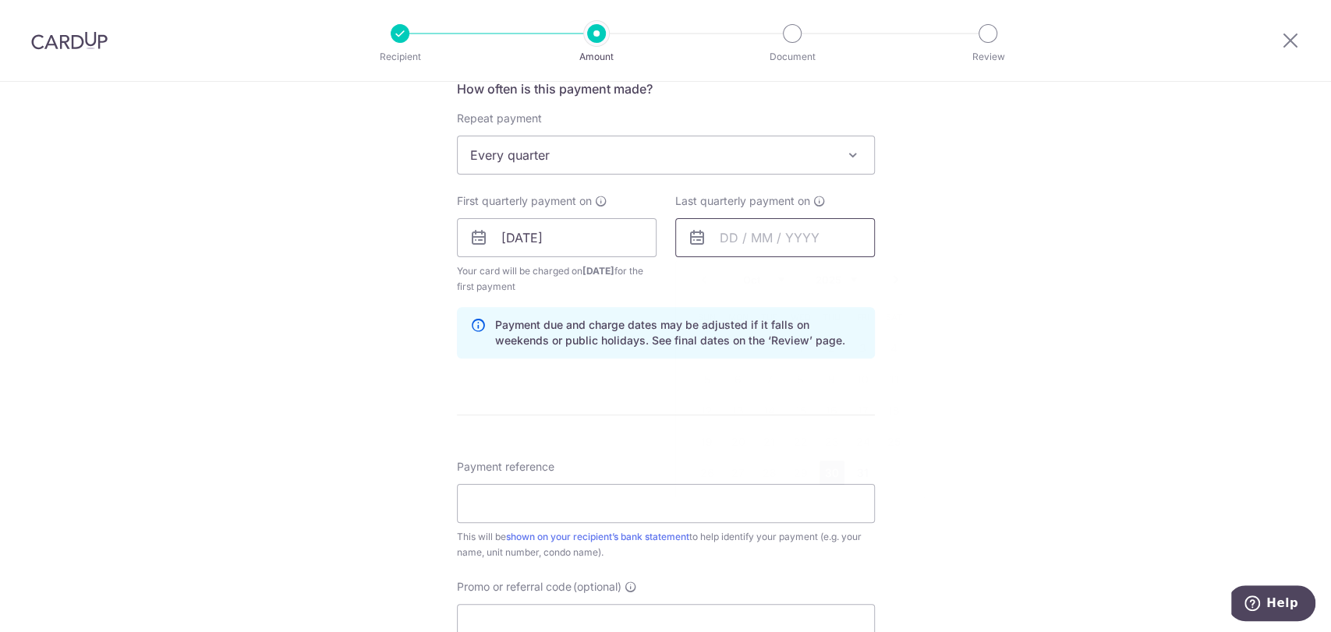
click at [750, 242] on input "text" at bounding box center [775, 237] width 200 height 39
click at [895, 276] on link "Next" at bounding box center [896, 280] width 19 height 19
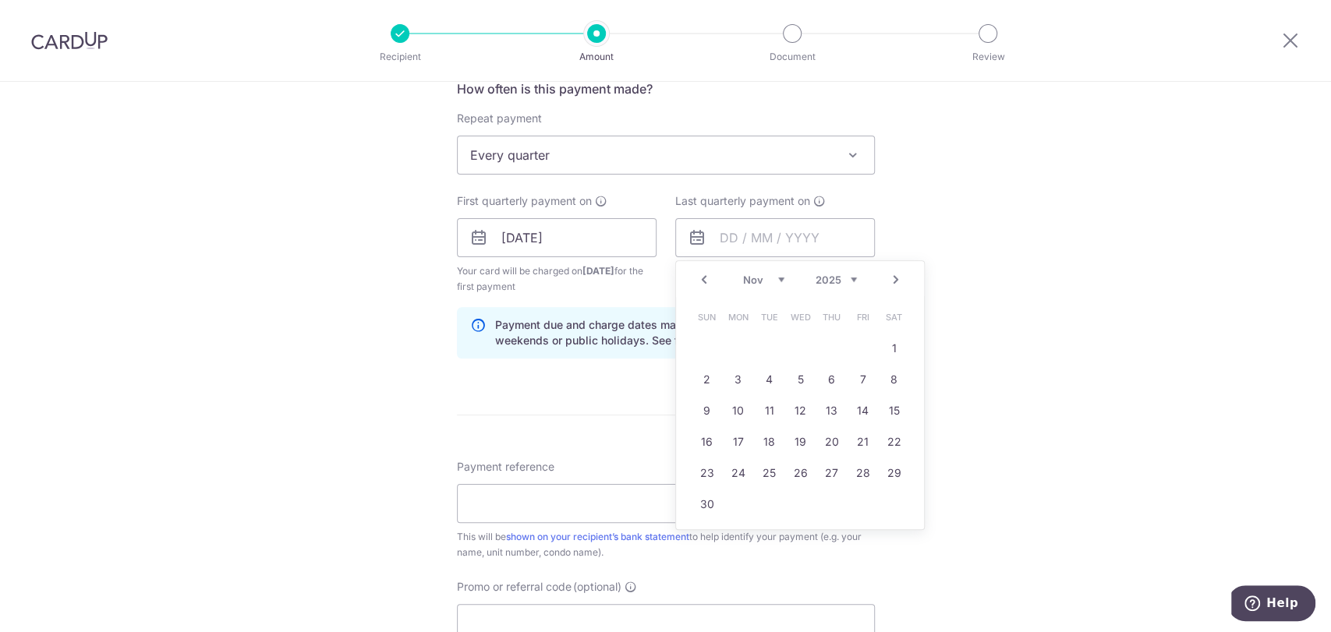
click at [895, 276] on link "Next" at bounding box center [896, 280] width 19 height 19
click at [852, 473] on link "30" at bounding box center [863, 473] width 25 height 25
type input "[DATE]"
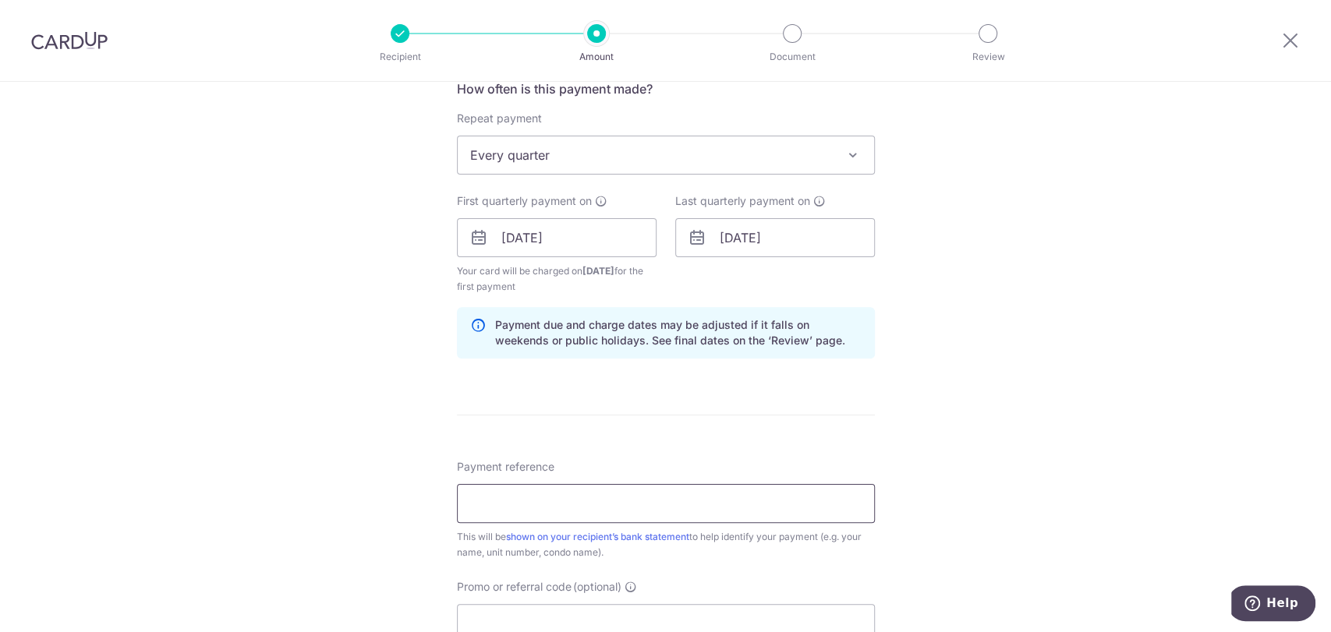
click at [624, 496] on input "Payment reference" at bounding box center [666, 503] width 418 height 39
paste input "Sheares Ville 11-02"
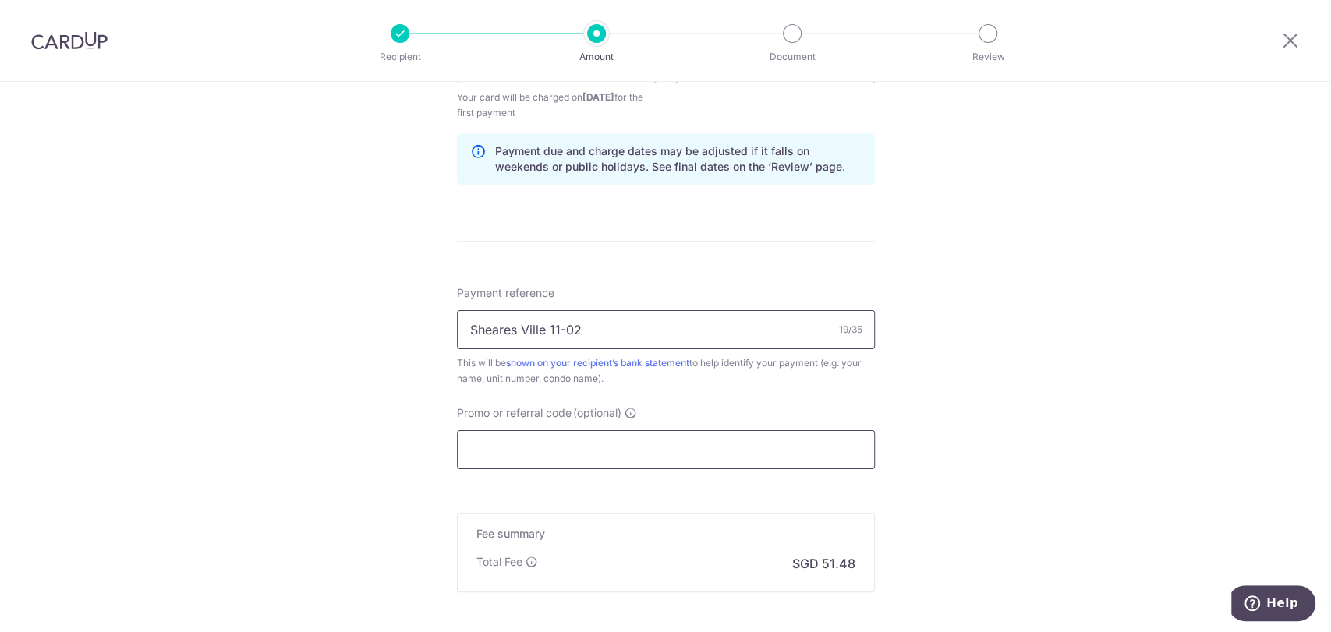
type input "Sheares Ville 11-02"
click at [602, 434] on input "Promo or referral code (optional)" at bounding box center [666, 449] width 418 height 39
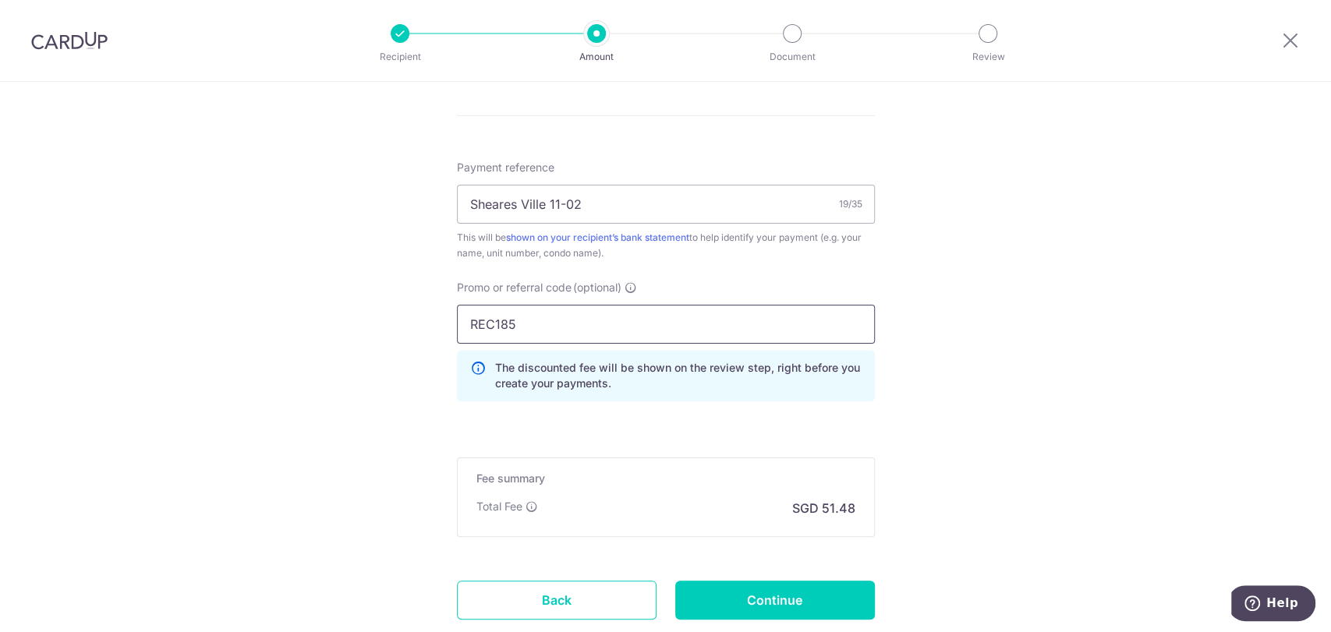
scroll to position [1008, 0]
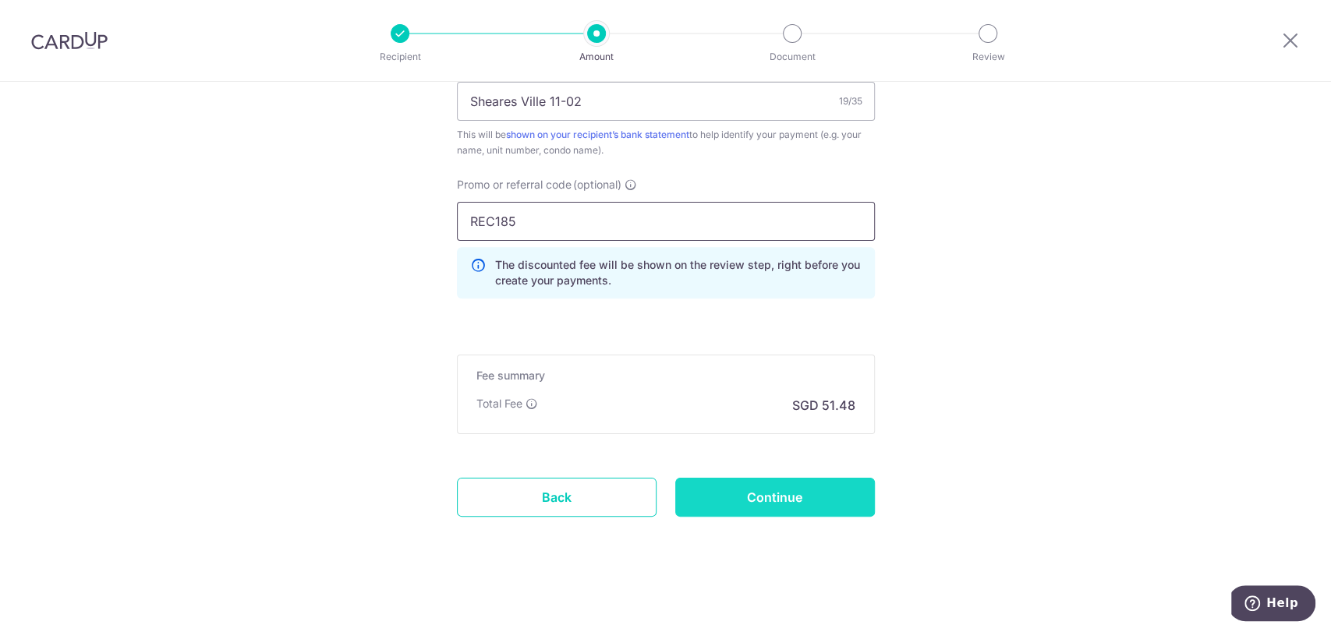
type input "REC185"
click at [799, 502] on input "Continue" at bounding box center [775, 497] width 200 height 39
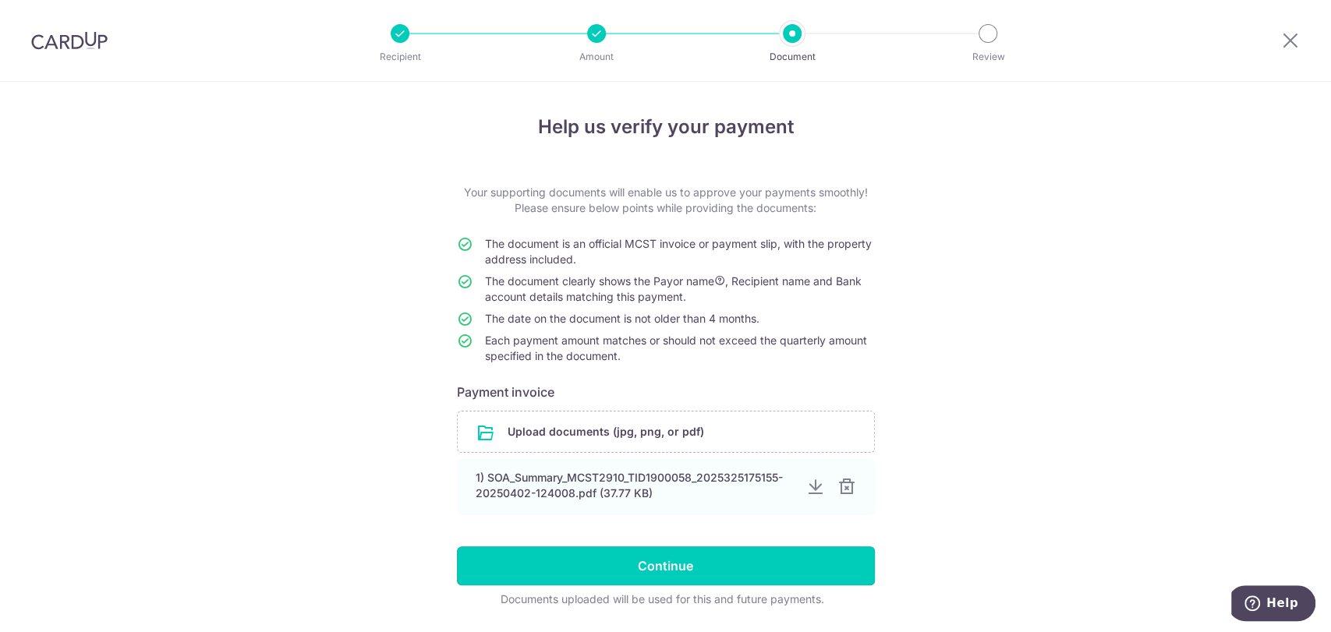
click at [690, 568] on input "Continue" at bounding box center [666, 566] width 418 height 39
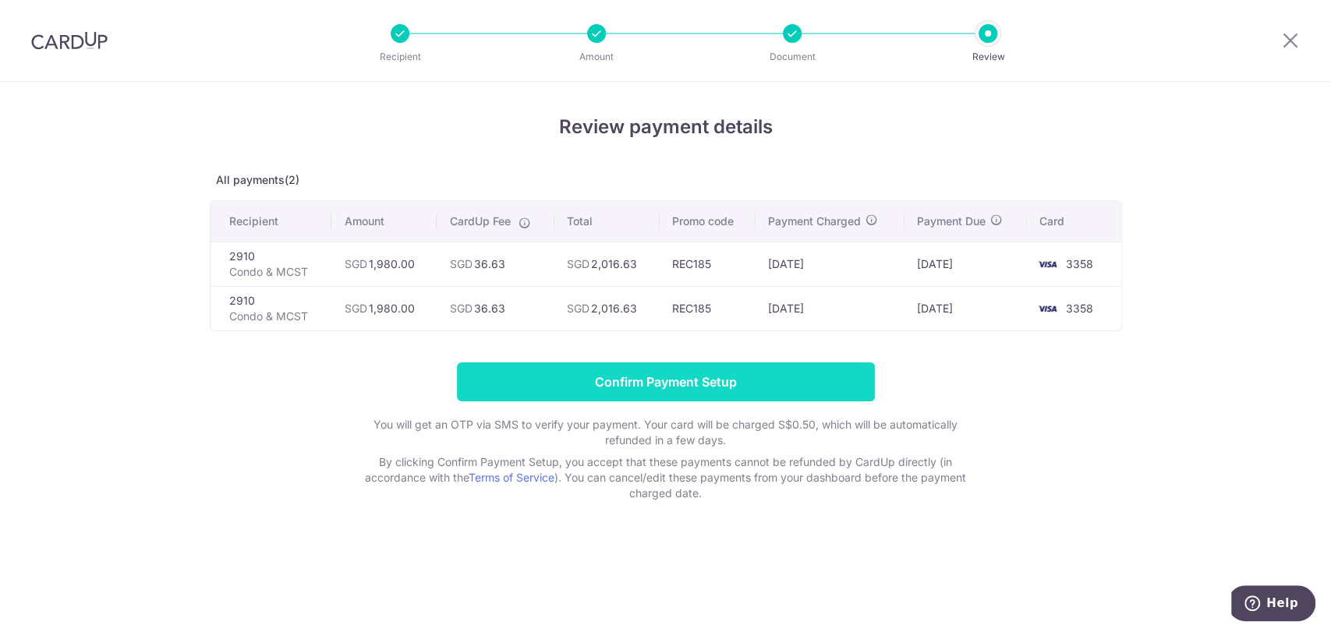
click at [693, 387] on input "Confirm Payment Setup" at bounding box center [666, 382] width 418 height 39
